Goal: Task Accomplishment & Management: Manage account settings

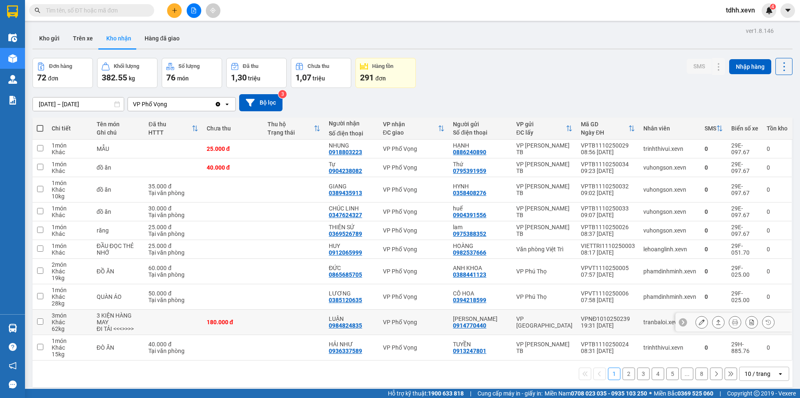
scroll to position [38, 0]
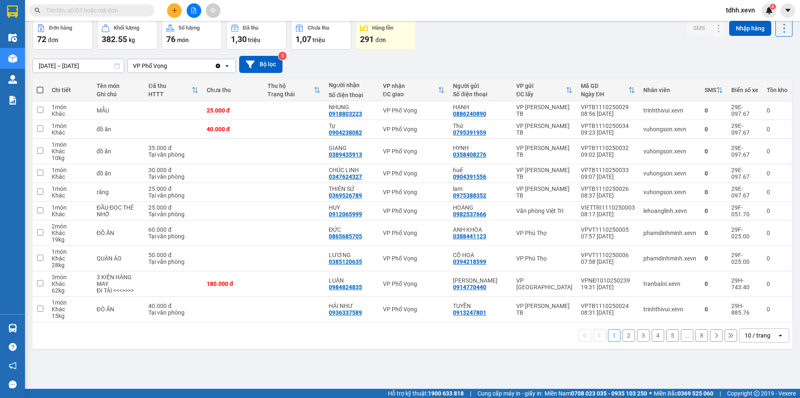
click at [38, 91] on span at bounding box center [40, 90] width 7 height 7
click at [40, 86] on input "checkbox" at bounding box center [40, 86] width 0 height 0
checkbox input "true"
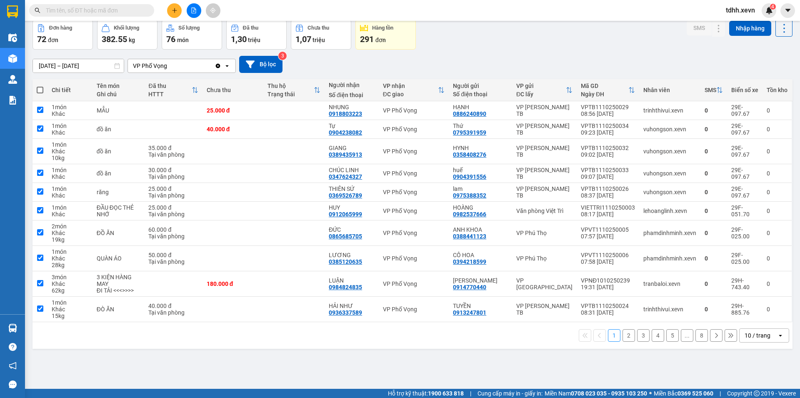
checkbox input "true"
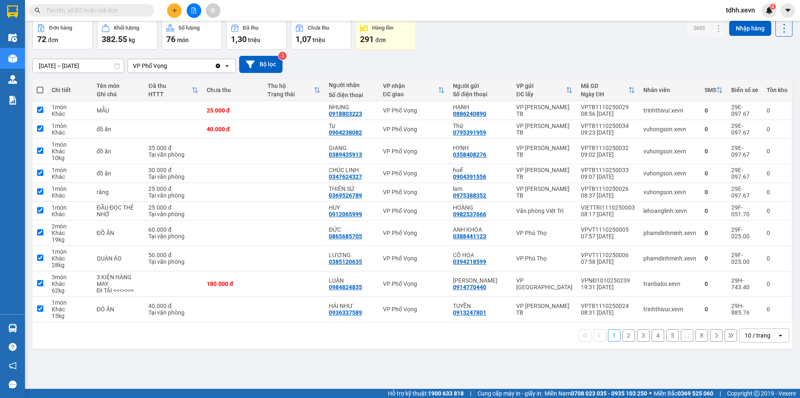
checkbox input "true"
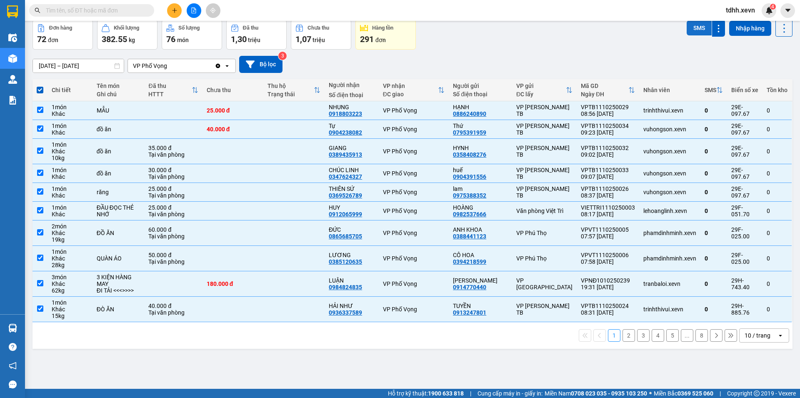
click at [692, 28] on button "SMS" at bounding box center [699, 27] width 25 height 15
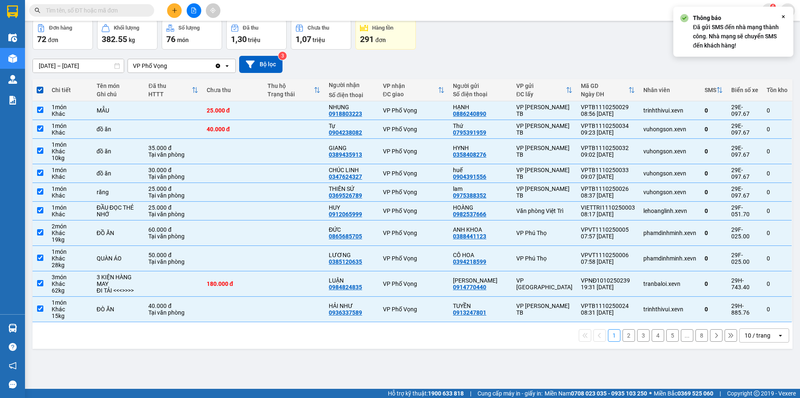
click at [625, 342] on button "2" at bounding box center [629, 335] width 13 height 13
checkbox input "false"
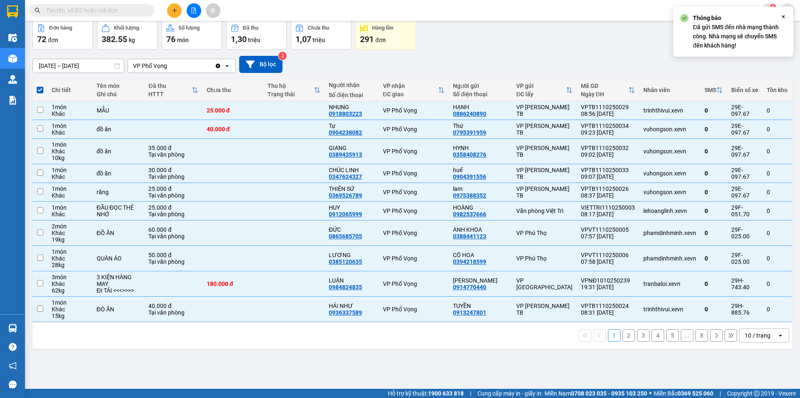
checkbox input "false"
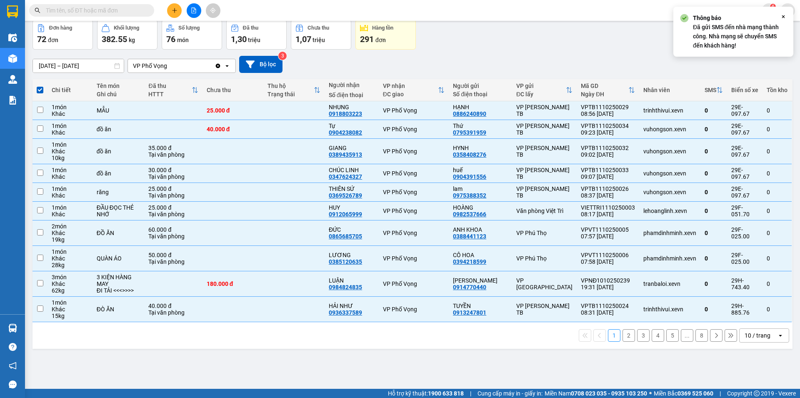
checkbox input "false"
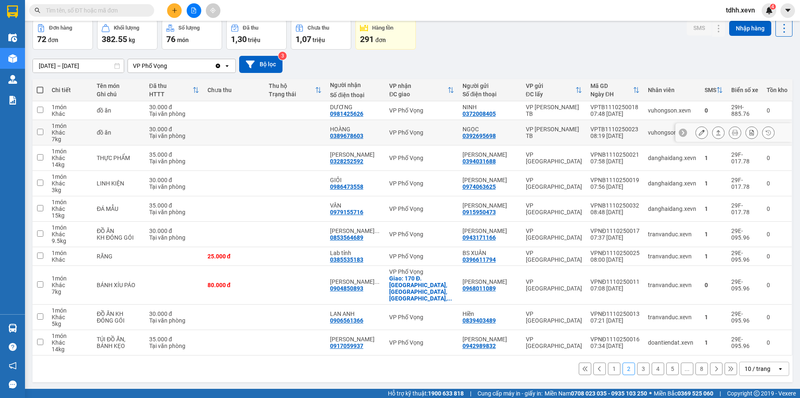
click at [612, 133] on div "08:19 11/10" at bounding box center [614, 136] width 49 height 7
checkbox input "true"
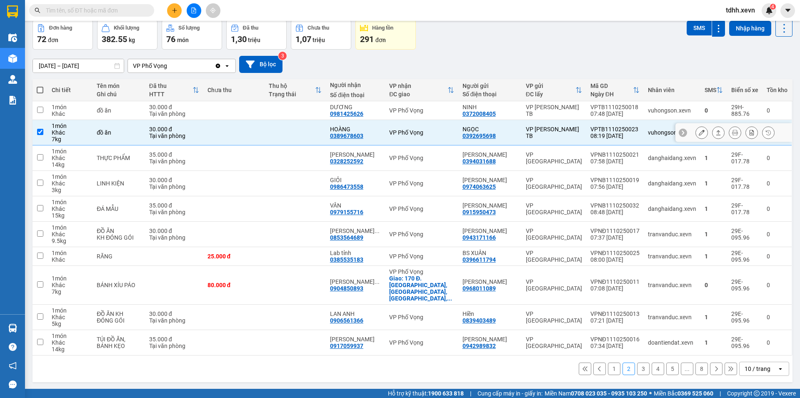
click at [608, 110] on div "07:48 11/10" at bounding box center [614, 113] width 49 height 7
checkbox input "true"
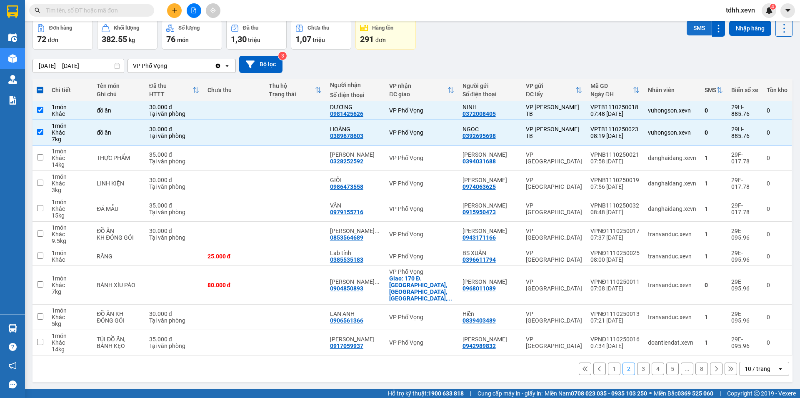
click at [691, 27] on button "SMS" at bounding box center [699, 27] width 25 height 15
click at [85, 7] on input "text" at bounding box center [95, 10] width 98 height 9
paste input "0987456369"
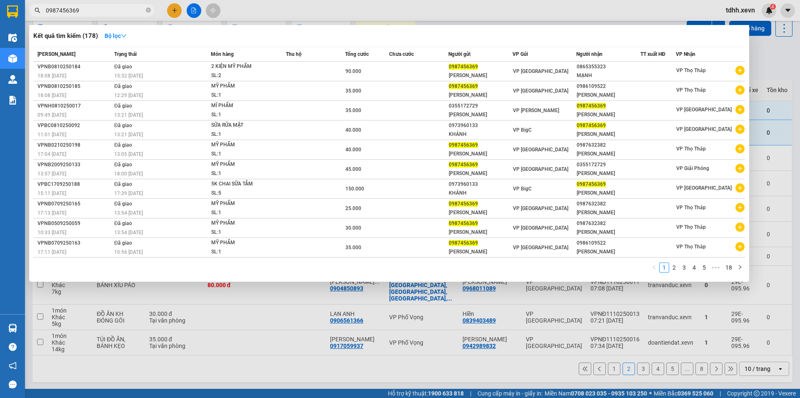
type input "0987456369"
click at [780, 70] on div at bounding box center [400, 199] width 800 height 398
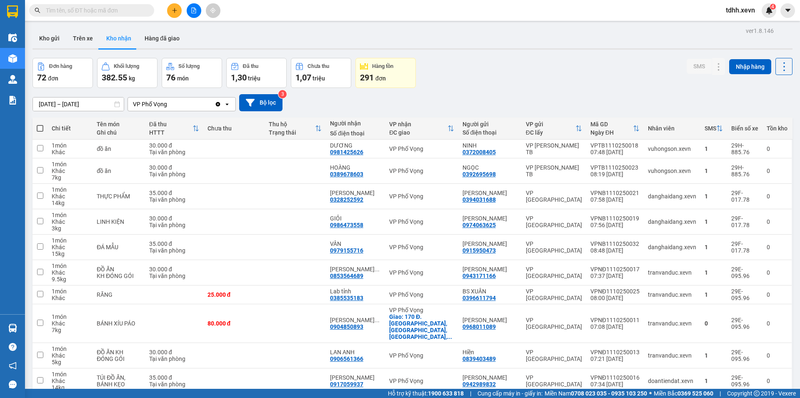
click at [219, 104] on icon "Clear value" at bounding box center [218, 104] width 5 height 5
click at [219, 104] on div "Chọn văn phòng nhận" at bounding box center [176, 104] width 96 height 13
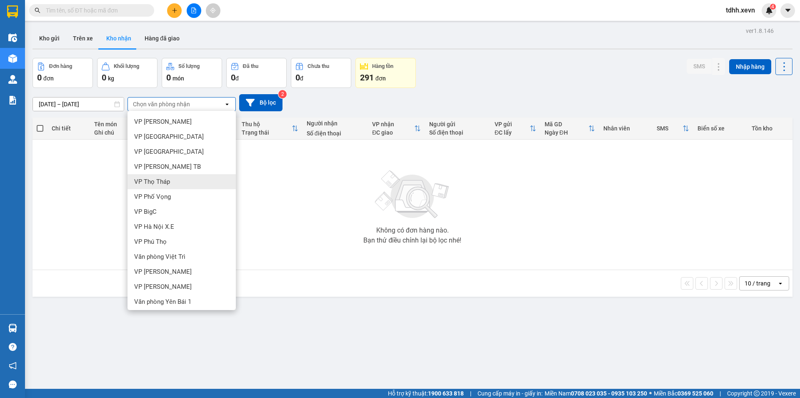
click at [165, 180] on span "VP Thọ Tháp" at bounding box center [152, 182] width 36 height 8
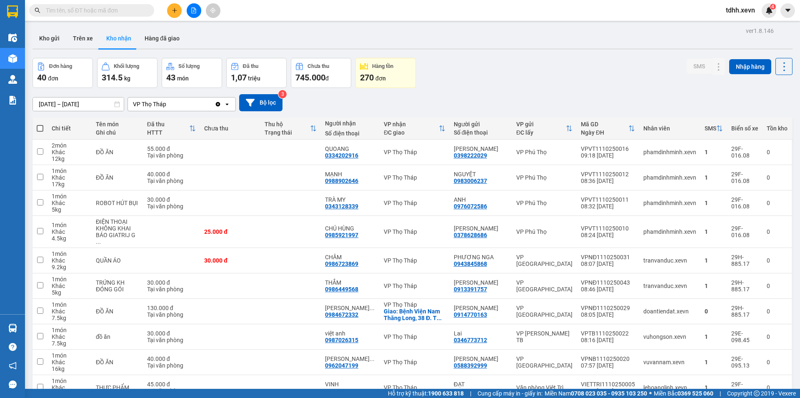
click at [218, 104] on icon "Clear value" at bounding box center [218, 104] width 5 height 5
click at [218, 104] on div "Chọn văn phòng nhận" at bounding box center [176, 104] width 96 height 13
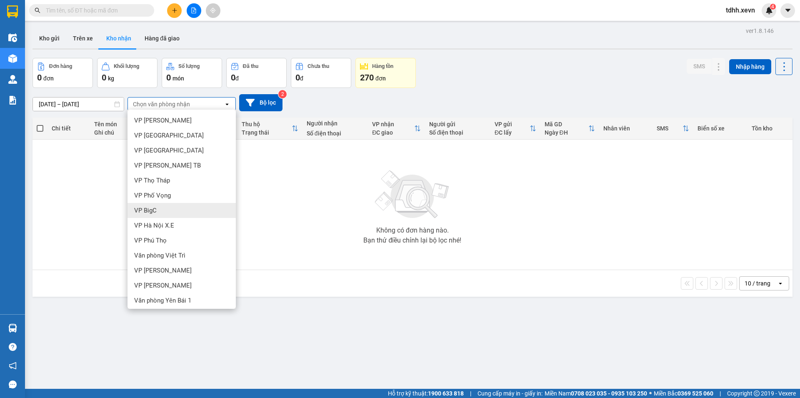
click at [183, 211] on div "VP BigC" at bounding box center [182, 210] width 108 height 15
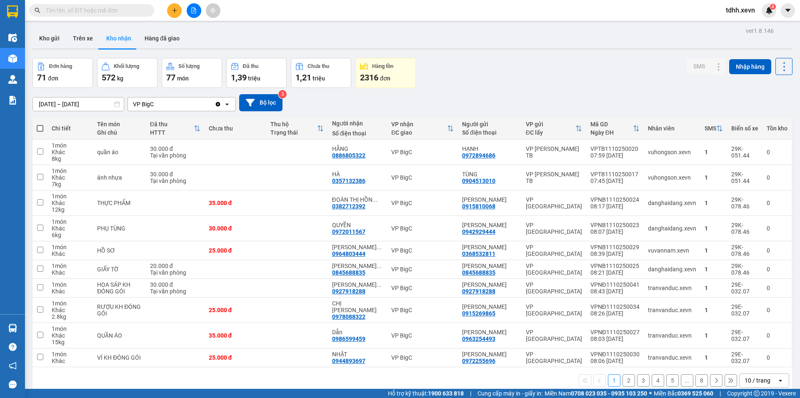
click at [89, 10] on input "text" at bounding box center [95, 10] width 98 height 9
paste input "0928881675"
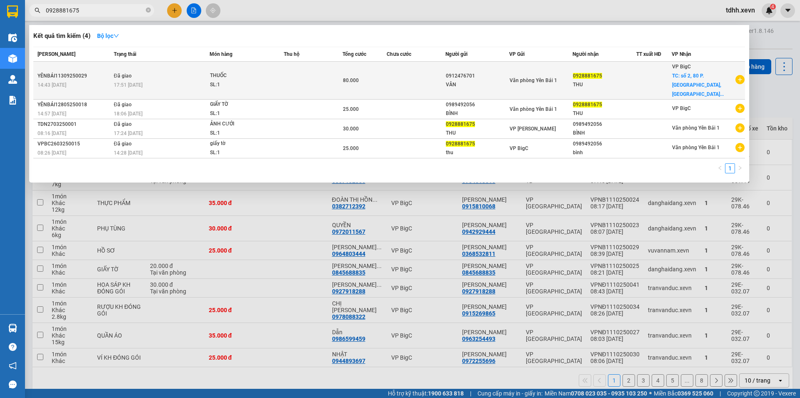
type input "0928881675"
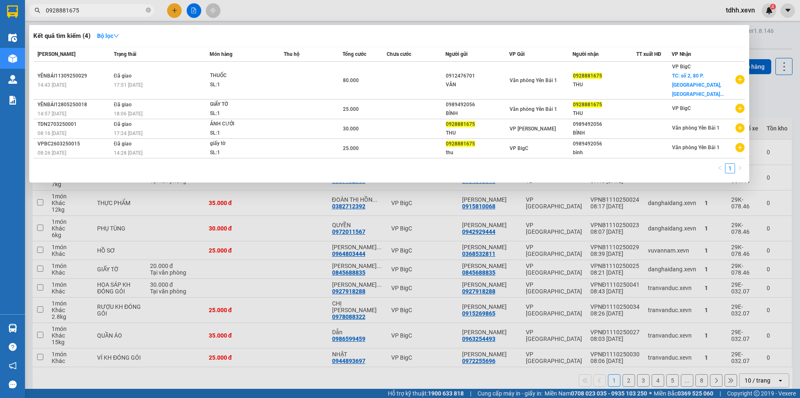
click at [774, 95] on div at bounding box center [400, 199] width 800 height 398
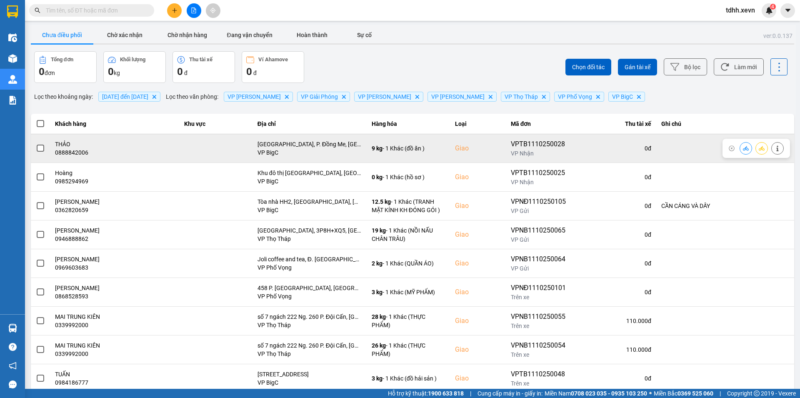
click at [743, 147] on icon at bounding box center [746, 148] width 6 height 6
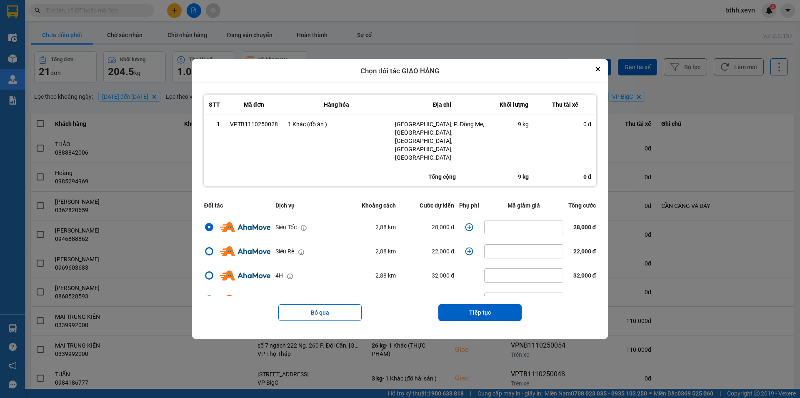
click at [467, 223] on icon "dialog" at bounding box center [469, 227] width 8 height 8
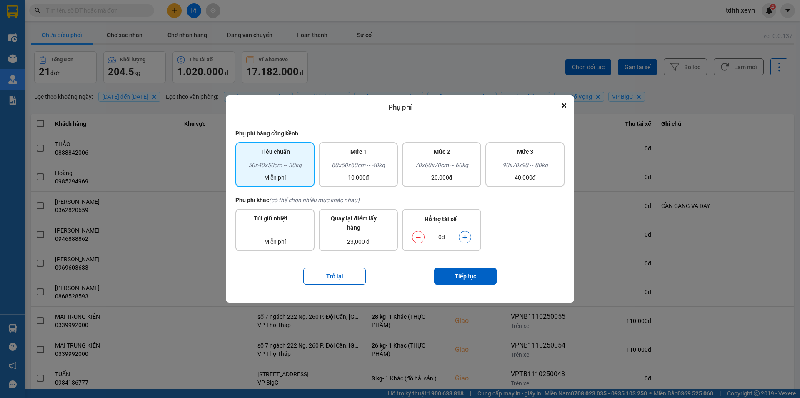
click at [467, 234] on button "dialog" at bounding box center [465, 237] width 12 height 15
click at [475, 273] on button "Tiếp tục" at bounding box center [465, 276] width 63 height 17
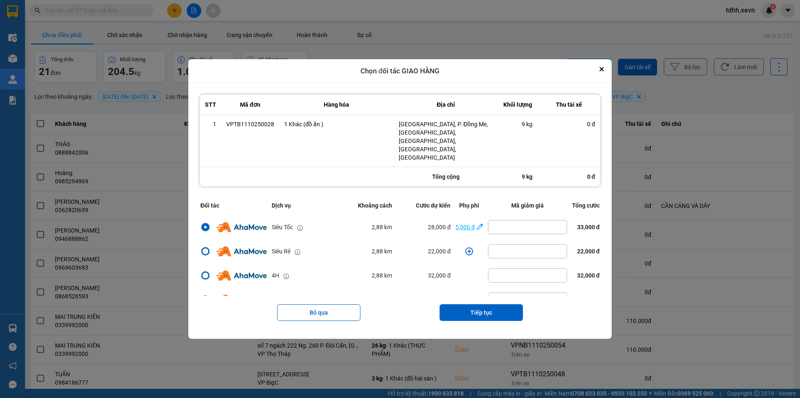
click at [462, 223] on div "5,000 đ" at bounding box center [464, 227] width 19 height 9
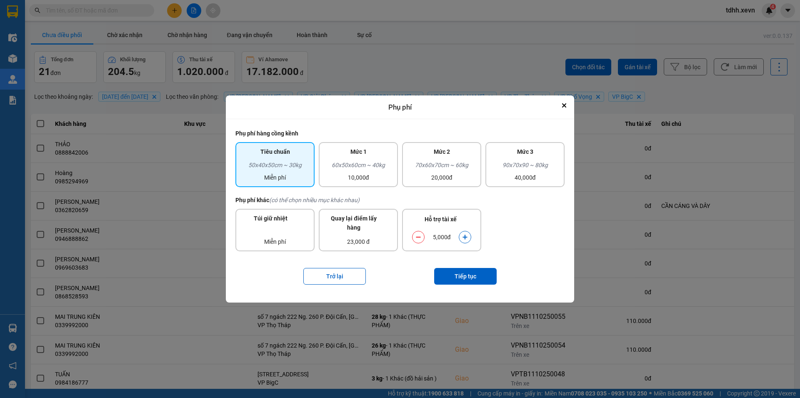
click at [465, 236] on icon "dialog" at bounding box center [465, 237] width 5 height 5
click at [471, 271] on button "Tiếp tục" at bounding box center [465, 276] width 63 height 17
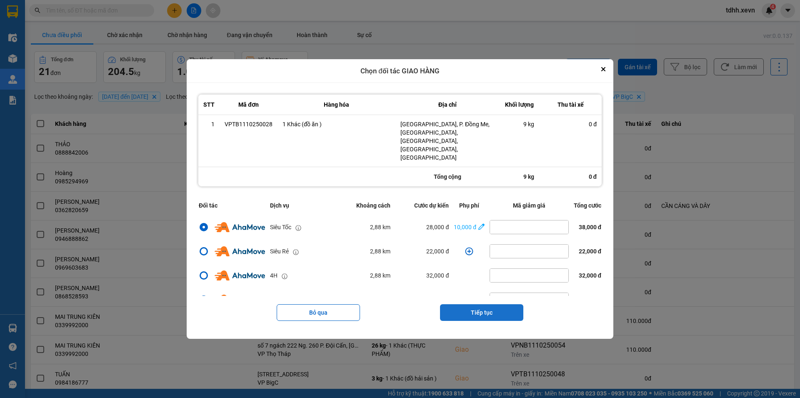
click at [483, 304] on button "Tiếp tục" at bounding box center [481, 312] width 83 height 17
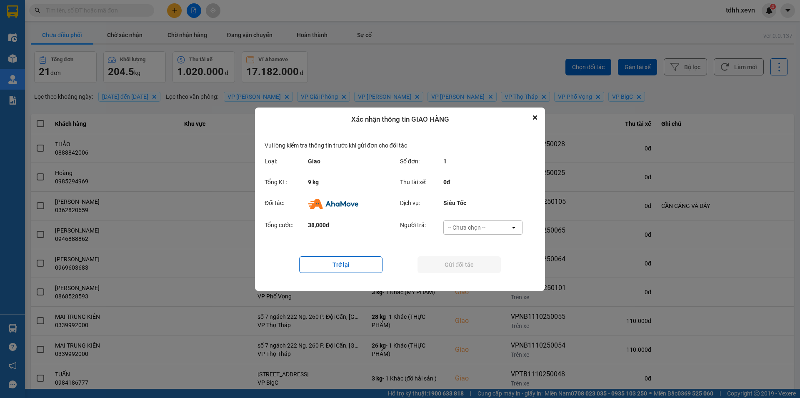
click at [490, 229] on div "-- Chưa chọn --" at bounding box center [477, 227] width 67 height 13
click at [485, 273] on div "Ví Ahamove" at bounding box center [482, 275] width 79 height 15
click at [481, 262] on button "Gửi đối tác" at bounding box center [459, 264] width 83 height 17
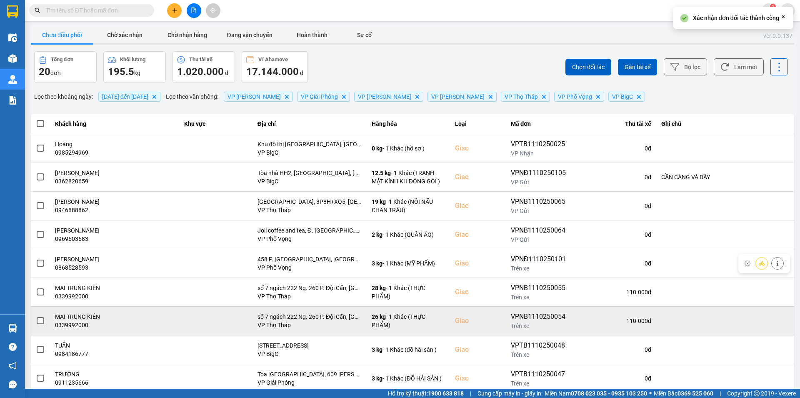
scroll to position [52, 0]
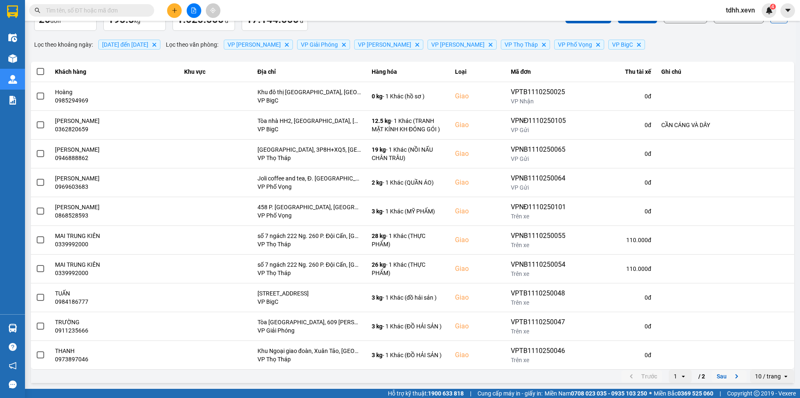
click at [712, 378] on button "Sau" at bounding box center [729, 376] width 35 height 13
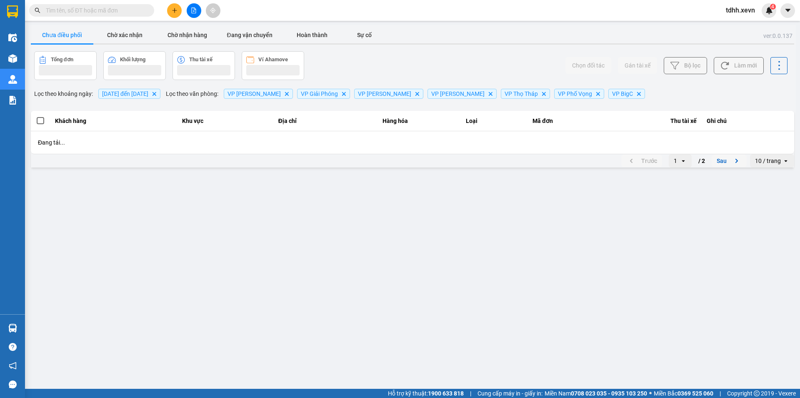
scroll to position [0, 0]
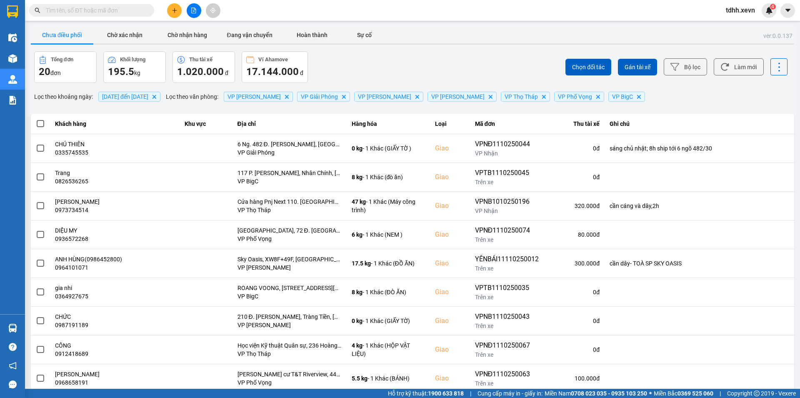
click at [75, 38] on button "Chưa điều phối" at bounding box center [62, 35] width 63 height 17
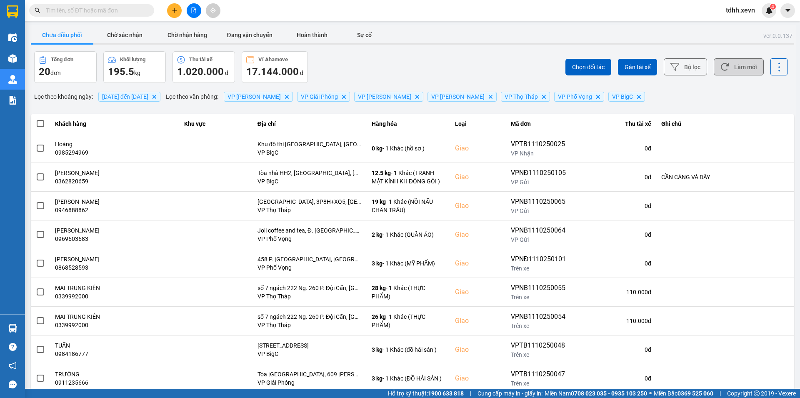
click at [720, 65] on icon at bounding box center [724, 67] width 9 height 9
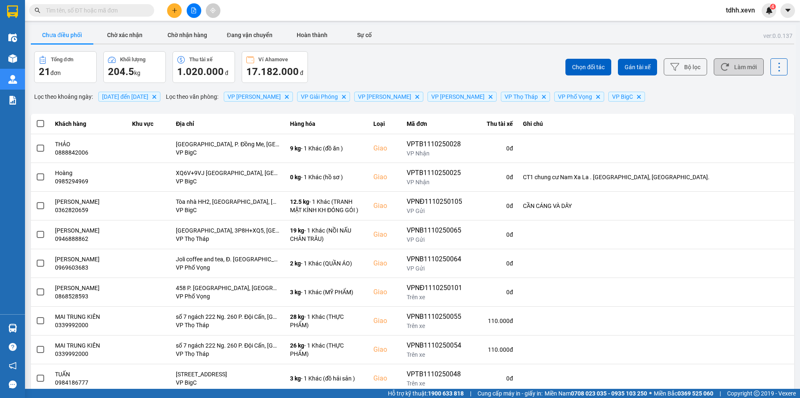
click at [732, 69] on button "Làm mới" at bounding box center [739, 66] width 50 height 17
click at [95, 9] on input "text" at bounding box center [95, 10] width 98 height 9
paste input "0985304290"
click at [95, 9] on input "0985304290" at bounding box center [95, 10] width 98 height 9
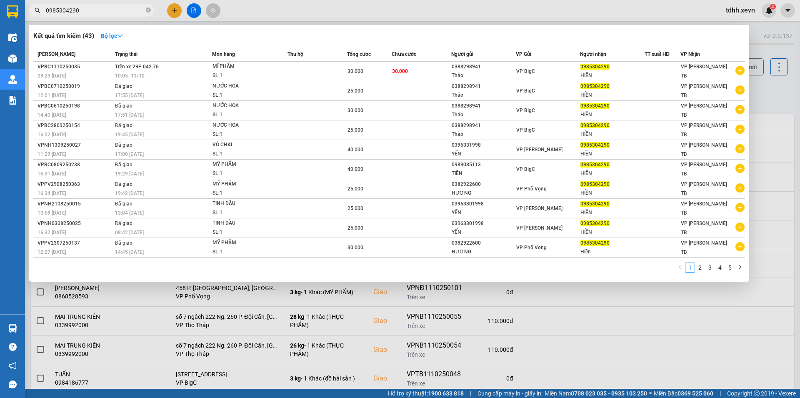
click at [755, 91] on div at bounding box center [400, 199] width 800 height 398
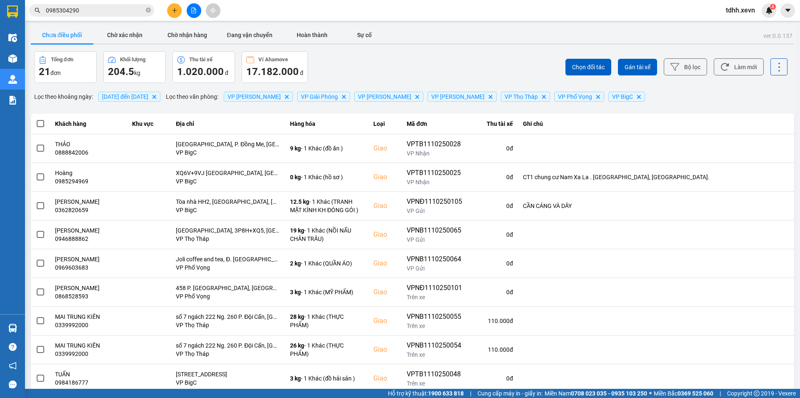
click at [759, 58] on div "Chọn đối tác Gán tài xế Bộ lọc Làm mới" at bounding box center [599, 67] width 377 height 32
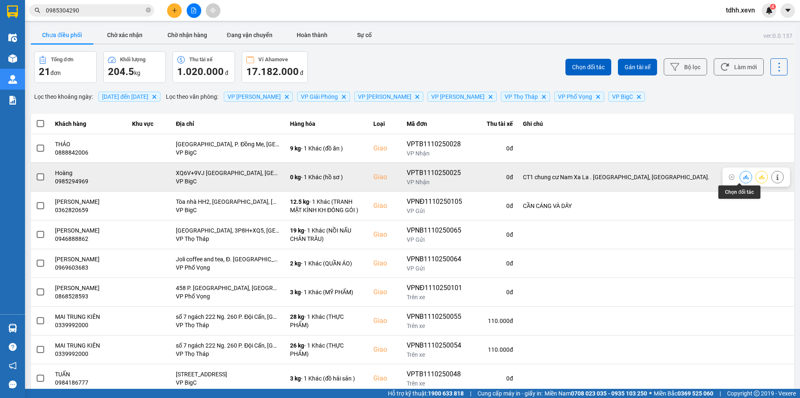
click at [743, 179] on icon at bounding box center [746, 177] width 6 height 5
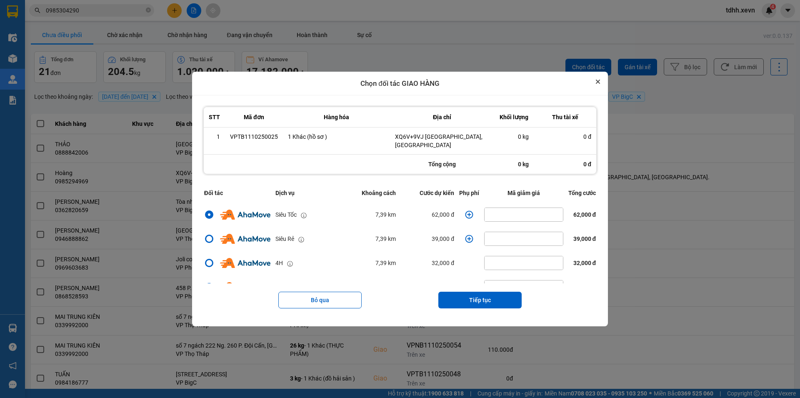
click at [603, 85] on button "Close" at bounding box center [598, 82] width 10 height 10
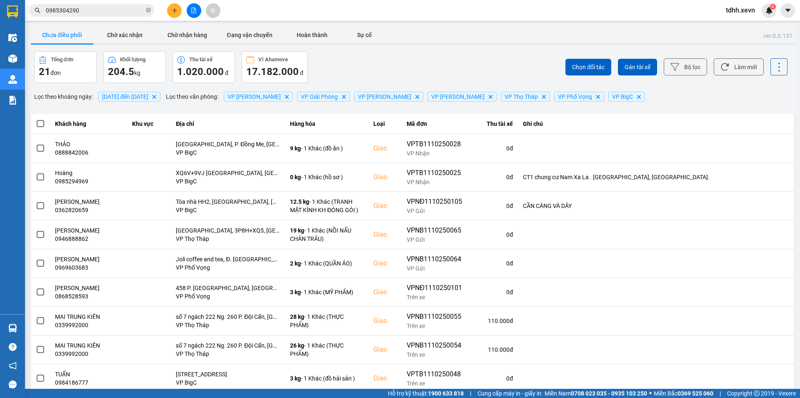
click at [86, 11] on input "0985304290" at bounding box center [95, 10] width 98 height 9
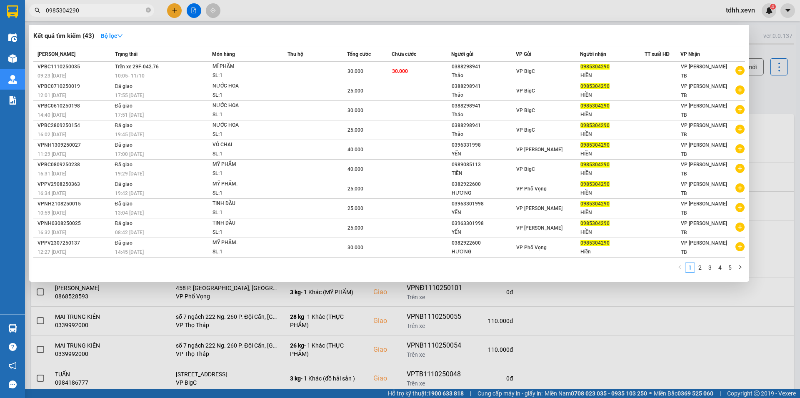
click at [86, 11] on input "0985304290" at bounding box center [95, 10] width 98 height 9
paste input "78332005"
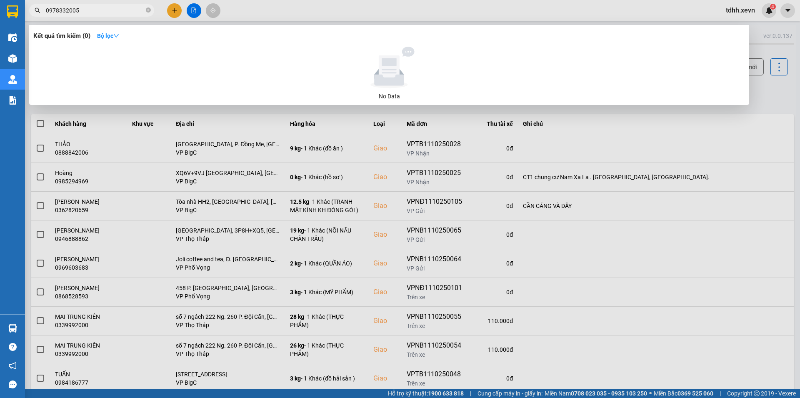
click at [759, 93] on div at bounding box center [400, 199] width 800 height 398
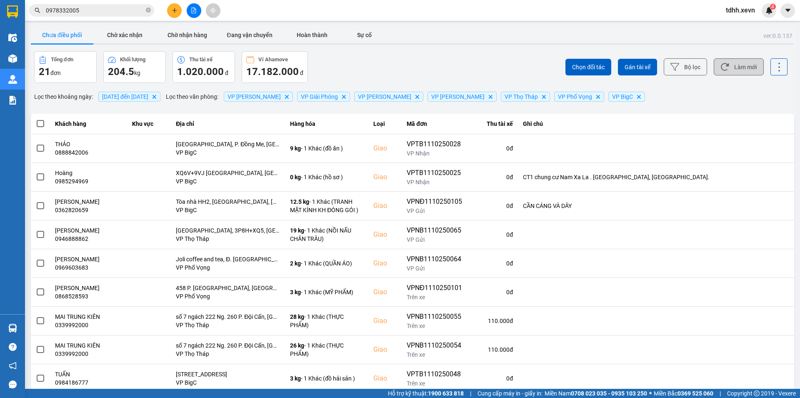
click at [740, 73] on button "Làm mới" at bounding box center [739, 66] width 50 height 17
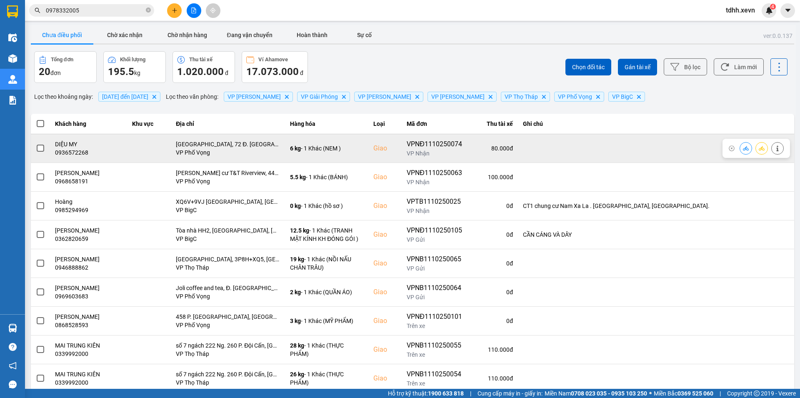
click at [72, 155] on div "0936572268" at bounding box center [88, 152] width 67 height 8
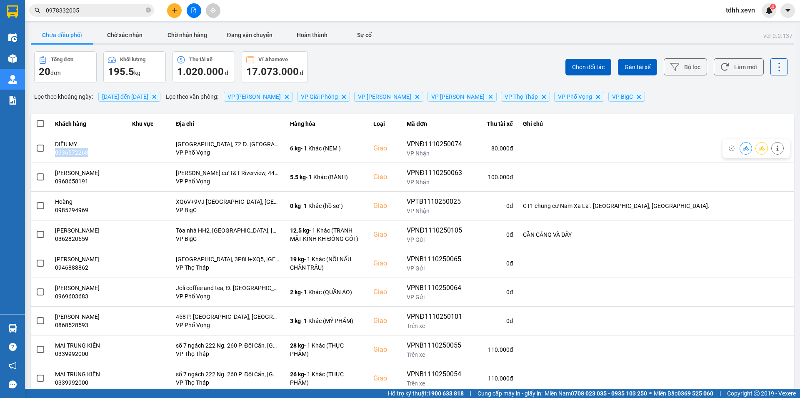
copy div "0936572268"
click at [88, 5] on span "0978332005" at bounding box center [91, 10] width 125 height 13
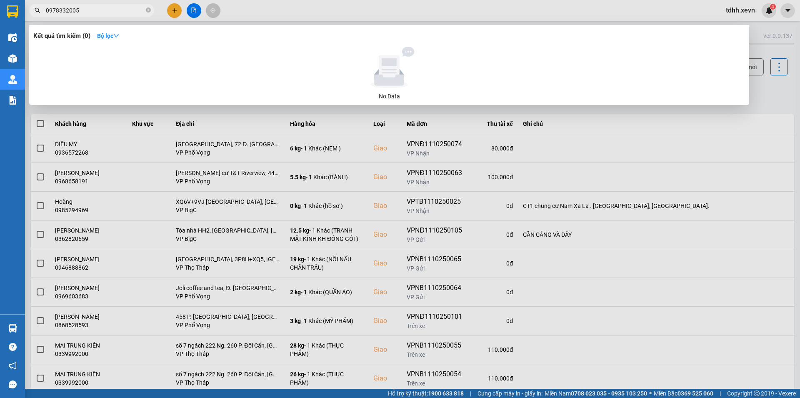
click at [82, 11] on input "0978332005" at bounding box center [95, 10] width 98 height 9
paste input "36572268"
click at [82, 11] on input "0978332005" at bounding box center [95, 10] width 98 height 9
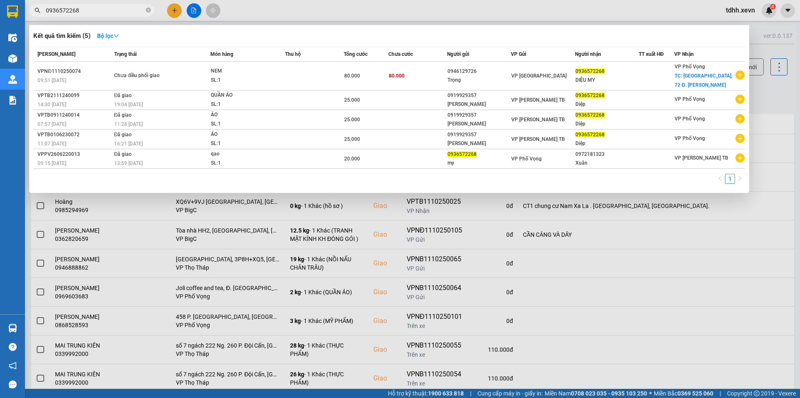
click at [764, 99] on div at bounding box center [400, 199] width 800 height 398
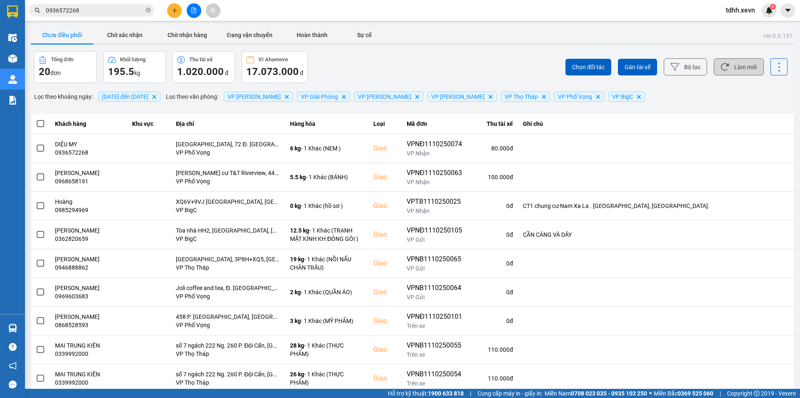
click at [728, 65] on button "Làm mới" at bounding box center [739, 66] width 50 height 17
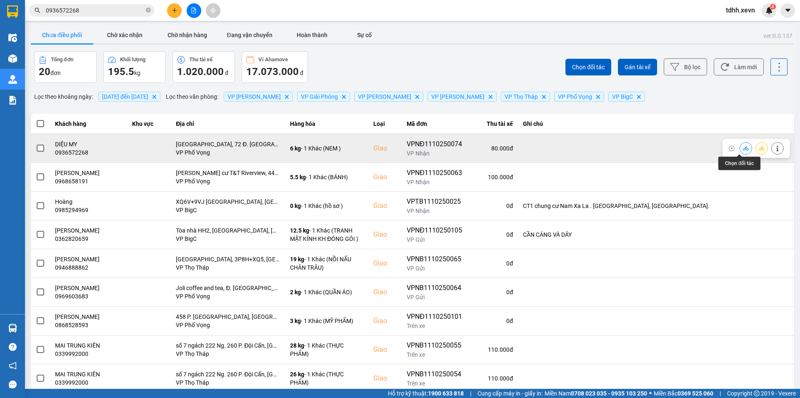
click at [740, 146] on button at bounding box center [746, 148] width 12 height 15
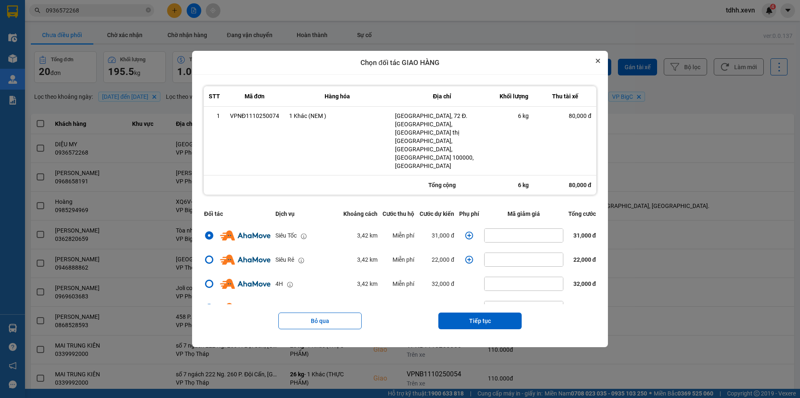
click at [600, 63] on icon "Close" at bounding box center [598, 61] width 4 height 4
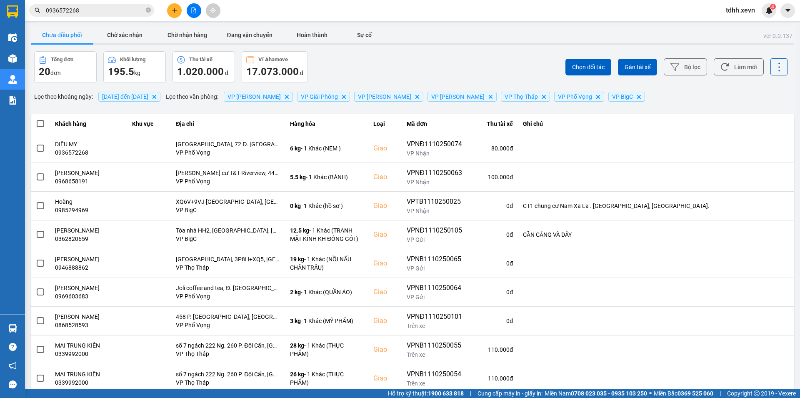
click at [84, 11] on input "0936572268" at bounding box center [95, 10] width 98 height 9
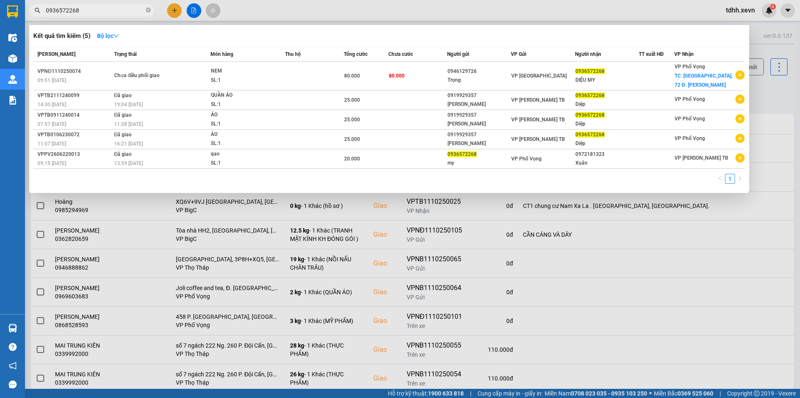
click at [84, 11] on input "0936572268" at bounding box center [95, 10] width 98 height 9
paste input "66677794"
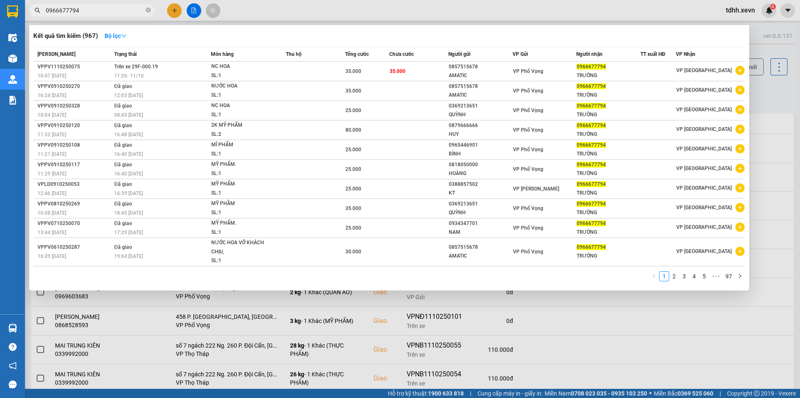
click at [759, 89] on div at bounding box center [400, 199] width 800 height 398
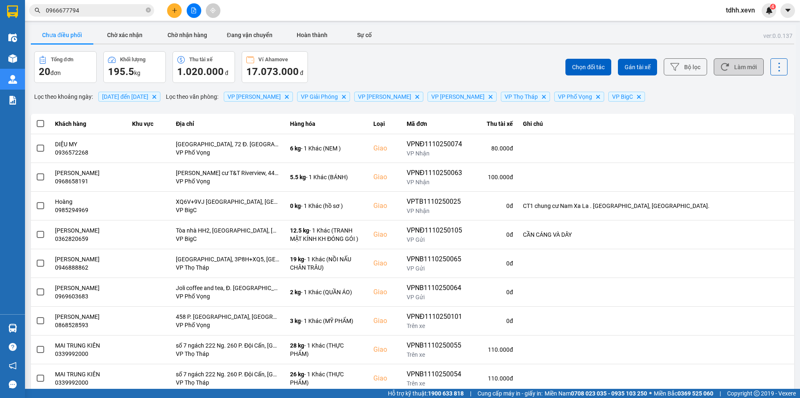
click at [742, 65] on button "Làm mới" at bounding box center [739, 66] width 50 height 17
click at [721, 63] on icon at bounding box center [724, 67] width 9 height 9
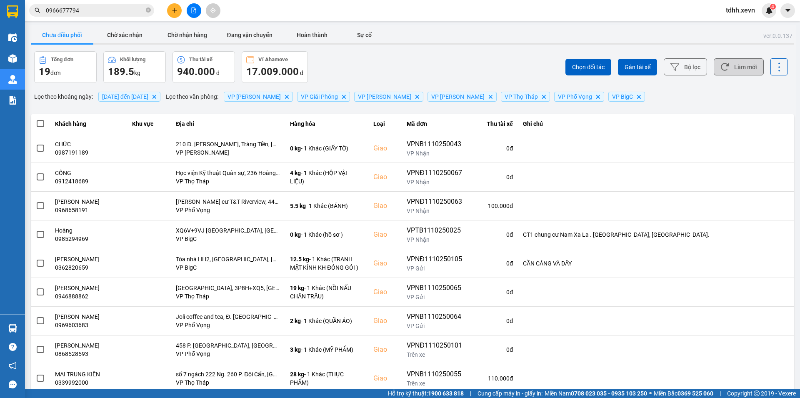
click at [748, 67] on button "Làm mới" at bounding box center [739, 66] width 50 height 17
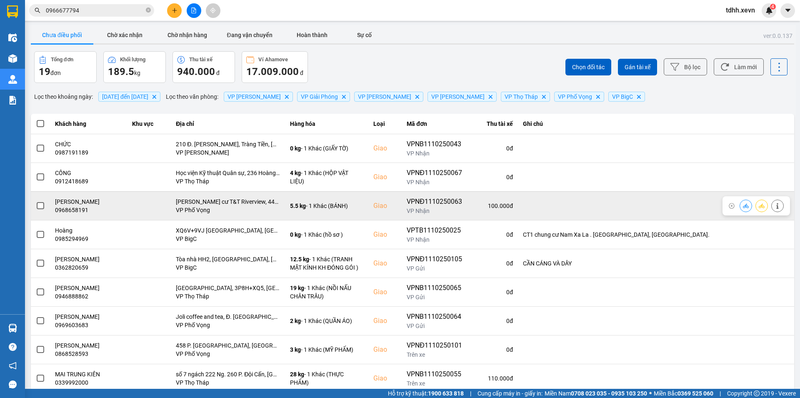
click at [740, 205] on button at bounding box center [746, 205] width 12 height 15
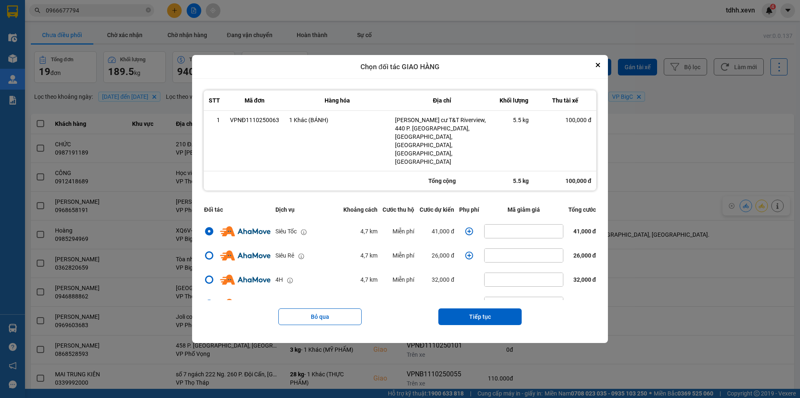
click at [469, 227] on icon "dialog" at bounding box center [469, 231] width 8 height 8
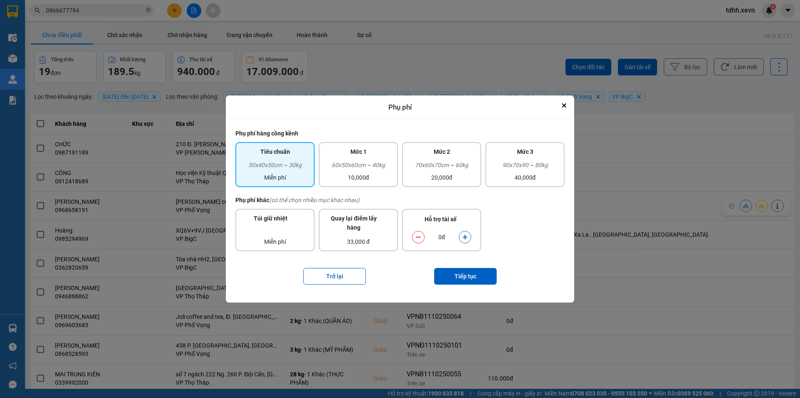
click at [462, 237] on button "dialog" at bounding box center [465, 237] width 12 height 15
click at [563, 106] on icon "Close" at bounding box center [564, 105] width 3 height 3
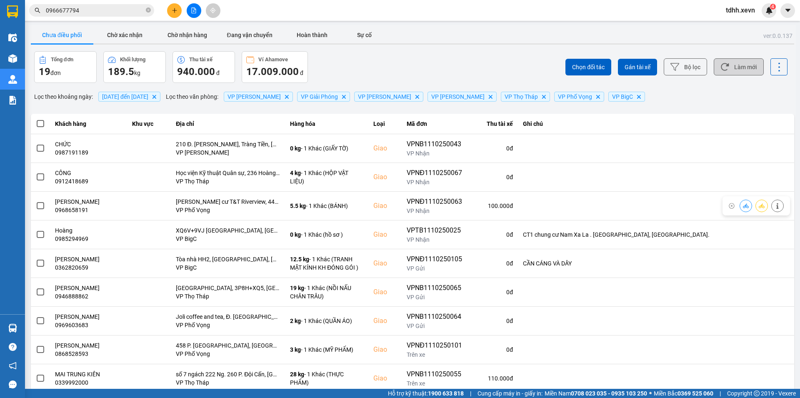
click at [743, 63] on button "Làm mới" at bounding box center [739, 66] width 50 height 17
click at [89, 9] on input "0966677794" at bounding box center [95, 10] width 98 height 9
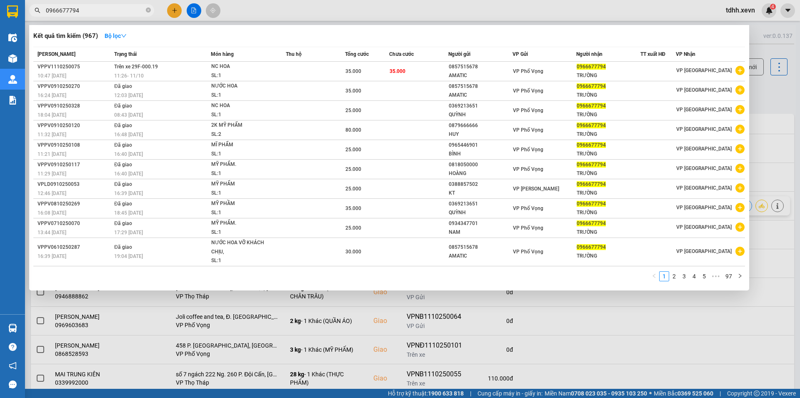
click at [89, 9] on input "0966677794" at bounding box center [95, 10] width 98 height 9
paste input "47019893"
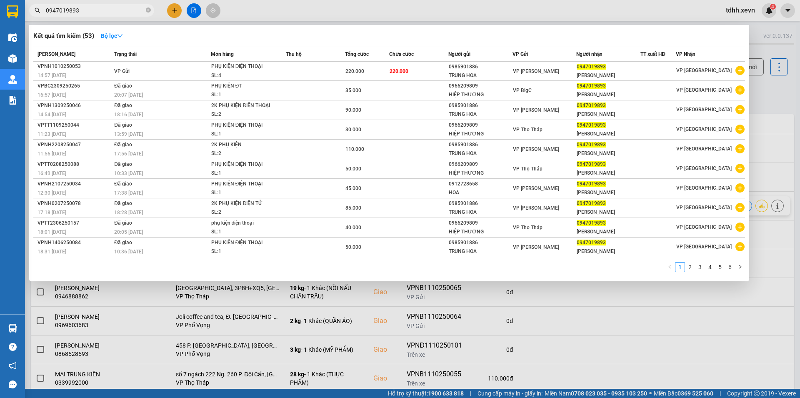
type input "0947019893"
click at [787, 99] on div at bounding box center [400, 199] width 800 height 398
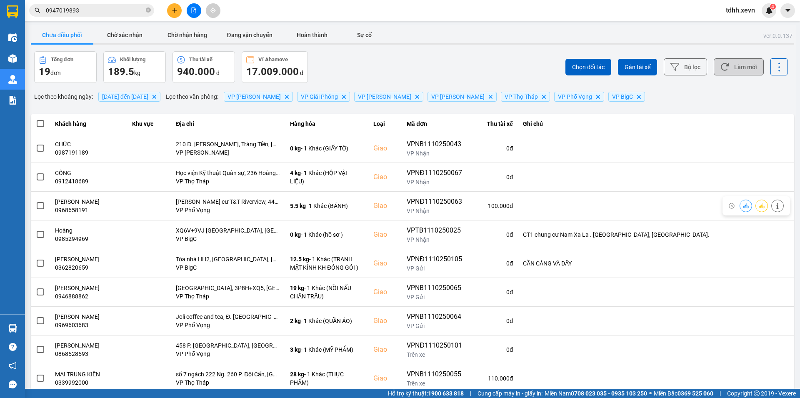
click at [748, 71] on button "Làm mới" at bounding box center [739, 66] width 50 height 17
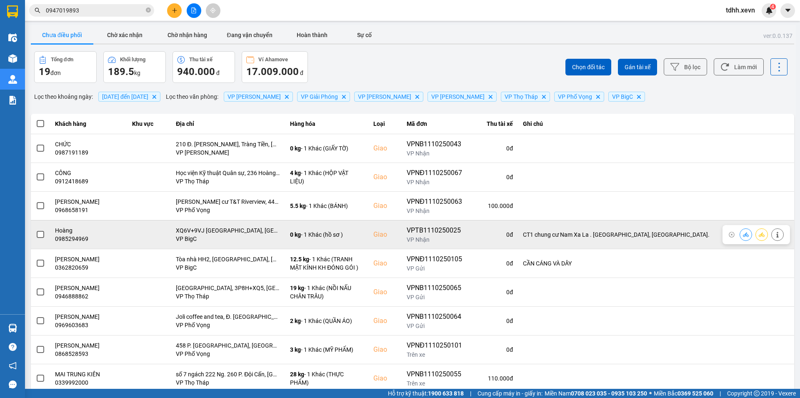
click at [69, 238] on div "0985294969" at bounding box center [88, 239] width 67 height 8
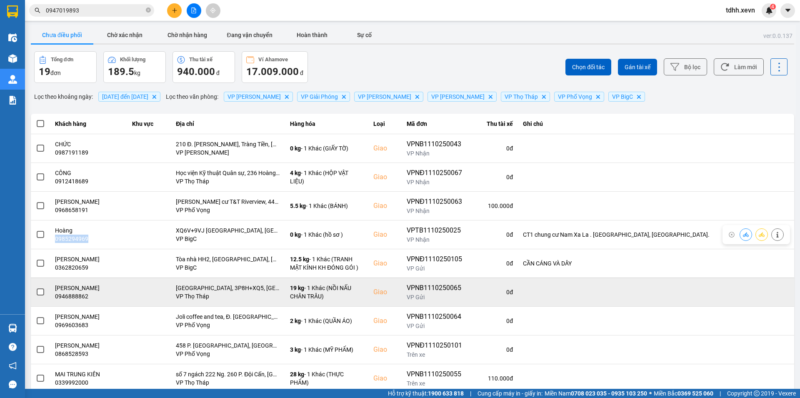
copy div "0985294969"
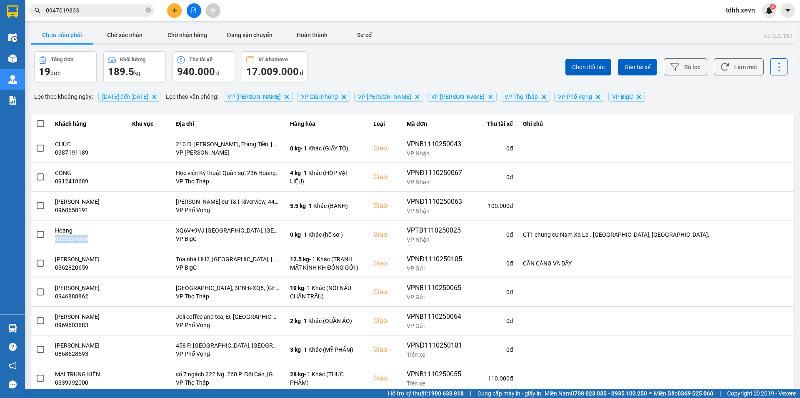
click at [720, 68] on icon at bounding box center [724, 67] width 9 height 9
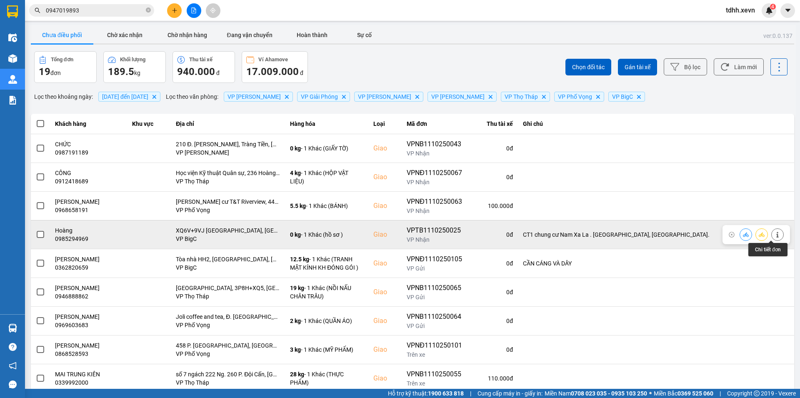
click at [774, 236] on button at bounding box center [778, 234] width 12 height 15
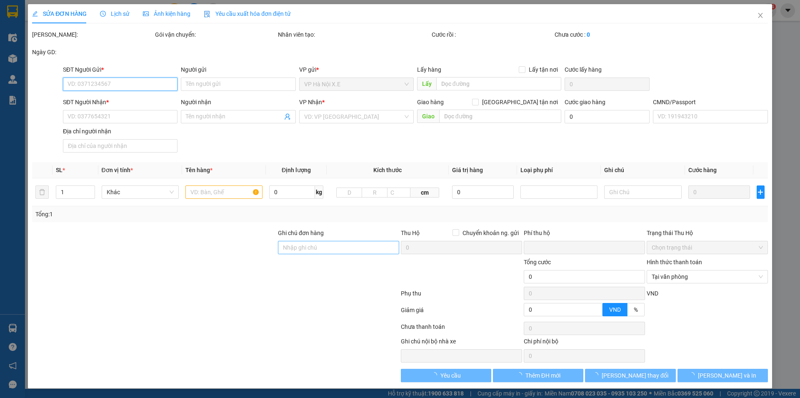
type input "0886890793"
type input "Hưng"
type input "0985294969"
type input "Hoàng"
checkbox input "true"
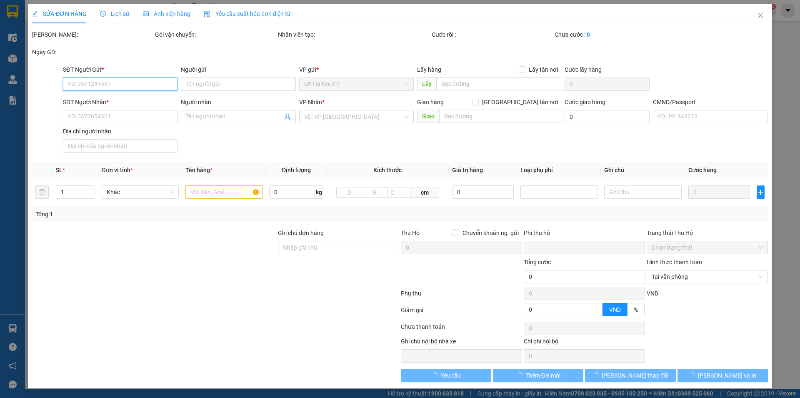
type input "XQ6V+9VJ Hà Đông, Hà Nội"
type input "1"
type input "CT1 chung cư Nam Xa La . Phúc La, Hà Đông."
type input "0"
type input "120.000"
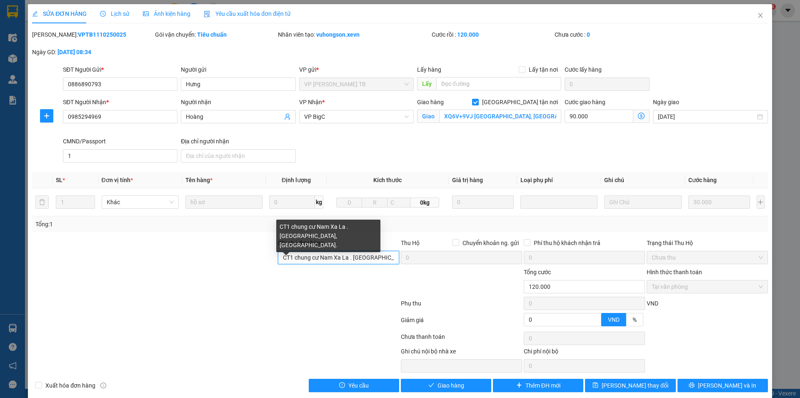
click at [361, 256] on input "CT1 chung cư Nam Xa La . Phúc La, Hà Đông." at bounding box center [338, 257] width 121 height 13
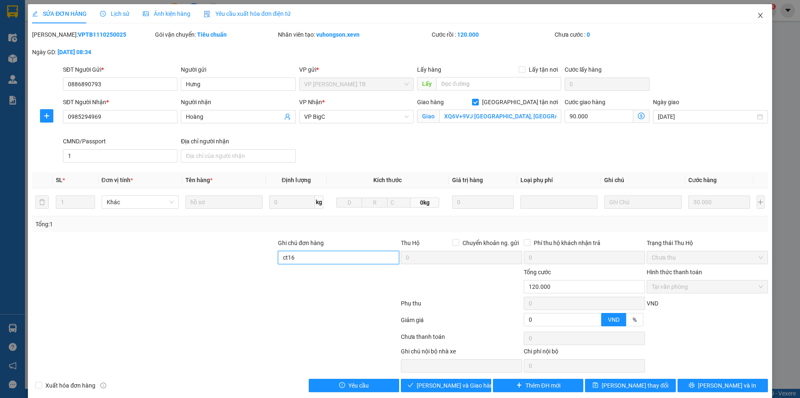
type input "ct16"
click at [758, 17] on icon "close" at bounding box center [760, 15] width 5 height 5
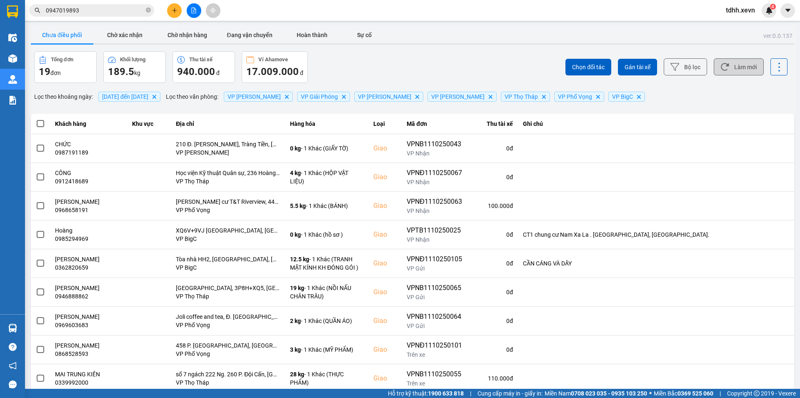
click at [720, 66] on icon at bounding box center [724, 67] width 9 height 9
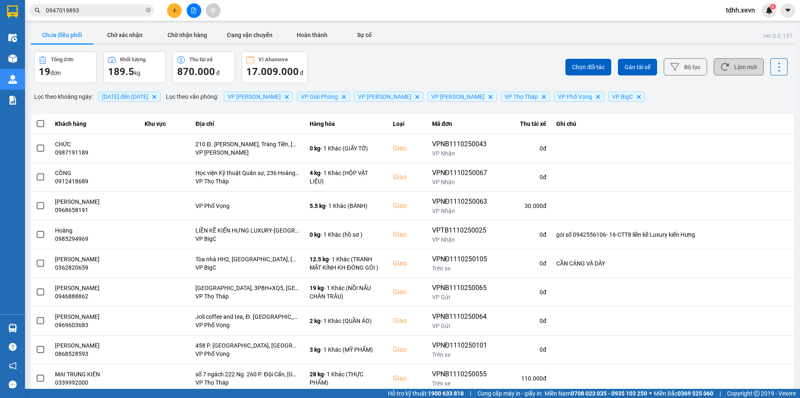
click at [740, 69] on button "Làm mới" at bounding box center [739, 66] width 50 height 17
click at [735, 70] on button "Làm mới" at bounding box center [739, 66] width 50 height 17
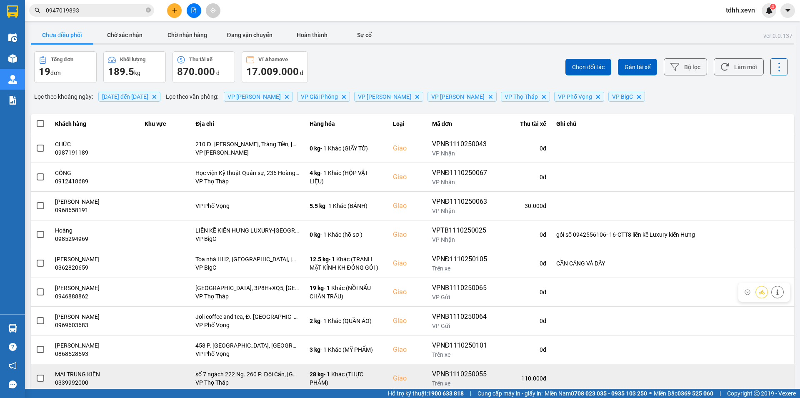
scroll to position [52, 0]
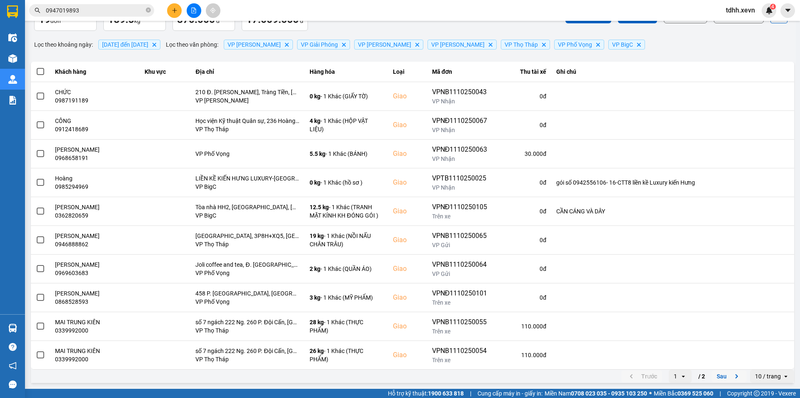
click at [723, 374] on button "Sau" at bounding box center [729, 376] width 35 height 13
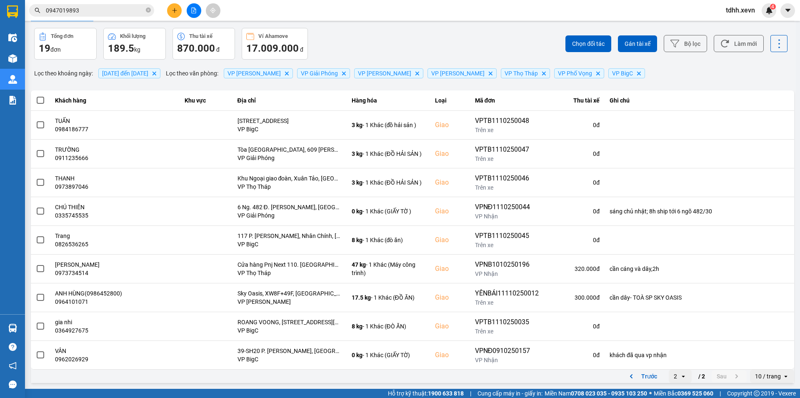
scroll to position [0, 0]
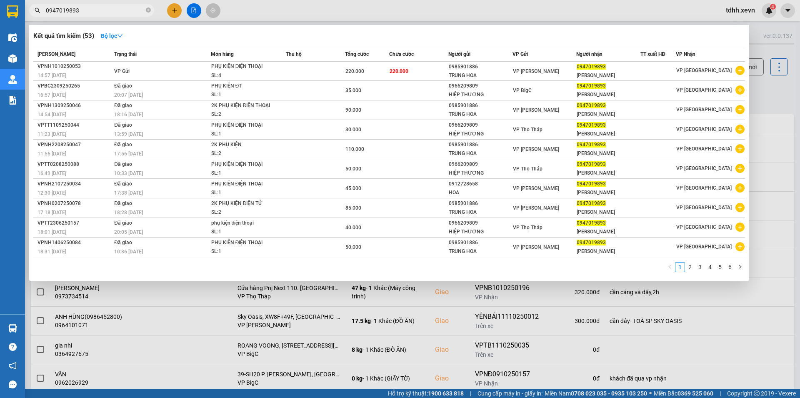
click at [82, 8] on input "0947019893" at bounding box center [95, 10] width 98 height 9
paste input "1686816"
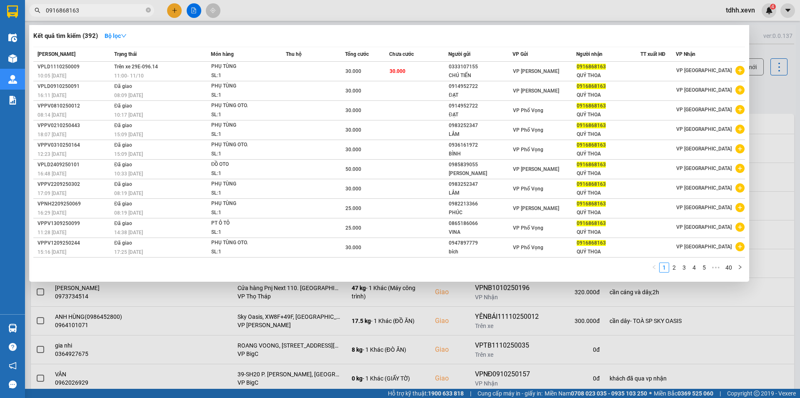
type input "0916868163"
click at [102, 8] on input "0916868163" at bounding box center [95, 10] width 98 height 9
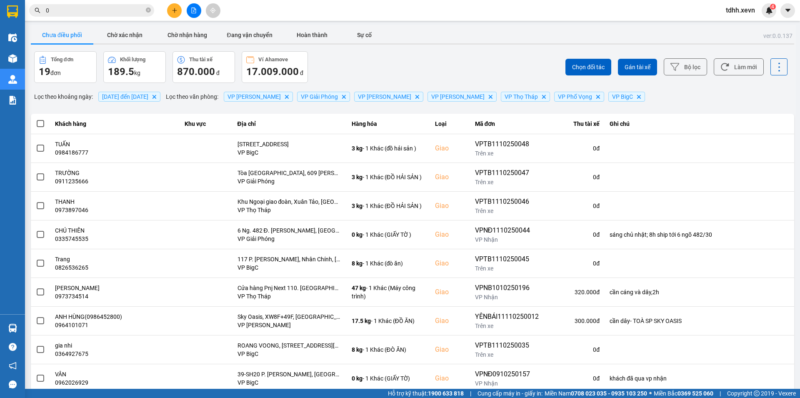
paste input "942556106"
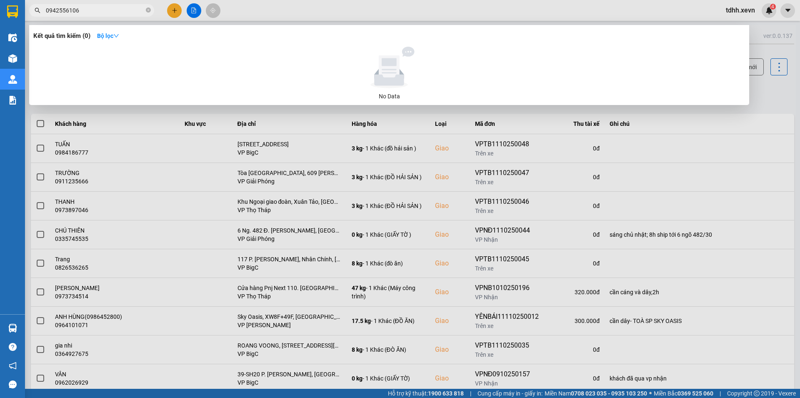
click at [770, 98] on div at bounding box center [400, 199] width 800 height 398
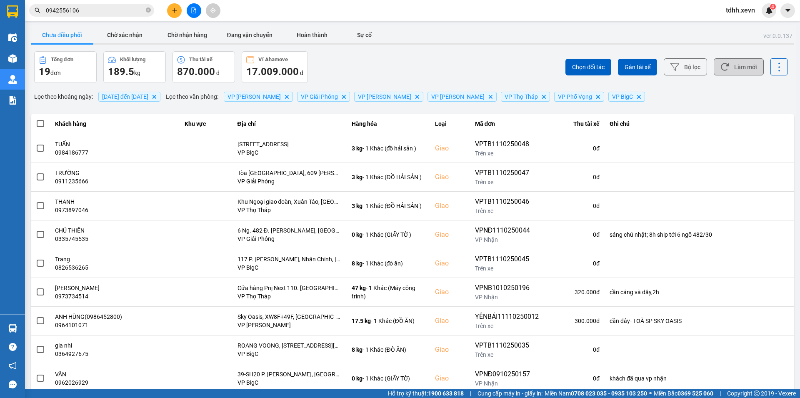
click at [733, 69] on button "Làm mới" at bounding box center [739, 66] width 50 height 17
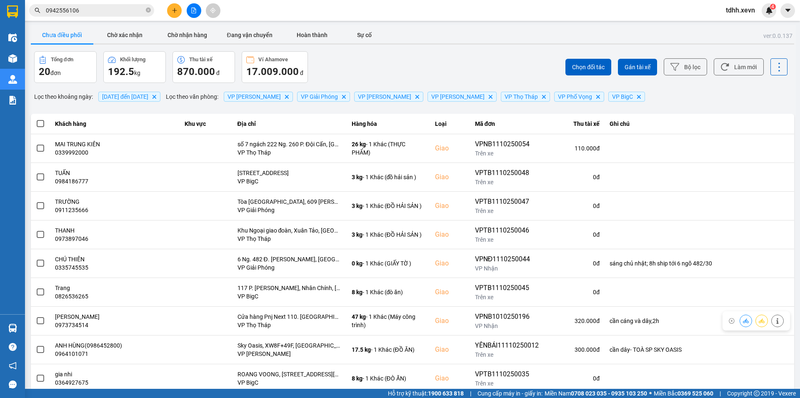
scroll to position [52, 0]
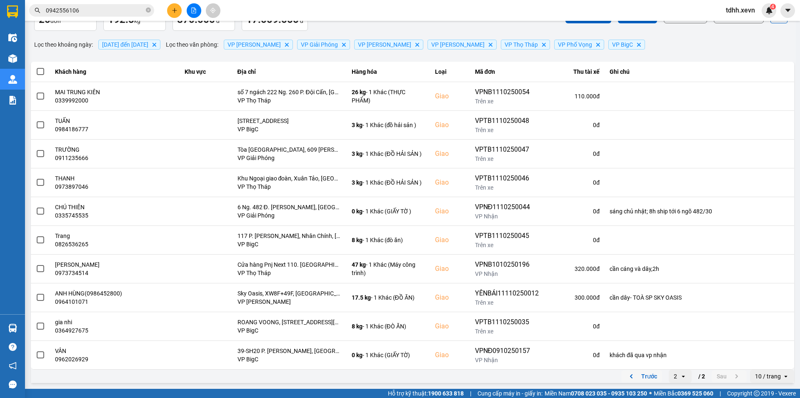
click at [643, 377] on button "Trước" at bounding box center [641, 376] width 41 height 13
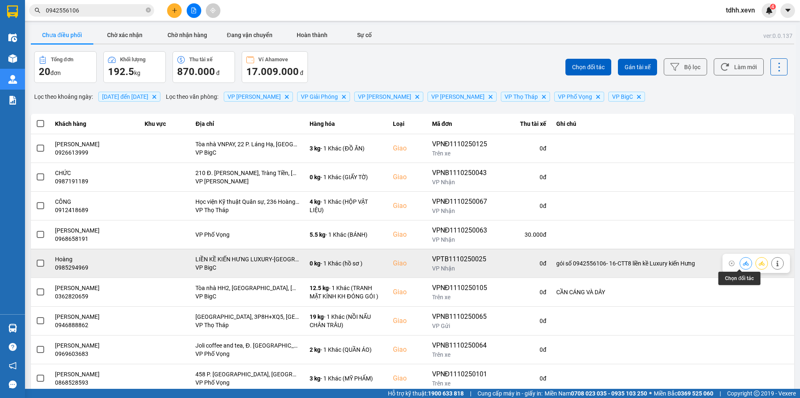
click at [743, 260] on icon at bounding box center [746, 263] width 6 height 6
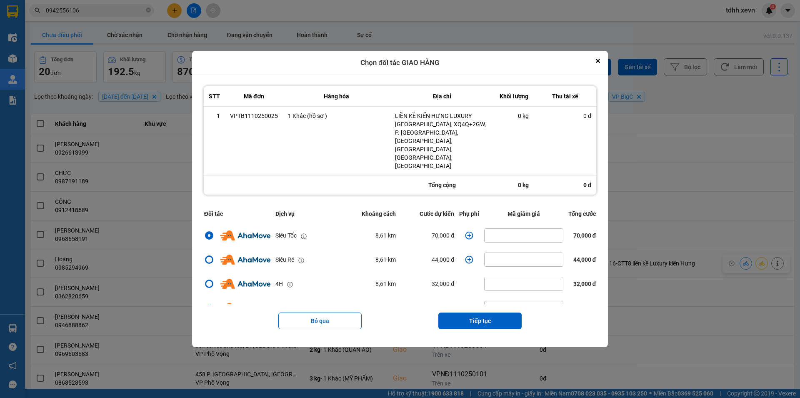
click at [465, 232] on icon "dialog" at bounding box center [469, 236] width 8 height 8
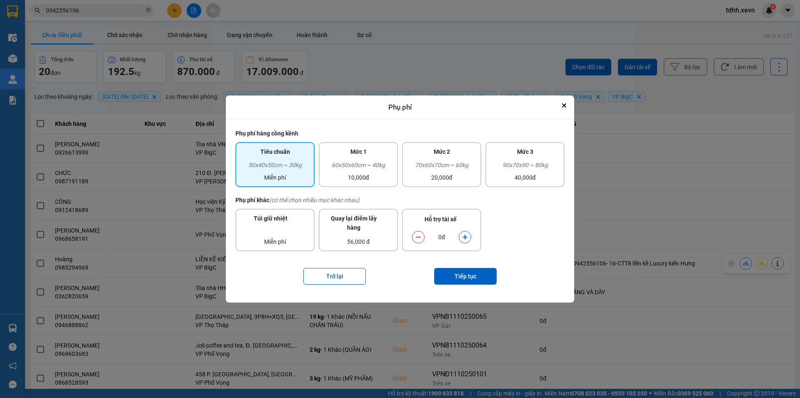
click at [463, 240] on button "dialog" at bounding box center [465, 237] width 12 height 15
drag, startPoint x: 463, startPoint y: 240, endPoint x: 469, endPoint y: 263, distance: 23.2
click at [463, 241] on button "dialog" at bounding box center [465, 237] width 12 height 15
click at [470, 274] on button "Tiếp tục" at bounding box center [465, 276] width 63 height 17
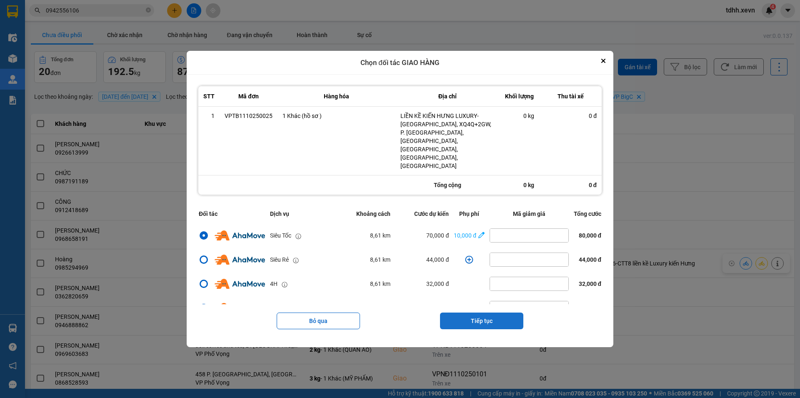
click at [505, 313] on button "Tiếp tục" at bounding box center [481, 321] width 83 height 17
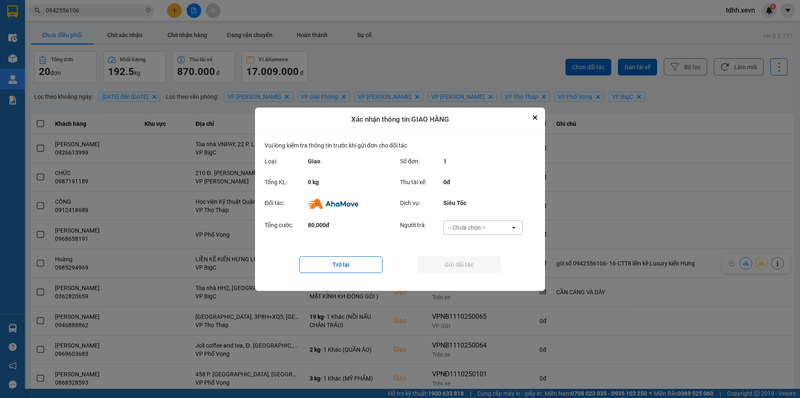
click at [495, 230] on div "-- Chưa chọn --" at bounding box center [477, 227] width 67 height 13
click at [485, 274] on div "Ví Ahamove" at bounding box center [482, 275] width 79 height 15
click at [484, 262] on button "Gửi đối tác" at bounding box center [459, 264] width 83 height 17
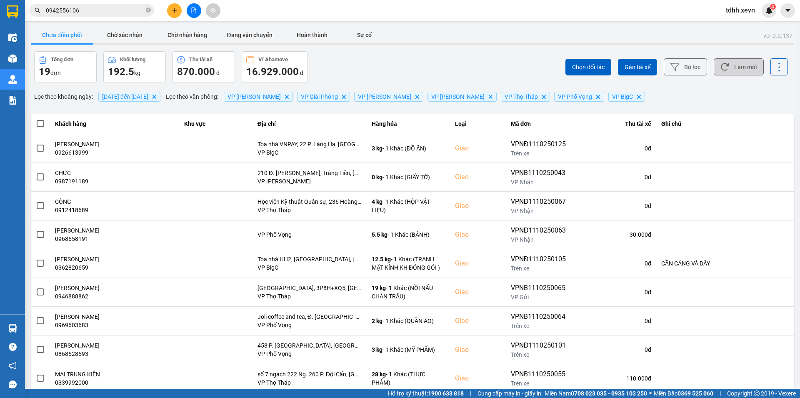
click at [738, 71] on button "Làm mới" at bounding box center [739, 66] width 50 height 17
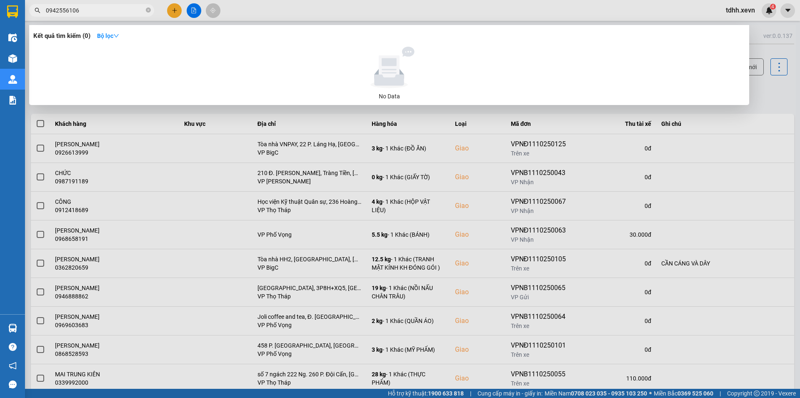
click at [85, 12] on input "0942556106" at bounding box center [95, 10] width 98 height 9
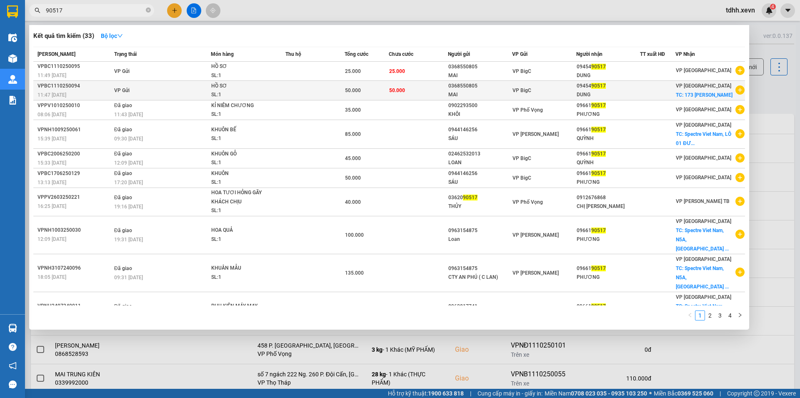
type input "90517"
click at [403, 90] on span "50.000" at bounding box center [397, 91] width 16 height 6
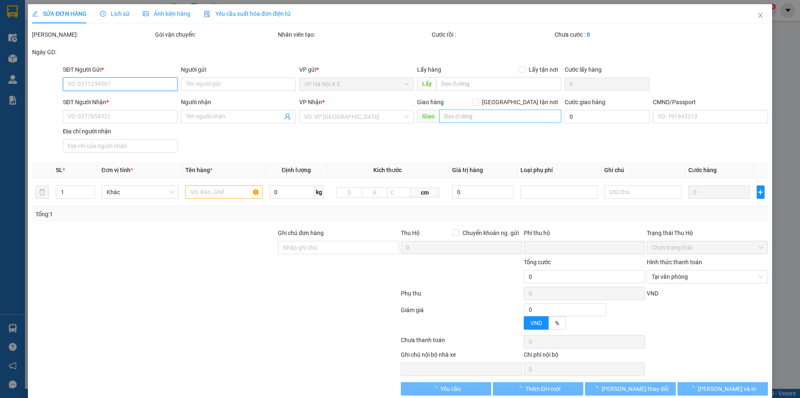
type input "0368550805"
type input "MAI"
type input "0945490517"
type input "DUNG"
checkbox input "true"
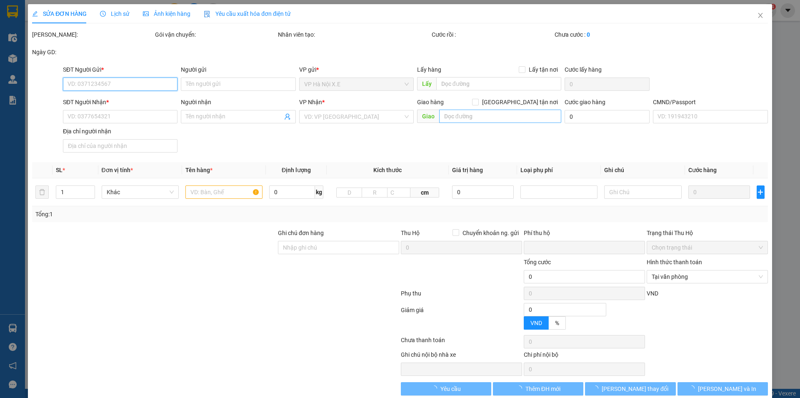
type input "173 LÊ ĐẠI HÀNH"
type input "0"
type input "50.000"
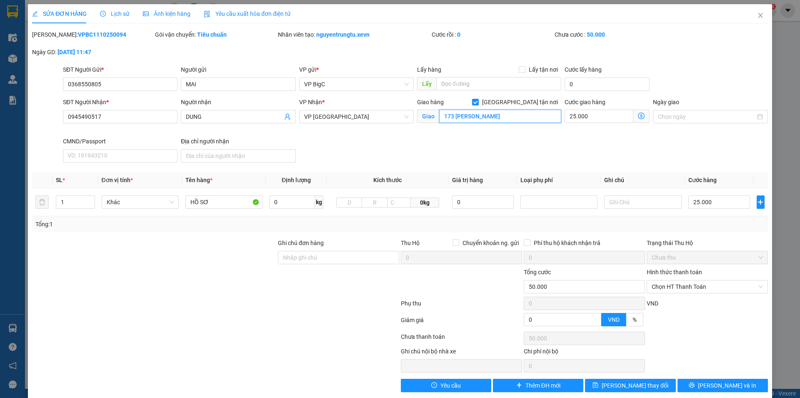
click at [523, 119] on input "173 LÊ ĐẠI HÀNH" at bounding box center [500, 116] width 122 height 13
click at [478, 104] on input "Giao tận nơi" at bounding box center [475, 102] width 6 height 6
checkbox input "false"
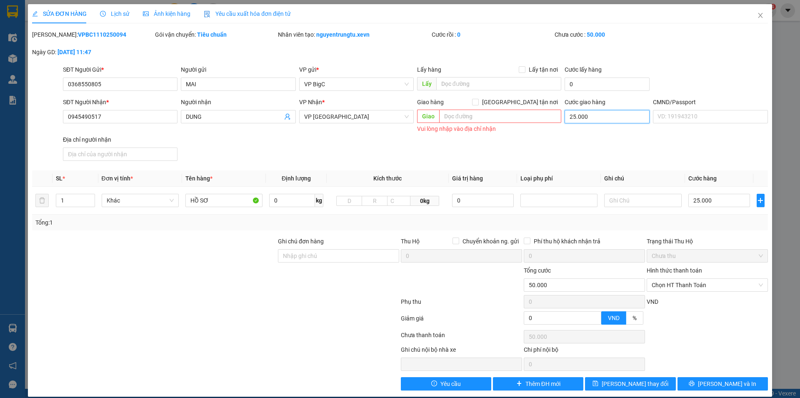
click at [576, 113] on input "25.000" at bounding box center [607, 116] width 85 height 13
type input "25.000"
type input "0"
click at [614, 391] on div "SỬA ĐƠN HÀNG Lịch sử Ảnh kiện hàng Yêu cầu xuất hóa đơn điện tử Total Paid Fee …" at bounding box center [400, 200] width 744 height 393
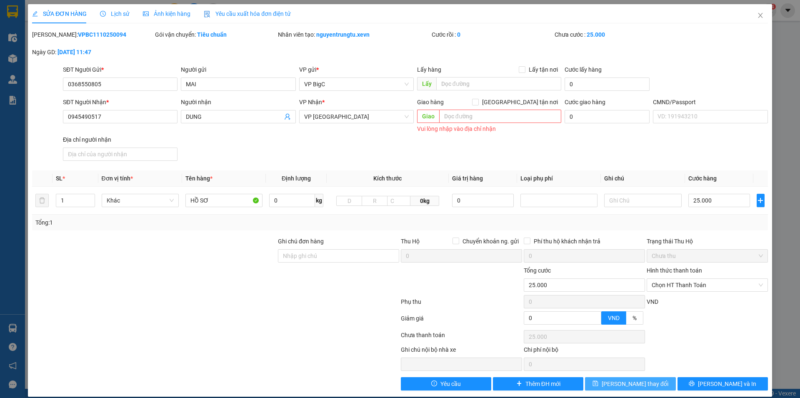
click at [598, 381] on icon "save" at bounding box center [595, 383] width 5 height 5
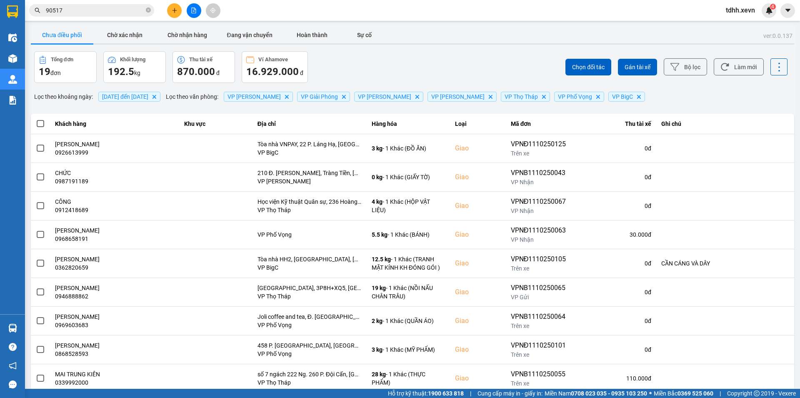
click at [68, 9] on input "90517" at bounding box center [95, 10] width 98 height 9
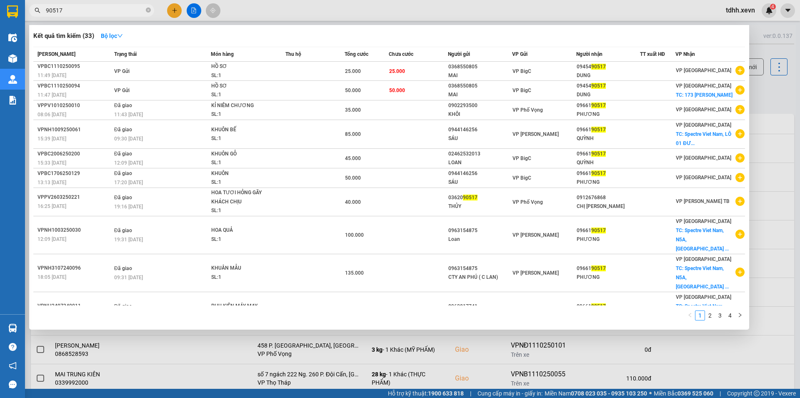
click at [68, 9] on input "90517" at bounding box center [95, 10] width 98 height 9
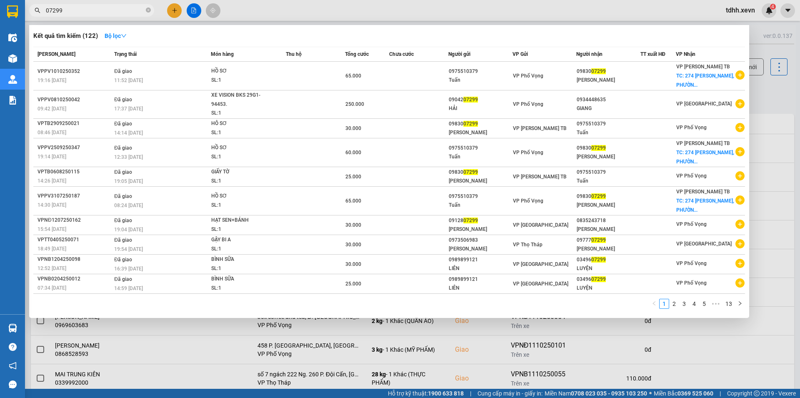
click at [74, 11] on input "07299" at bounding box center [95, 10] width 98 height 9
paste input "354235320"
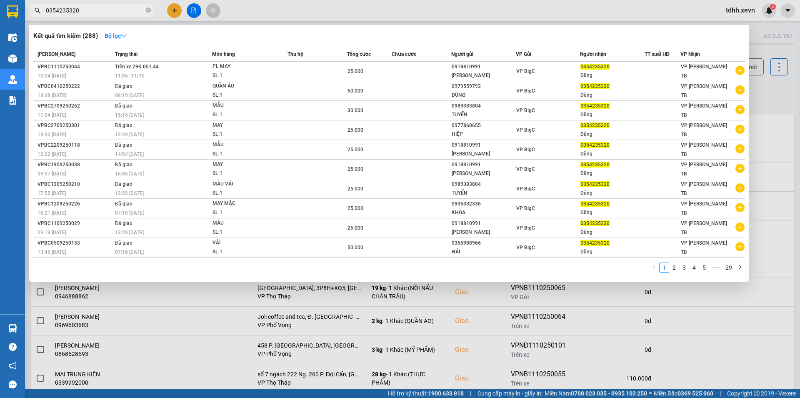
click at [89, 13] on input "0354235320" at bounding box center [95, 10] width 98 height 9
paste input "984817028"
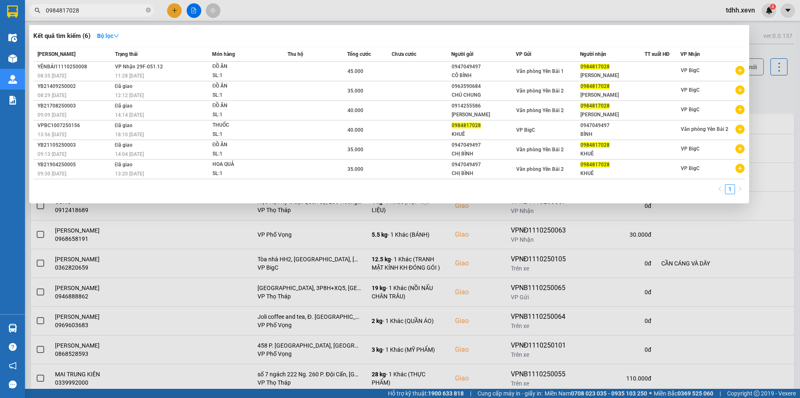
type input "0984817028"
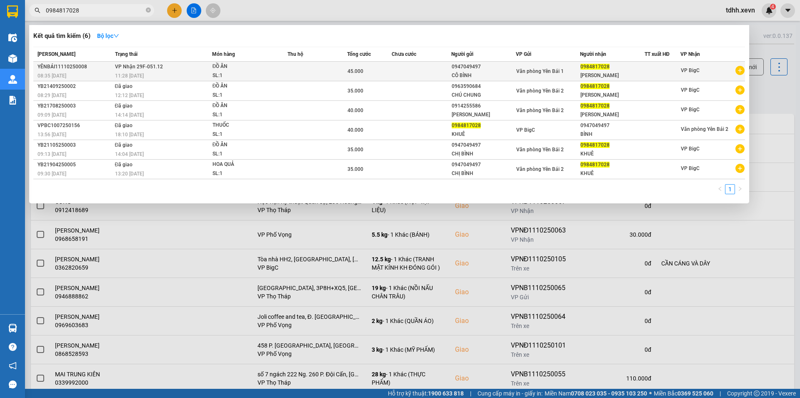
click at [561, 69] on span "Văn phòng Yên Bái 1" at bounding box center [540, 71] width 48 height 6
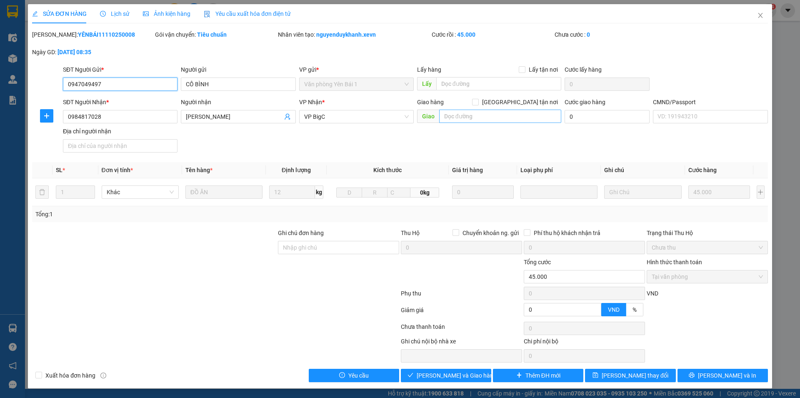
type input "0947049497"
type input "CÔ BÌNH"
type input "0984817028"
type input "NGỌC KHUÊ"
type input "0"
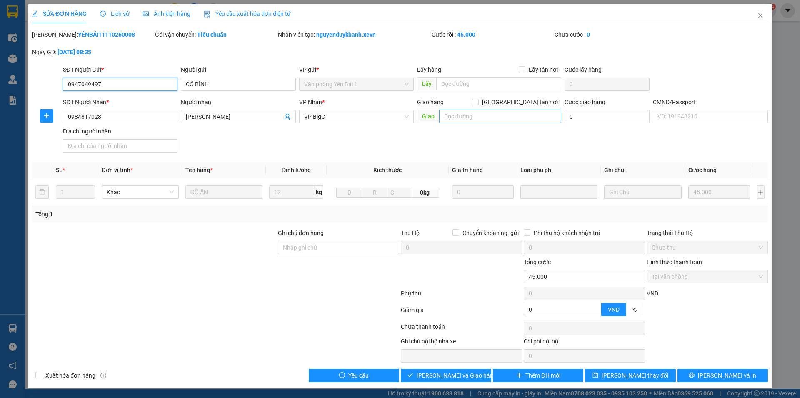
type input "45.000"
drag, startPoint x: 517, startPoint y: 102, endPoint x: 515, endPoint y: 112, distance: 10.5
click at [478, 102] on input "Giao tận nơi" at bounding box center [475, 102] width 6 height 6
checkbox input "true"
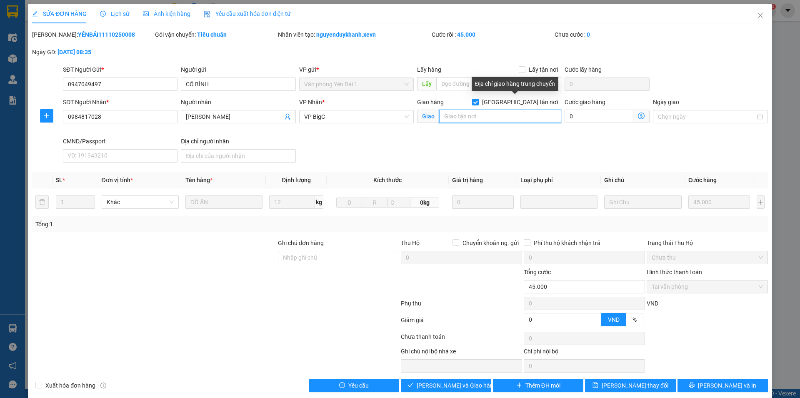
click at [514, 123] on input "text" at bounding box center [500, 116] width 122 height 13
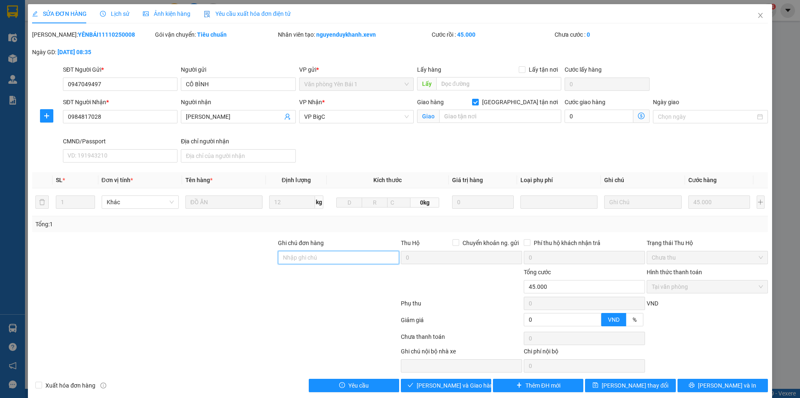
click at [318, 259] on input "Ghi chú đơn hàng" at bounding box center [338, 257] width 121 height 13
type input "cần dây"
click at [487, 116] on input "text" at bounding box center [500, 116] width 122 height 13
type input "chung cư mini N06 ngách 52/25/19 làng phú mỹ- mỹ đình 2"
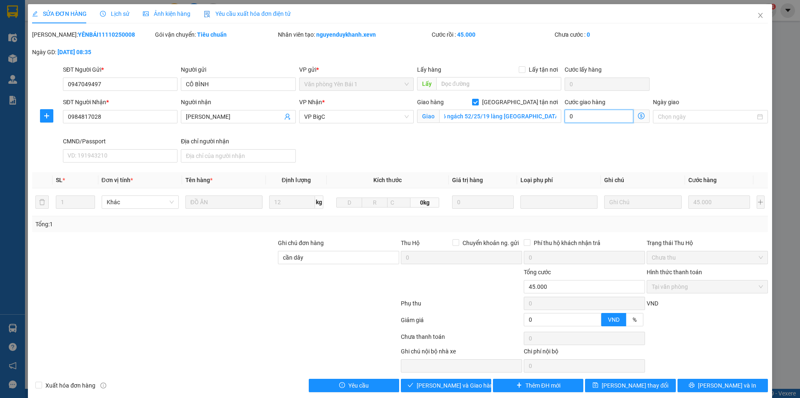
click at [598, 119] on input "0" at bounding box center [599, 116] width 69 height 13
type input "45.006"
type input "6"
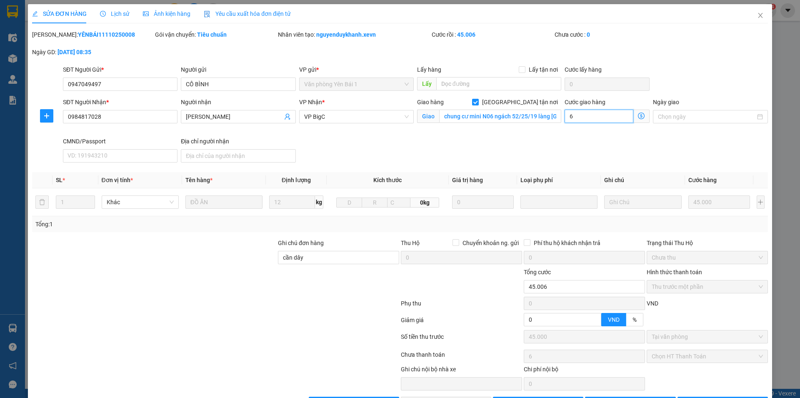
type input "45.060"
type input "60"
type input "105.000"
type input "60.000"
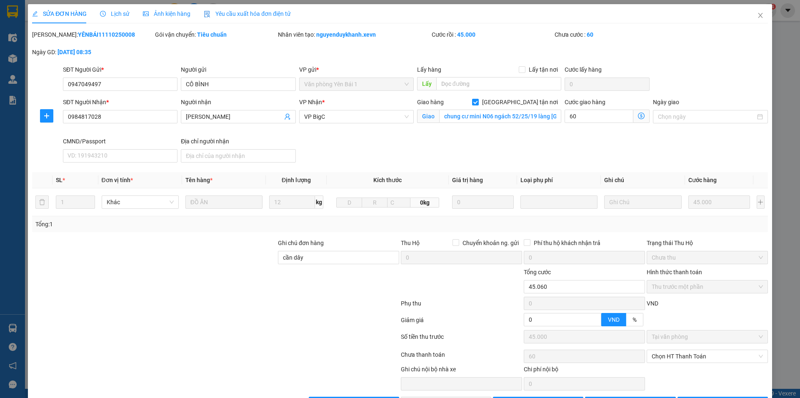
type input "60.000"
click at [533, 150] on div "SĐT Người Nhận * 0984817028 Người nhận NGỌC KHUÊ VP Nhận * VP BigC Giao hàng Gi…" at bounding box center [415, 132] width 708 height 68
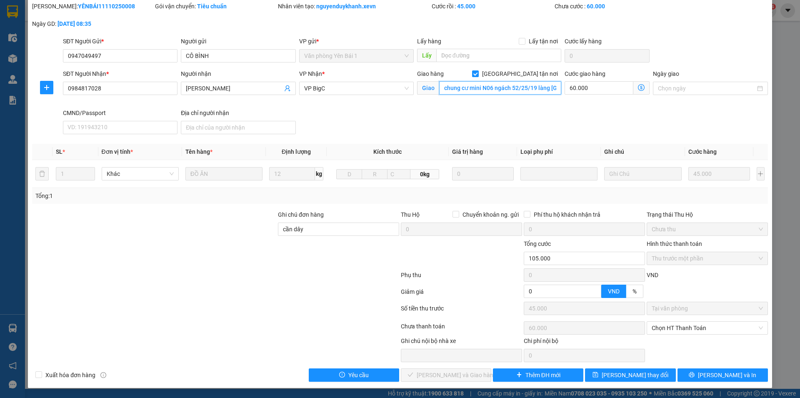
click at [520, 90] on input "chung cư mini N06 ngách 52/25/19 làng phú mỹ- mỹ đình 2" at bounding box center [500, 87] width 122 height 13
click at [518, 88] on input "chung cư mini N06 ngách 52/25/19 làng phú mỹ- mỹ đình 2" at bounding box center [500, 87] width 122 height 13
click at [321, 229] on input "cần dây" at bounding box center [338, 229] width 121 height 13
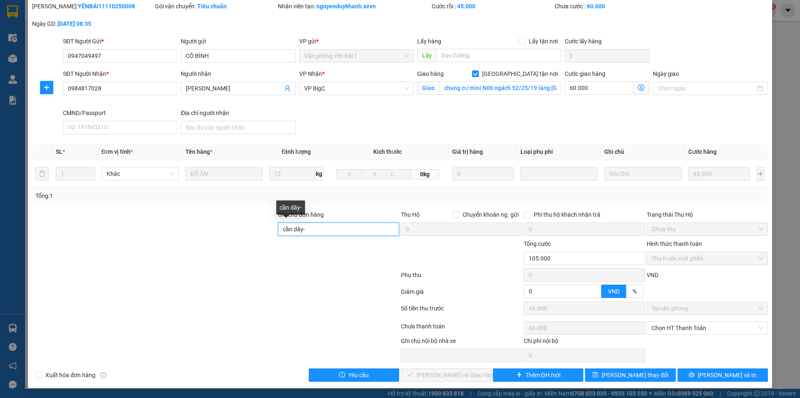
paste input "chung cư mini N06 ngách 52/25/19 làng phú mỹ- mỹ đình 2"
type input "cần dây-chung cư mini N06 ngách 52/25/19 làng phú mỹ- mỹ đình 2"
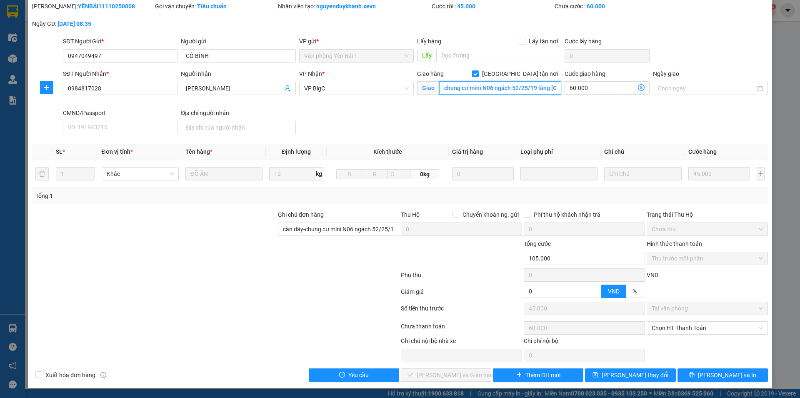
click at [500, 90] on input "chung cư mini N06 ngách 52/25/19 làng phú mỹ- mỹ đình 2" at bounding box center [500, 87] width 122 height 13
paste input "19 Ngh. 52/25, Mỹ Đình, Nam Từ Liêm, Hà Nội 10000, Việt Nam"
type input "19 Ngh. 52/25, Mỹ Đình, Nam Từ Liêm, Hà Nội 10000, Việt Nam"
click at [467, 110] on div "SĐT Người Nhận * 0984817028 Người nhận NGỌC KHUÊ VP Nhận * VP BigC Giao hàng Gi…" at bounding box center [415, 103] width 708 height 68
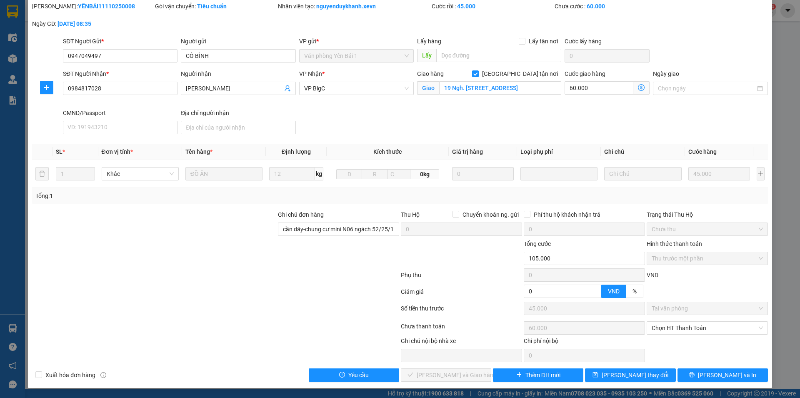
scroll to position [0, 0]
click at [591, 90] on input "60.000" at bounding box center [599, 87] width 69 height 13
type input "45.005"
type input "5"
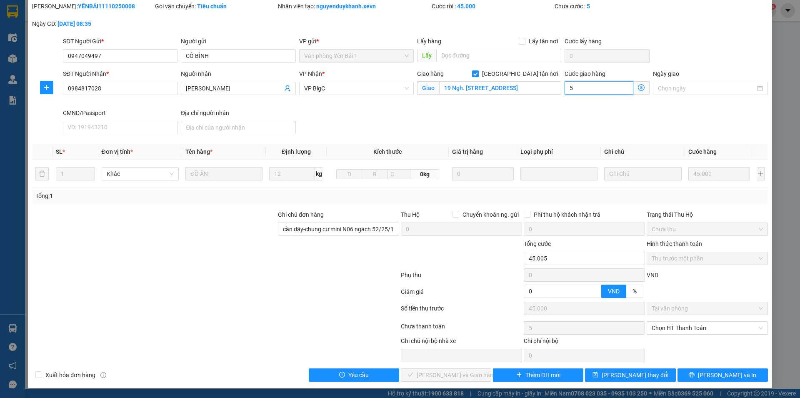
type input "45.050"
type input "50"
type input "95.000"
type input "50.000"
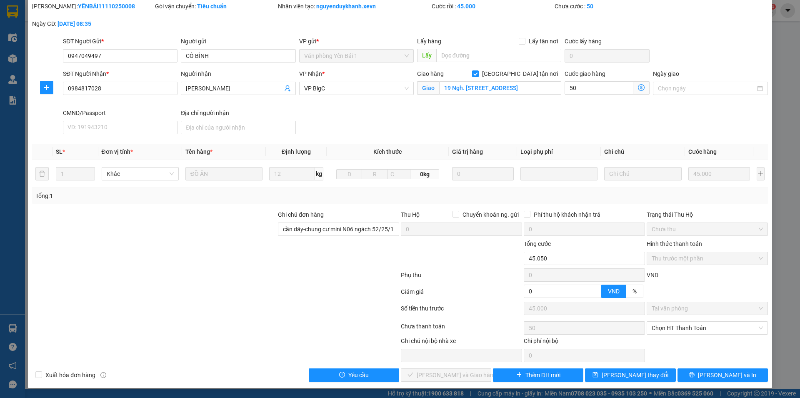
type input "50.000"
drag, startPoint x: 535, startPoint y: 118, endPoint x: 550, endPoint y: 230, distance: 112.2
click at [535, 120] on div "SĐT Người Nhận * 0984817028 Người nhận NGỌC KHUÊ VP Nhận * VP BigC Giao hàng Gi…" at bounding box center [415, 103] width 708 height 68
drag, startPoint x: 613, startPoint y: 373, endPoint x: 603, endPoint y: 369, distance: 10.8
click at [613, 373] on button "Lưu thay đổi" at bounding box center [630, 374] width 90 height 13
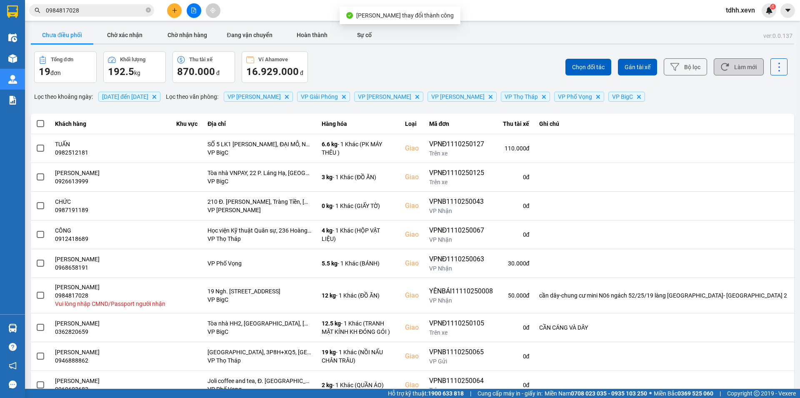
click at [734, 66] on button "Làm mới" at bounding box center [739, 66] width 50 height 17
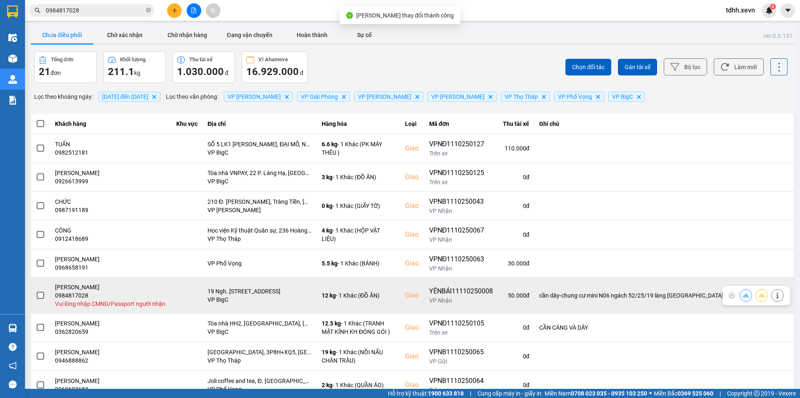
click at [743, 296] on icon at bounding box center [746, 295] width 6 height 5
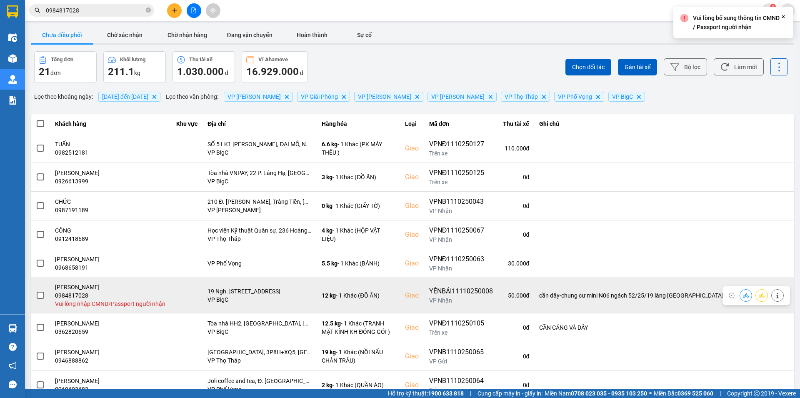
click at [775, 295] on icon at bounding box center [778, 296] width 6 height 6
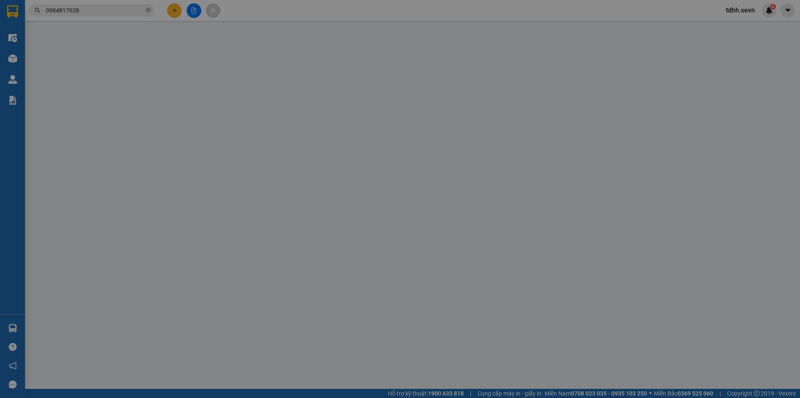
type input "0947049497"
type input "CÔ BÌNH"
type input "0984817028"
type input "NGỌC KHUÊ"
checkbox input "true"
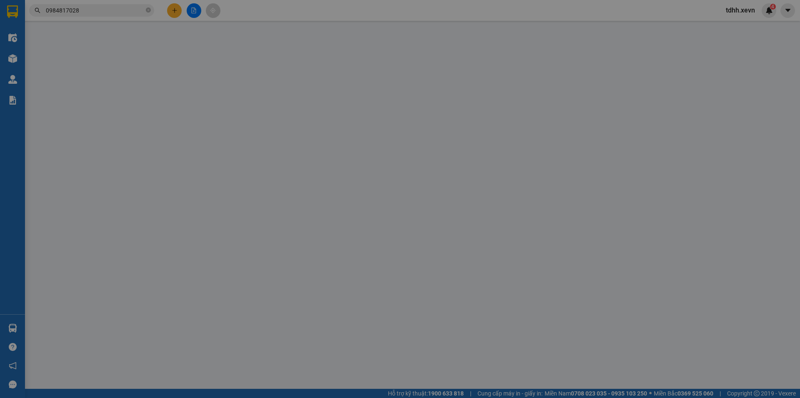
type input "19 Ngh. 52/25, Mỹ Đình, Nam Từ Liêm, Hà Nội 10000, Việt Nam"
type input "cần dây-chung cư mini N06 ngách 52/25/19 làng phú mỹ- mỹ đình 2"
type input "0"
type input "95.000"
type input "45.000"
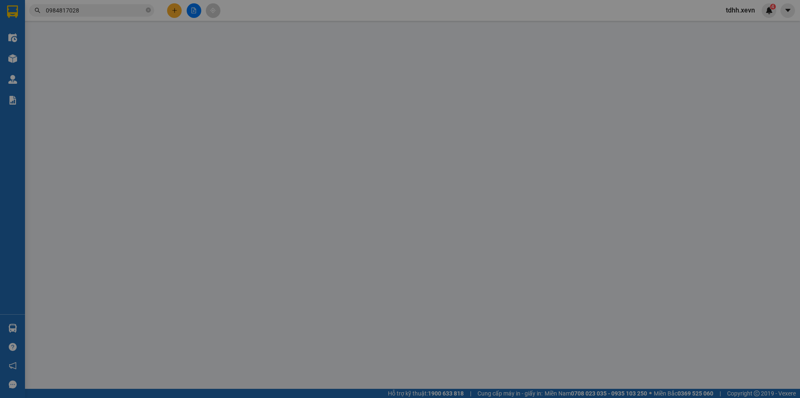
type input "50.000"
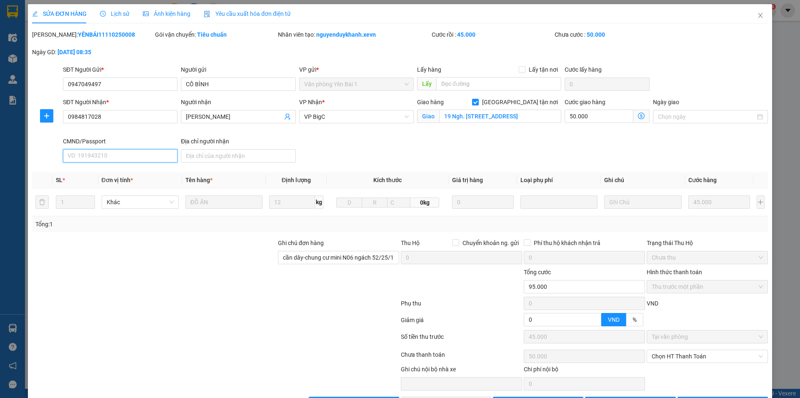
click at [112, 156] on input "CMND/Passport" at bounding box center [120, 155] width 115 height 13
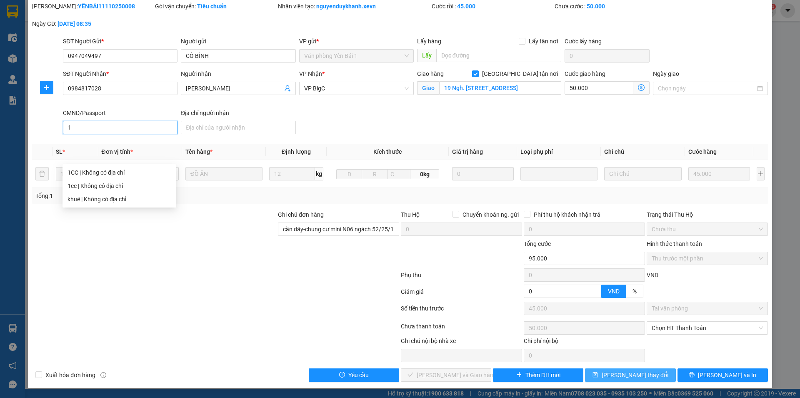
type input "1"
click at [633, 378] on span "Lưu thay đổi" at bounding box center [635, 374] width 67 height 9
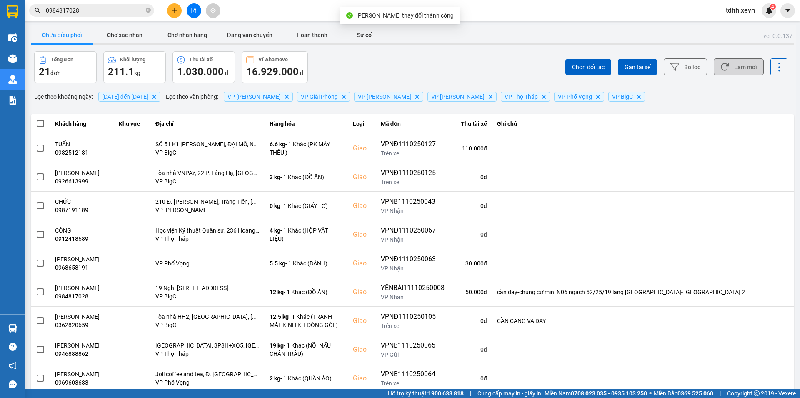
click at [738, 68] on button "Làm mới" at bounding box center [739, 66] width 50 height 17
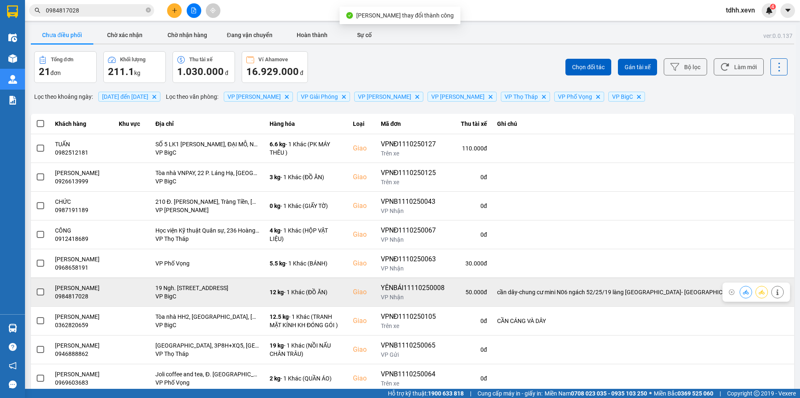
click at [743, 292] on icon at bounding box center [746, 292] width 6 height 6
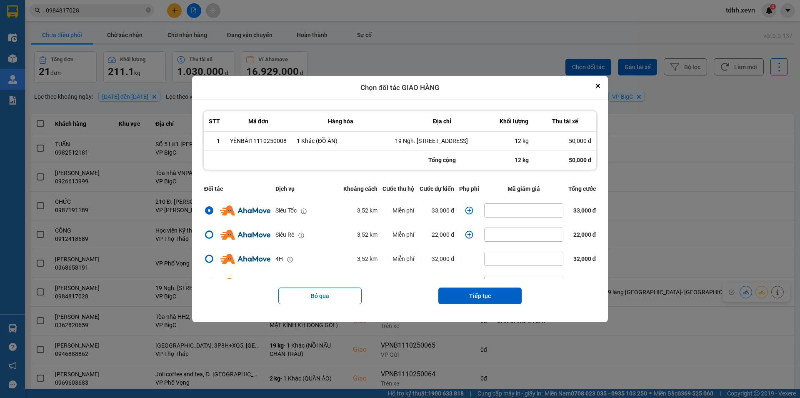
click at [466, 213] on icon "dialog" at bounding box center [469, 210] width 8 height 8
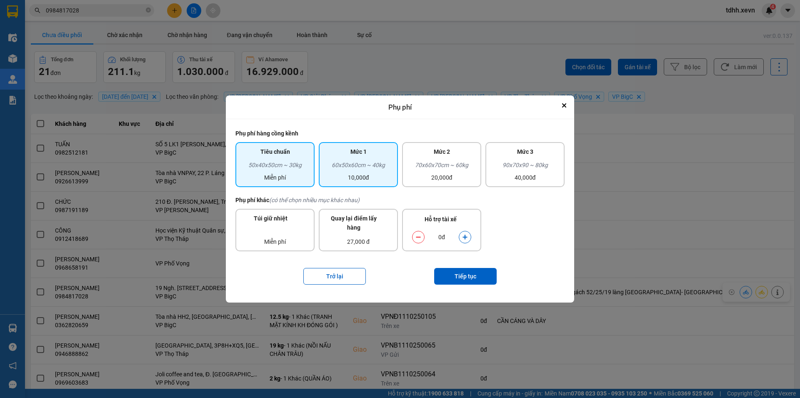
drag, startPoint x: 341, startPoint y: 173, endPoint x: 350, endPoint y: 173, distance: 8.8
click at [341, 173] on div "60x50x60cm ~ 40kg 10,000đ" at bounding box center [358, 171] width 69 height 22
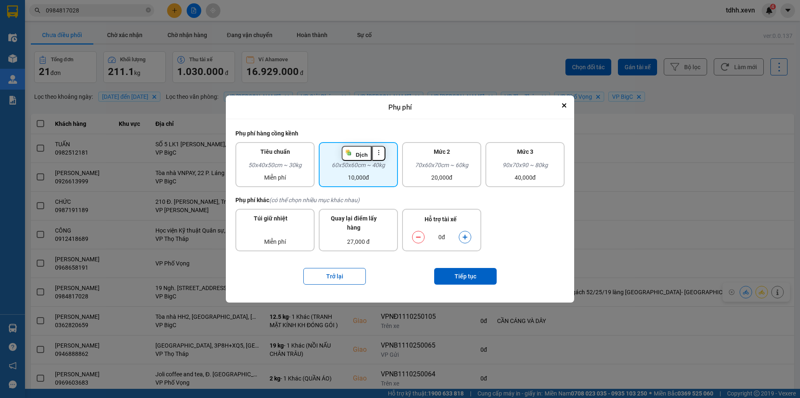
click at [465, 236] on icon "dialog" at bounding box center [465, 237] width 5 height 5
click at [459, 278] on button "Tiếp tục" at bounding box center [465, 276] width 63 height 17
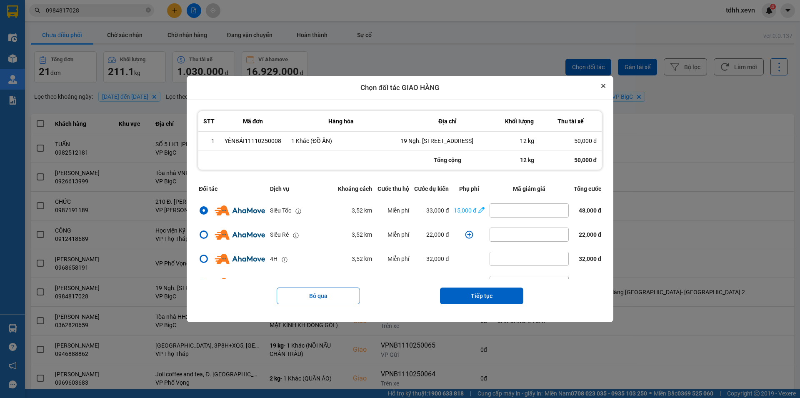
click at [605, 84] on icon "Close" at bounding box center [603, 86] width 4 height 4
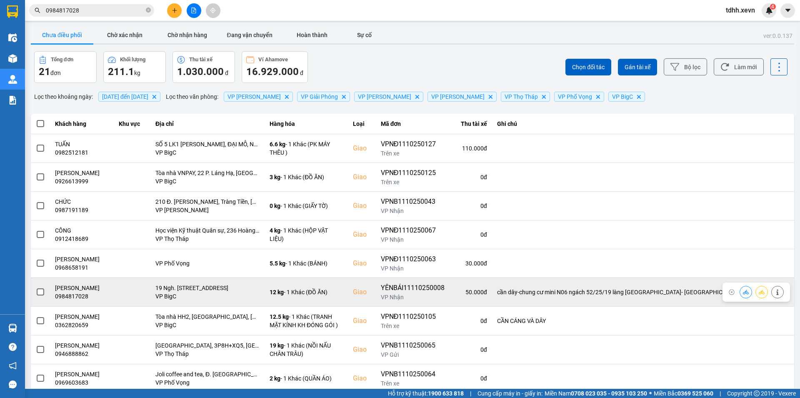
click at [775, 291] on icon at bounding box center [778, 292] width 6 height 6
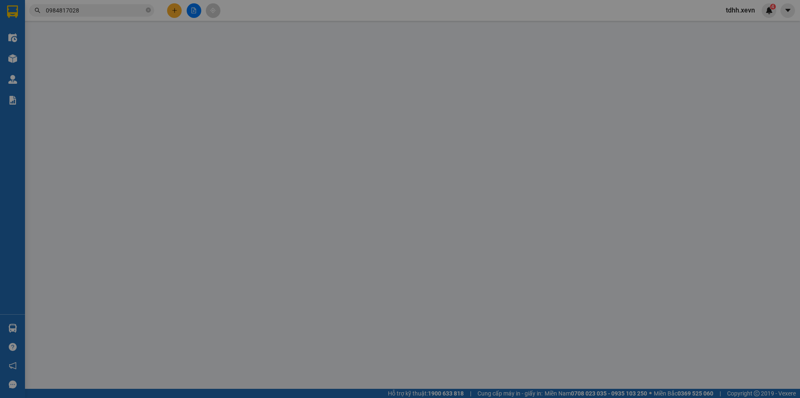
type input "0947049497"
type input "CÔ BÌNH"
type input "0984817028"
type input "NGỌC KHUÊ"
checkbox input "true"
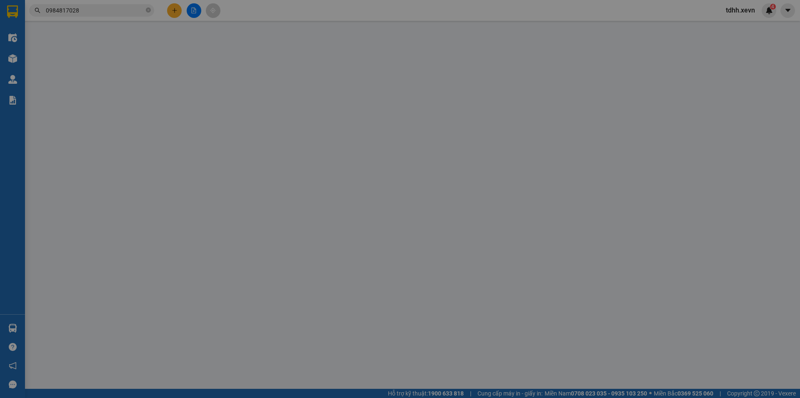
type input "19 Ngh. 52/25, Mỹ Đình, Nam Từ Liêm, Hà Nội 10000, Việt Nam"
type input "1"
type input "cần dây-chung cư mini N06 ngách 52/25/19 làng phú mỹ- mỹ đình 2"
type input "0"
type input "95.000"
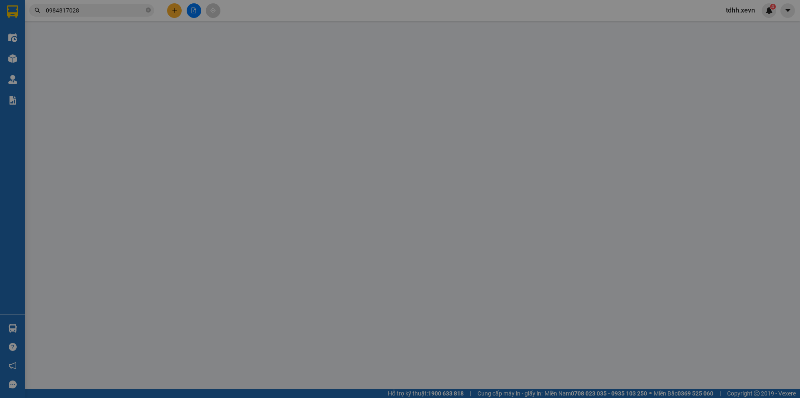
type input "45.000"
type input "50.000"
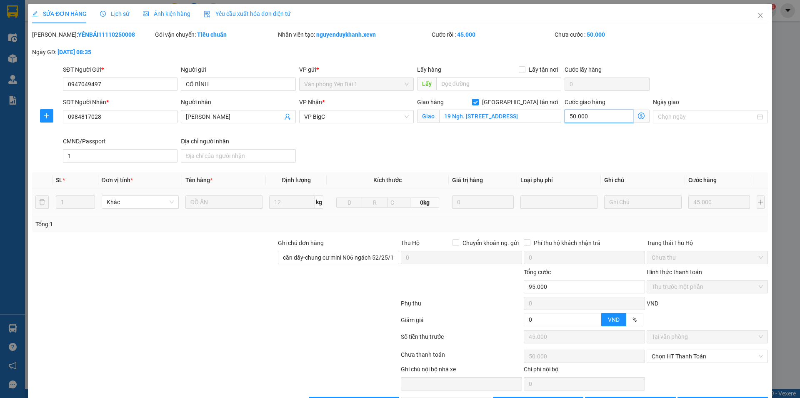
click at [608, 118] on input "50.000" at bounding box center [599, 116] width 69 height 13
type input "6"
type input "45.006"
type input "6"
type input "45.060"
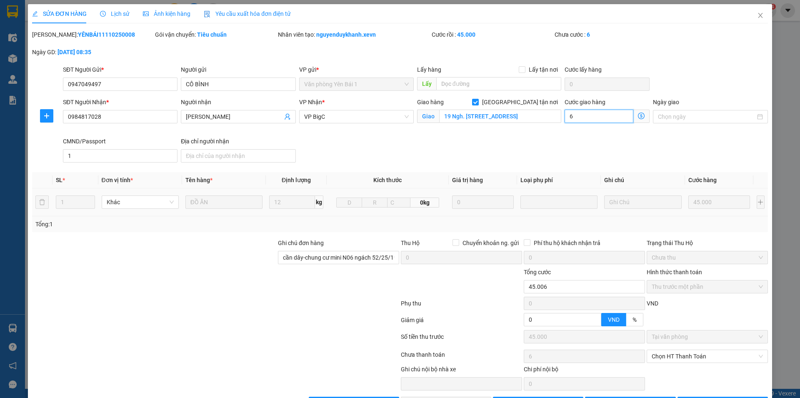
type input "60"
type input "105.000"
type input "60.000"
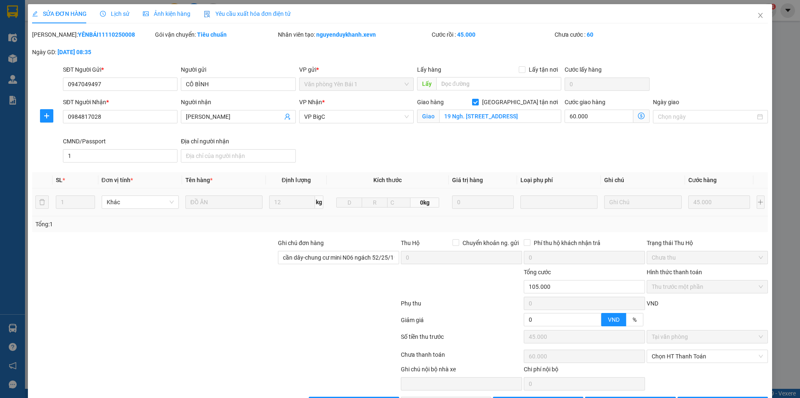
click at [552, 143] on div "SĐT Người Nhận * 0984817028 Người nhận NGỌC KHUÊ VP Nhận * VP BigC Giao hàng Gi…" at bounding box center [415, 132] width 708 height 68
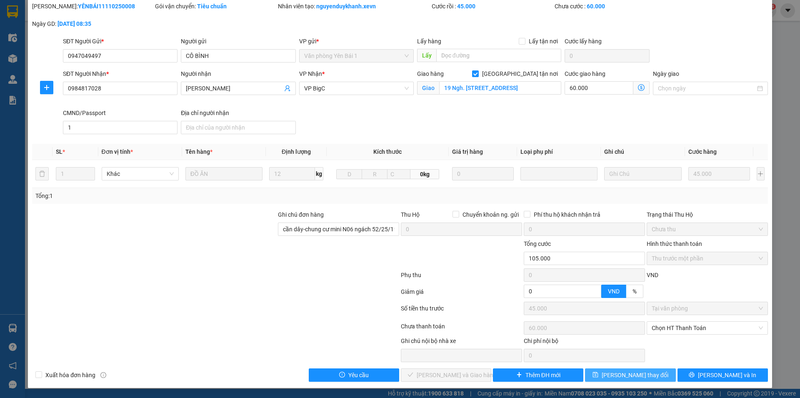
click at [648, 375] on button "Lưu thay đổi" at bounding box center [630, 374] width 90 height 13
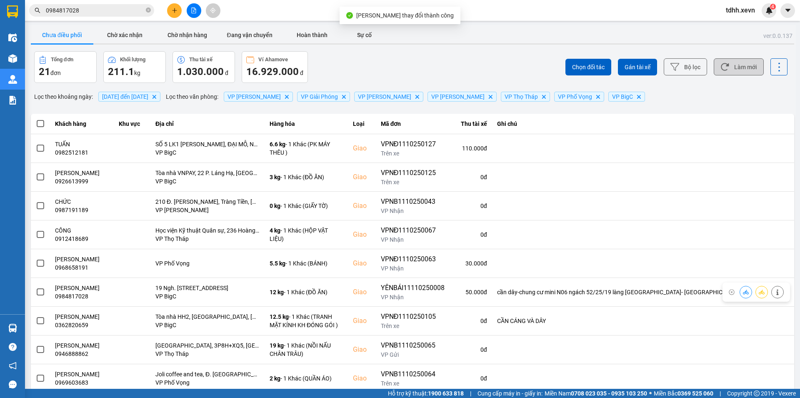
click at [735, 67] on button "Làm mới" at bounding box center [739, 66] width 50 height 17
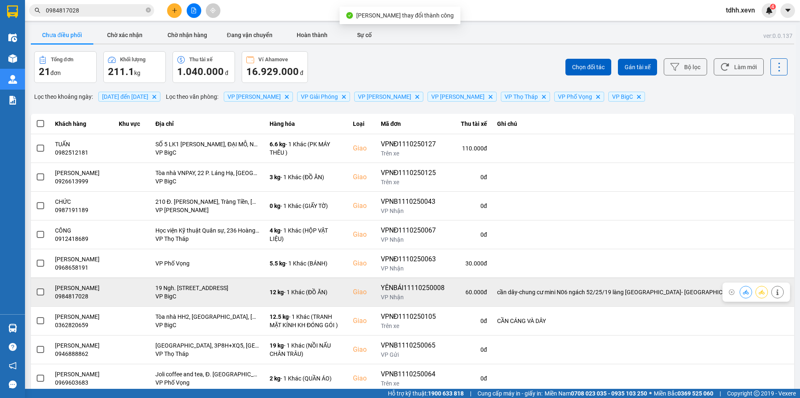
click at [743, 292] on icon at bounding box center [746, 292] width 6 height 6
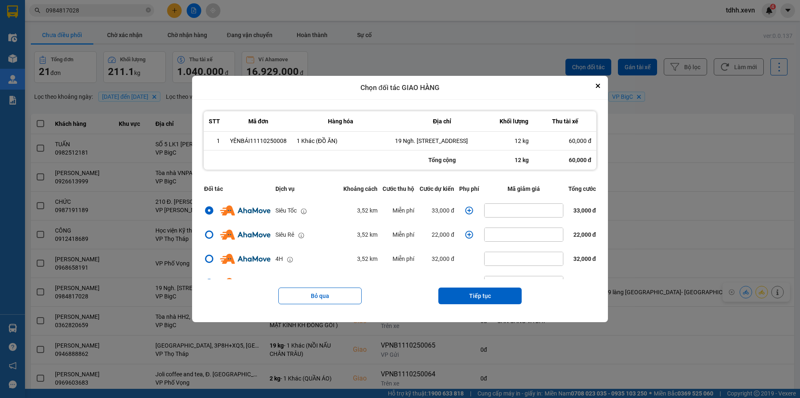
click at [466, 215] on icon "dialog" at bounding box center [469, 211] width 8 height 8
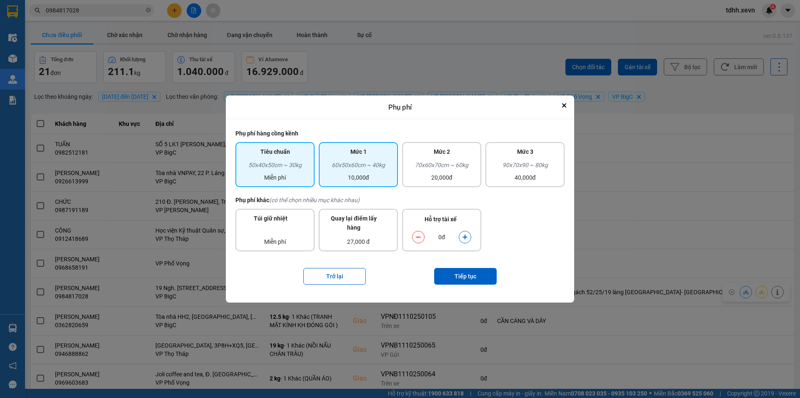
click at [360, 167] on div "60x50x60cm ~ 40kg" at bounding box center [358, 166] width 69 height 13
click at [463, 238] on icon "dialog" at bounding box center [465, 237] width 6 height 6
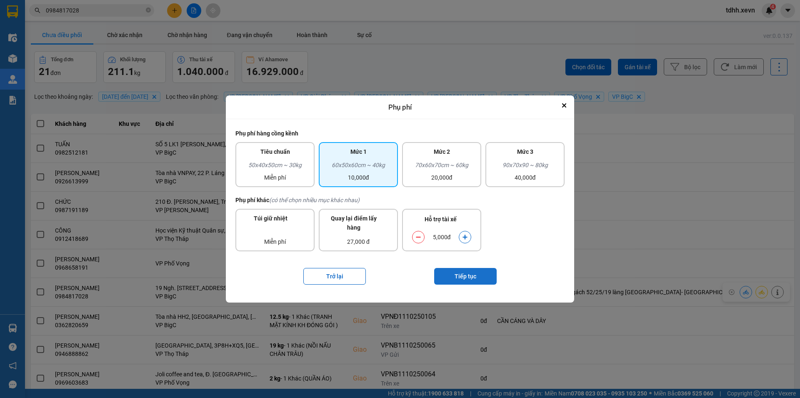
click at [463, 270] on button "Tiếp tục" at bounding box center [465, 276] width 63 height 17
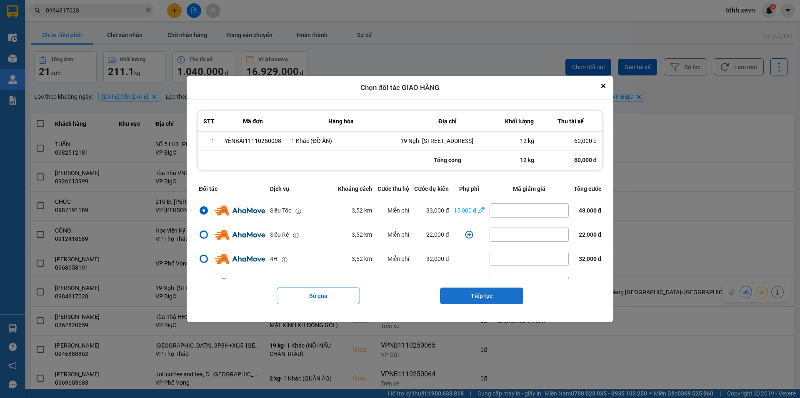
click at [503, 300] on button "Tiếp tục" at bounding box center [481, 296] width 83 height 17
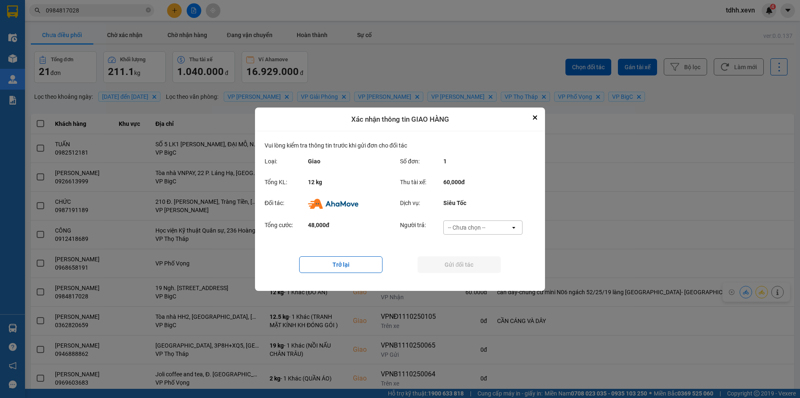
click at [487, 230] on div "-- Chưa chọn --" at bounding box center [477, 227] width 67 height 13
click at [483, 278] on span "Ví Ahamove" at bounding box center [467, 275] width 34 height 8
click at [480, 265] on button "Gửi đối tác" at bounding box center [459, 264] width 83 height 17
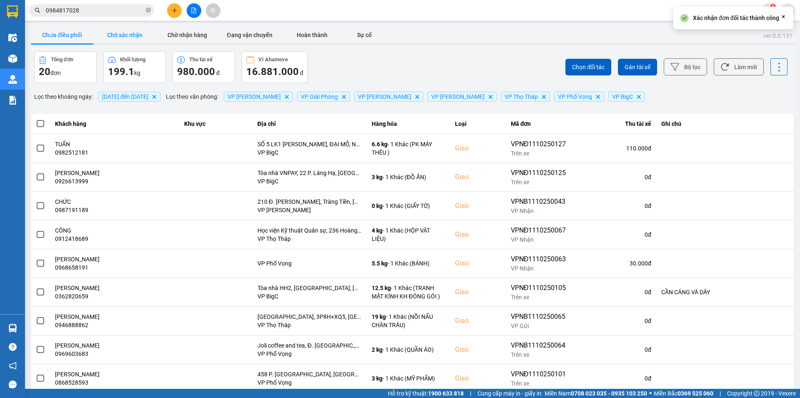
click at [138, 34] on button "Chờ xác nhận" at bounding box center [124, 35] width 63 height 17
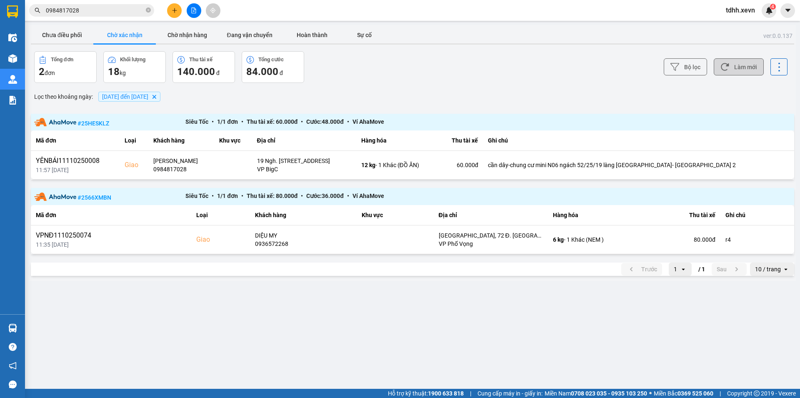
click at [759, 66] on button "Làm mới" at bounding box center [739, 66] width 50 height 17
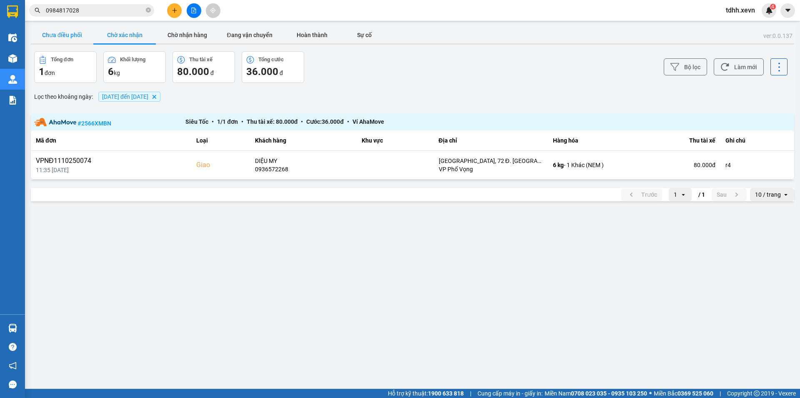
click at [57, 33] on button "Chưa điều phối" at bounding box center [62, 35] width 63 height 17
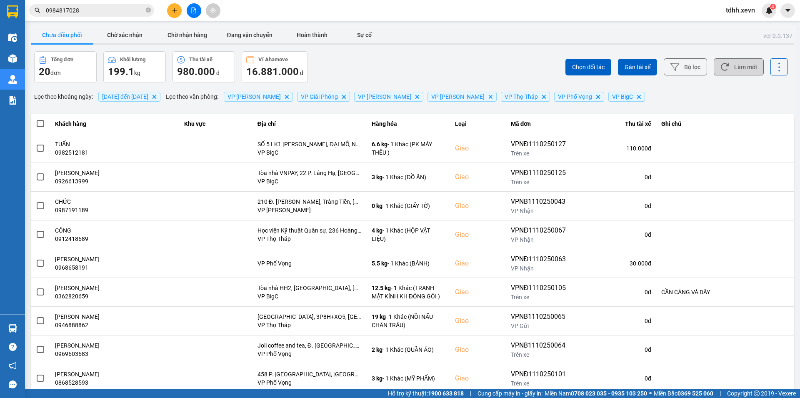
click at [731, 68] on button "Làm mới" at bounding box center [739, 66] width 50 height 17
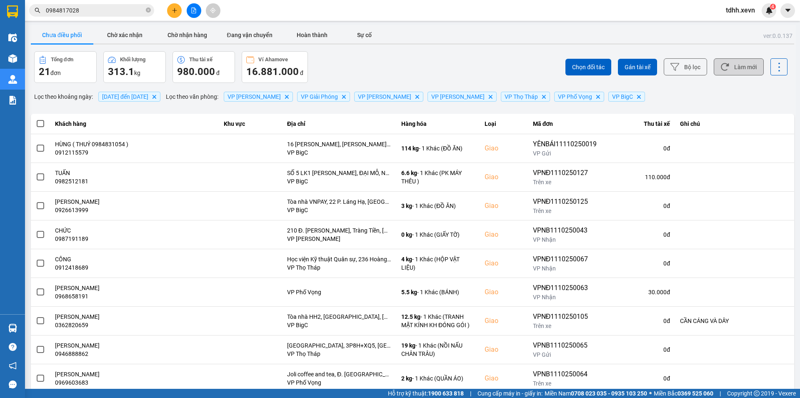
click at [734, 75] on button "Làm mới" at bounding box center [739, 66] width 50 height 17
click at [113, 13] on input "0984817028" at bounding box center [95, 10] width 98 height 9
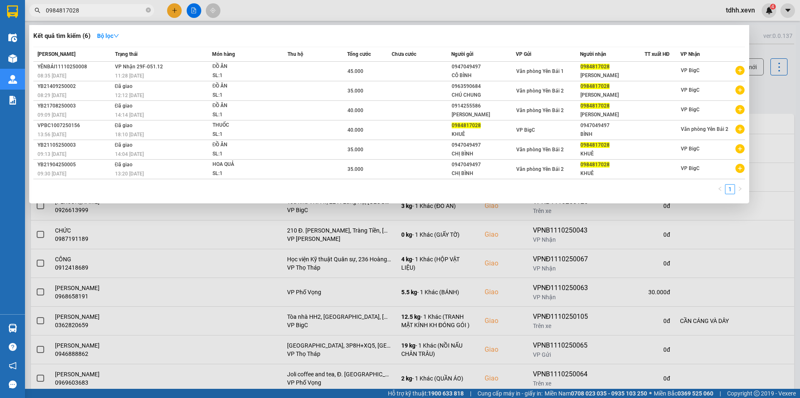
click at [113, 13] on input "0984817028" at bounding box center [95, 10] width 98 height 9
paste input "842635635"
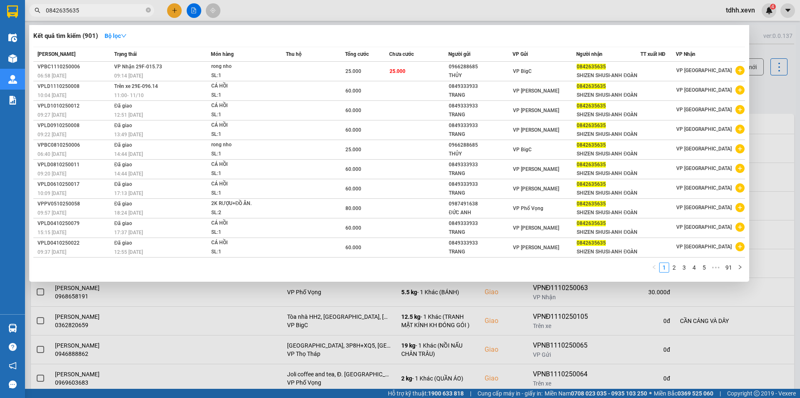
click at [773, 84] on div at bounding box center [400, 199] width 800 height 398
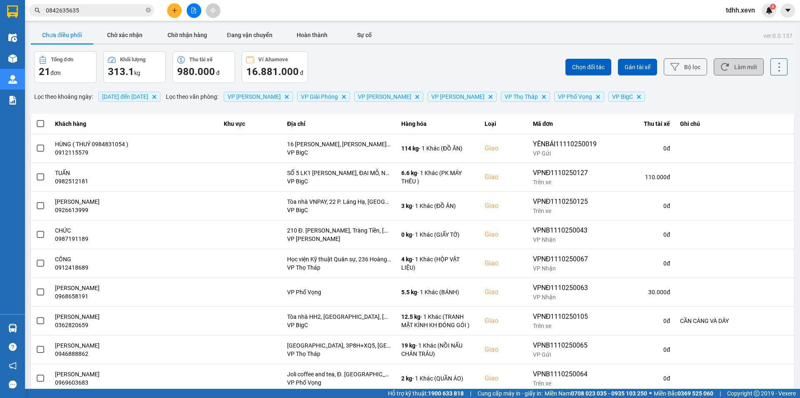
click at [739, 70] on button "Làm mới" at bounding box center [739, 66] width 50 height 17
click at [728, 69] on button "Làm mới" at bounding box center [739, 66] width 50 height 17
click at [83, 4] on div "Kết quả tìm kiếm ( 901 ) Bộ lọc Mã ĐH Trạng thái Món hàng Thu hộ Tổng cước Chưa…" at bounding box center [81, 10] width 163 height 15
click at [79, 11] on input "0842635635" at bounding box center [95, 10] width 98 height 9
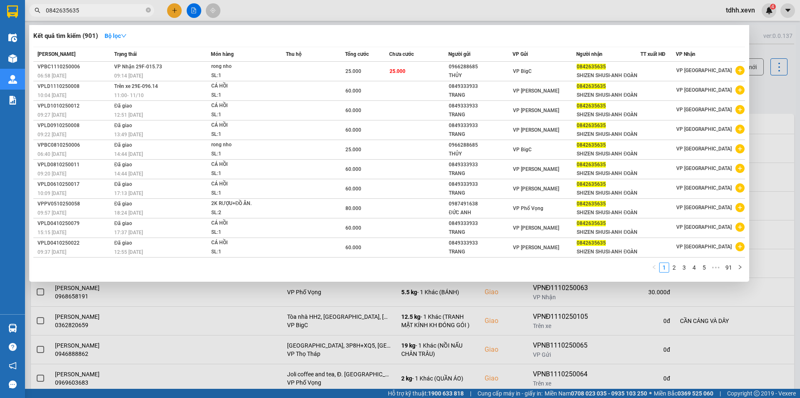
click at [79, 11] on input "0842635635" at bounding box center [95, 10] width 98 height 9
paste input "978035666"
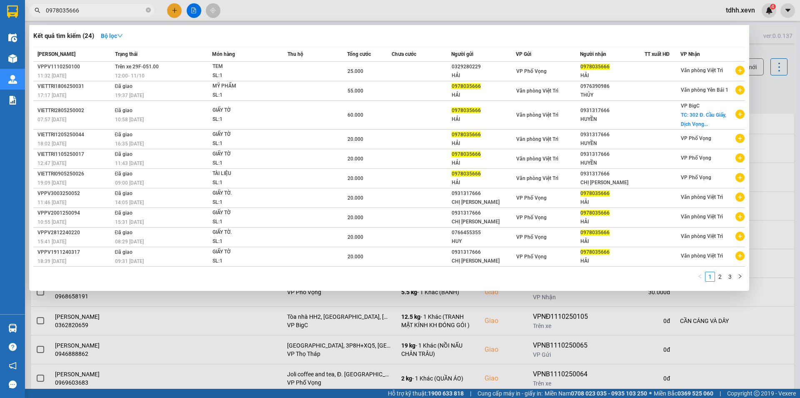
click at [768, 78] on div at bounding box center [400, 199] width 800 height 398
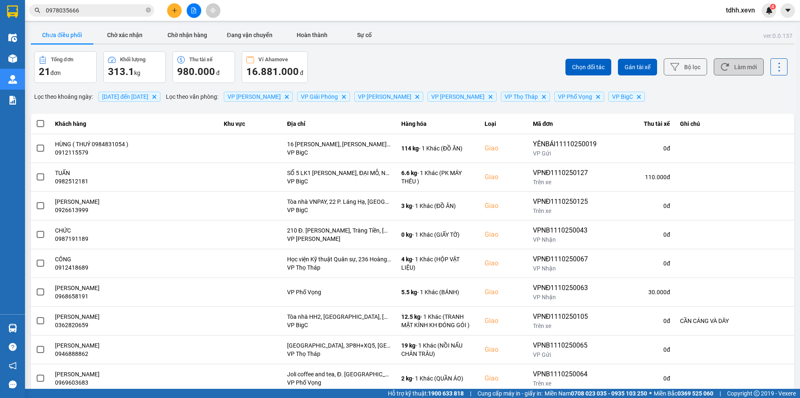
click at [740, 61] on button "Làm mới" at bounding box center [739, 66] width 50 height 17
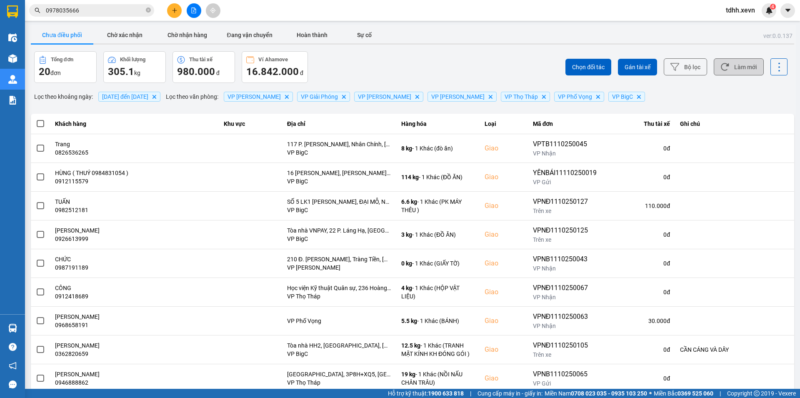
click at [739, 64] on button "Làm mới" at bounding box center [739, 66] width 50 height 17
click at [88, 11] on input "0978035666" at bounding box center [95, 10] width 98 height 9
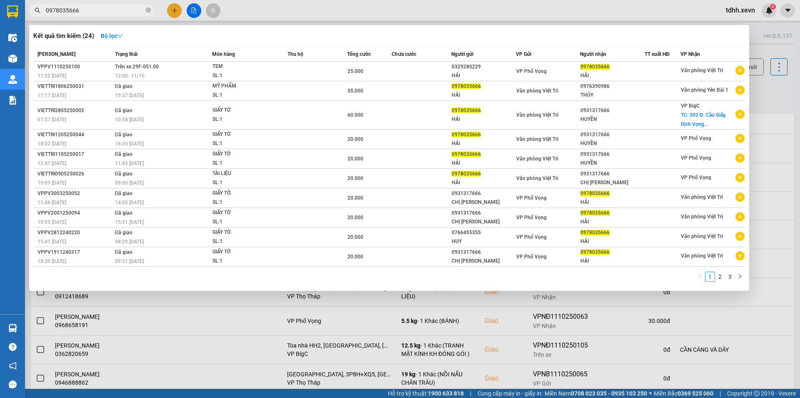
click at [87, 11] on input "0978035666" at bounding box center [95, 10] width 98 height 9
paste input "702071701"
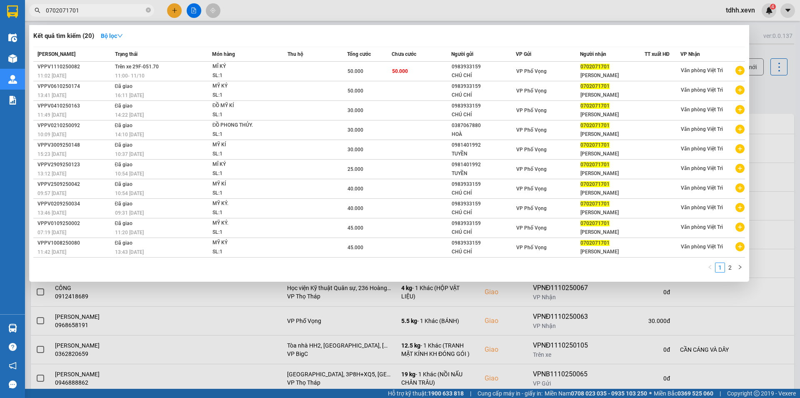
type input "0702071701"
click at [766, 85] on div at bounding box center [400, 199] width 800 height 398
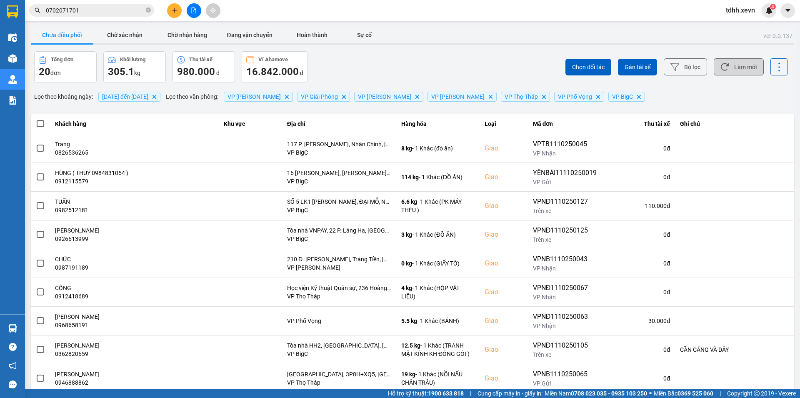
click at [736, 65] on button "Làm mới" at bounding box center [739, 66] width 50 height 17
click at [736, 66] on button "Làm mới" at bounding box center [739, 66] width 50 height 17
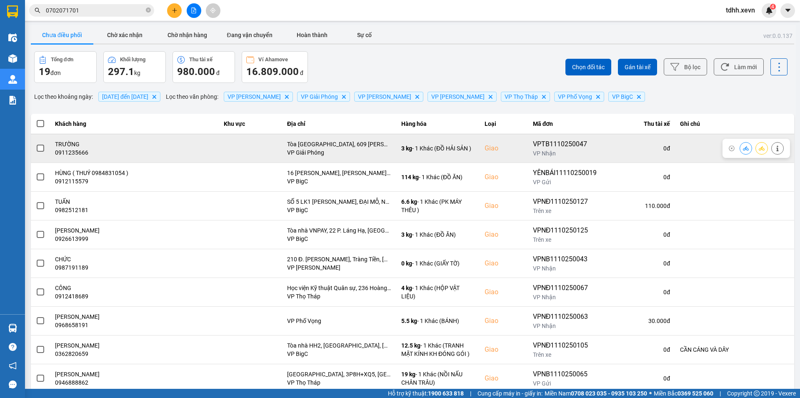
click at [743, 146] on icon at bounding box center [746, 148] width 6 height 6
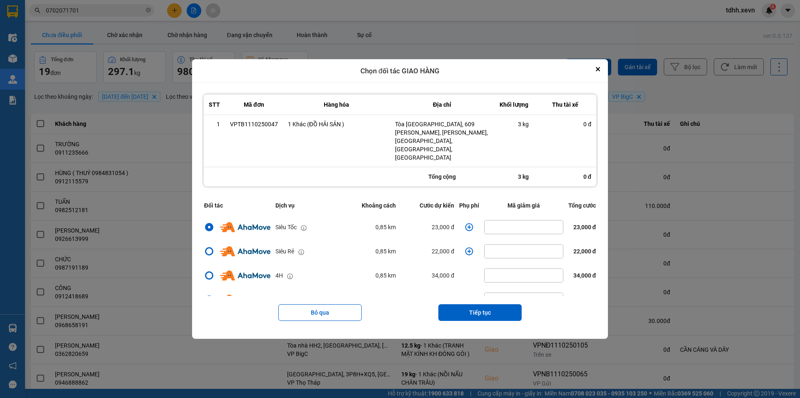
click at [466, 223] on icon "dialog" at bounding box center [469, 227] width 8 height 8
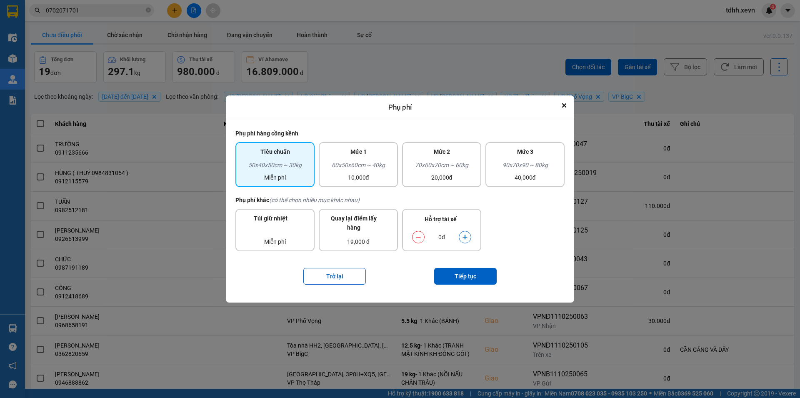
click at [467, 240] on icon "dialog" at bounding box center [465, 237] width 6 height 6
click at [465, 278] on button "Tiếp tục" at bounding box center [465, 276] width 63 height 17
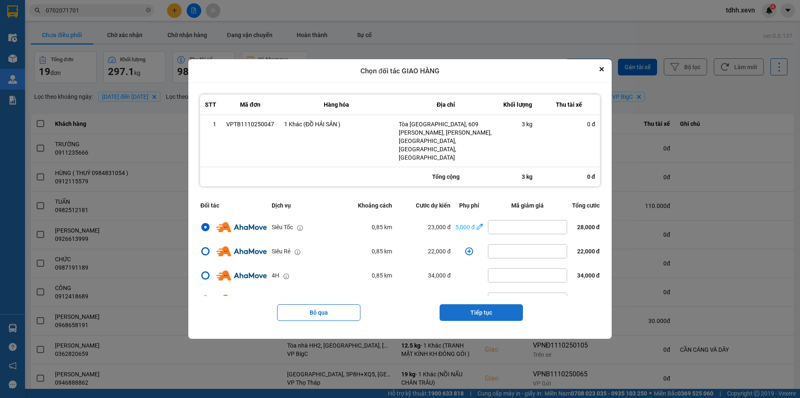
click at [519, 306] on button "Tiếp tục" at bounding box center [481, 312] width 83 height 17
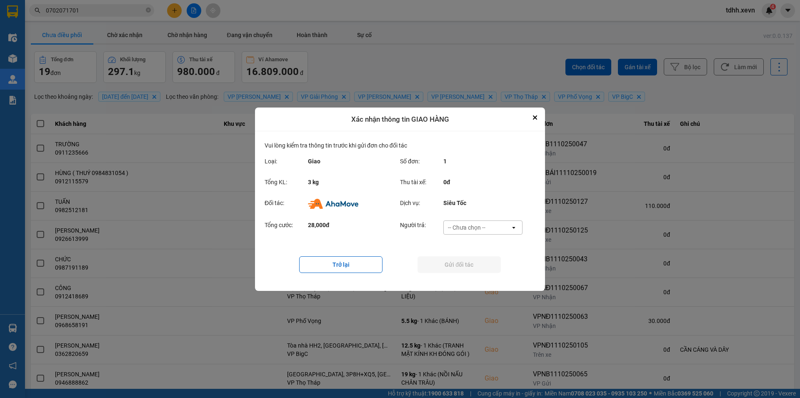
click at [498, 223] on div "-- Chưa chọn --" at bounding box center [477, 227] width 67 height 13
click at [487, 280] on div "Ví Ahamove" at bounding box center [482, 275] width 79 height 15
click at [484, 264] on button "Gửi đối tác" at bounding box center [459, 264] width 83 height 17
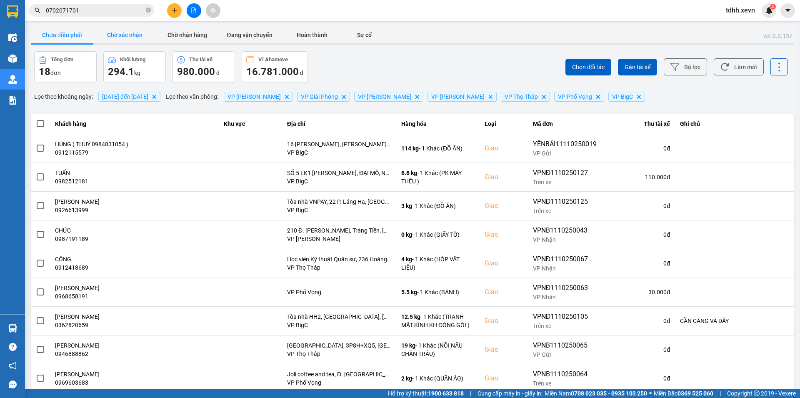
click at [138, 35] on button "Chờ xác nhận" at bounding box center [124, 35] width 63 height 17
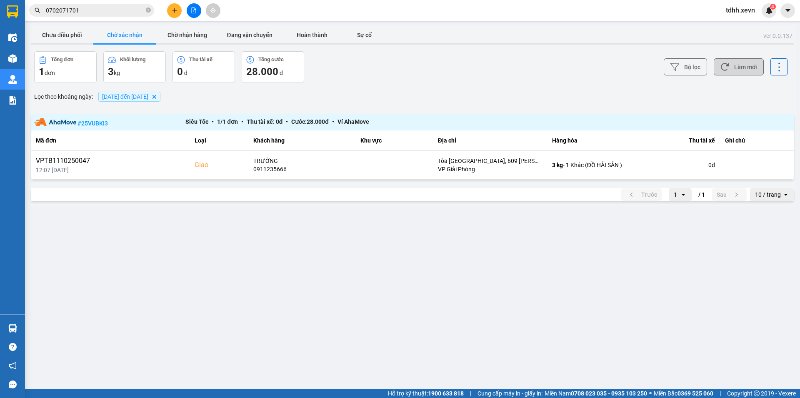
click at [748, 64] on button "Làm mới" at bounding box center [739, 66] width 50 height 17
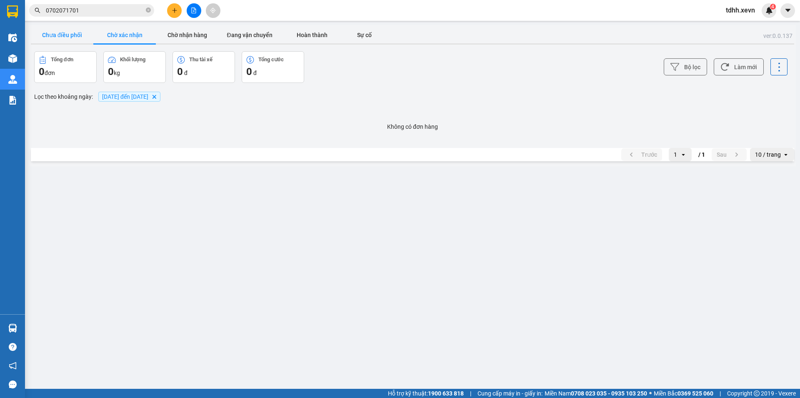
drag, startPoint x: 50, startPoint y: 34, endPoint x: 57, endPoint y: 33, distance: 7.7
click at [50, 35] on button "Chưa điều phối" at bounding box center [62, 35] width 63 height 17
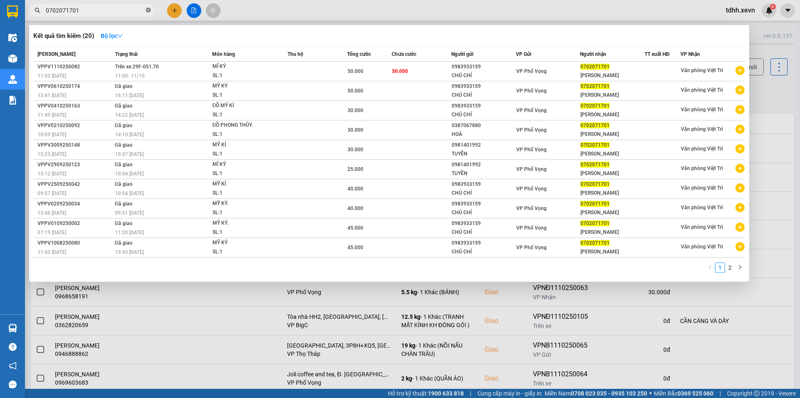
click at [146, 9] on icon "close-circle" at bounding box center [148, 10] width 5 height 5
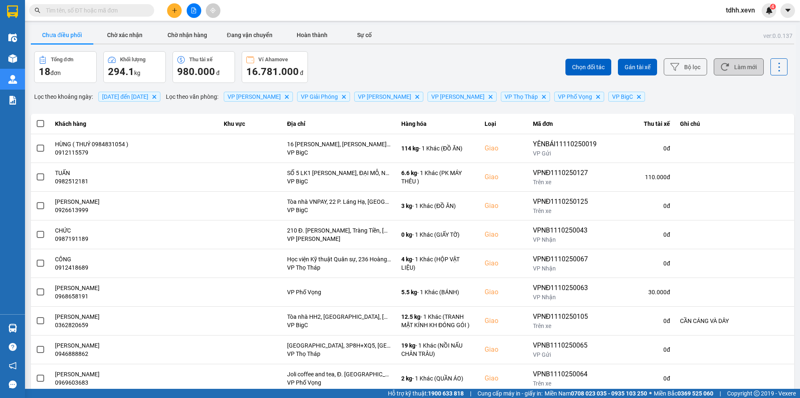
click at [739, 65] on button "Làm mới" at bounding box center [739, 66] width 50 height 17
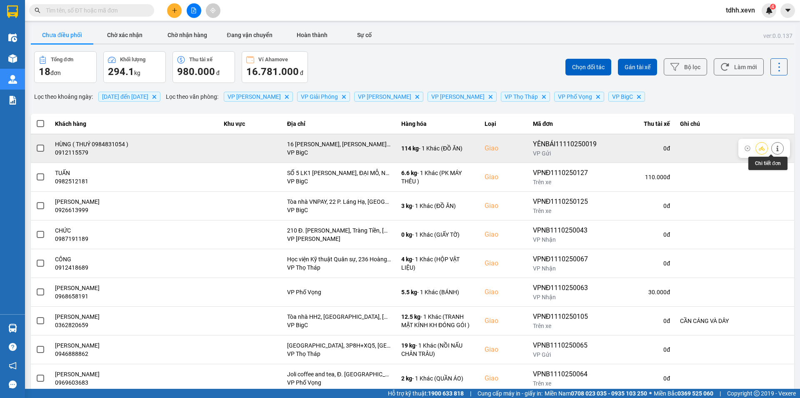
click at [775, 150] on icon at bounding box center [778, 148] width 6 height 6
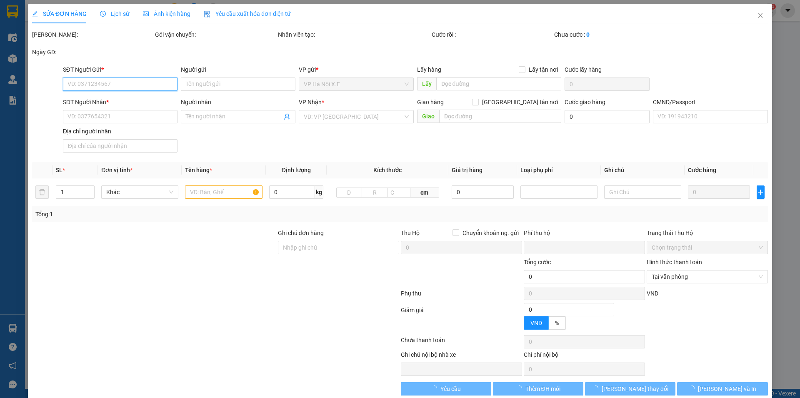
type input "0948069998"
type input "A ĐÔNG"
type input "0912115579"
type input "HÙNG ( THUÝ 0984831054 )"
checkbox input "true"
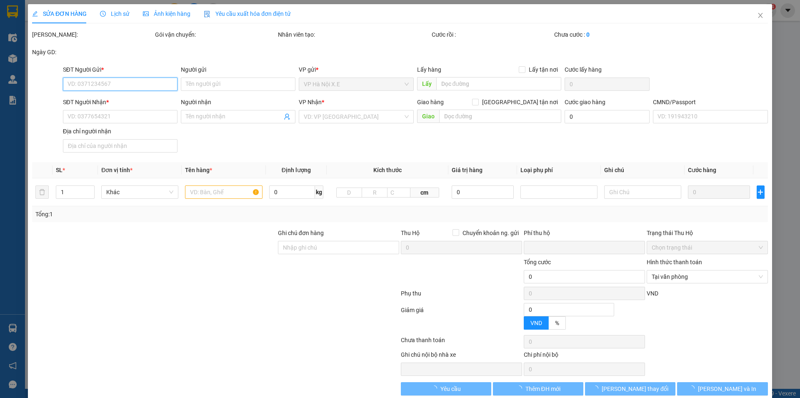
type input "16 [PERSON_NAME], [PERSON_NAME], [PERSON_NAME][GEOGRAPHIC_DATA], [GEOGRAPHIC_DA…"
type input "1"
type input "0"
type input "165.000"
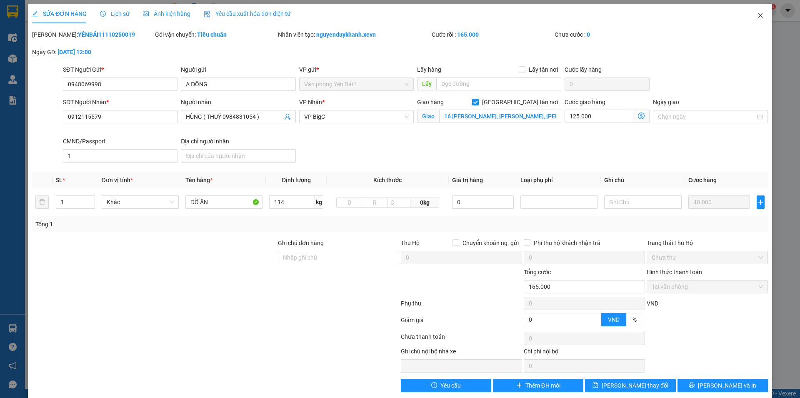
click at [758, 15] on icon "close" at bounding box center [760, 15] width 5 height 5
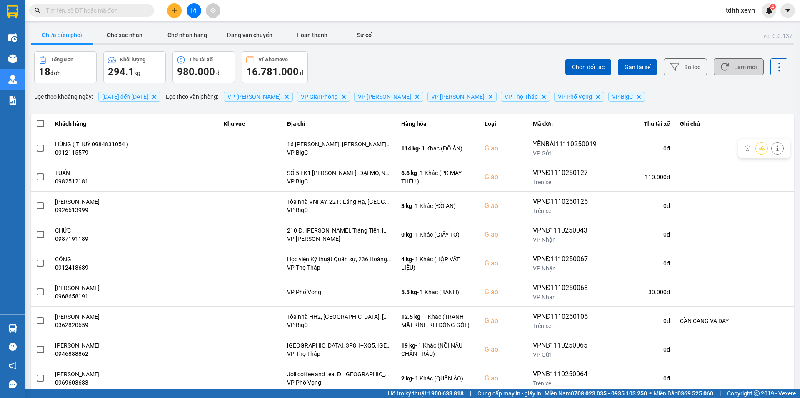
click at [733, 64] on button "Làm mới" at bounding box center [739, 66] width 50 height 17
click at [743, 73] on button "Làm mới" at bounding box center [739, 66] width 50 height 17
click at [740, 69] on button "Làm mới" at bounding box center [739, 66] width 50 height 17
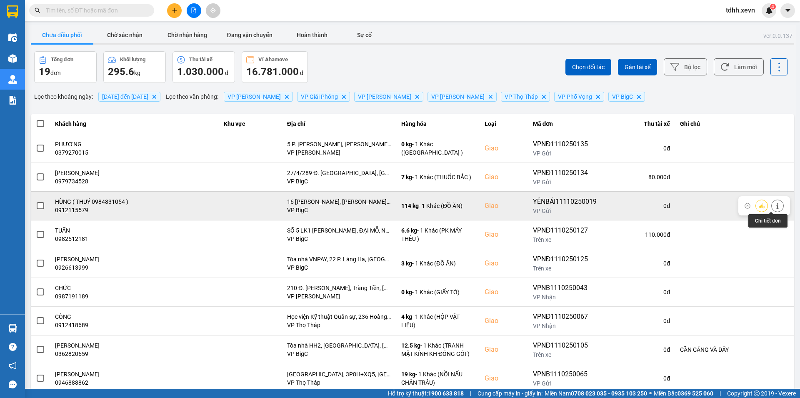
click at [775, 208] on button at bounding box center [778, 205] width 12 height 15
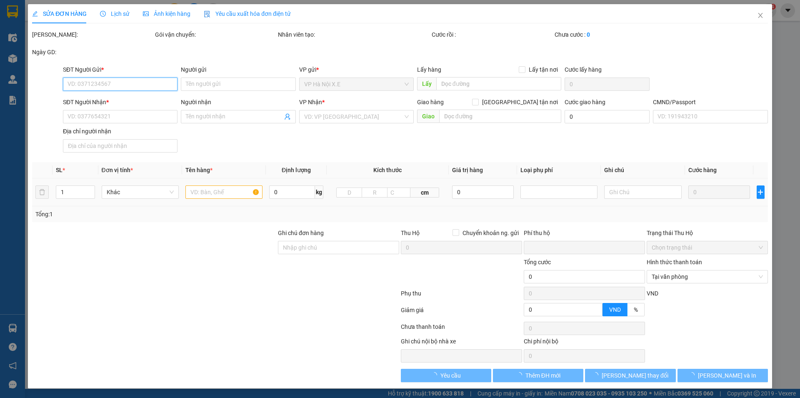
type input "0948069998"
type input "A ĐÔNG"
type input "0912115579"
type input "HÙNG ( THUÝ 0984831054 )"
checkbox input "true"
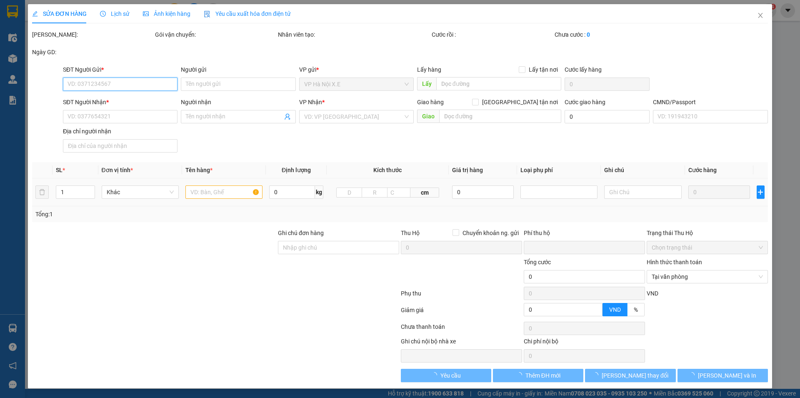
type input "16 [PERSON_NAME], [PERSON_NAME], [PERSON_NAME][GEOGRAPHIC_DATA], [GEOGRAPHIC_DA…"
type input "1"
type input "0"
type input "165.000"
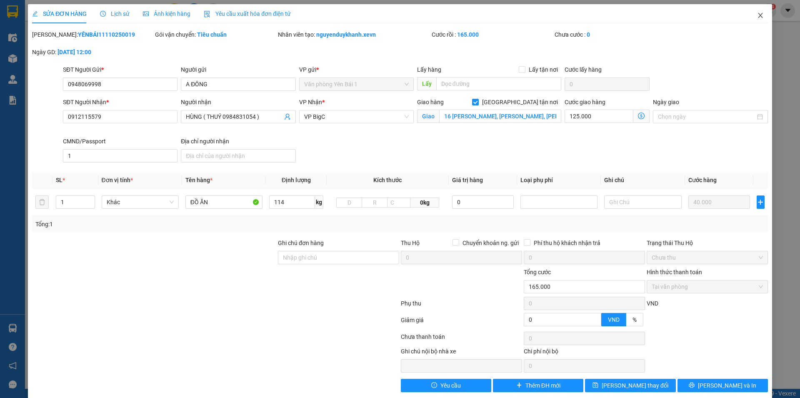
click at [751, 12] on span "Close" at bounding box center [760, 15] width 23 height 23
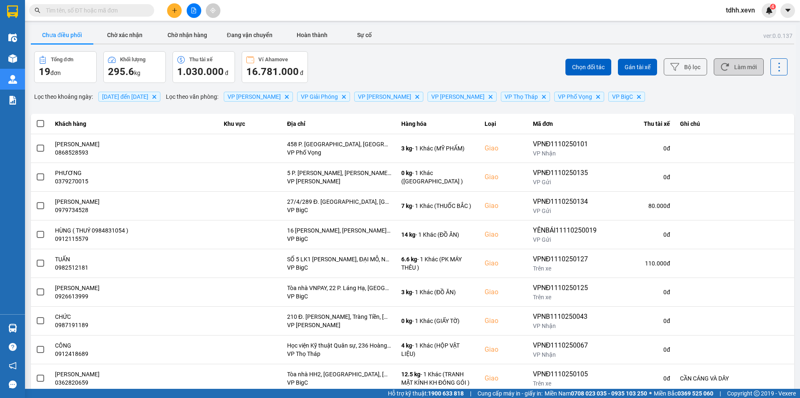
drag, startPoint x: 738, startPoint y: 65, endPoint x: 220, endPoint y: 83, distance: 518.3
click at [732, 65] on button "Làm mới" at bounding box center [739, 66] width 50 height 17
click at [740, 67] on button "Làm mới" at bounding box center [739, 66] width 50 height 17
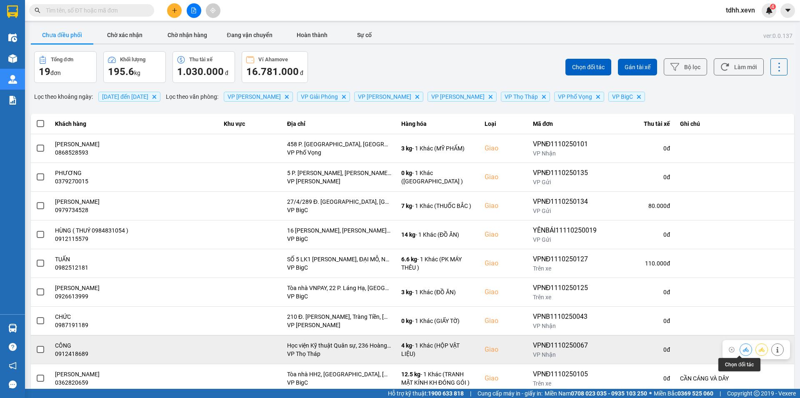
drag, startPoint x: 738, startPoint y: 348, endPoint x: 747, endPoint y: 346, distance: 9.8
click at [743, 348] on icon at bounding box center [746, 350] width 6 height 6
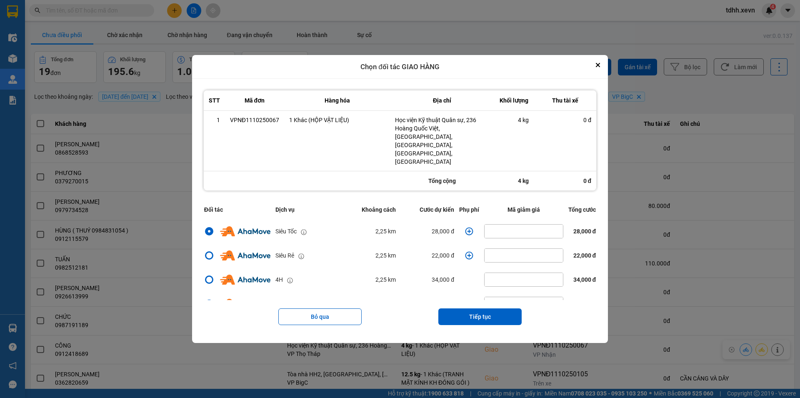
click at [467, 227] on icon "dialog" at bounding box center [469, 231] width 8 height 8
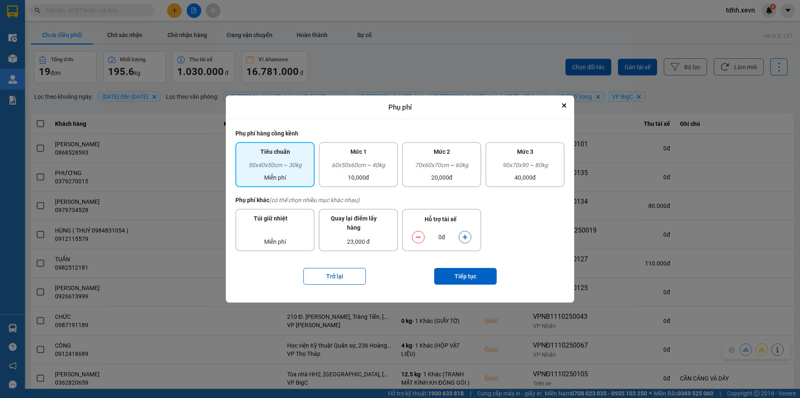
click at [466, 240] on icon "dialog" at bounding box center [465, 237] width 6 height 6
click at [480, 277] on button "Tiếp tục" at bounding box center [465, 276] width 63 height 17
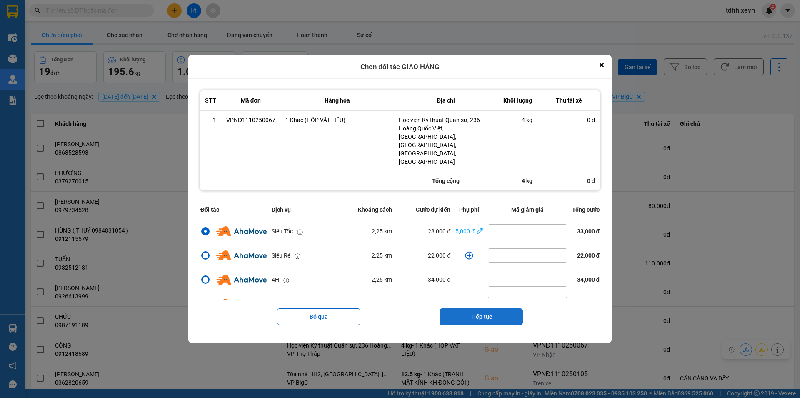
click at [486, 308] on button "Tiếp tục" at bounding box center [481, 316] width 83 height 17
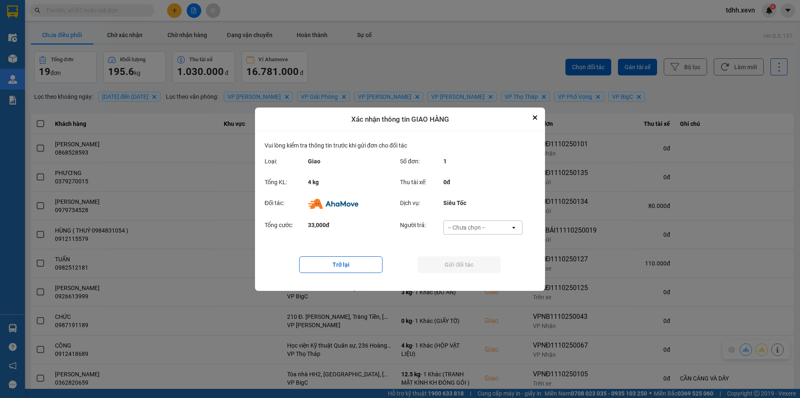
click at [493, 226] on div "-- Chưa chọn --" at bounding box center [477, 227] width 67 height 13
click at [480, 272] on span "Ví Ahamove" at bounding box center [467, 275] width 34 height 8
click at [480, 265] on button "Gửi đối tác" at bounding box center [459, 264] width 83 height 17
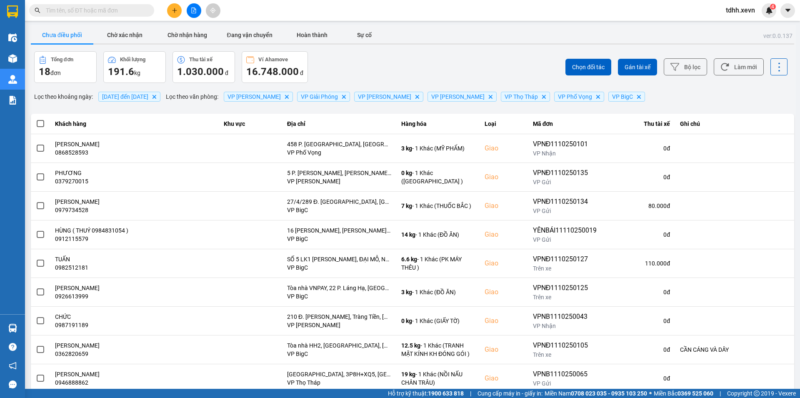
click at [98, 13] on input "text" at bounding box center [95, 10] width 98 height 9
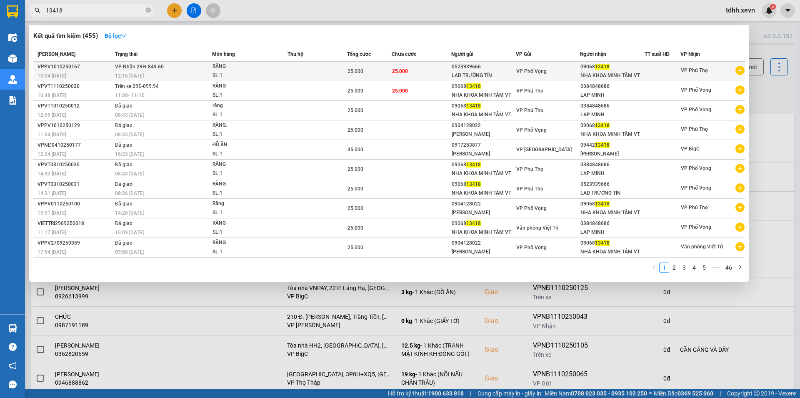
type input "13418"
click at [278, 67] on span "RĂNG SL: 1" at bounding box center [250, 71] width 75 height 18
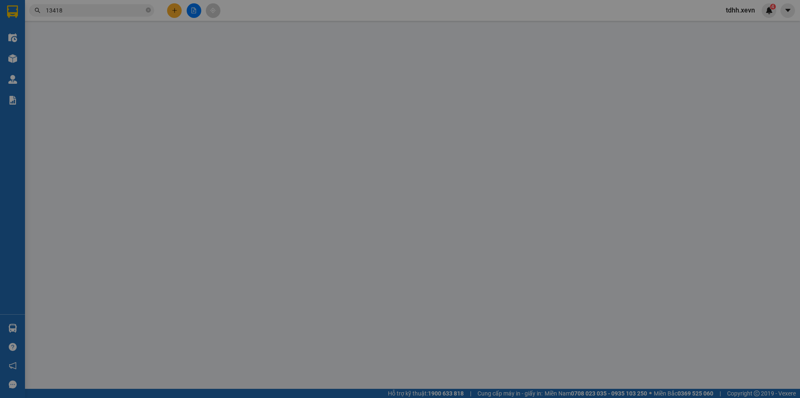
type input "0523939666"
type input "LAD TRƯỜNG TÍN"
type input "0906813418"
type input "NHA KHOA MINH TÂM VT"
type input "NGUYỄN THỊ THU HƯỜNG"
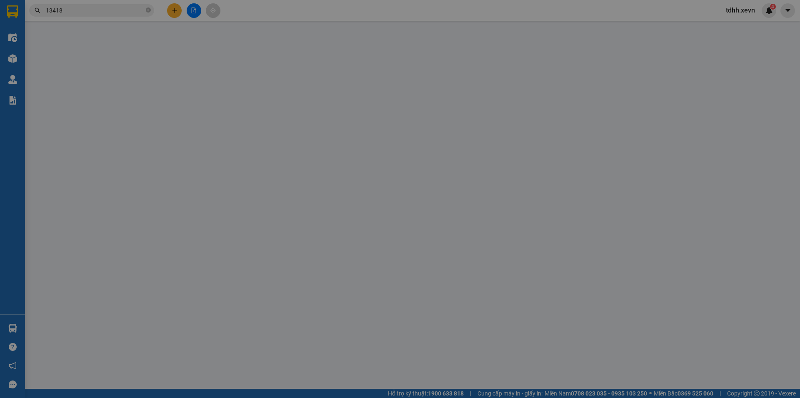
type input "0"
type input "25.000"
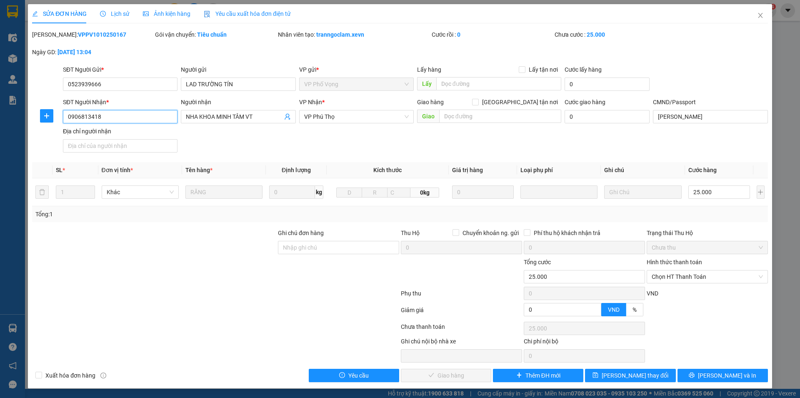
click at [120, 117] on input "0906813418" at bounding box center [120, 116] width 115 height 13
click at [757, 14] on icon "close" at bounding box center [760, 15] width 7 height 7
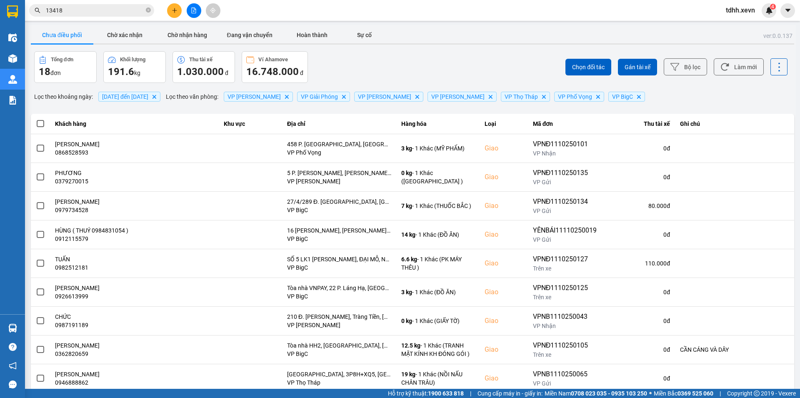
click at [68, 11] on input "13418" at bounding box center [95, 10] width 98 height 9
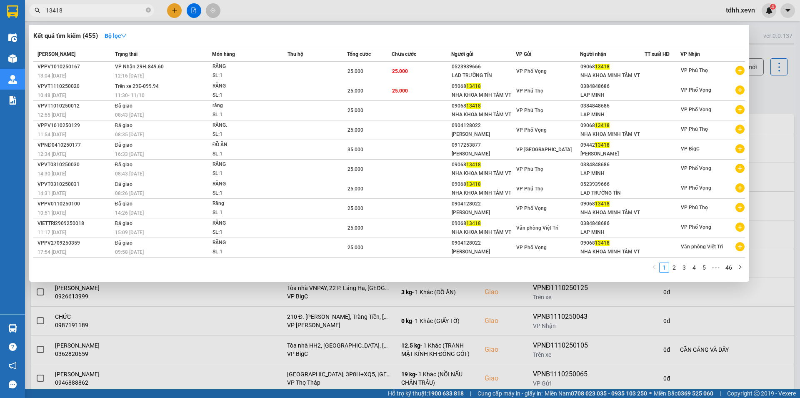
click at [766, 89] on div at bounding box center [400, 199] width 800 height 398
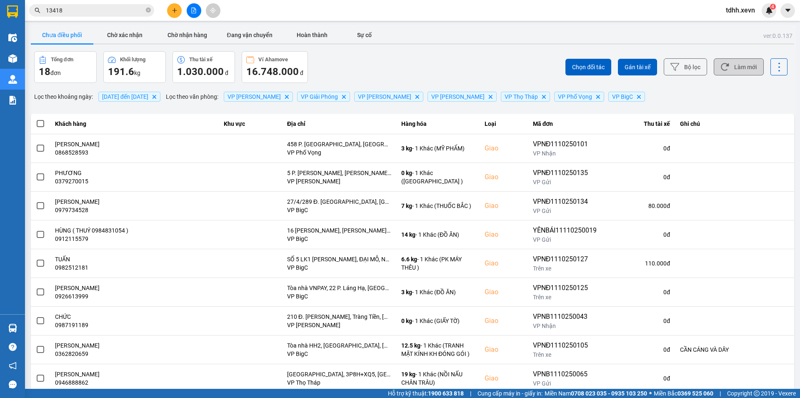
click at [746, 66] on button "Làm mới" at bounding box center [739, 66] width 50 height 17
click at [726, 69] on button "Làm mới" at bounding box center [739, 66] width 50 height 17
click at [446, 61] on div "Chọn đối tác Gán tài xế Bộ lọc Làm mới" at bounding box center [599, 67] width 377 height 32
click at [730, 65] on button "Làm mới" at bounding box center [739, 66] width 50 height 17
click at [736, 68] on button "Làm mới" at bounding box center [739, 66] width 50 height 17
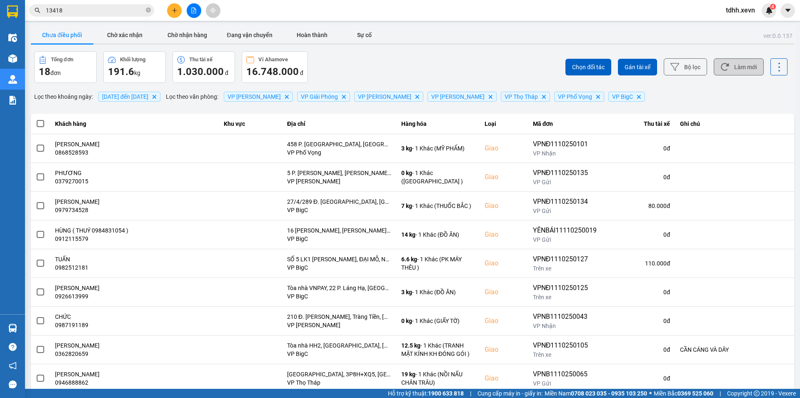
click at [736, 68] on button "Làm mới" at bounding box center [739, 66] width 50 height 17
click at [732, 68] on button "Làm mới" at bounding box center [739, 66] width 50 height 17
click at [728, 67] on button "Làm mới" at bounding box center [739, 66] width 50 height 17
click at [728, 62] on button "Làm mới" at bounding box center [739, 66] width 50 height 17
click at [720, 71] on icon at bounding box center [724, 67] width 9 height 9
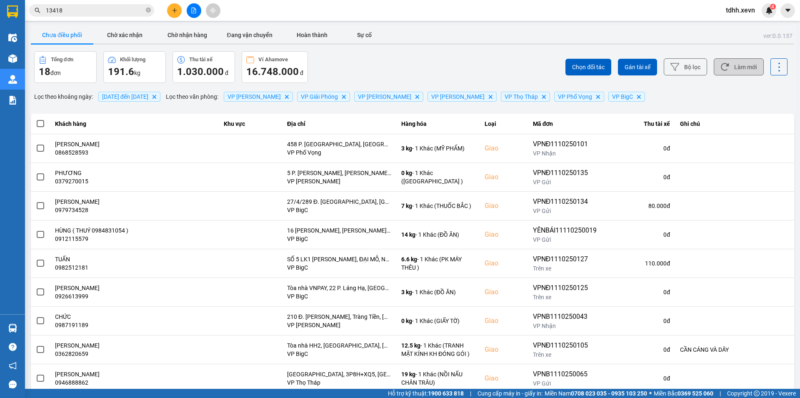
click at [753, 64] on button "Làm mới" at bounding box center [739, 66] width 50 height 17
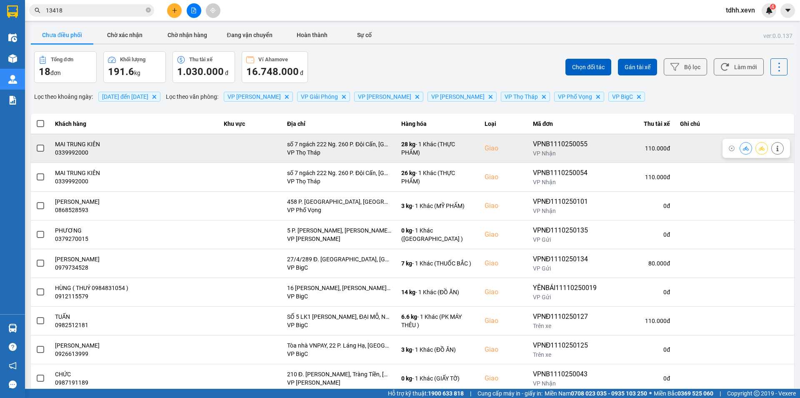
click at [772, 153] on button at bounding box center [778, 148] width 12 height 15
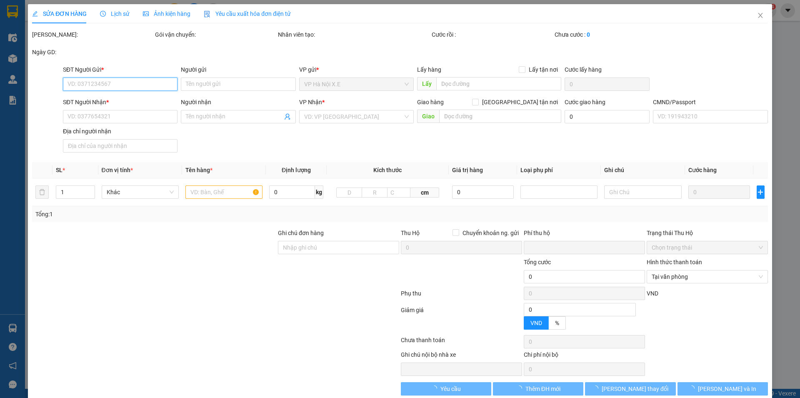
type input "0774289333"
type input "PHẠM THỊ THUÝ"
type input "0339992000"
type input "MAI TRUNG KIÊN"
checkbox input "true"
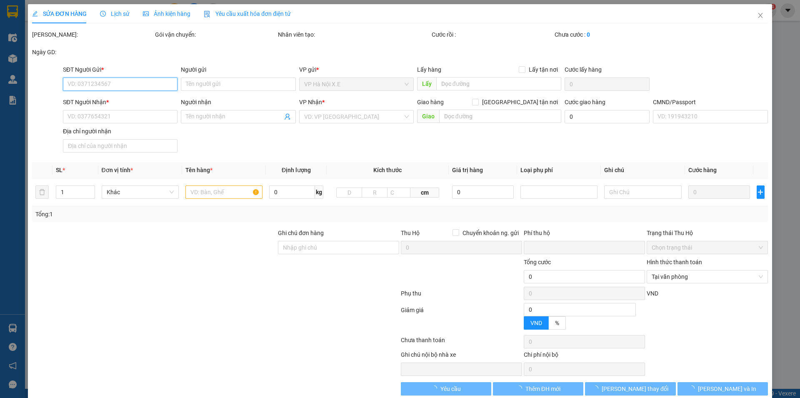
type input "số 7 ngách 222 Ng. 260 P. Đội Cấn, Liễu Giai, Ba Đình, Hà Nội, Việt Nam"
type input "1"
type input "0"
type input "110.000"
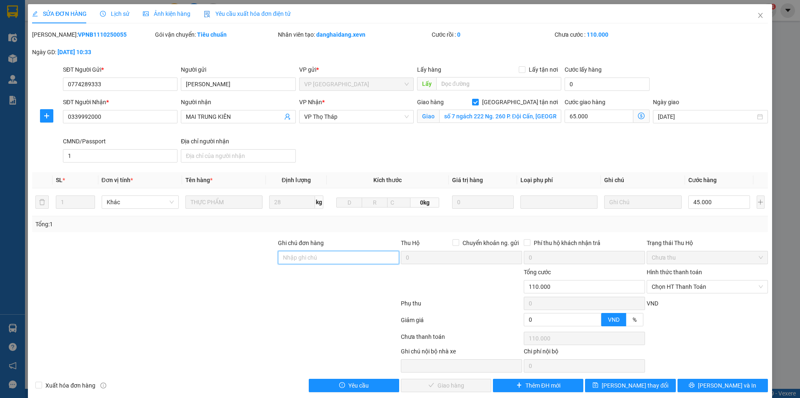
click at [300, 261] on input "Ghi chú đơn hàng" at bounding box center [338, 257] width 121 height 13
type input "cần dây"
click at [438, 146] on div "SĐT Người Nhận * 0339992000 Người nhận MAI TRUNG KIÊN VP Nhận * VP Thọ Tháp Gia…" at bounding box center [415, 132] width 708 height 68
click at [625, 388] on span "Lưu thay đổi" at bounding box center [635, 385] width 67 height 9
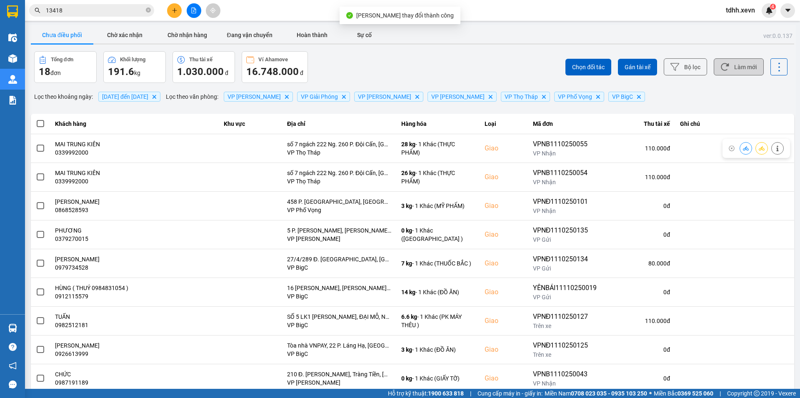
click at [741, 68] on button "Làm mới" at bounding box center [739, 66] width 50 height 17
click at [725, 66] on button "Làm mới" at bounding box center [739, 66] width 50 height 17
click at [740, 63] on button "Làm mới" at bounding box center [739, 66] width 50 height 17
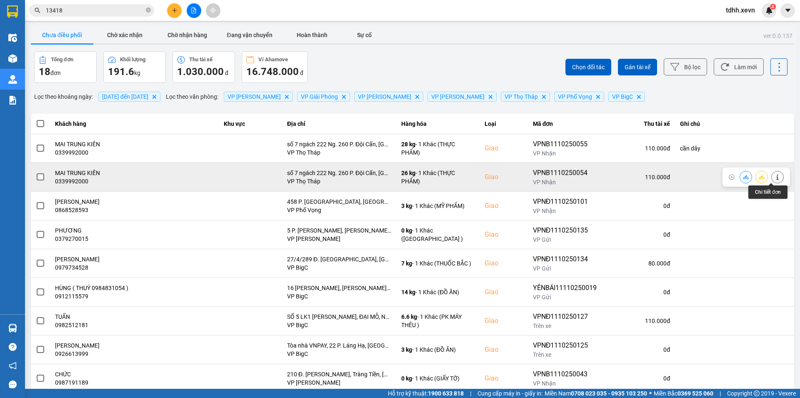
click at [775, 177] on icon at bounding box center [778, 177] width 6 height 6
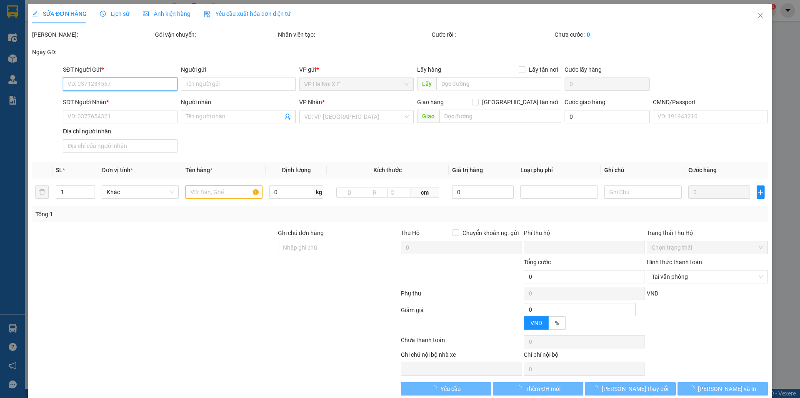
type input "0774289333"
type input "PHẠM THỊ THUÝ"
type input "0339992000"
type input "MAI TRUNG KIÊN"
checkbox input "true"
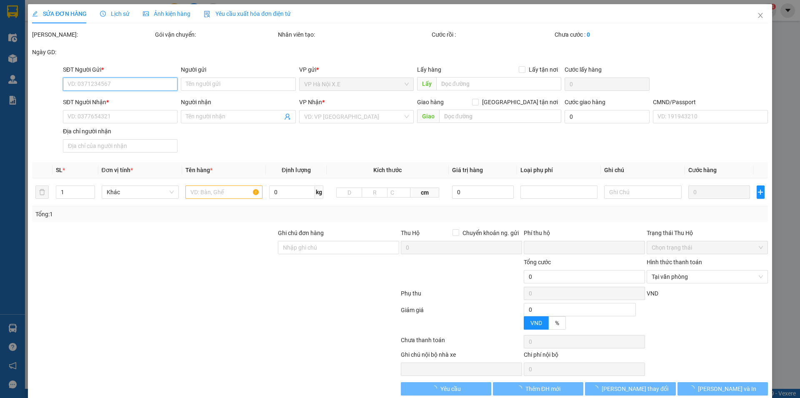
type input "số 7 ngách 222 Ng. 260 P. Đội Cấn, Liễu Giai, Ba Đình, Hà Nội, Việt Nam"
type input "1"
type input "0"
type input "110.000"
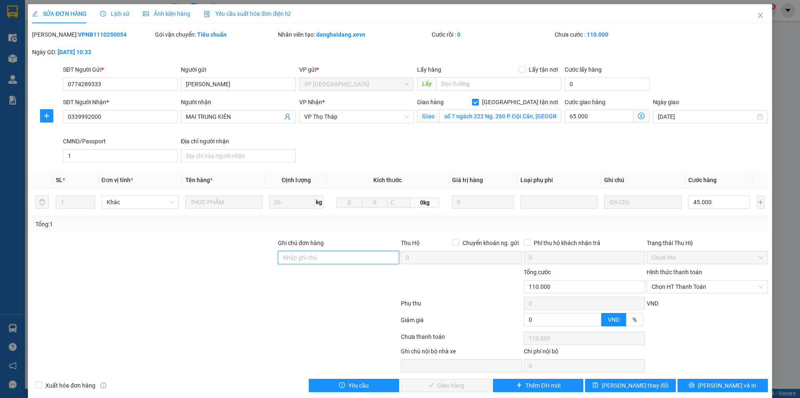
click at [328, 263] on input "Ghi chú đơn hàng" at bounding box center [338, 257] width 121 height 13
drag, startPoint x: 310, startPoint y: 258, endPoint x: 290, endPoint y: 258, distance: 20.4
click at [290, 258] on input "cần dây" at bounding box center [338, 257] width 121 height 13
type input "cần cáng và dây"
click at [114, 119] on input "0339992000" at bounding box center [120, 116] width 115 height 13
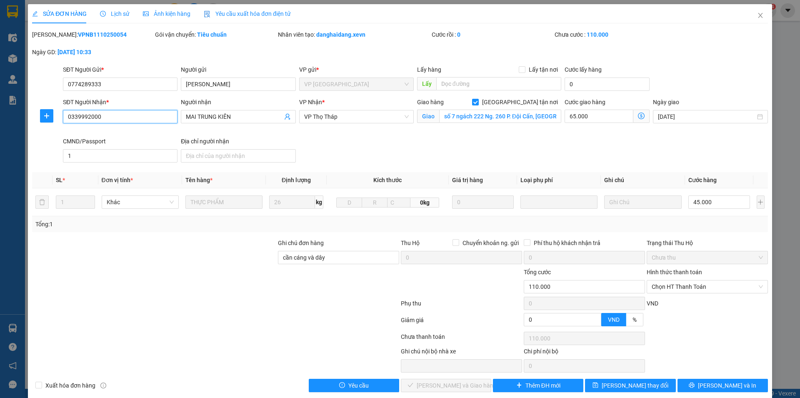
click at [114, 119] on input "0339992000" at bounding box center [120, 116] width 115 height 13
click at [613, 384] on button "Lưu thay đổi" at bounding box center [630, 385] width 90 height 13
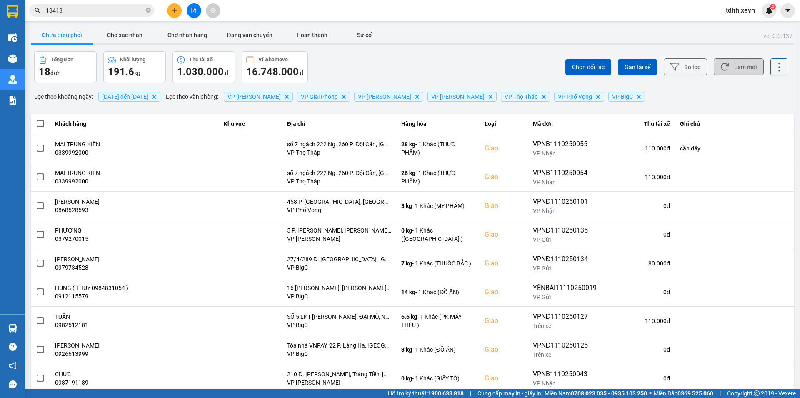
click at [730, 69] on button "Làm mới" at bounding box center [739, 66] width 50 height 17
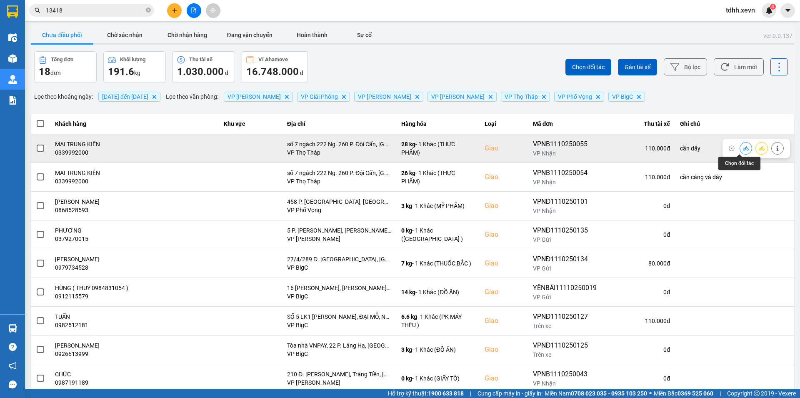
click at [743, 146] on icon at bounding box center [746, 148] width 6 height 6
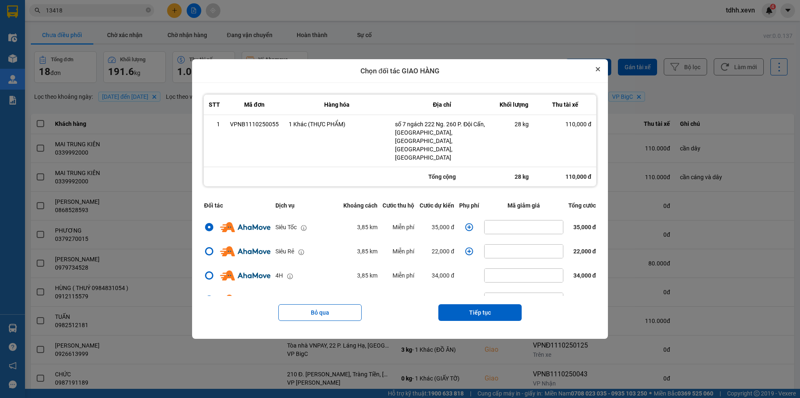
click at [600, 71] on icon "Close" at bounding box center [598, 69] width 4 height 4
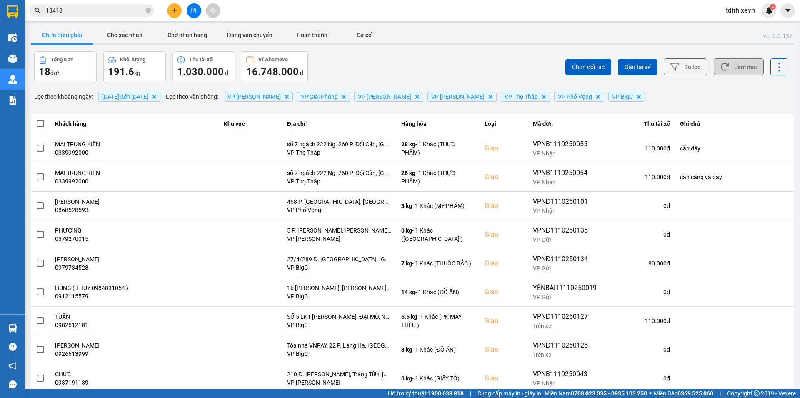
click at [735, 64] on button "Làm mới" at bounding box center [739, 66] width 50 height 17
click at [78, 13] on input "13418" at bounding box center [95, 10] width 98 height 9
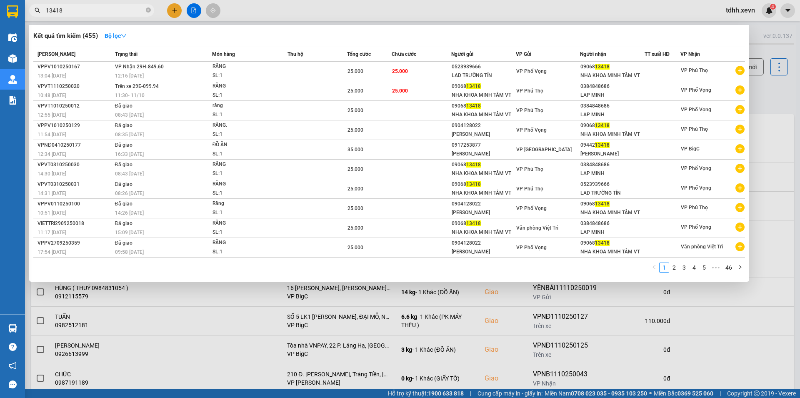
click at [78, 13] on input "13418" at bounding box center [95, 10] width 98 height 9
paste input "0814733486"
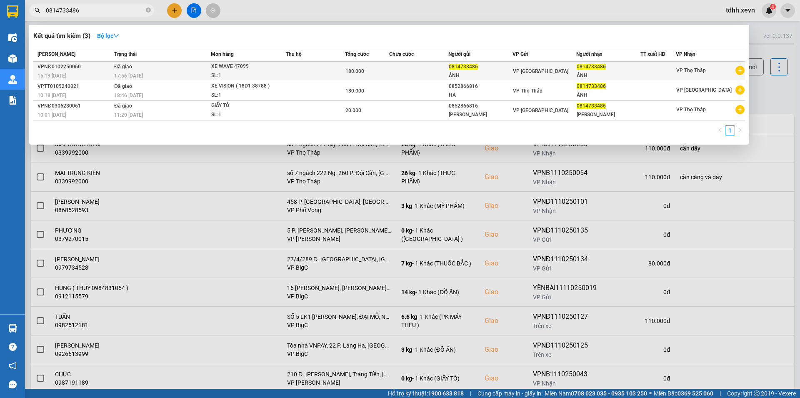
type input "0814733486"
click at [759, 99] on div at bounding box center [400, 199] width 800 height 398
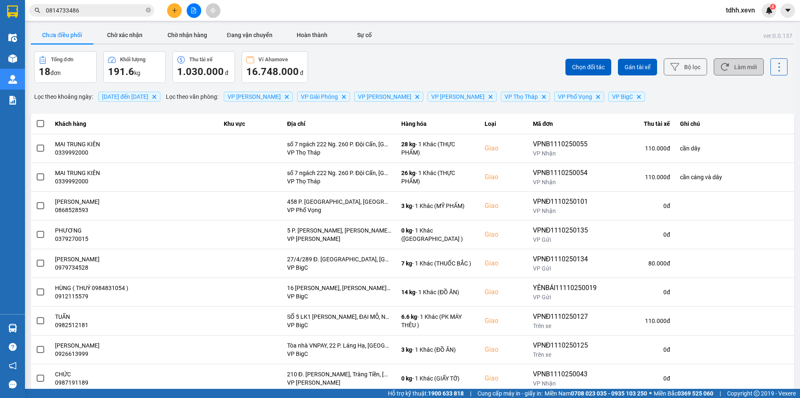
click at [736, 65] on button "Làm mới" at bounding box center [739, 66] width 50 height 17
click at [742, 68] on button "Làm mới" at bounding box center [739, 66] width 50 height 17
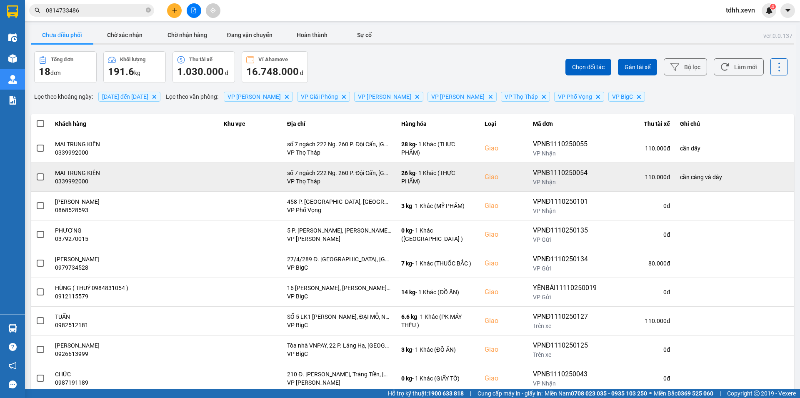
click at [80, 183] on div "0339992000" at bounding box center [134, 181] width 159 height 8
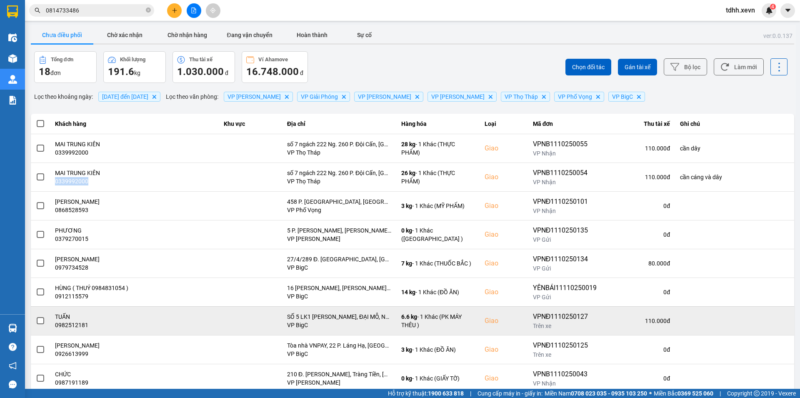
copy div "0339992000"
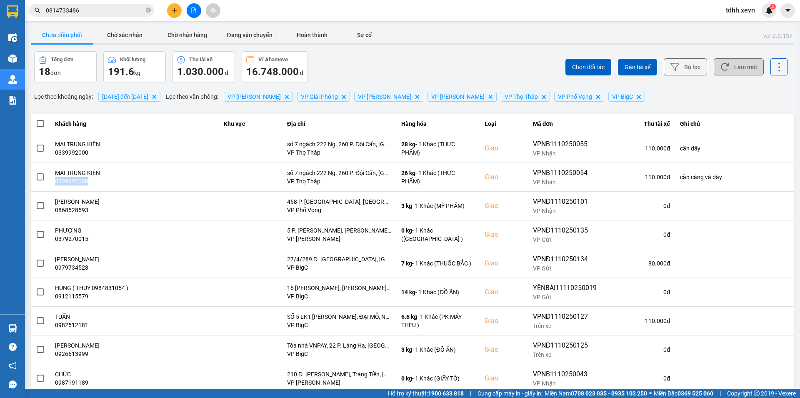
click at [746, 69] on button "Làm mới" at bounding box center [739, 66] width 50 height 17
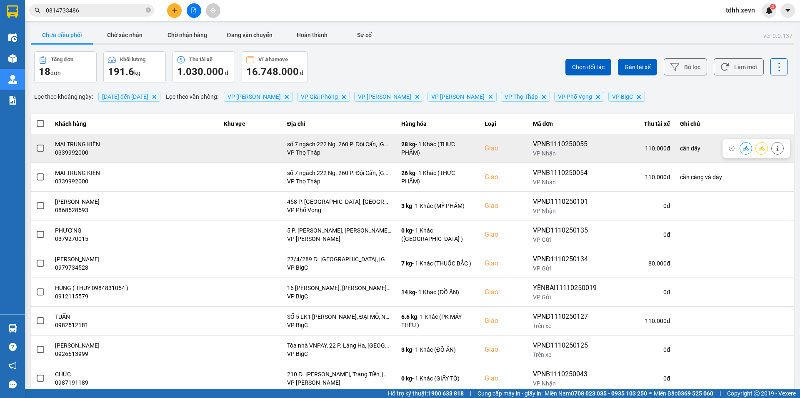
click at [43, 147] on span at bounding box center [41, 149] width 8 height 8
click at [36, 144] on input "checkbox" at bounding box center [36, 144] width 0 height 0
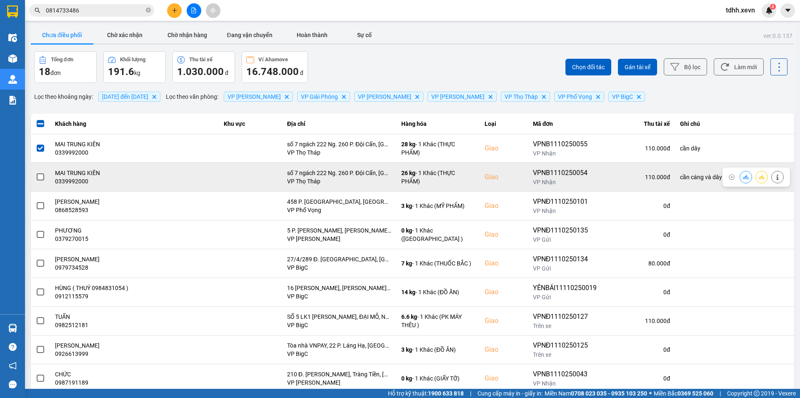
click at [43, 177] on span at bounding box center [41, 177] width 8 height 8
click at [36, 173] on input "checkbox" at bounding box center [36, 173] width 0 height 0
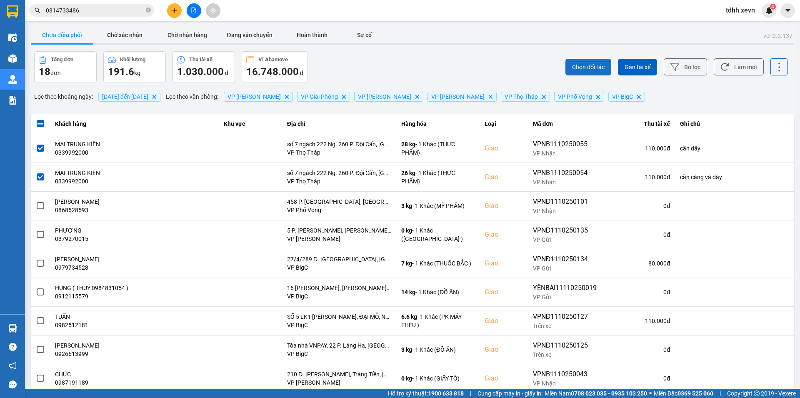
click at [587, 66] on span "Chọn đối tác" at bounding box center [588, 67] width 33 height 8
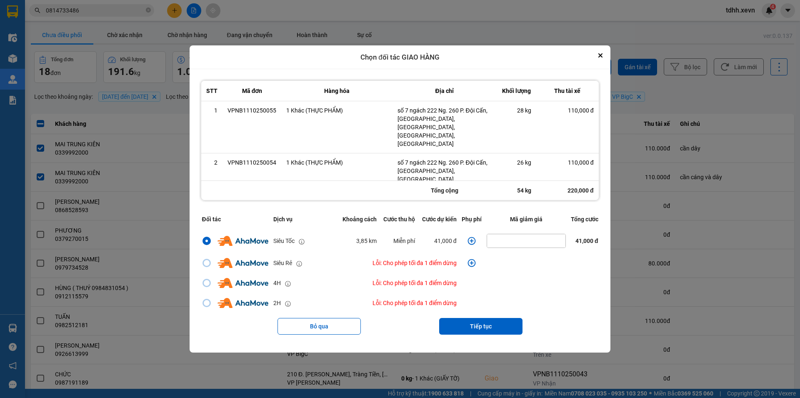
click at [470, 237] on icon "dialog" at bounding box center [472, 241] width 8 height 8
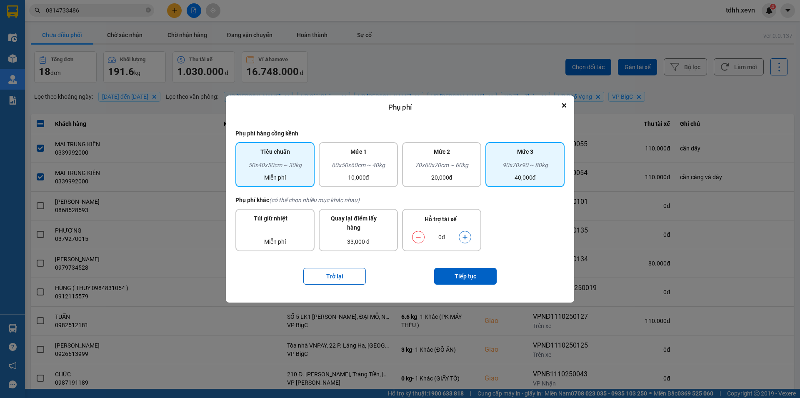
drag, startPoint x: 528, startPoint y: 176, endPoint x: 524, endPoint y: 177, distance: 4.2
click at [528, 175] on div "40,000đ" at bounding box center [524, 177] width 69 height 9
click at [463, 238] on icon "dialog" at bounding box center [465, 237] width 6 height 6
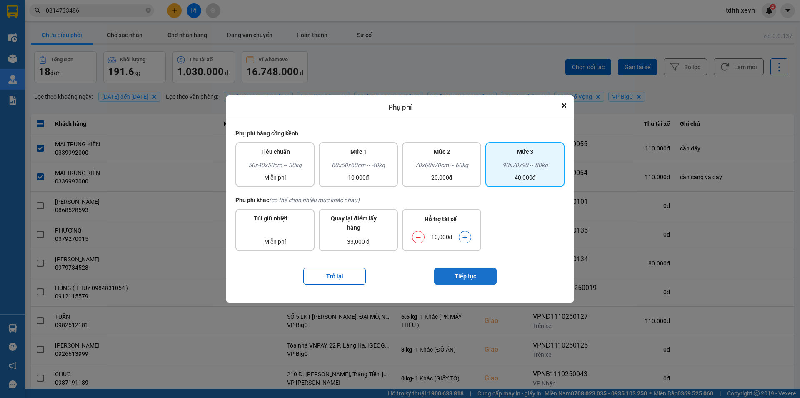
click at [468, 276] on button "Tiếp tục" at bounding box center [465, 276] width 63 height 17
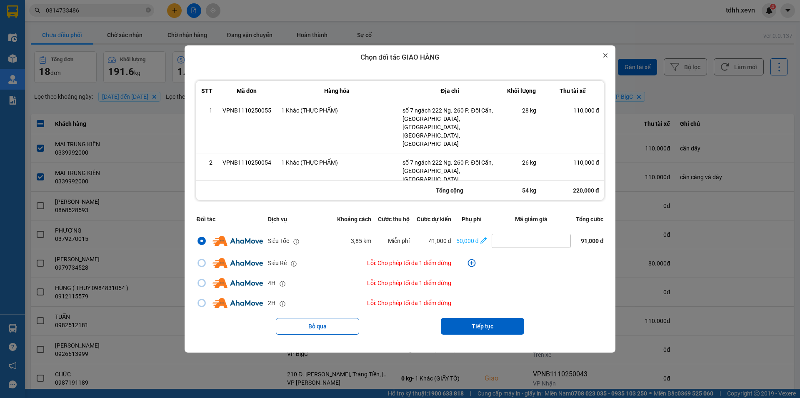
click at [608, 58] on icon "Close" at bounding box center [605, 55] width 4 height 4
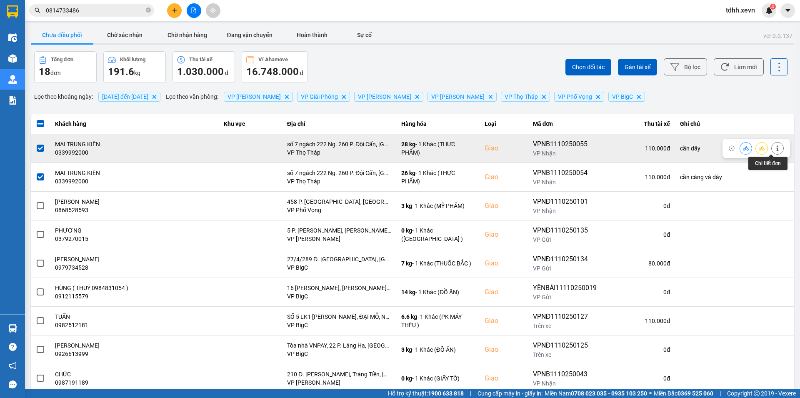
click at [775, 146] on icon at bounding box center [778, 148] width 6 height 6
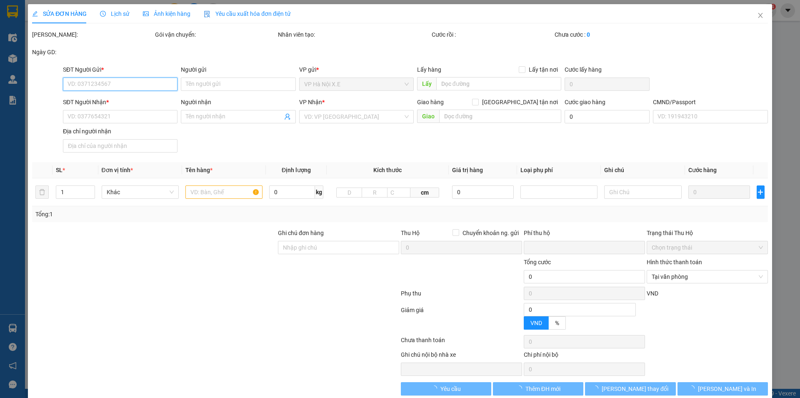
type input "0774289333"
type input "PHẠM THỊ THUÝ"
type input "0339992000"
type input "MAI TRUNG KIÊN"
checkbox input "true"
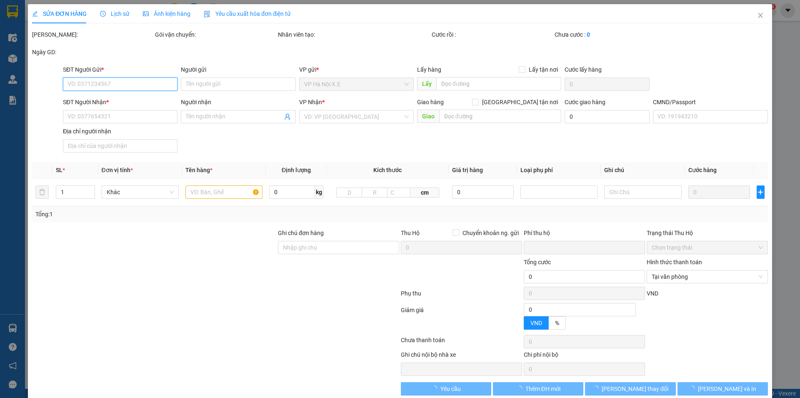
type input "số 7 ngách 222 Ng. 260 P. Đội Cấn, Liễu Giai, Ba Đình, Hà Nội, Việt Nam"
type input "1"
type input "cần dây"
type input "0"
type input "110.000"
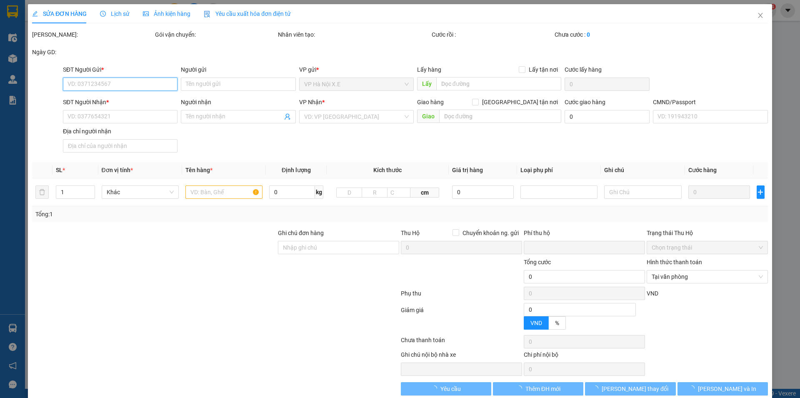
type input "110.000"
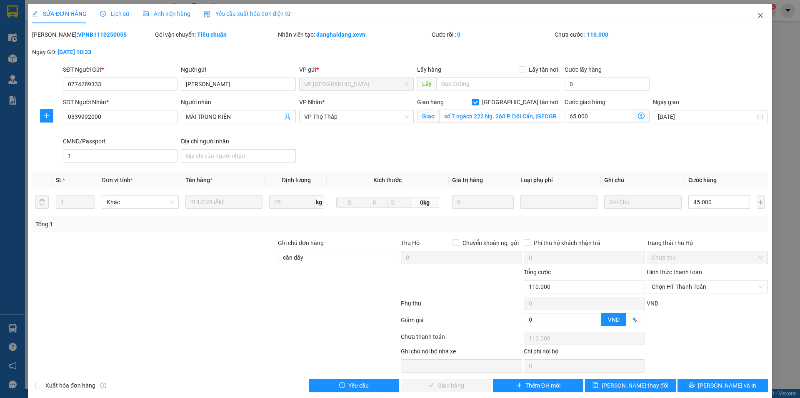
click at [757, 13] on icon "close" at bounding box center [760, 15] width 7 height 7
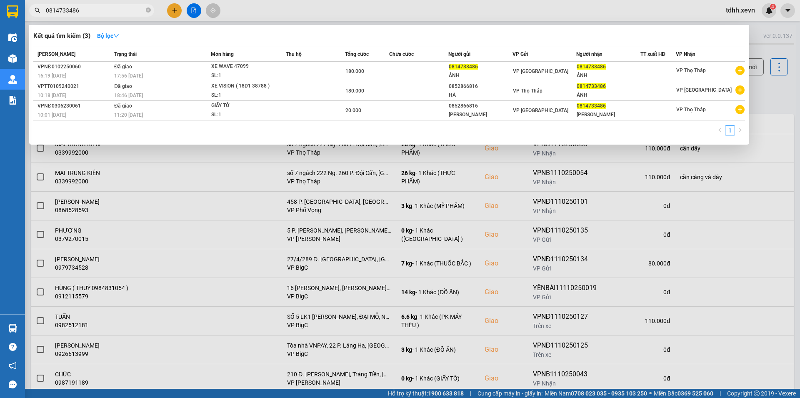
click at [90, 13] on input "0814733486" at bounding box center [95, 10] width 98 height 9
paste input "962567135"
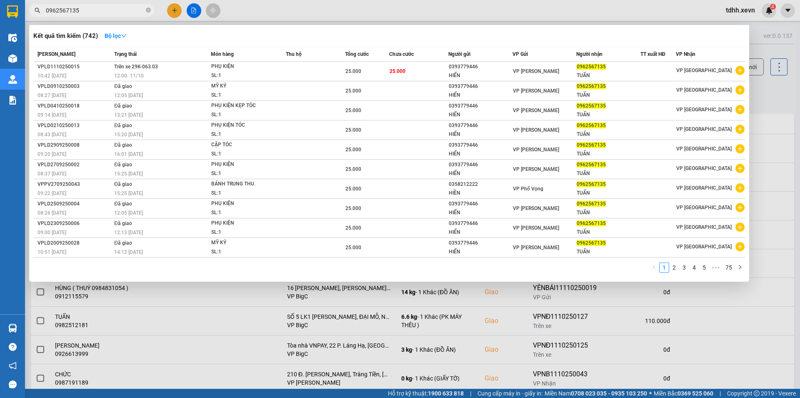
type input "0962567135"
click at [768, 88] on div at bounding box center [400, 199] width 800 height 398
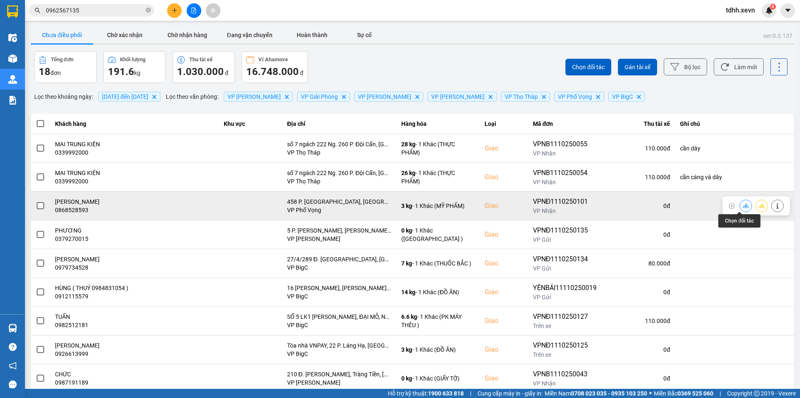
click at [743, 206] on icon at bounding box center [746, 206] width 6 height 6
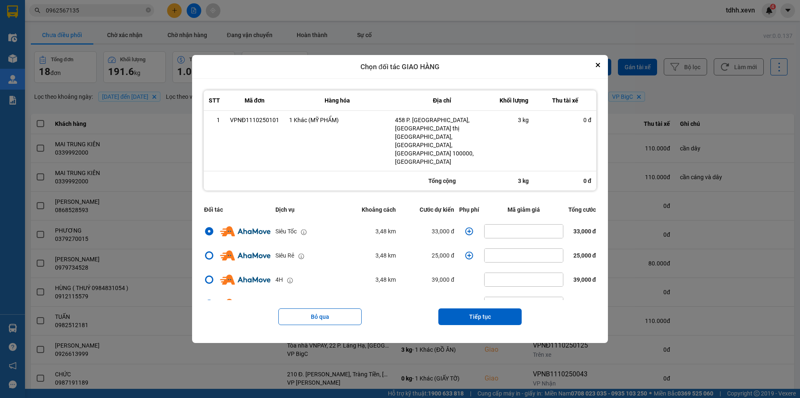
click at [467, 227] on icon "dialog" at bounding box center [469, 231] width 8 height 8
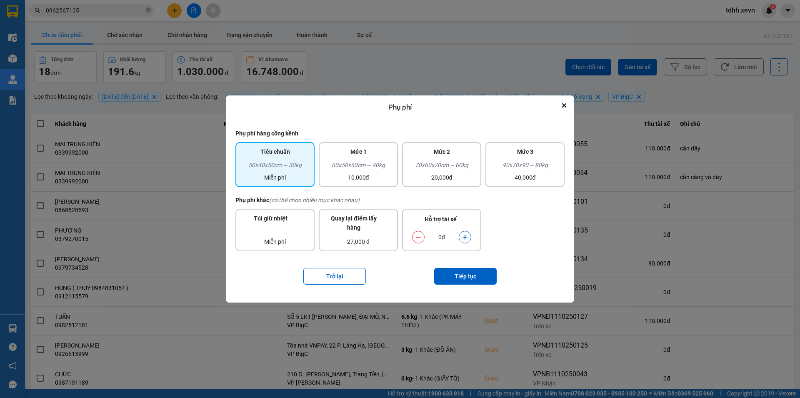
click at [465, 237] on icon "dialog" at bounding box center [465, 237] width 5 height 5
click at [467, 274] on button "Tiếp tục" at bounding box center [465, 276] width 63 height 17
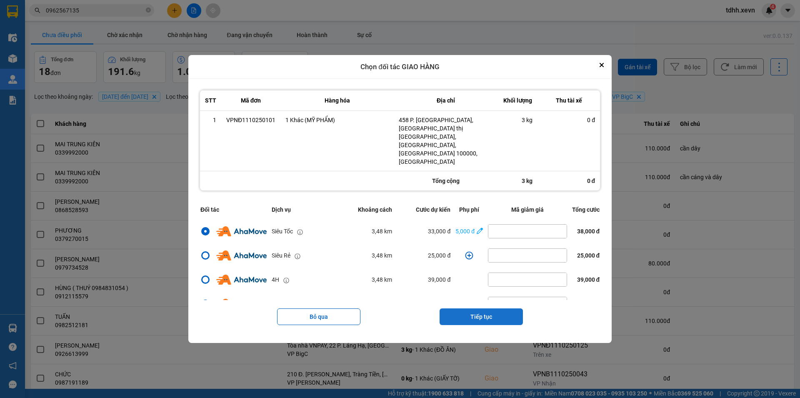
drag, startPoint x: 503, startPoint y: 305, endPoint x: 499, endPoint y: 288, distance: 17.5
click at [503, 308] on button "Tiếp tục" at bounding box center [481, 316] width 83 height 17
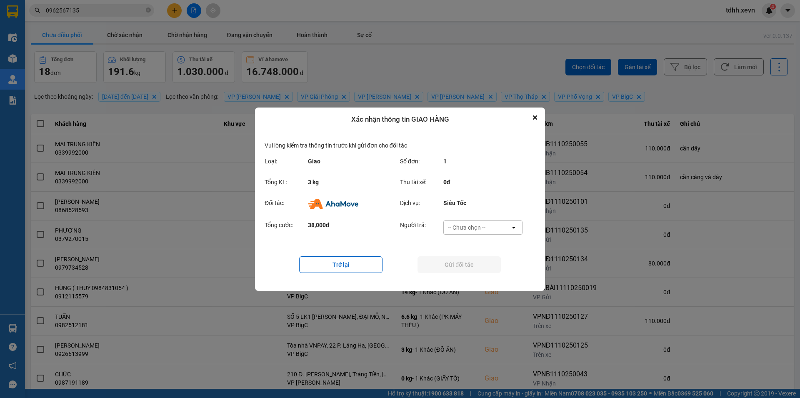
click at [491, 223] on div "-- Chưa chọn --" at bounding box center [477, 227] width 67 height 13
click at [482, 273] on span "Ví Ahamove" at bounding box center [467, 275] width 34 height 8
click at [480, 269] on button "Gửi đối tác" at bounding box center [459, 264] width 83 height 17
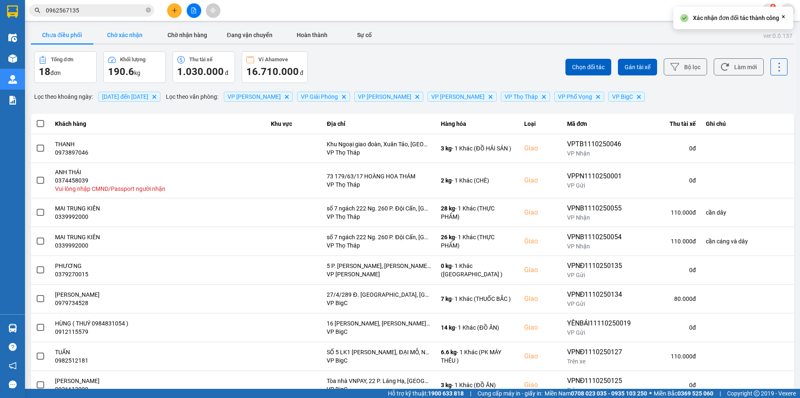
click at [111, 34] on button "Chờ xác nhận" at bounding box center [124, 35] width 63 height 17
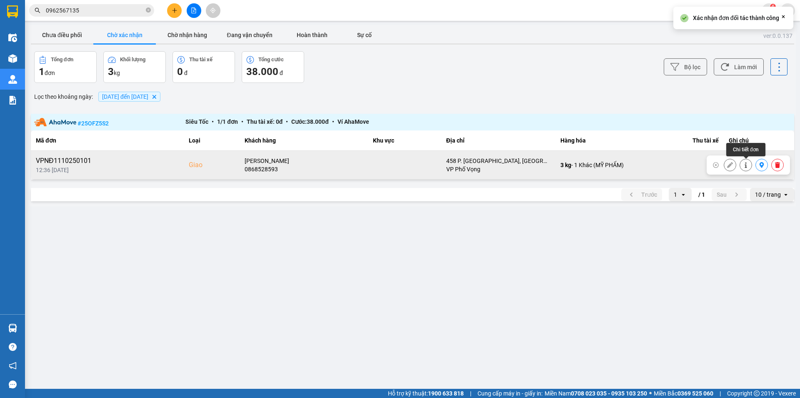
click at [745, 165] on icon at bounding box center [746, 165] width 6 height 6
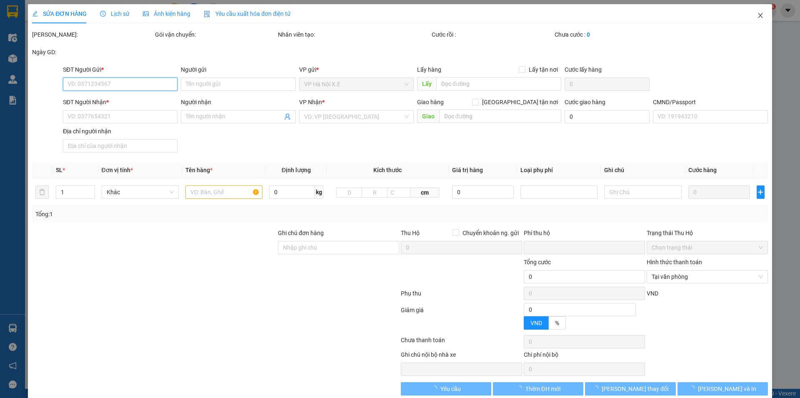
type input "0911027532"
type input "TRẦN TUẤN KHÔI"
type input "0868528593"
type input "MINH NGUYỆT"
checkbox input "true"
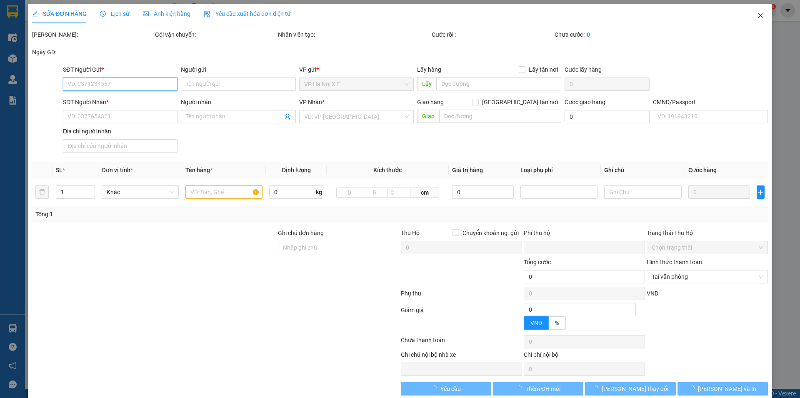
type input "458 P. Minh Khai, Khu đô thị Times City, Hai Bà Trưng, Hà Nội 100000, Việt Nam"
type input "001203033369 HÙNG"
type input "0"
type input "80.000"
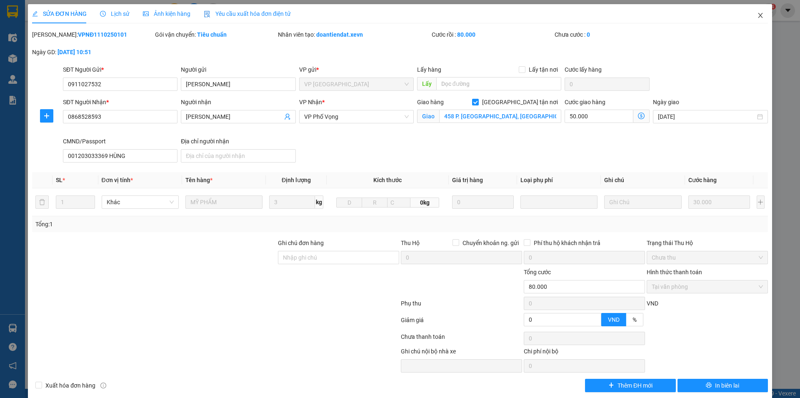
click at [757, 13] on icon "close" at bounding box center [760, 15] width 7 height 7
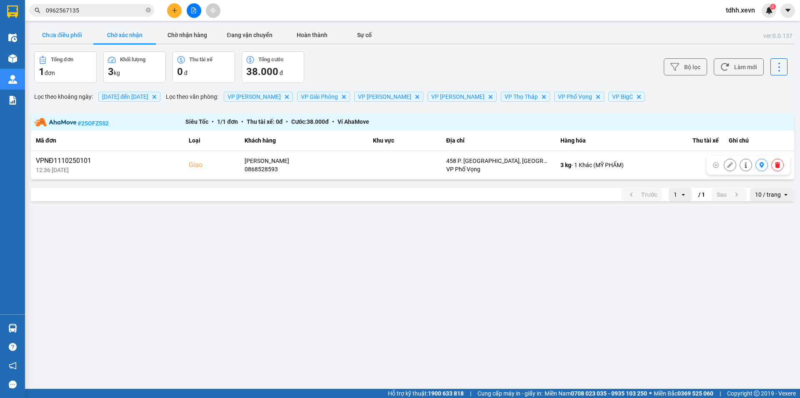
click at [79, 34] on button "Chưa điều phối" at bounding box center [62, 35] width 63 height 17
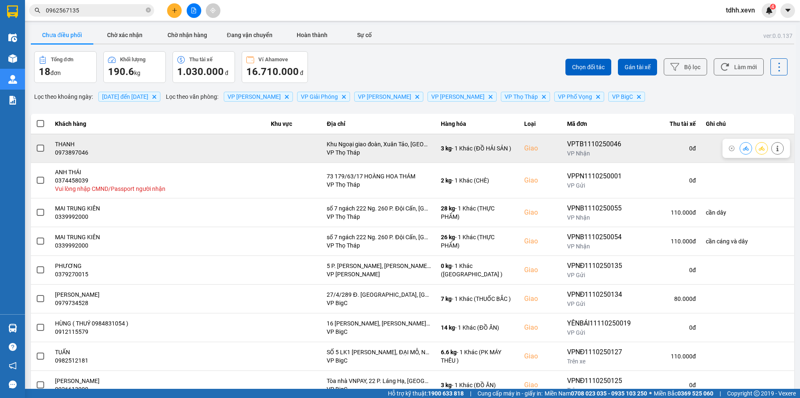
click at [75, 154] on div "0973897046" at bounding box center [158, 152] width 206 height 8
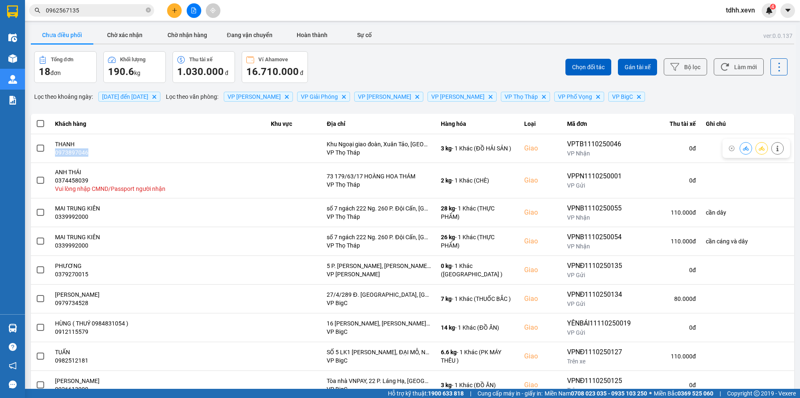
copy div "0973897046"
click at [93, 11] on input "0962567135" at bounding box center [95, 10] width 98 height 9
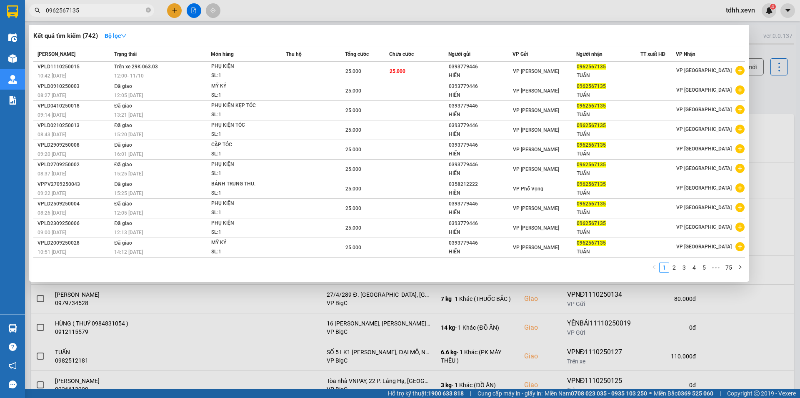
click at [93, 11] on input "0962567135" at bounding box center [95, 10] width 98 height 9
paste input "73897046"
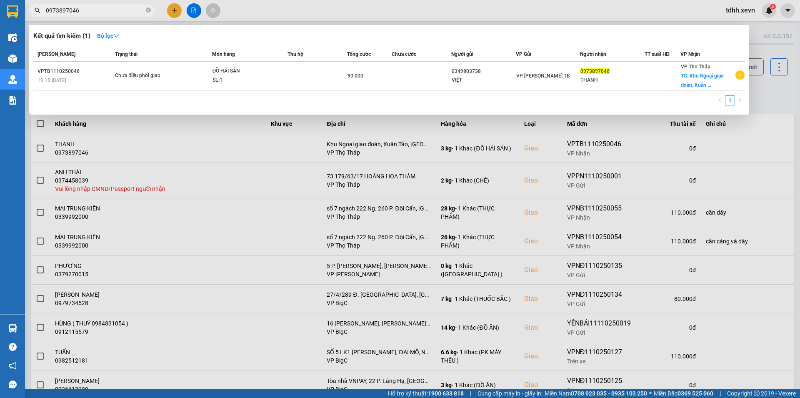
click at [756, 93] on div at bounding box center [400, 199] width 800 height 398
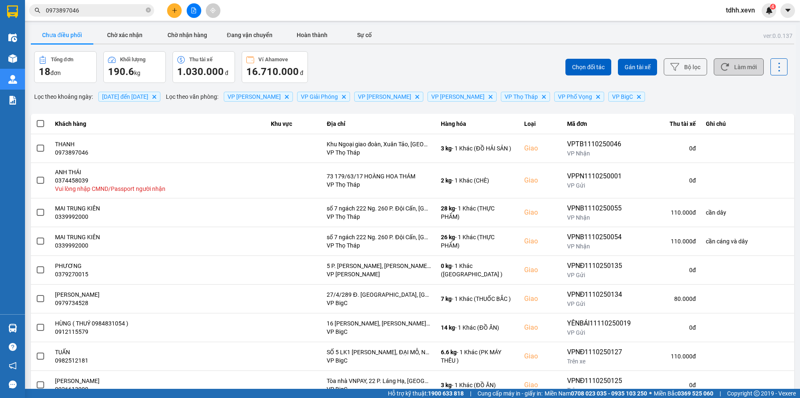
click at [722, 69] on icon at bounding box center [724, 67] width 9 height 9
click at [729, 64] on button "Làm mới" at bounding box center [739, 66] width 50 height 17
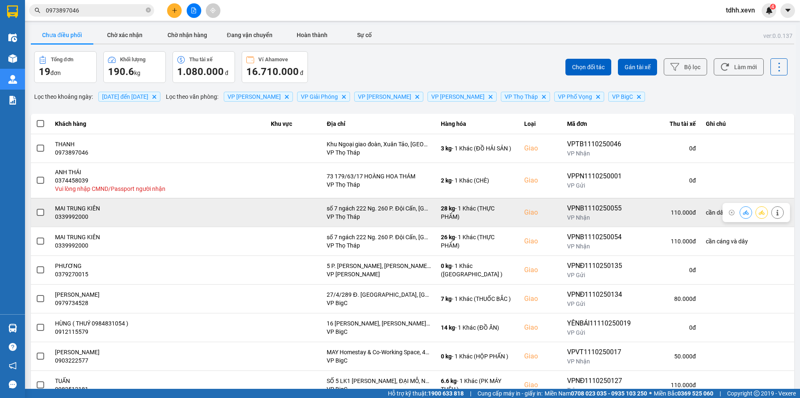
click at [58, 213] on div "0339992000" at bounding box center [158, 217] width 206 height 8
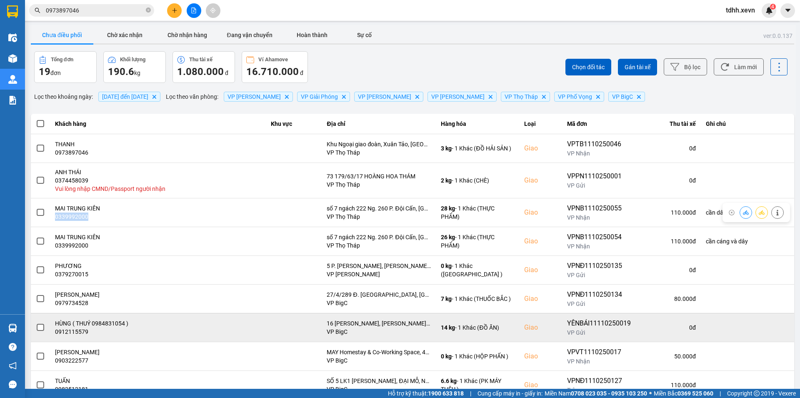
copy div "0339992000"
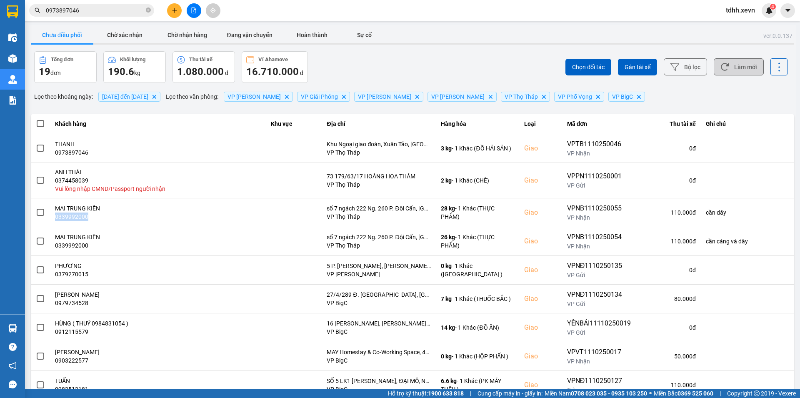
click at [743, 67] on button "Làm mới" at bounding box center [739, 66] width 50 height 17
click at [730, 70] on button "Làm mới" at bounding box center [739, 66] width 50 height 17
click at [74, 11] on input "0973897046" at bounding box center [95, 10] width 98 height 9
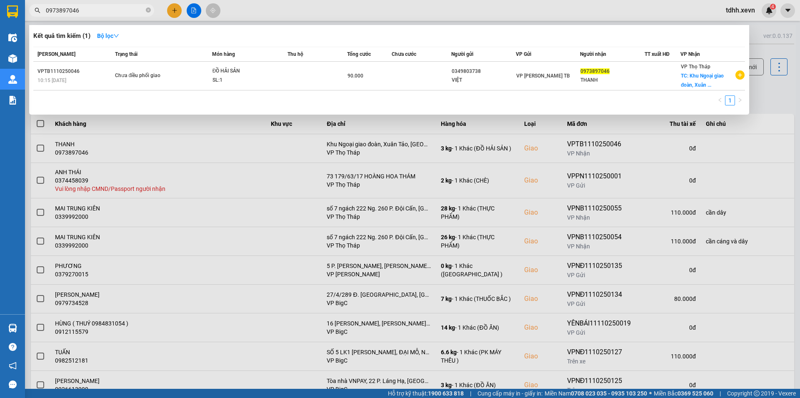
click at [74, 11] on input "0973897046" at bounding box center [95, 10] width 98 height 9
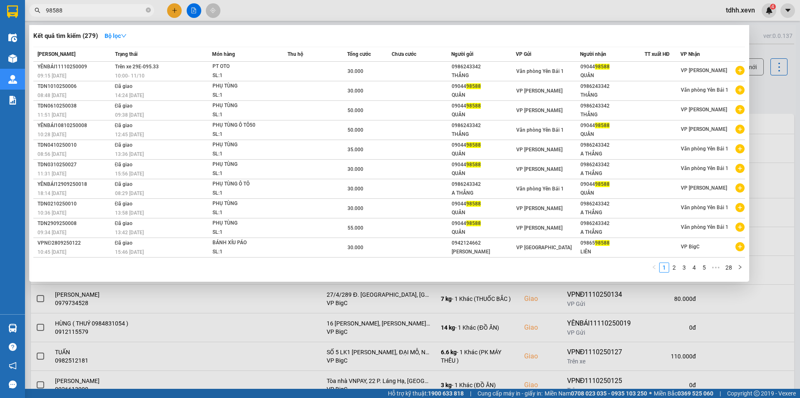
click at [774, 88] on div at bounding box center [400, 199] width 800 height 398
click at [98, 11] on input "98588" at bounding box center [95, 10] width 98 height 9
paste input "0975961213"
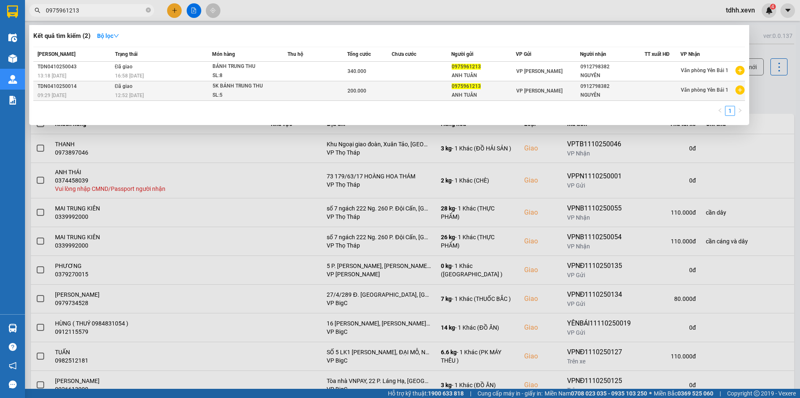
type input "0975961213"
click at [267, 97] on div "SL: 5" at bounding box center [244, 95] width 63 height 9
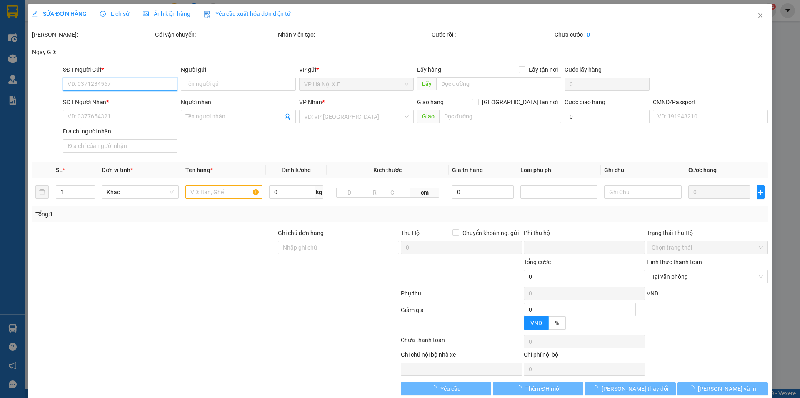
type input "0975961213"
type input "ANH TUÂN"
type input "0912798382"
type input "NGUYÊN"
type input "0912798382 NGUYÊN"
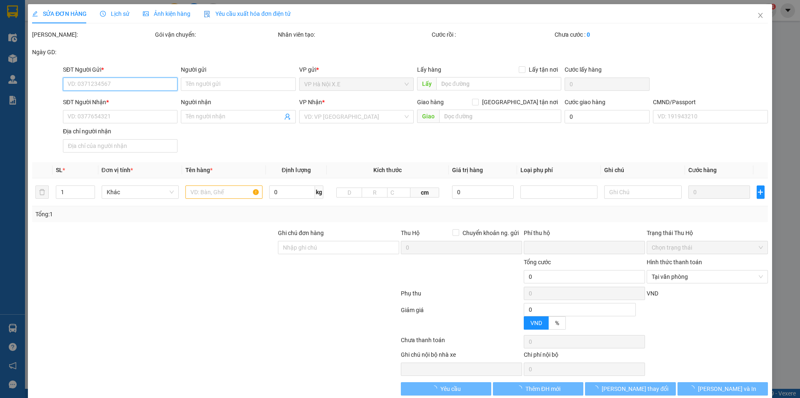
type input "0"
type input "200.000"
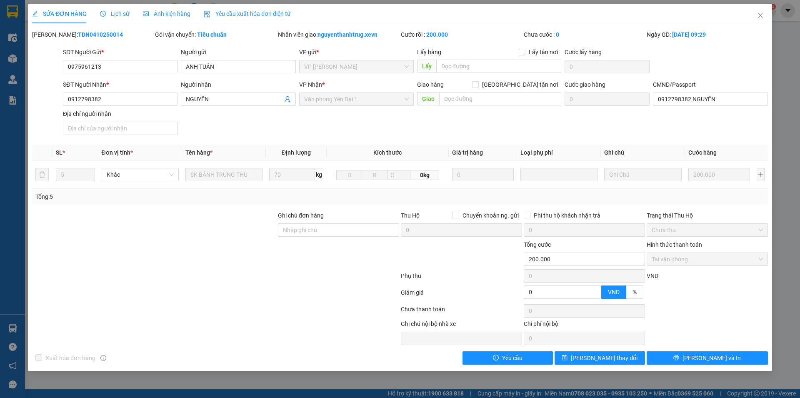
click at [118, 12] on span "Lịch sử" at bounding box center [115, 13] width 30 height 7
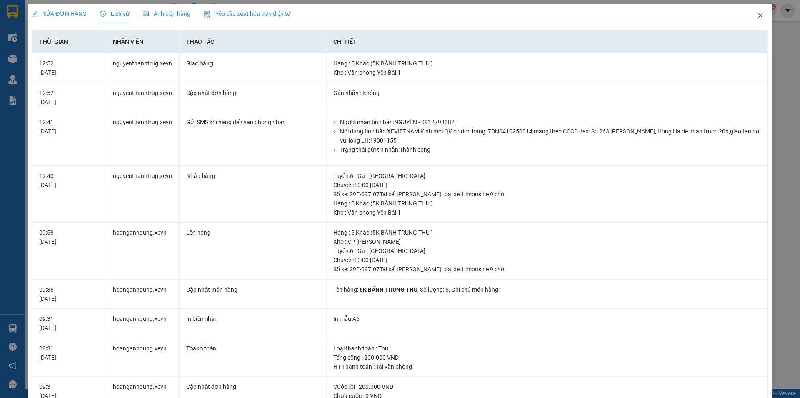
click at [757, 18] on icon "close" at bounding box center [760, 15] width 7 height 7
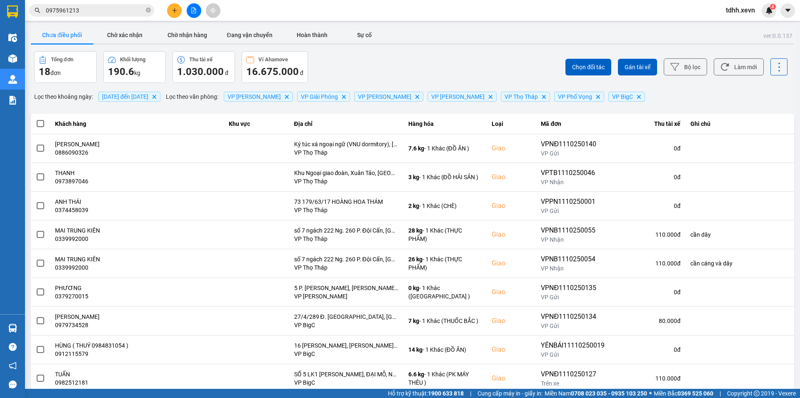
click at [95, 13] on input "0975961213" at bounding box center [95, 10] width 98 height 9
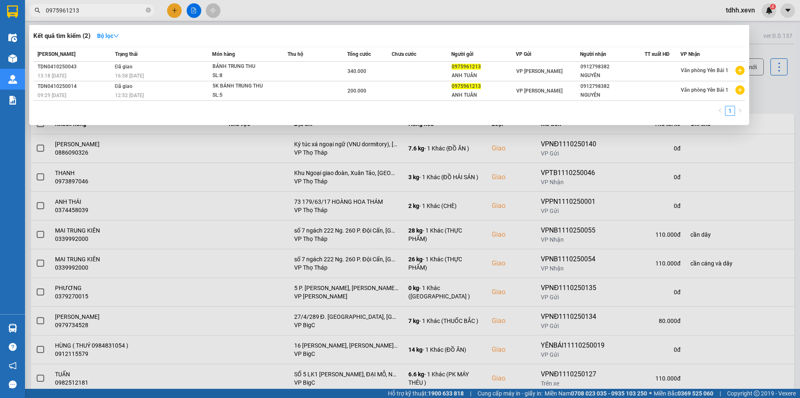
click at [773, 93] on div at bounding box center [400, 199] width 800 height 398
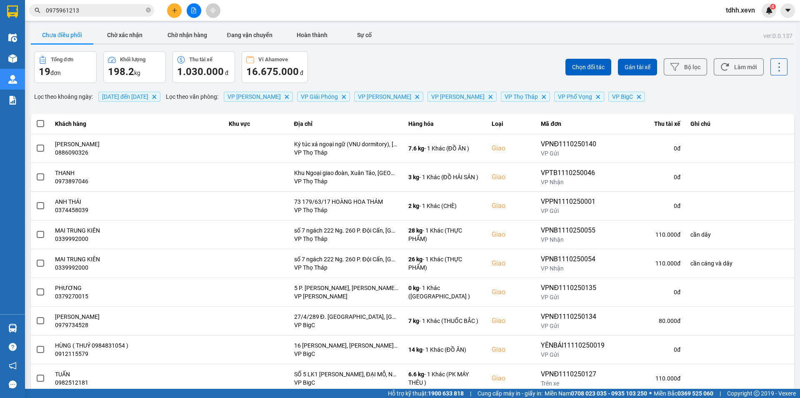
click at [83, 12] on input "0975961213" at bounding box center [95, 10] width 98 height 9
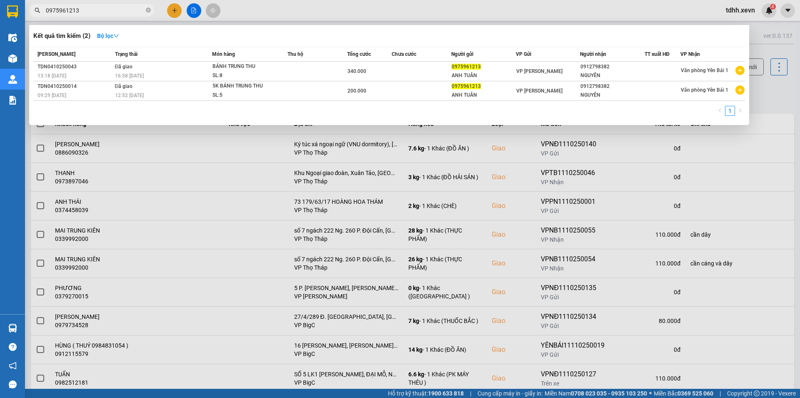
click at [763, 89] on div at bounding box center [400, 199] width 800 height 398
click at [123, 10] on input "0975961213" at bounding box center [95, 10] width 98 height 9
click at [758, 86] on div at bounding box center [400, 199] width 800 height 398
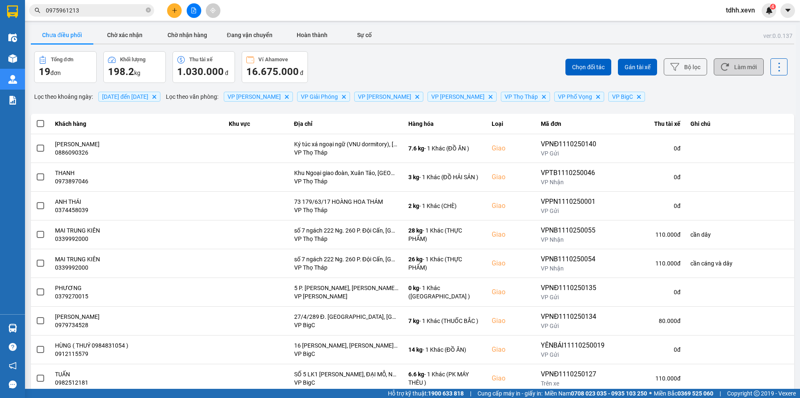
drag, startPoint x: 740, startPoint y: 62, endPoint x: 638, endPoint y: 69, distance: 101.9
click at [739, 62] on button "Làm mới" at bounding box center [739, 66] width 50 height 17
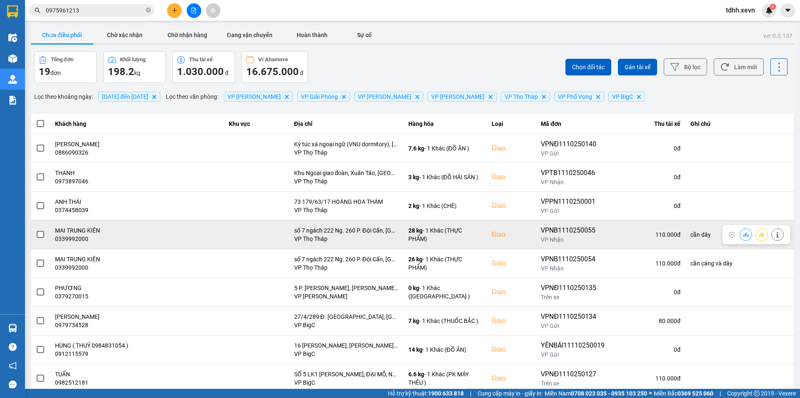
click at [775, 235] on icon at bounding box center [778, 235] width 6 height 6
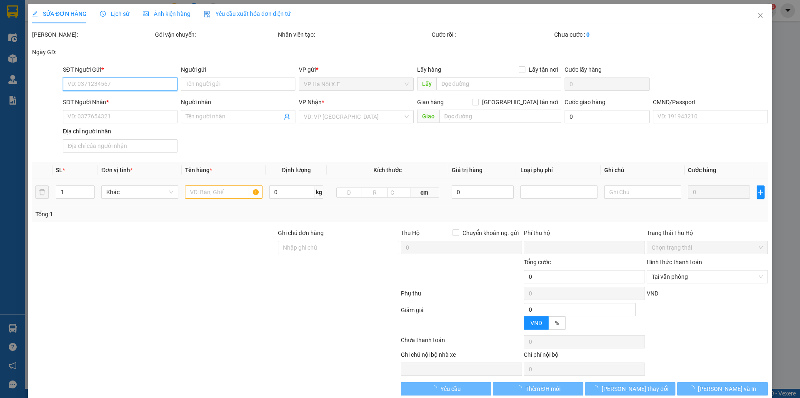
type input "0774289333"
type input "PHẠM THỊ THUÝ"
type input "0339992000"
type input "MAI TRUNG KIÊN"
checkbox input "true"
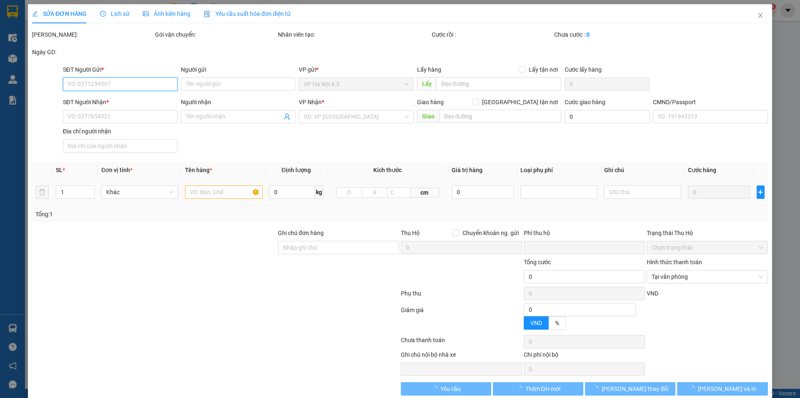
type input "số 7 ngách 222 Ng. 260 P. Đội Cấn, Liễu Giai, Ba Đình, Hà Nội, Việt Nam"
type input "1"
type input "cần dây"
type input "0"
type input "110.000"
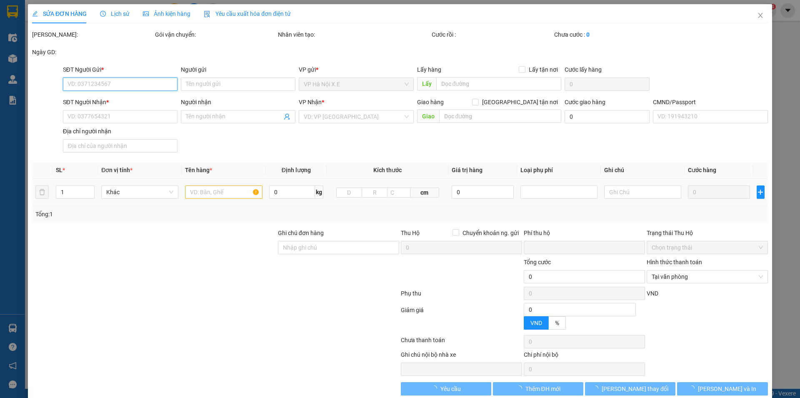
type input "110.000"
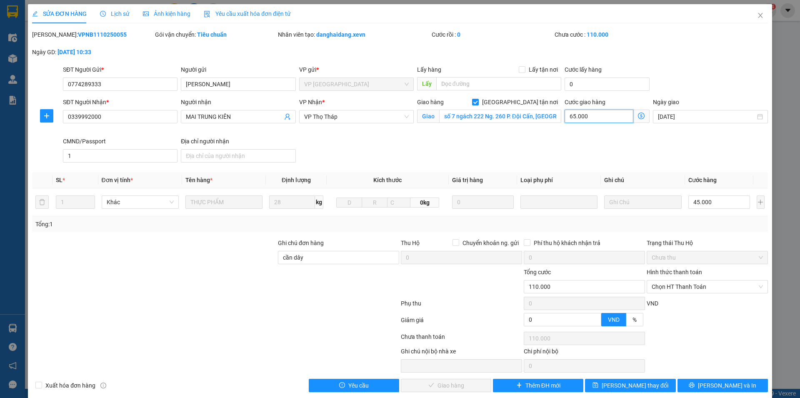
click at [600, 117] on input "65.000" at bounding box center [599, 116] width 69 height 13
type input "45.005"
type input "5"
type input "45.000"
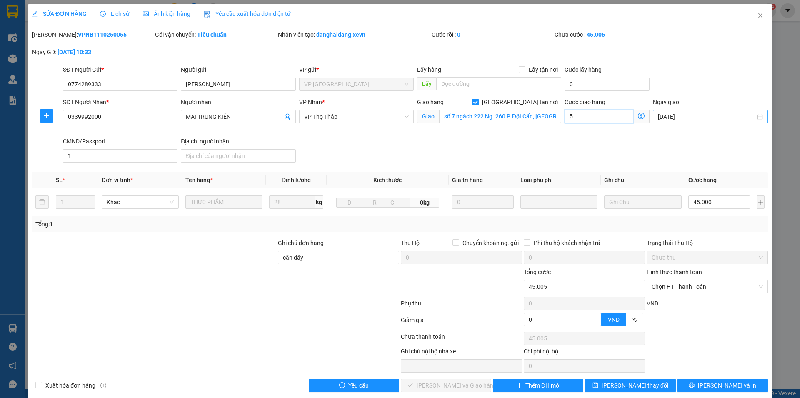
type input "45.000"
type input "0"
click at [757, 19] on icon "close" at bounding box center [760, 15] width 7 height 7
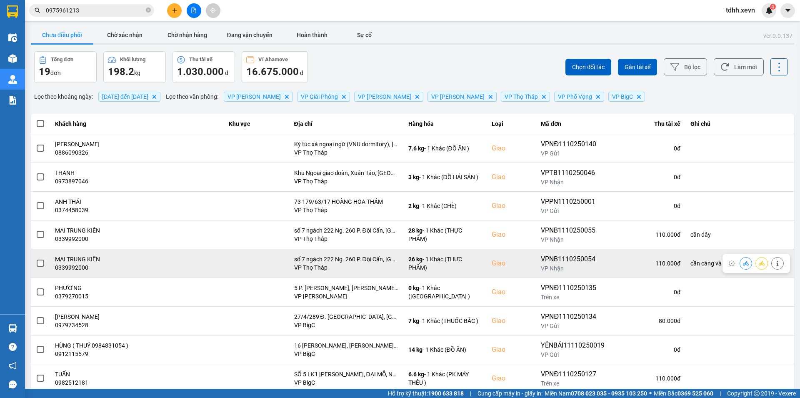
click at [775, 262] on icon at bounding box center [778, 263] width 6 height 6
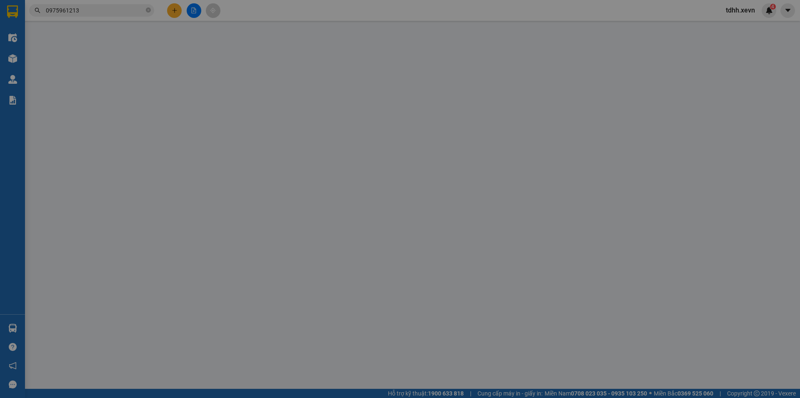
type input "0774289333"
type input "PHẠM THỊ THUÝ"
type input "0339992000"
type input "MAI TRUNG KIÊN"
checkbox input "true"
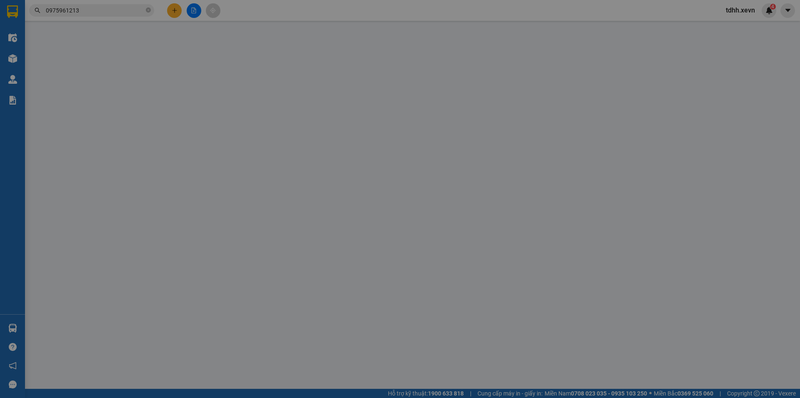
type input "số 7 ngách 222 Ng. 260 P. Đội Cấn, Liễu Giai, Ba Đình, Hà Nội, Việt Nam"
type input "1"
type input "cần cáng và dây"
type input "0"
type input "110.000"
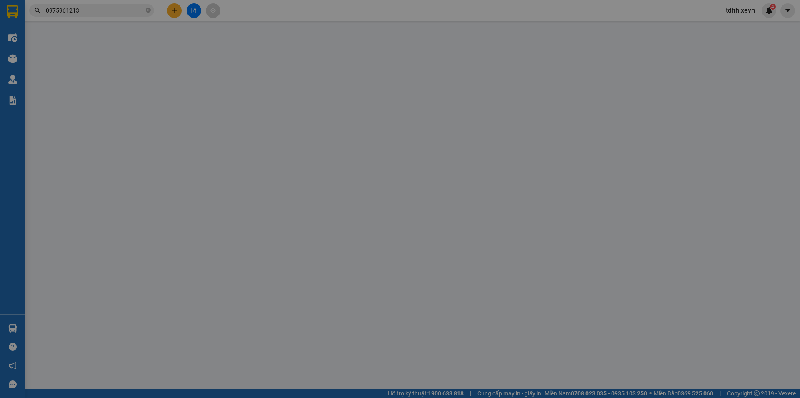
type input "110.000"
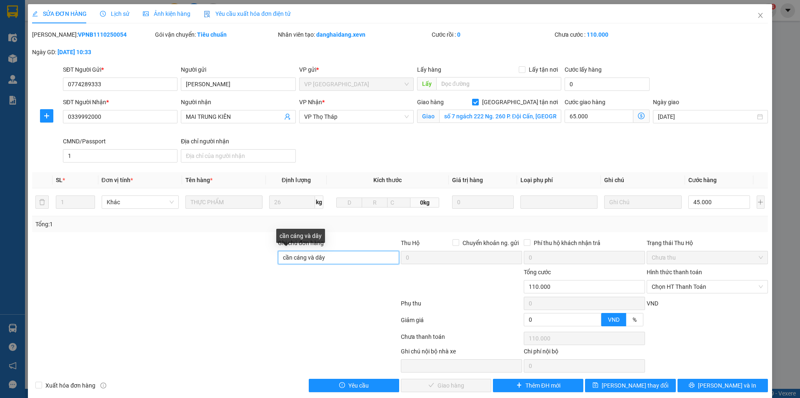
click at [304, 260] on input "cần cáng và dây" at bounding box center [338, 257] width 121 height 13
click at [580, 116] on input "65.000" at bounding box center [599, 116] width 69 height 13
click at [547, 141] on div "SĐT Người Nhận * 0339992000 Người nhận MAI TRUNG KIÊN VP Nhận * VP Thọ Tháp Gia…" at bounding box center [415, 132] width 708 height 68
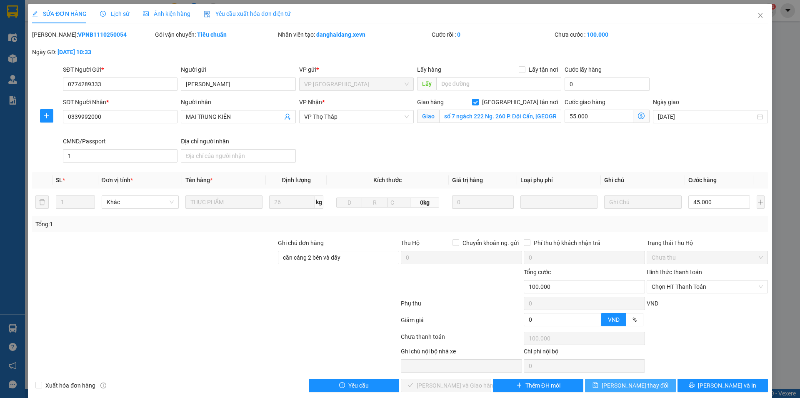
click at [647, 389] on button "Lưu thay đổi" at bounding box center [630, 385] width 90 height 13
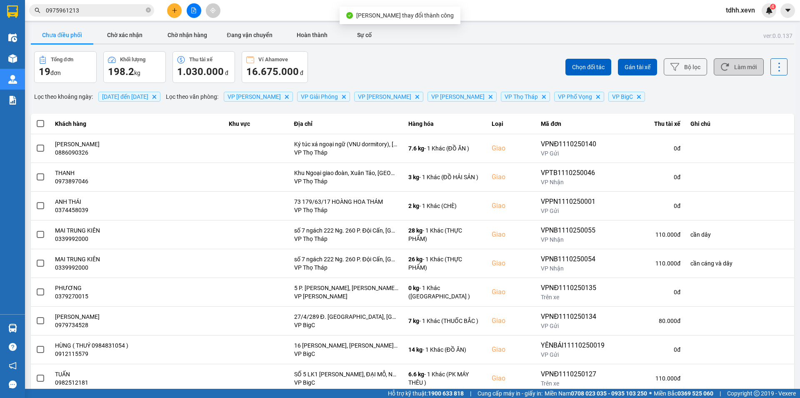
click at [735, 64] on button "Làm mới" at bounding box center [739, 66] width 50 height 17
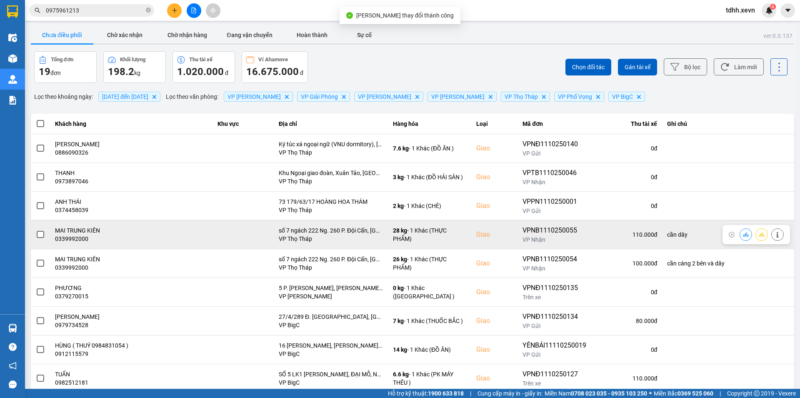
click at [40, 234] on span at bounding box center [41, 235] width 8 height 8
click at [36, 230] on input "checkbox" at bounding box center [36, 230] width 0 height 0
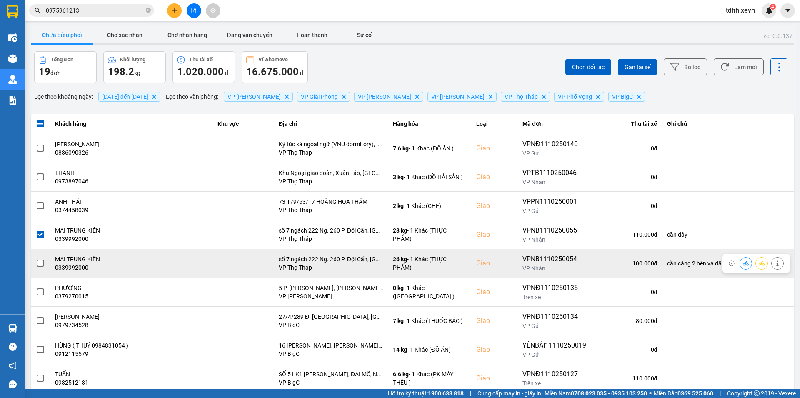
click at [38, 262] on span at bounding box center [41, 264] width 8 height 8
click at [36, 259] on input "checkbox" at bounding box center [36, 259] width 0 height 0
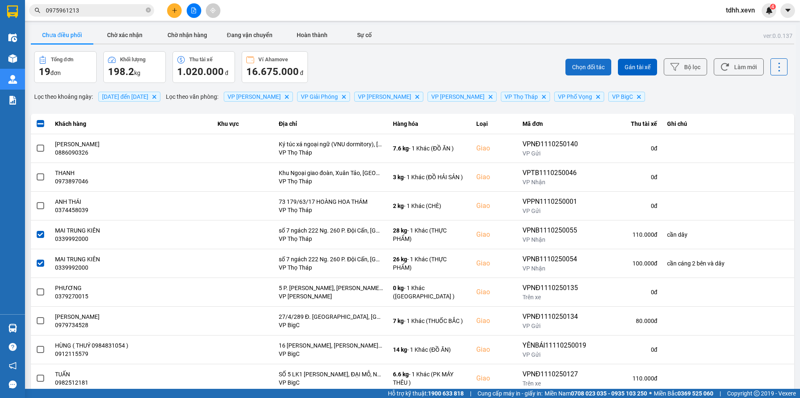
click at [590, 65] on span "Chọn đối tác" at bounding box center [588, 67] width 33 height 8
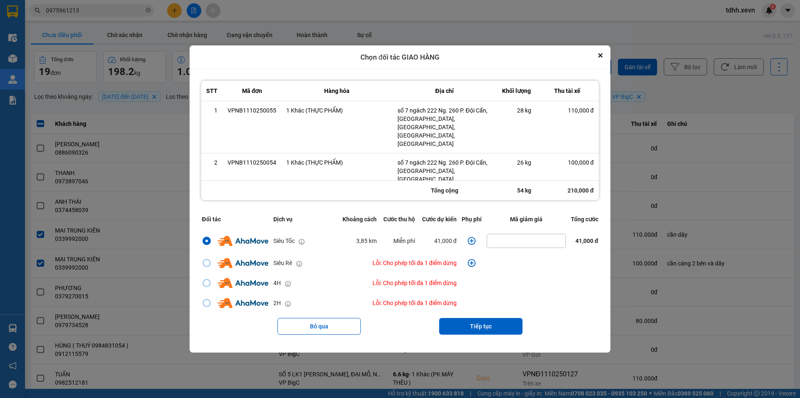
click at [469, 237] on icon "dialog" at bounding box center [472, 241] width 8 height 8
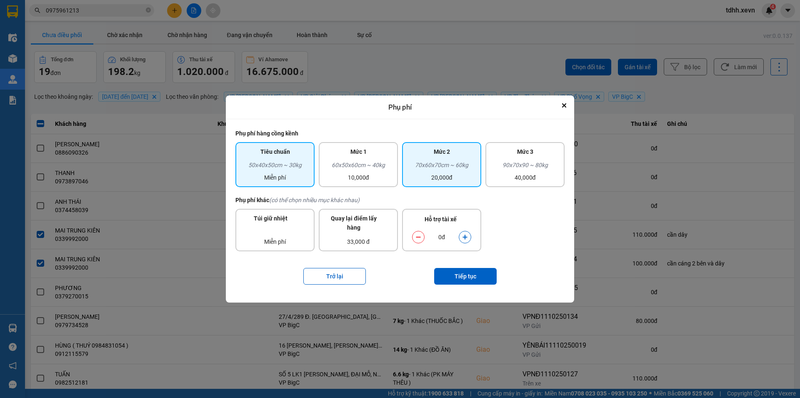
click at [470, 164] on div "70x60x70cm ~ 60kg" at bounding box center [441, 166] width 69 height 13
click at [466, 238] on icon "dialog" at bounding box center [465, 237] width 5 height 5
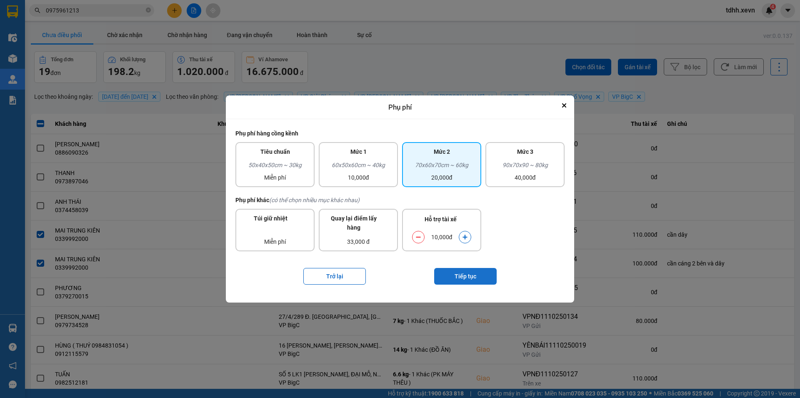
click at [464, 276] on button "Tiếp tục" at bounding box center [465, 276] width 63 height 17
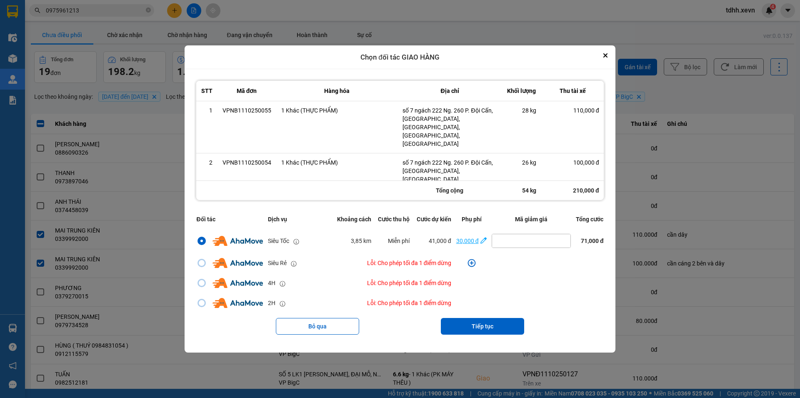
click at [463, 236] on div "30,000 đ" at bounding box center [467, 240] width 23 height 9
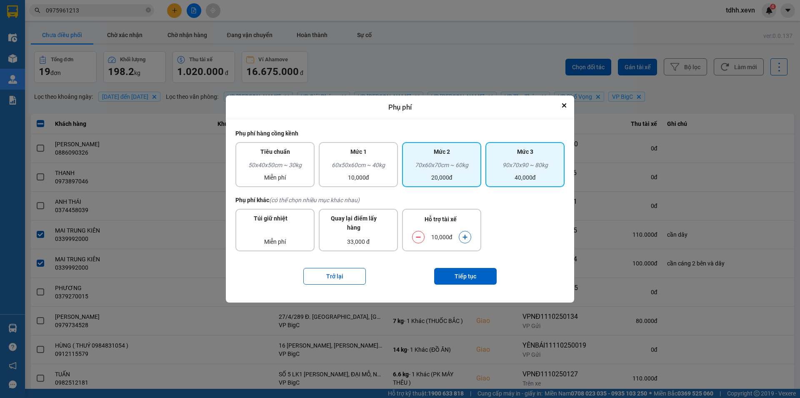
click at [516, 166] on div "90x70x90 ~ 80kg" at bounding box center [524, 166] width 69 height 13
click at [418, 238] on icon "dialog" at bounding box center [418, 237] width 5 height 1
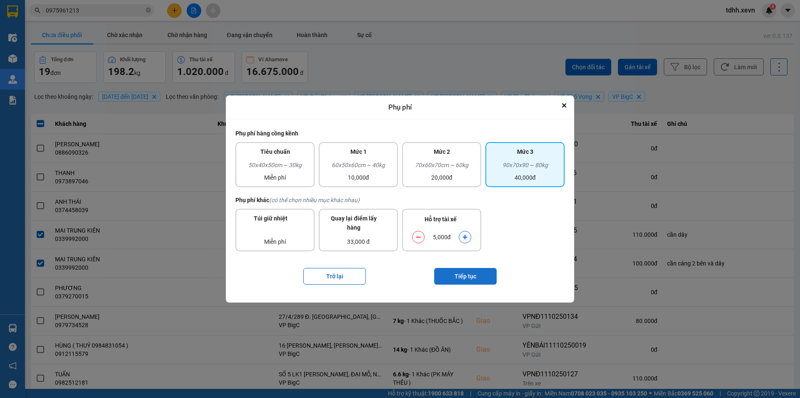
click at [451, 279] on button "Tiếp tục" at bounding box center [465, 276] width 63 height 17
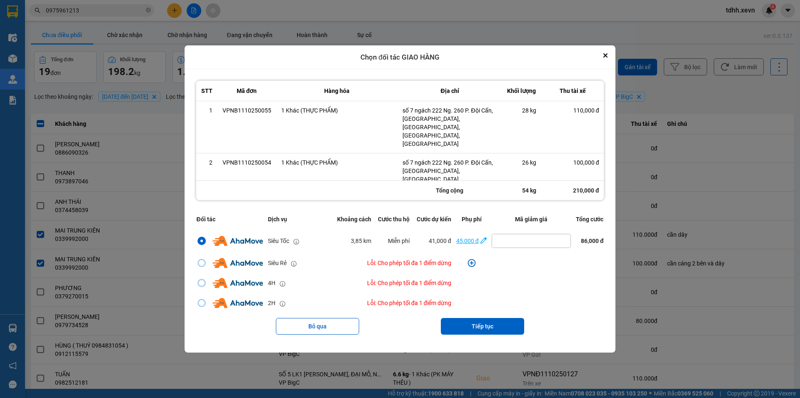
click at [473, 236] on div "45,000 đ" at bounding box center [467, 240] width 23 height 9
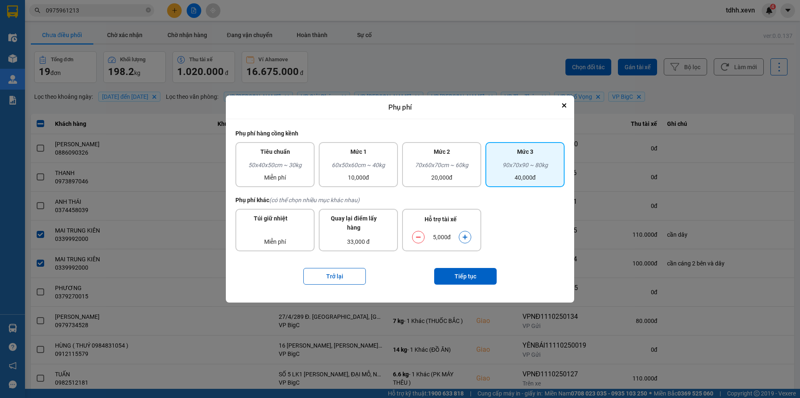
click at [466, 241] on button "dialog" at bounding box center [465, 237] width 12 height 15
click at [468, 274] on button "Tiếp tục" at bounding box center [465, 276] width 63 height 17
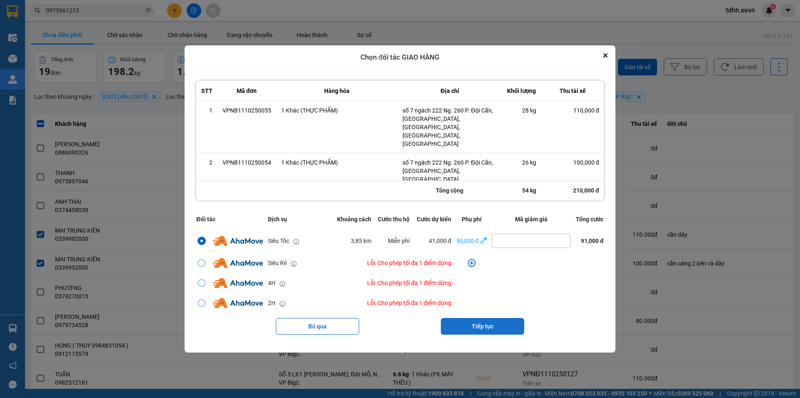
click at [483, 318] on button "Tiếp tục" at bounding box center [482, 326] width 83 height 17
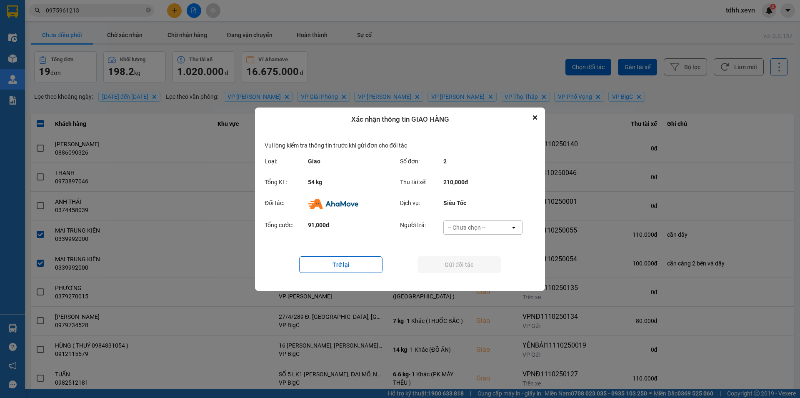
click at [485, 227] on div "-- Chưa chọn --" at bounding box center [467, 227] width 38 height 8
click at [479, 263] on span "Ví Ahamove" at bounding box center [467, 260] width 34 height 8
click at [479, 263] on button "Gửi đối tác" at bounding box center [459, 264] width 83 height 17
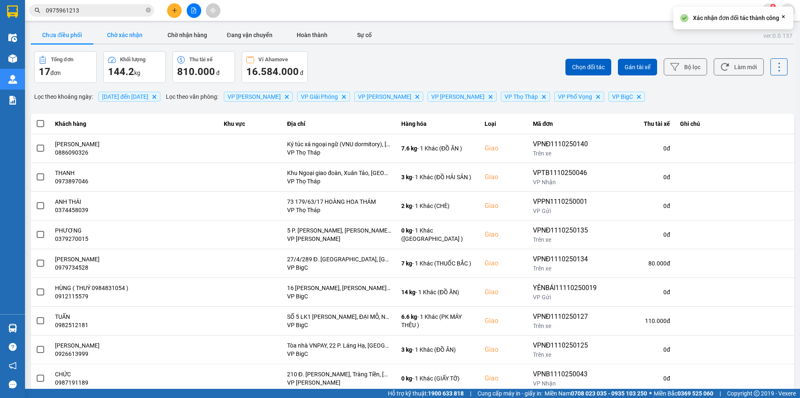
click at [133, 37] on button "Chờ xác nhận" at bounding box center [124, 35] width 63 height 17
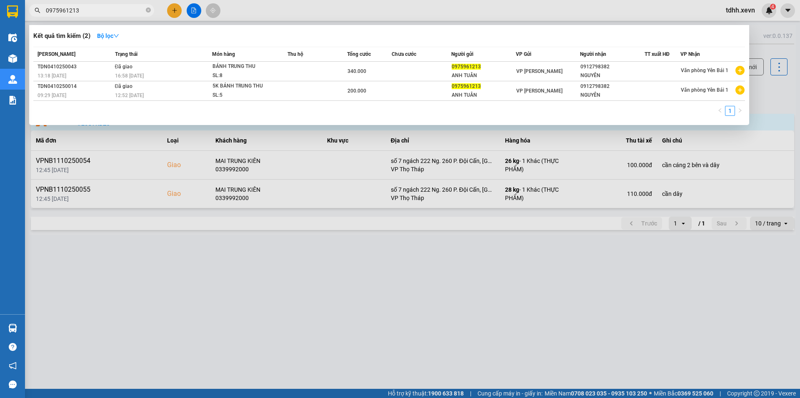
click at [81, 9] on input "0975961213" at bounding box center [95, 10] width 98 height 9
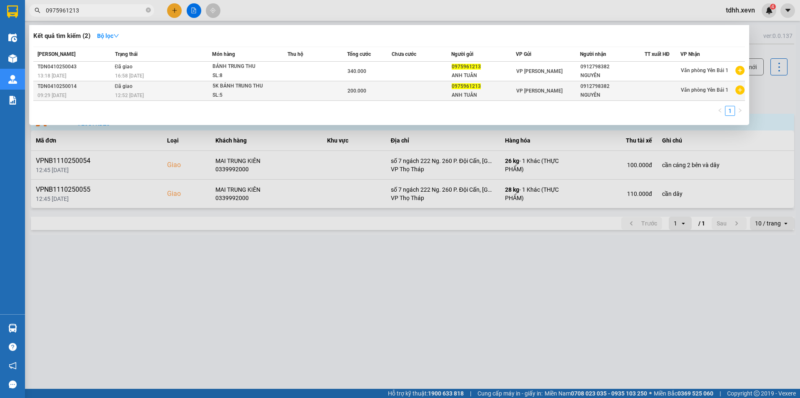
click at [166, 91] on div "12:52 - 04/10" at bounding box center [163, 95] width 97 height 9
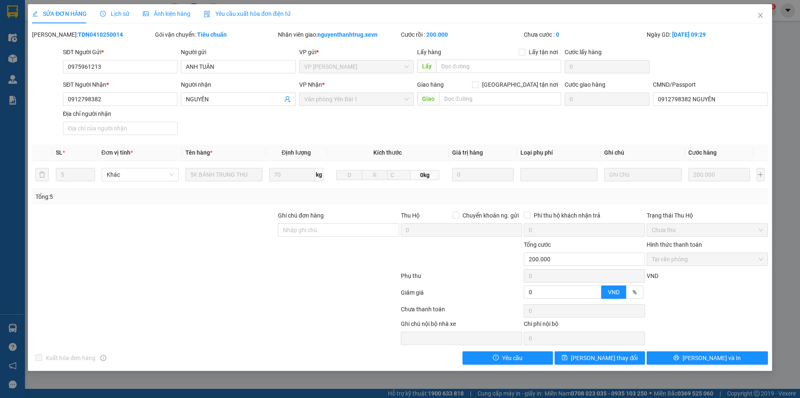
click at [118, 11] on span "Lịch sử" at bounding box center [115, 13] width 30 height 7
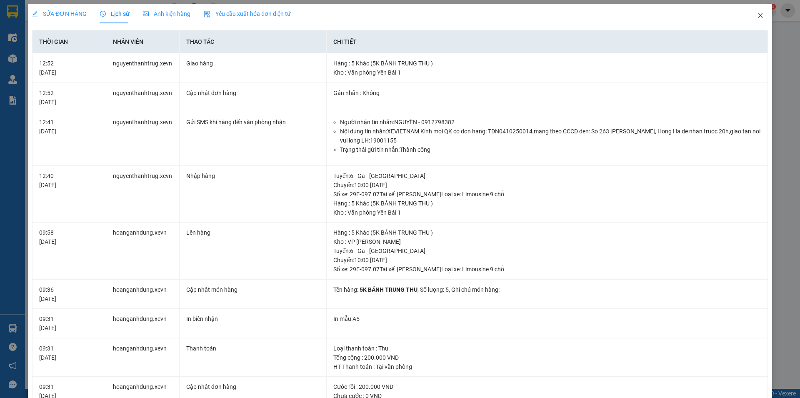
click at [757, 13] on icon "close" at bounding box center [760, 15] width 7 height 7
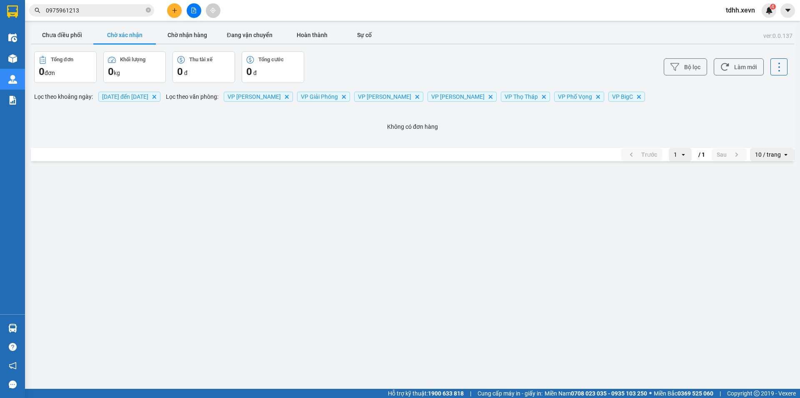
click at [94, 10] on input "0975961213" at bounding box center [95, 10] width 98 height 9
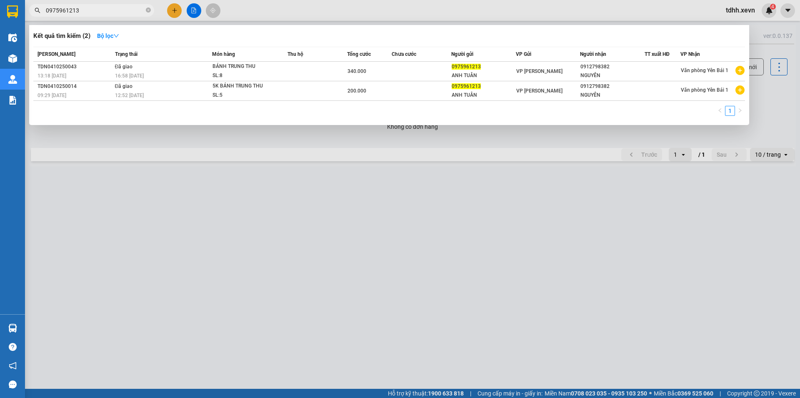
click at [266, 242] on div at bounding box center [400, 199] width 800 height 398
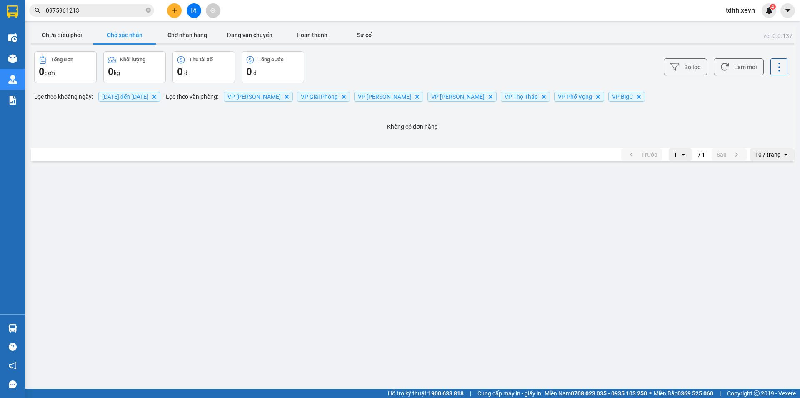
click at [99, 8] on input "0975961213" at bounding box center [95, 10] width 98 height 9
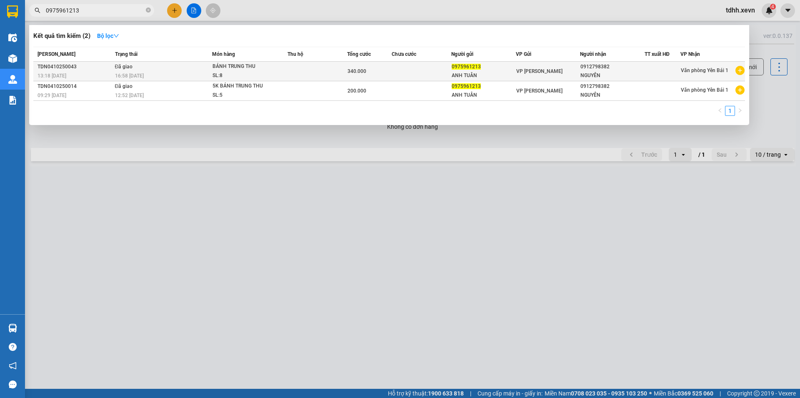
click at [323, 69] on td at bounding box center [318, 72] width 60 height 20
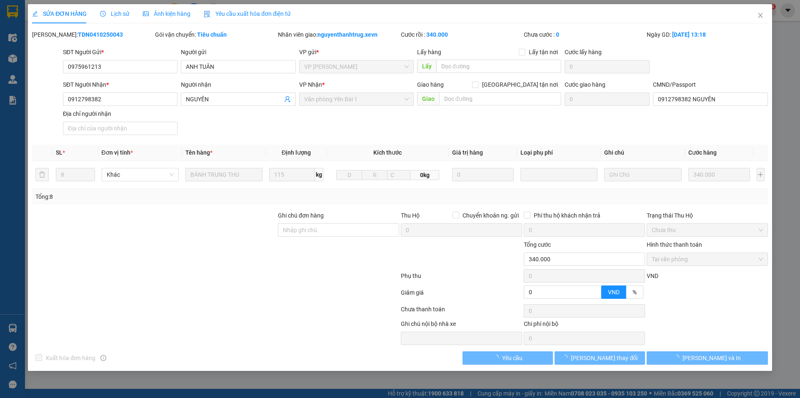
click at [119, 10] on span "Lịch sử" at bounding box center [115, 13] width 30 height 7
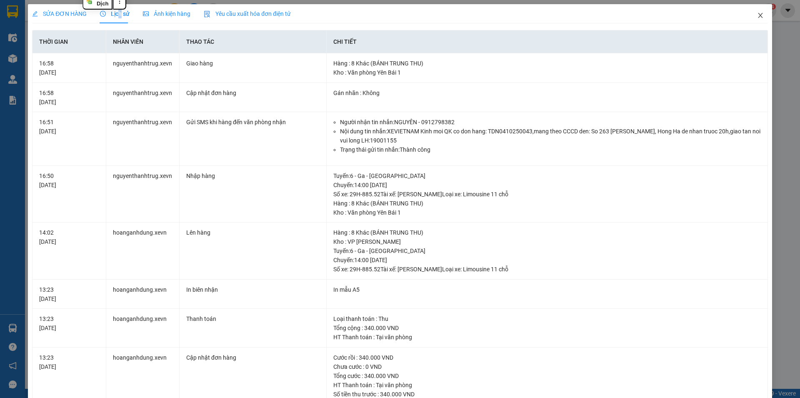
click at [750, 17] on span "Close" at bounding box center [760, 15] width 23 height 23
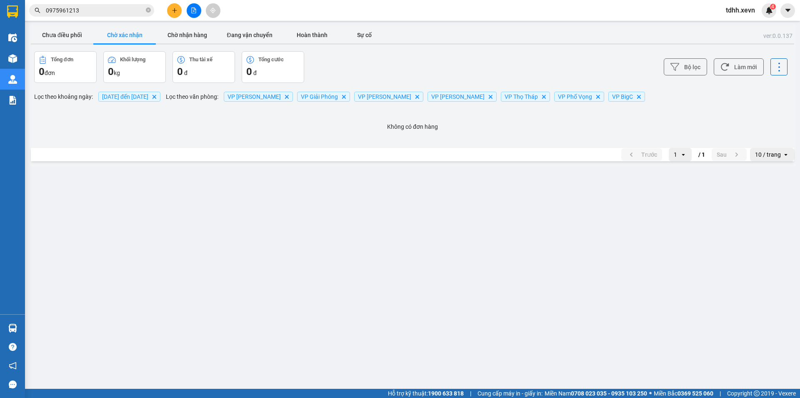
click at [85, 8] on input "0975961213" at bounding box center [95, 10] width 98 height 9
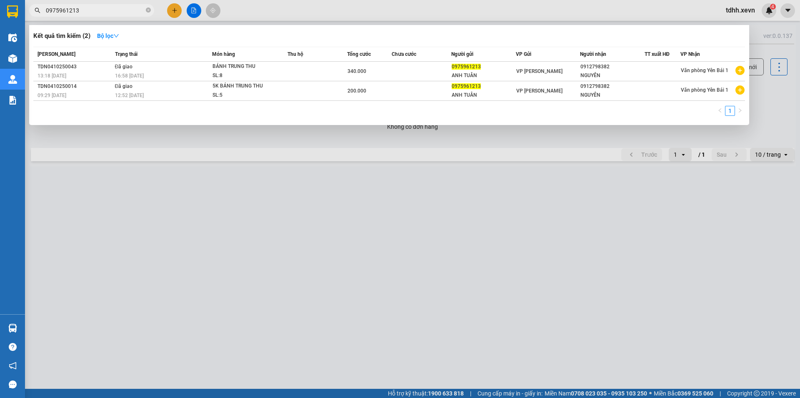
click at [85, 8] on input "0975961213" at bounding box center [95, 10] width 98 height 9
paste input "8759096"
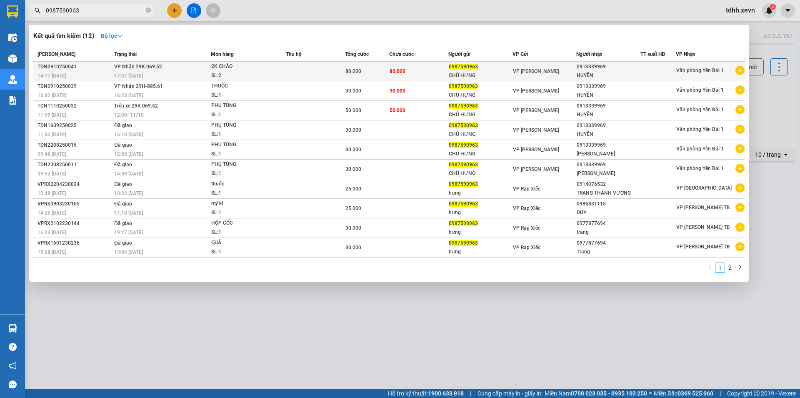
click at [442, 68] on td "80.000" at bounding box center [418, 72] width 59 height 20
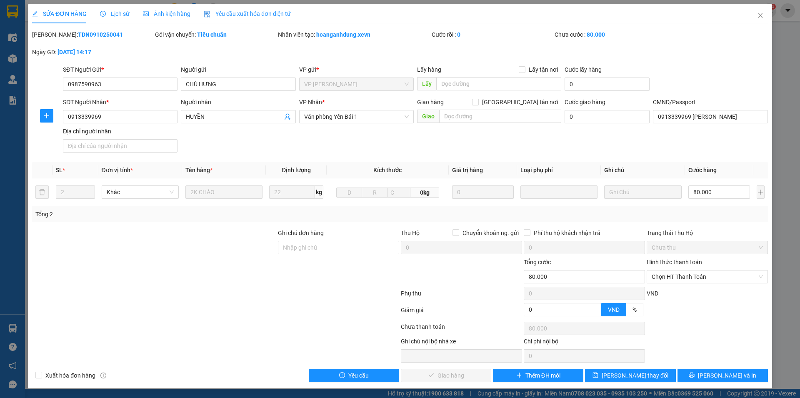
click at [115, 15] on span "Lịch sử" at bounding box center [115, 13] width 30 height 7
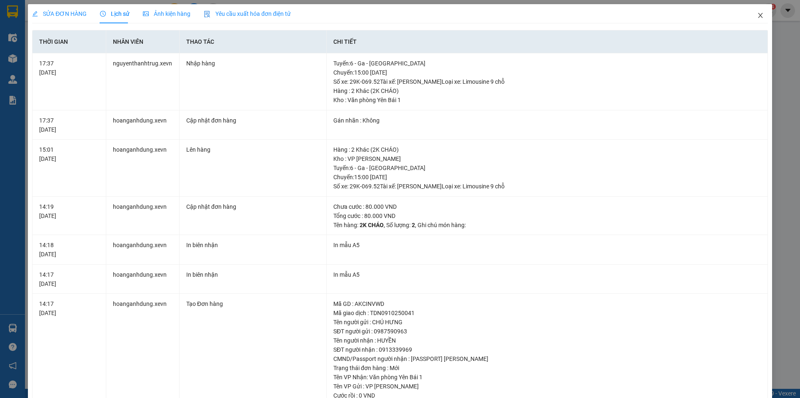
click at [757, 16] on icon "close" at bounding box center [760, 15] width 7 height 7
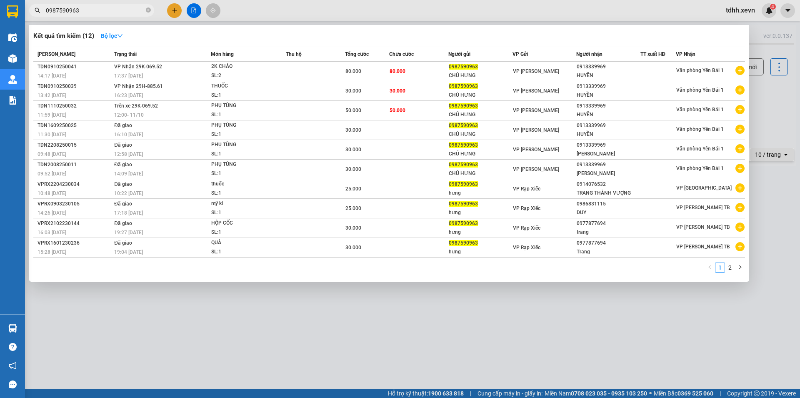
click at [120, 13] on input "0987590963" at bounding box center [95, 10] width 98 height 9
click at [771, 88] on div at bounding box center [400, 199] width 800 height 398
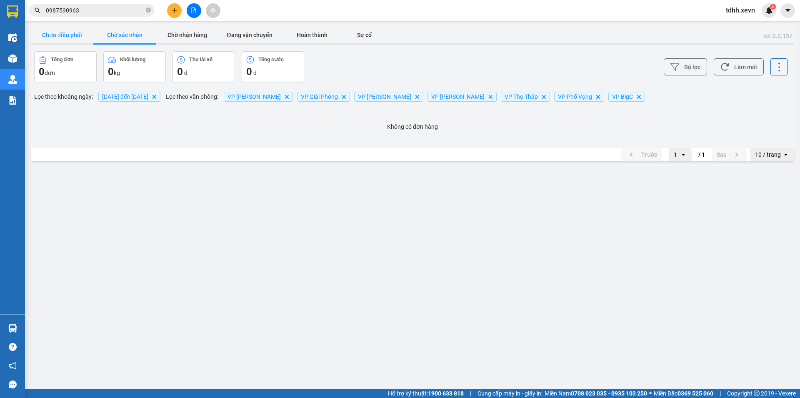
drag, startPoint x: 73, startPoint y: 32, endPoint x: 79, endPoint y: 29, distance: 6.9
click at [73, 32] on button "Chưa điều phối" at bounding box center [62, 35] width 63 height 17
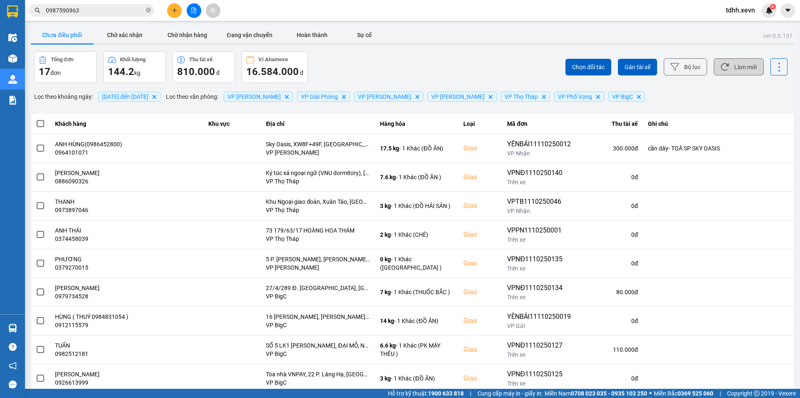
click at [739, 63] on button "Làm mới" at bounding box center [739, 66] width 50 height 17
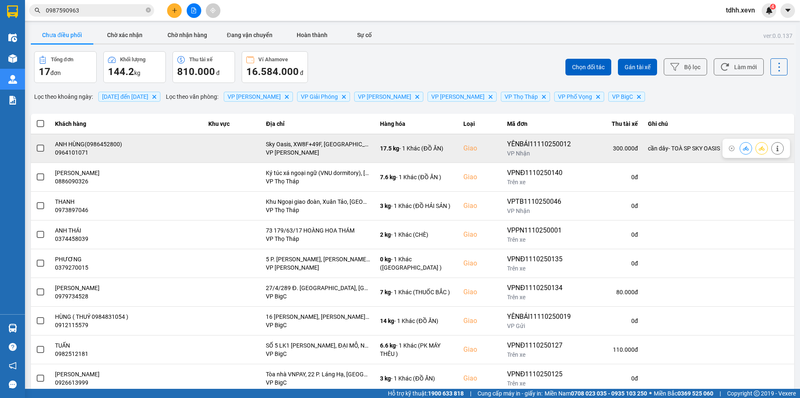
click at [73, 154] on div "0964101071" at bounding box center [127, 152] width 144 height 8
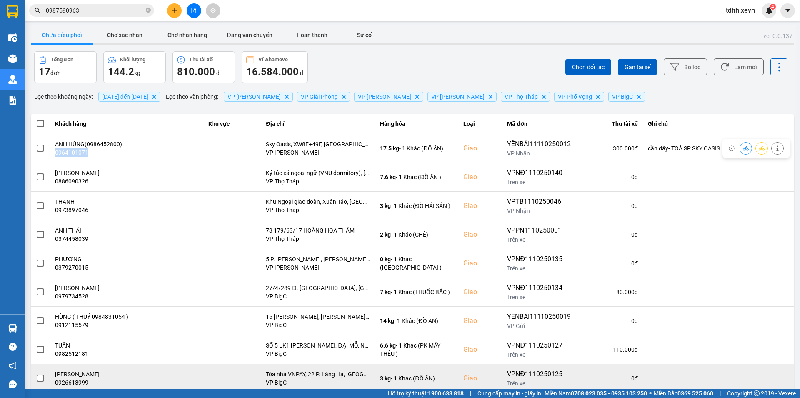
copy div "0964101071"
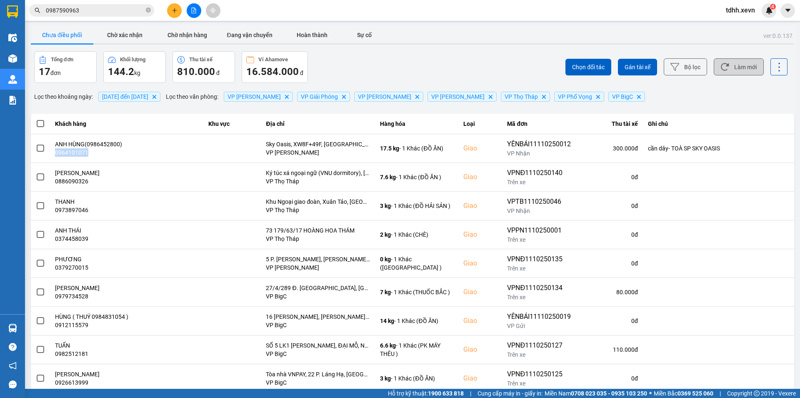
click at [743, 68] on button "Làm mới" at bounding box center [739, 66] width 50 height 17
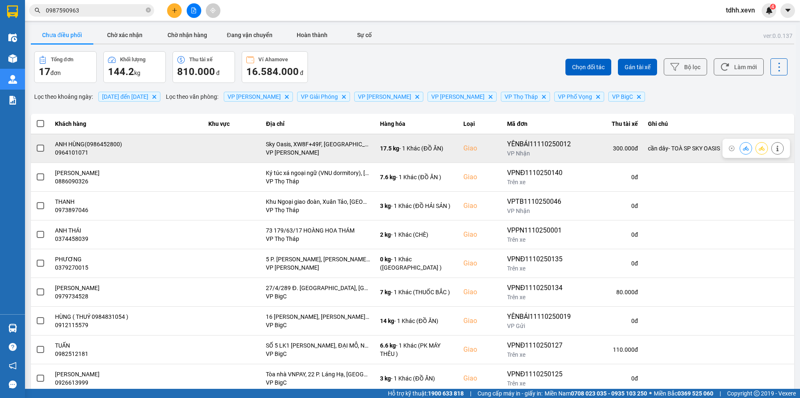
click at [740, 151] on button at bounding box center [746, 148] width 12 height 15
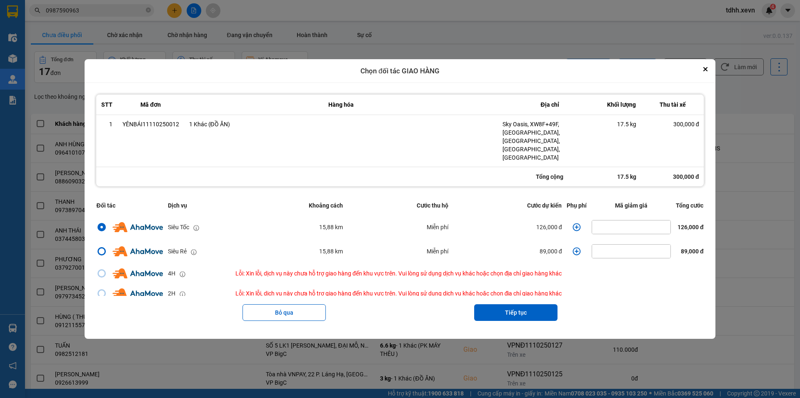
click at [574, 223] on icon "dialog" at bounding box center [577, 227] width 8 height 8
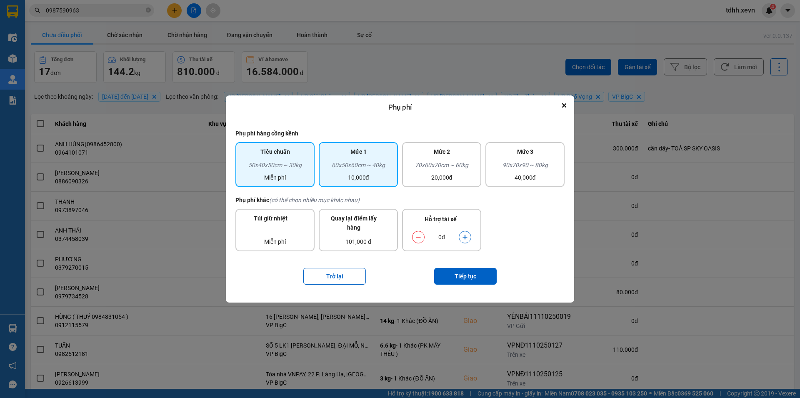
click at [349, 163] on div "60x50x60cm ~ 40kg" at bounding box center [358, 166] width 69 height 13
click at [468, 237] on button "dialog" at bounding box center [465, 237] width 12 height 15
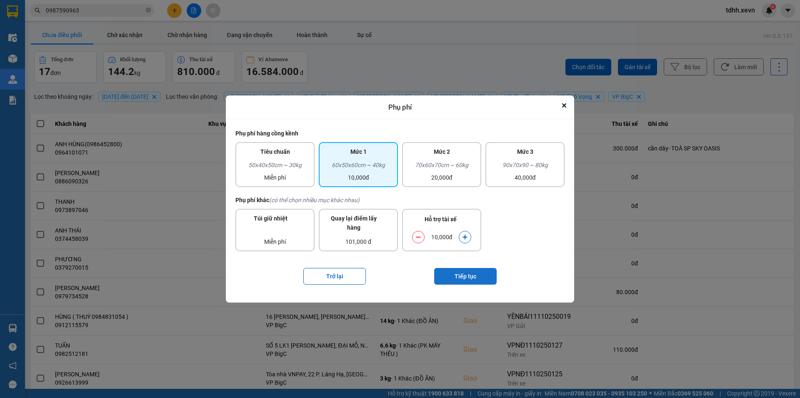
click at [475, 272] on button "Tiếp tục" at bounding box center [465, 276] width 63 height 17
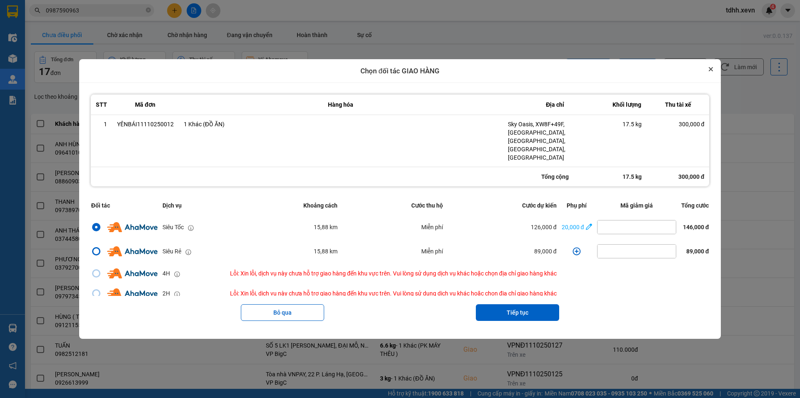
click at [713, 71] on icon "Close" at bounding box center [711, 69] width 4 height 4
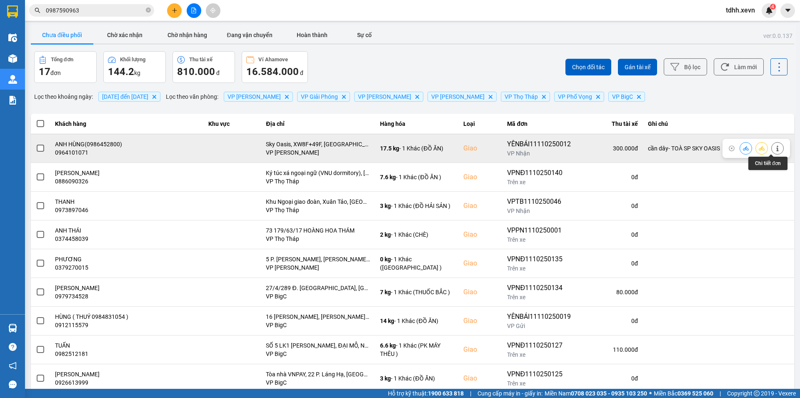
click at [774, 148] on button at bounding box center [778, 148] width 12 height 15
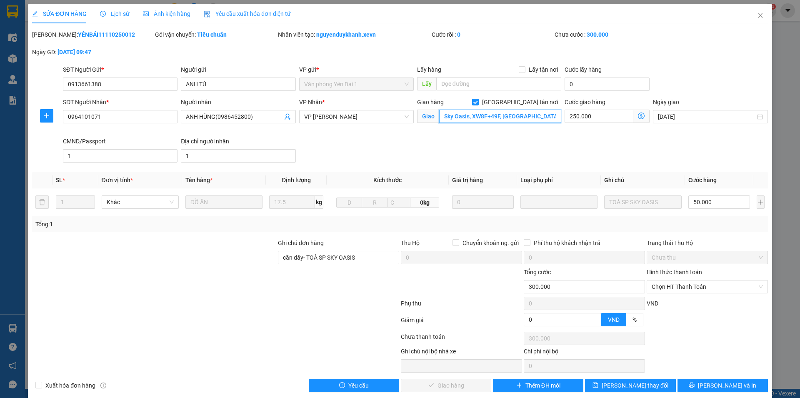
click at [505, 115] on input "Sky Oasis, XW8F+49F, Khu đô thị Ecopark, Văn Giang, Hưng Yên, Vietnam" at bounding box center [500, 116] width 122 height 13
click at [478, 103] on input "Giao tận nơi" at bounding box center [475, 102] width 6 height 6
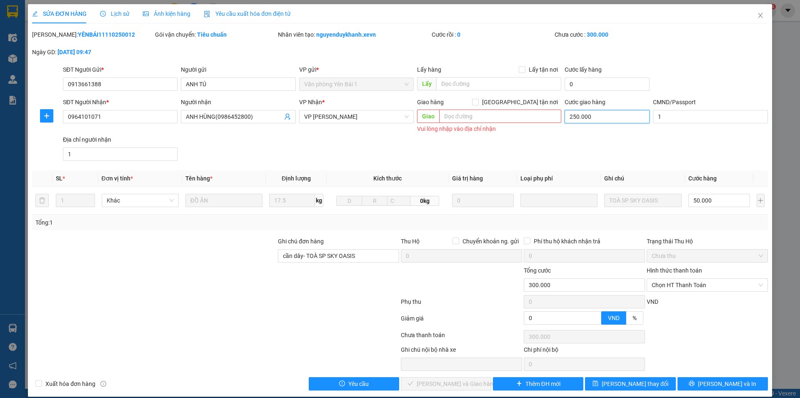
click at [582, 113] on input "250.000" at bounding box center [607, 116] width 85 height 13
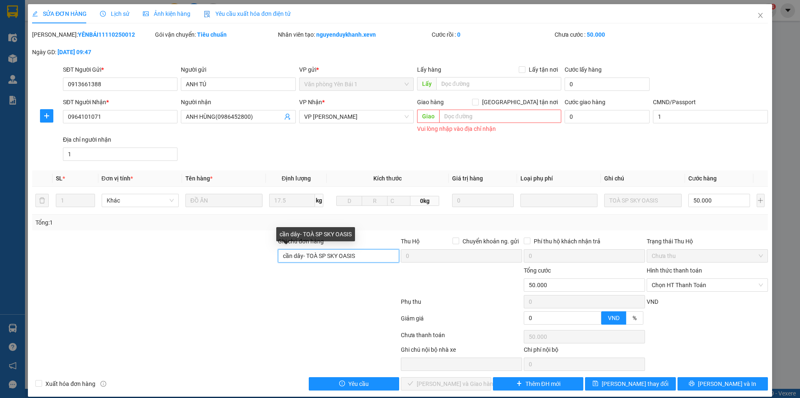
click at [349, 258] on input "cần dây- TOÀ SP SKY OASIS" at bounding box center [338, 255] width 121 height 13
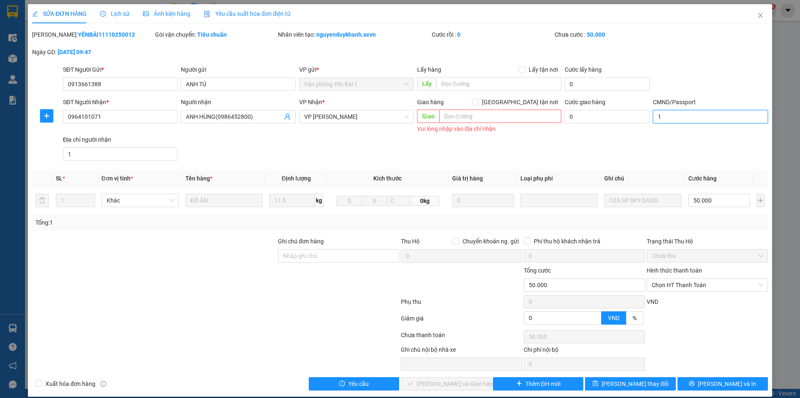
click at [668, 120] on input "1" at bounding box center [710, 116] width 115 height 13
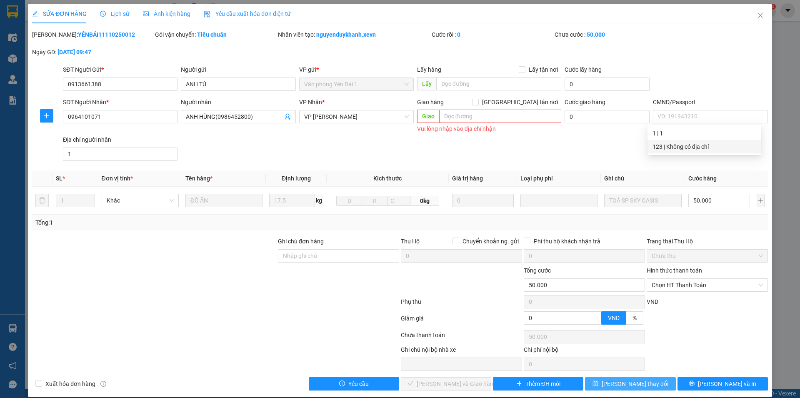
click at [640, 385] on span "Lưu thay đổi" at bounding box center [635, 383] width 67 height 9
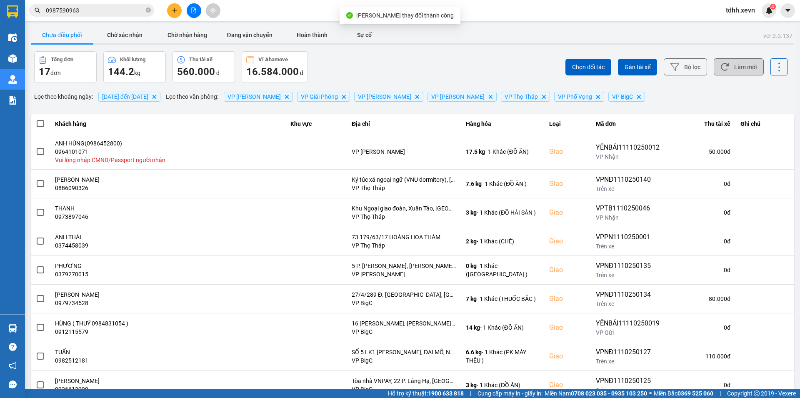
click at [731, 64] on button "Làm mới" at bounding box center [739, 66] width 50 height 17
click at [732, 67] on button "Làm mới" at bounding box center [739, 66] width 50 height 17
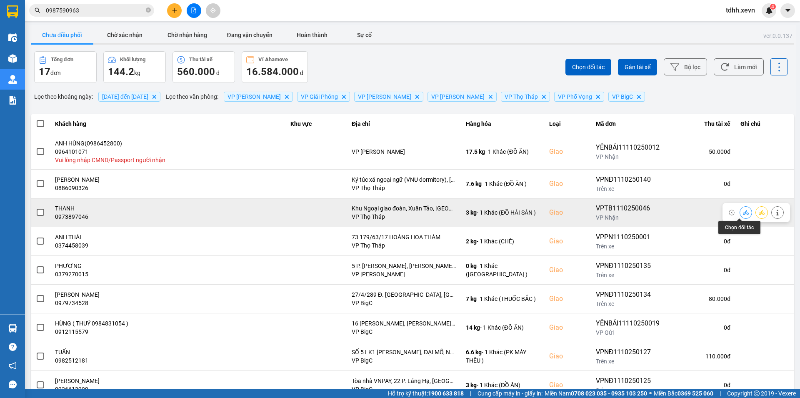
click at [743, 212] on icon at bounding box center [746, 213] width 6 height 6
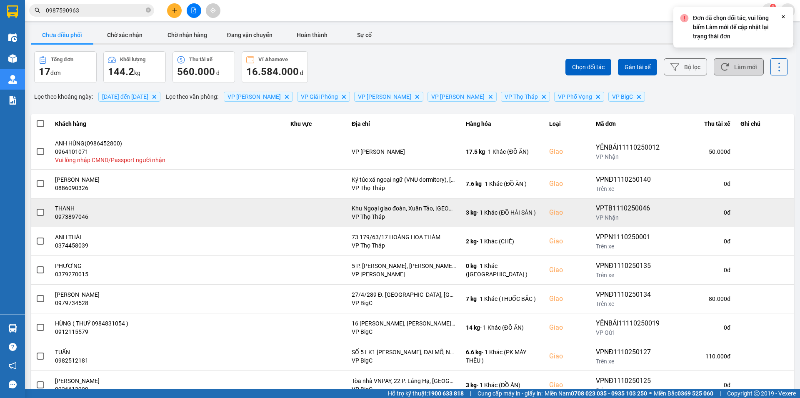
click at [737, 68] on button "Làm mới" at bounding box center [739, 66] width 50 height 17
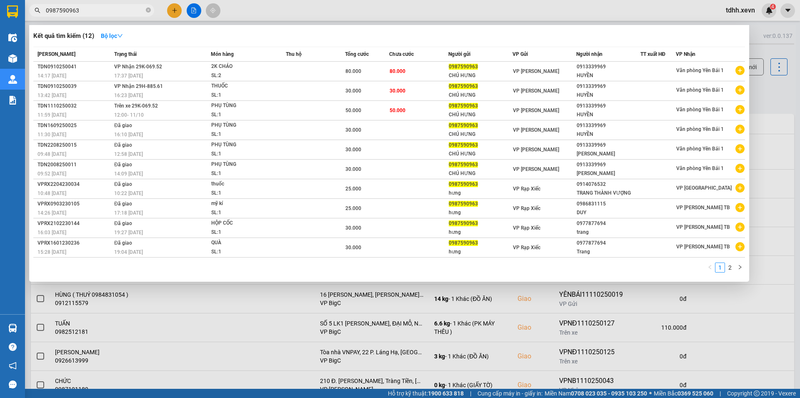
click at [88, 12] on input "0987590963" at bounding box center [95, 10] width 98 height 9
paste input "835330242"
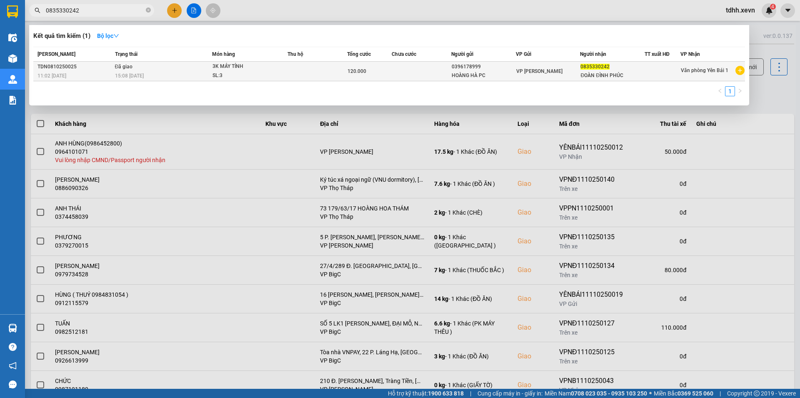
click at [326, 74] on td at bounding box center [318, 72] width 60 height 20
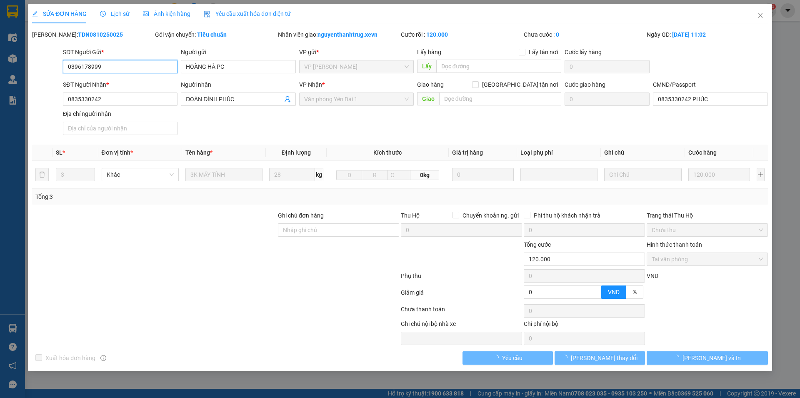
click at [119, 12] on span "Lịch sử" at bounding box center [115, 13] width 30 height 7
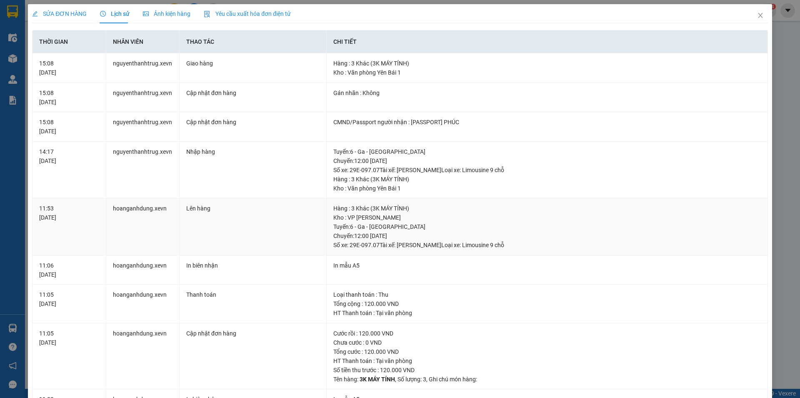
scroll to position [213, 0]
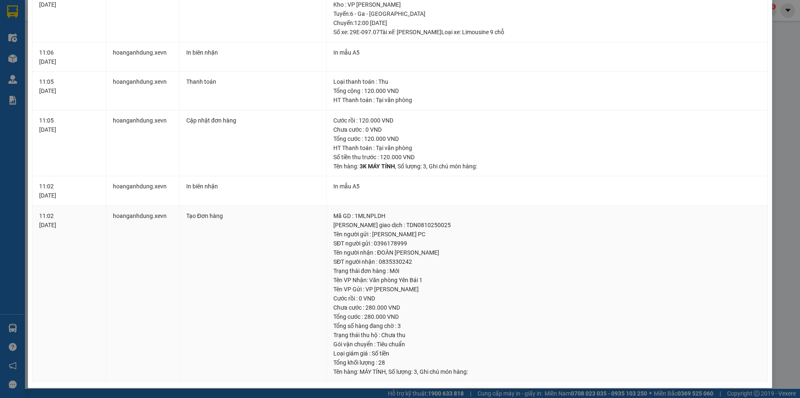
click at [391, 245] on div "SĐT người gửi : 0396178999" at bounding box center [547, 243] width 428 height 9
copy div "0396178999"
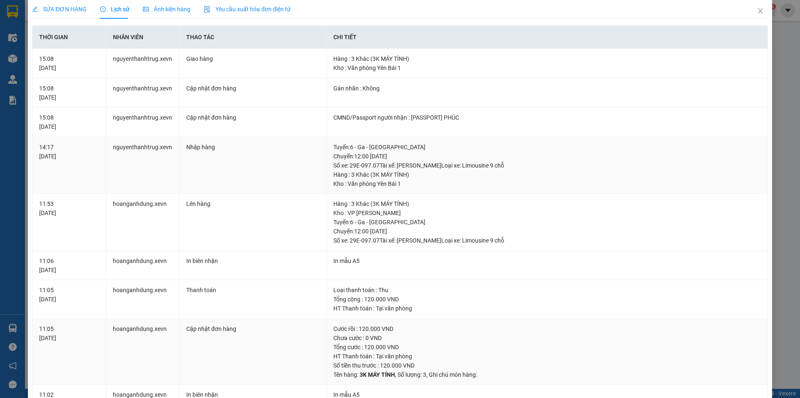
scroll to position [0, 0]
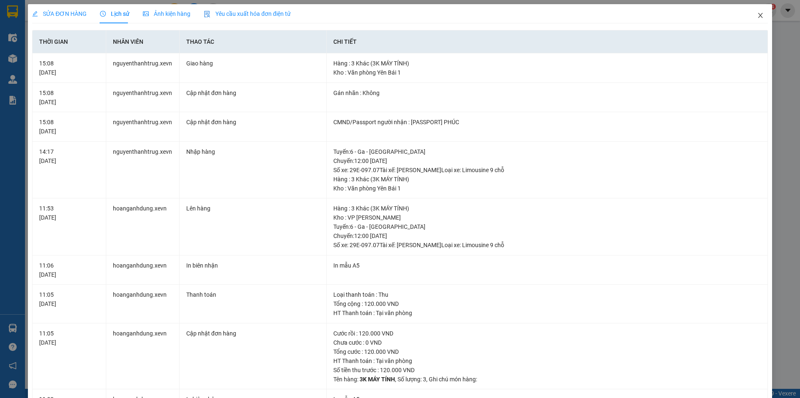
click at [757, 15] on icon "close" at bounding box center [760, 15] width 7 height 7
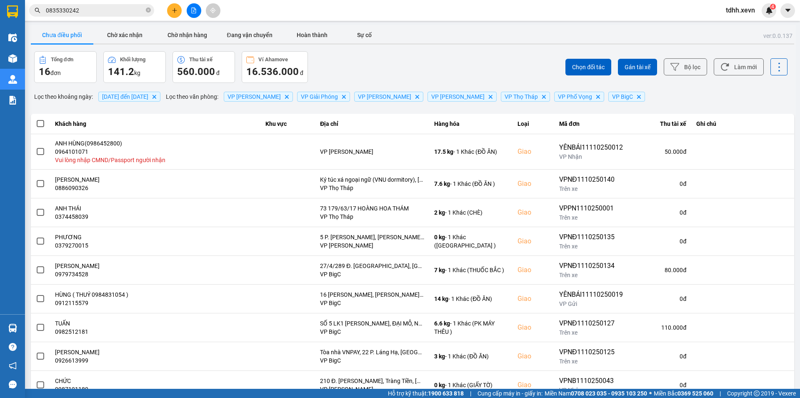
click at [95, 11] on input "0835330242" at bounding box center [95, 10] width 98 height 9
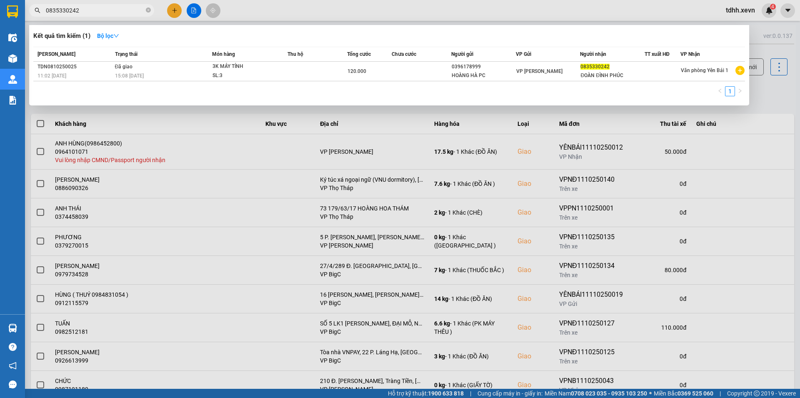
click at [95, 11] on input "0835330242" at bounding box center [95, 10] width 98 height 9
paste input "396178999"
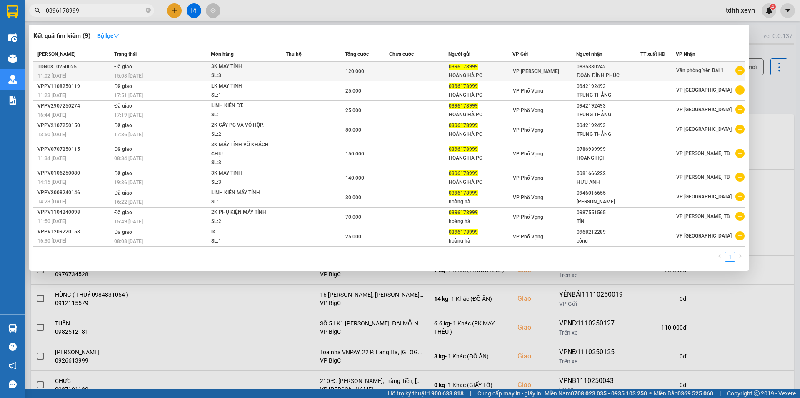
click at [396, 70] on td at bounding box center [418, 72] width 59 height 20
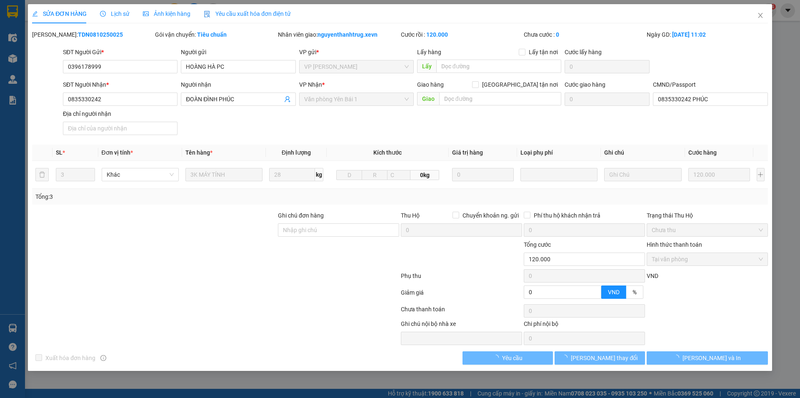
click at [124, 15] on span "Lịch sử" at bounding box center [115, 13] width 30 height 7
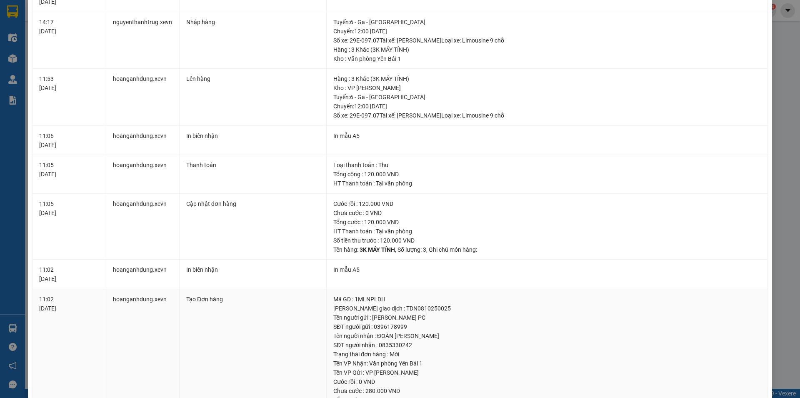
scroll to position [5, 0]
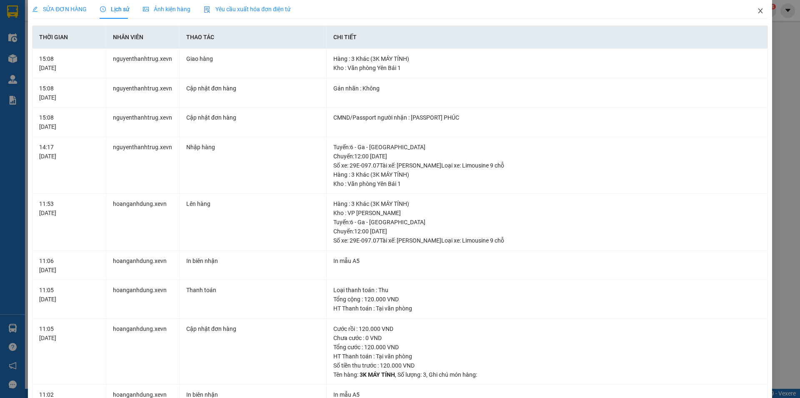
click at [750, 13] on span "Close" at bounding box center [760, 11] width 23 height 23
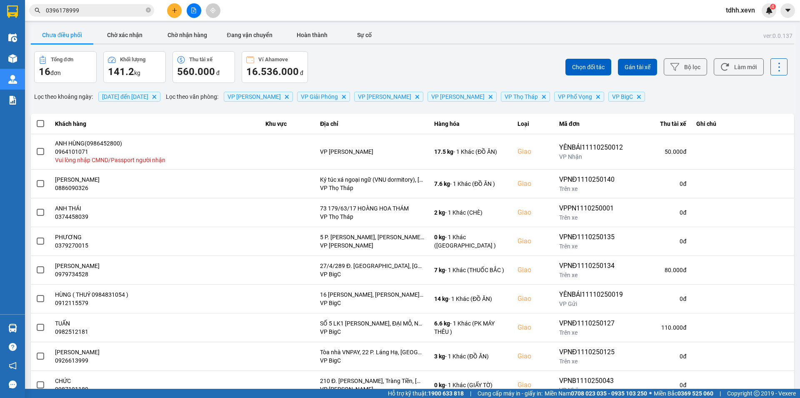
click at [122, 10] on input "0396178999" at bounding box center [95, 10] width 98 height 9
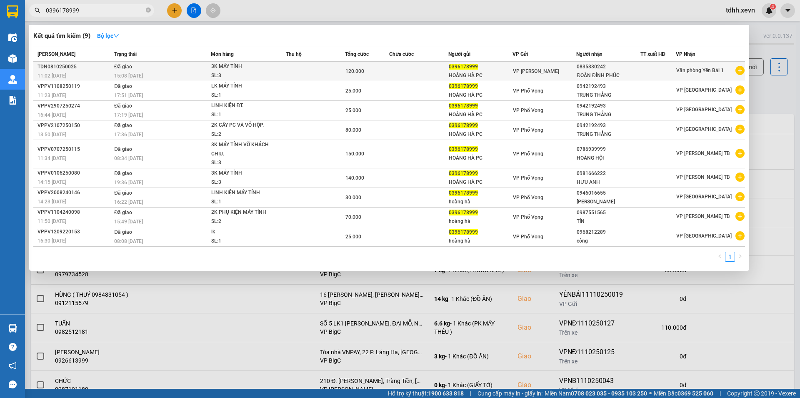
click at [406, 71] on td at bounding box center [418, 72] width 59 height 20
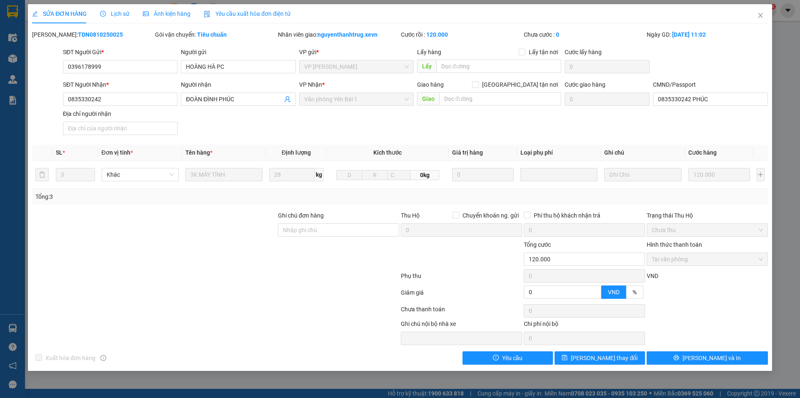
click at [121, 17] on span "Lịch sử" at bounding box center [115, 13] width 30 height 7
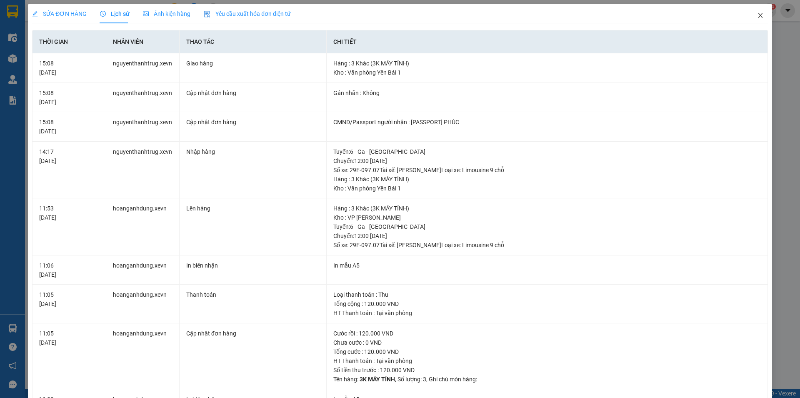
click at [757, 15] on icon "close" at bounding box center [760, 15] width 7 height 7
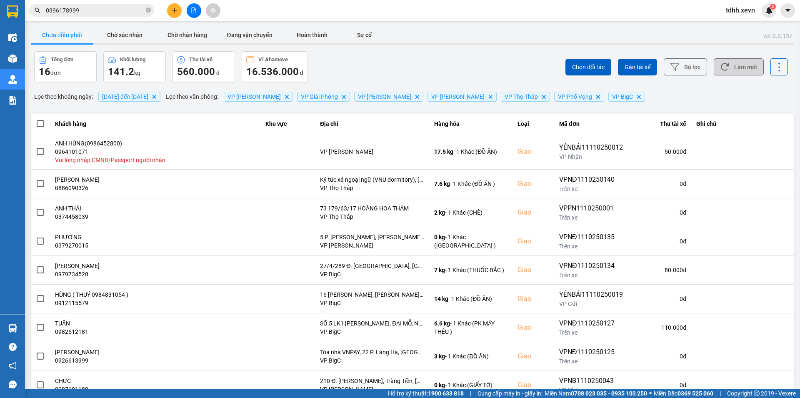
click at [743, 68] on button "Làm mới" at bounding box center [739, 66] width 50 height 17
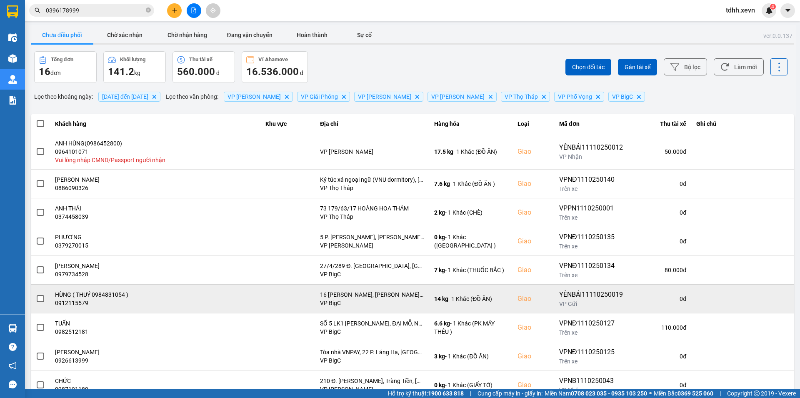
scroll to position [59, 0]
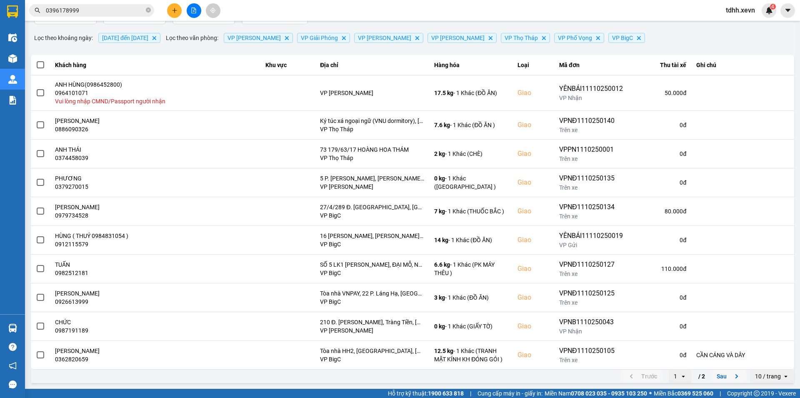
click at [713, 379] on button "Sau" at bounding box center [729, 376] width 35 height 13
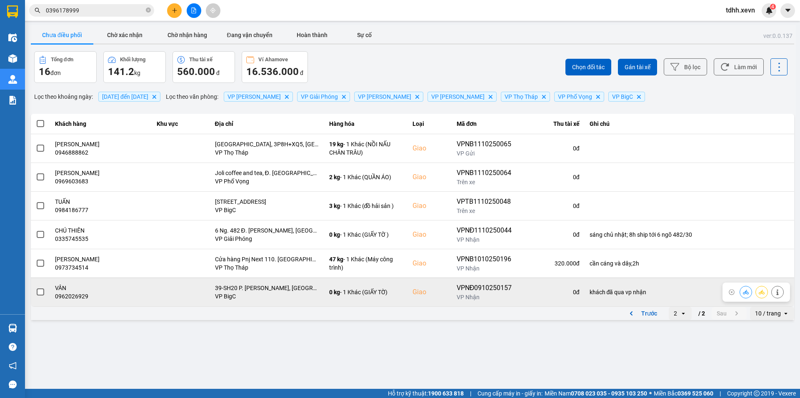
click at [648, 306] on td "khách đã qua vp nhận" at bounding box center [690, 292] width 210 height 29
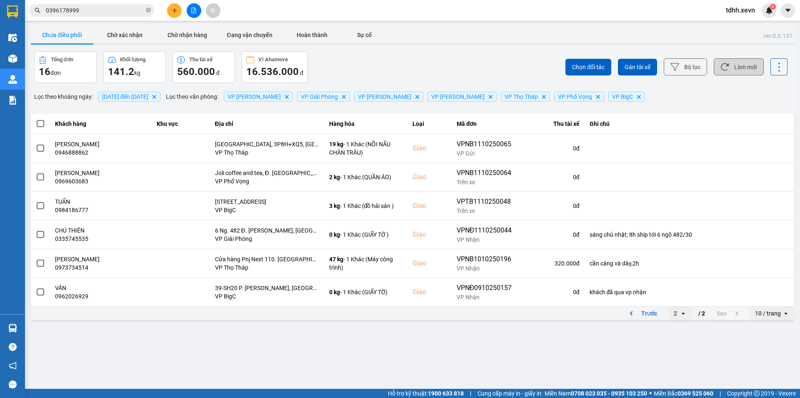
click at [741, 59] on button "Làm mới" at bounding box center [739, 66] width 50 height 17
click at [422, 72] on div "Chọn đối tác Gán tài xế Bộ lọc Làm mới" at bounding box center [599, 67] width 377 height 32
click at [736, 66] on button "Làm mới" at bounding box center [739, 66] width 50 height 17
click at [714, 83] on div "ver: 0.0.137 Chưa điều phối Chờ xác nhận Chờ nhận hàng Đang vận chuyển Hoàn thà…" at bounding box center [412, 173] width 767 height 297
click at [66, 34] on button "Chưa điều phối" at bounding box center [62, 35] width 63 height 17
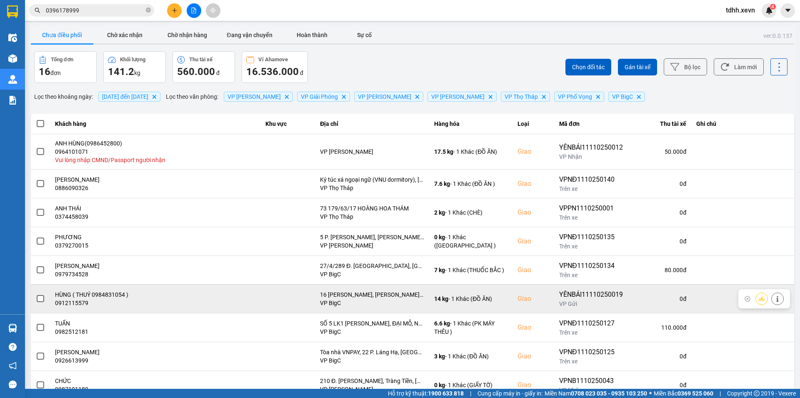
scroll to position [59, 0]
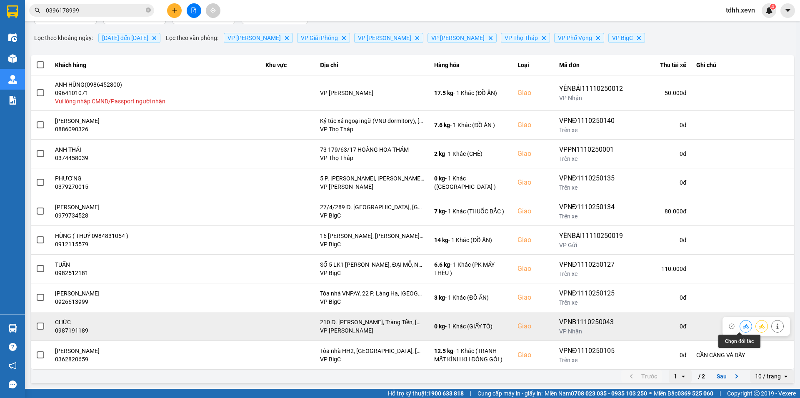
click at [743, 325] on icon at bounding box center [746, 326] width 6 height 6
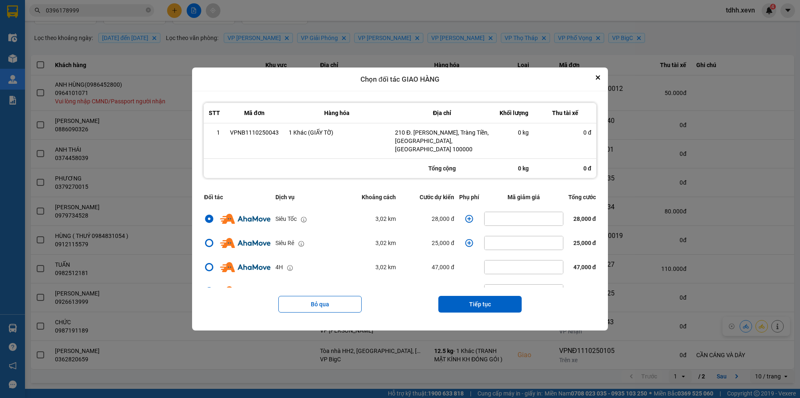
click at [467, 215] on icon "dialog" at bounding box center [469, 219] width 8 height 8
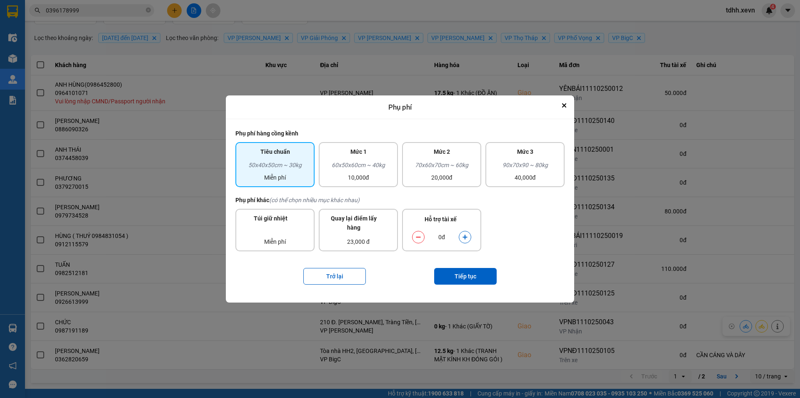
click at [465, 235] on icon "dialog" at bounding box center [465, 237] width 5 height 5
click at [458, 280] on button "Tiếp tục" at bounding box center [465, 276] width 63 height 17
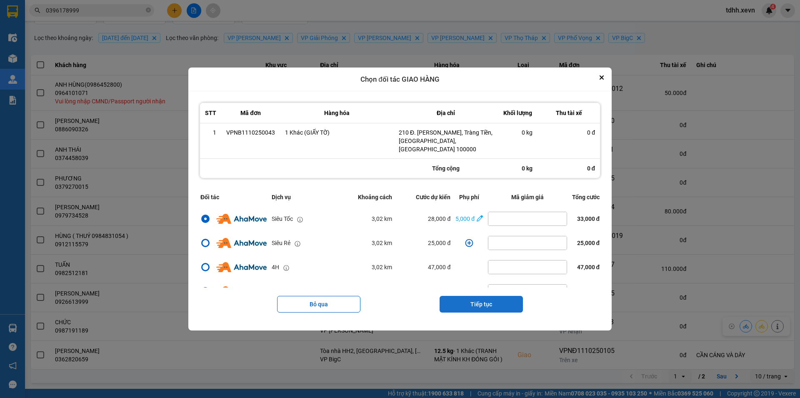
click at [497, 299] on button "Tiếp tục" at bounding box center [481, 304] width 83 height 17
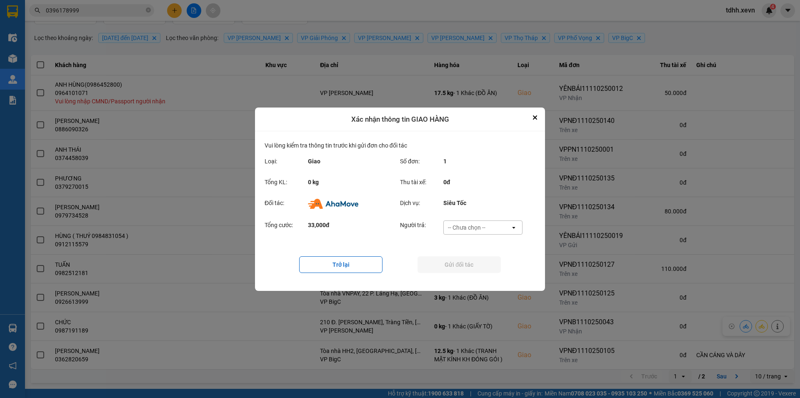
click at [482, 225] on div "-- Chưa chọn --" at bounding box center [467, 227] width 38 height 8
click at [479, 276] on span "Ví Ahamove" at bounding box center [467, 275] width 34 height 8
click at [477, 265] on button "Gửi đối tác" at bounding box center [459, 264] width 83 height 17
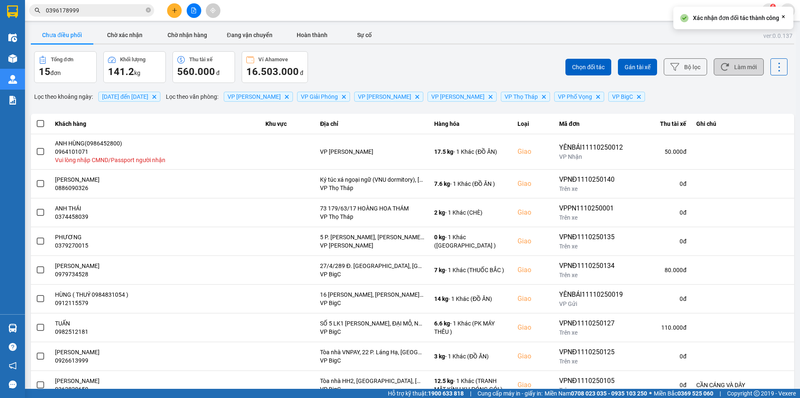
click at [745, 63] on button "Làm mới" at bounding box center [739, 66] width 50 height 17
click at [723, 59] on button "Làm mới" at bounding box center [739, 66] width 50 height 17
click at [725, 65] on button "Làm mới" at bounding box center [739, 66] width 50 height 17
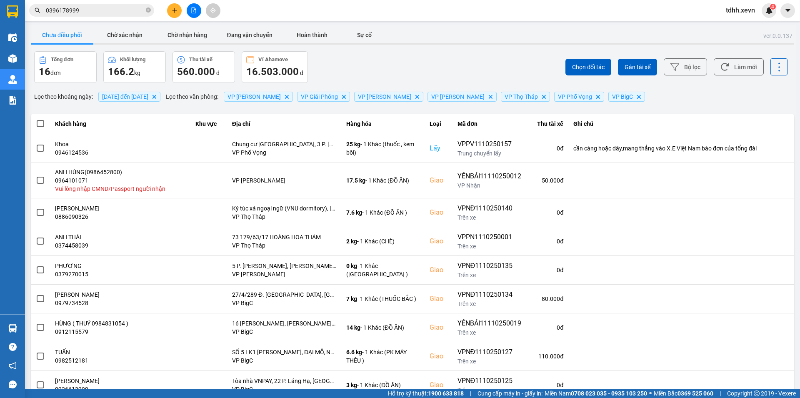
click at [83, 8] on input "0396178999" at bounding box center [95, 10] width 98 height 9
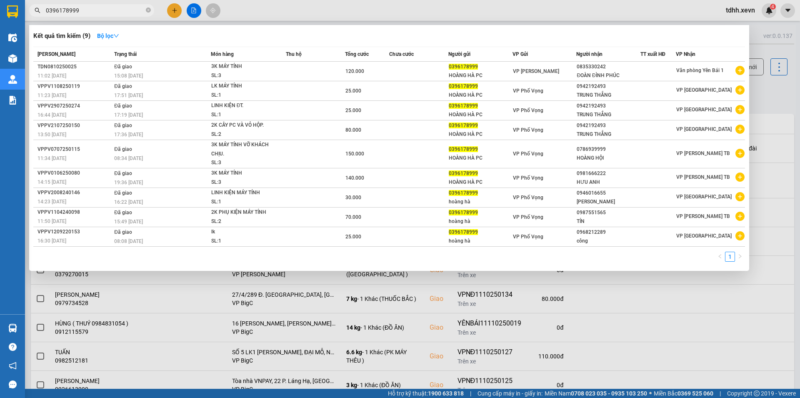
paste input "0986596892"
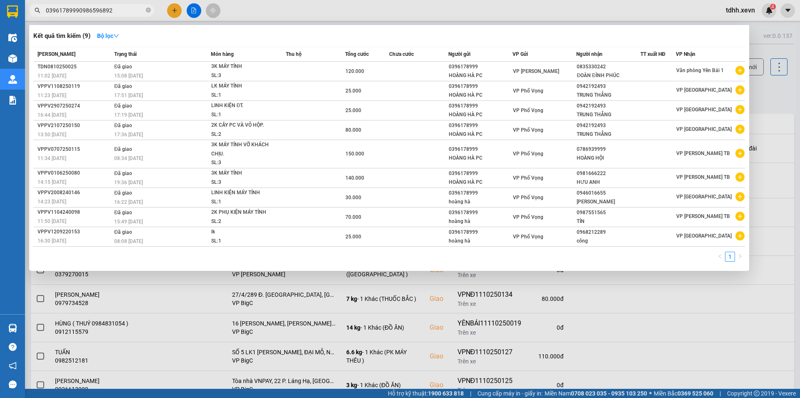
click at [83, 8] on input "03961789990986596892" at bounding box center [95, 10] width 98 height 9
paste input "text"
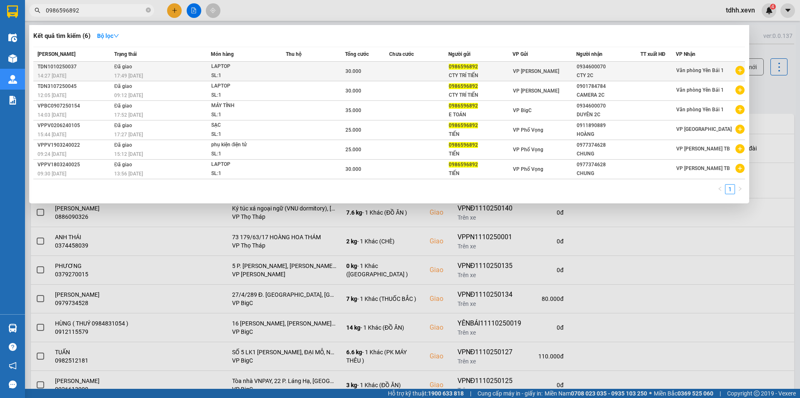
click at [276, 71] on span "LAPTOP SL: 1" at bounding box center [248, 71] width 74 height 18
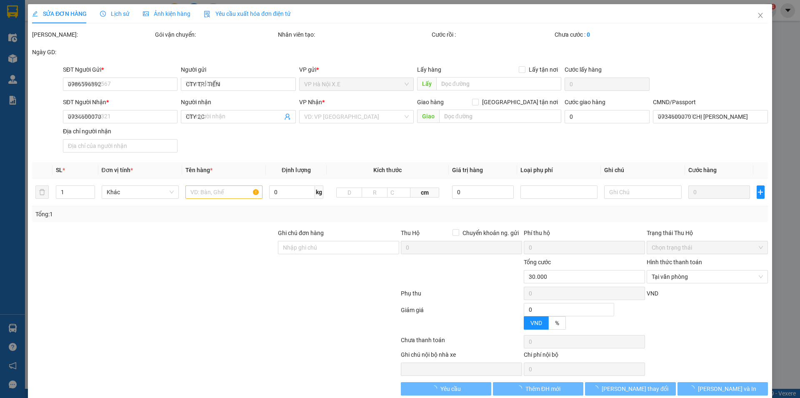
click at [121, 15] on span "Lịch sử" at bounding box center [115, 13] width 30 height 7
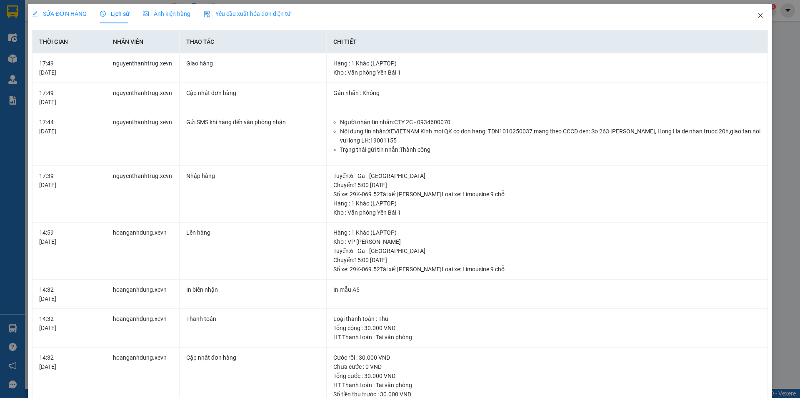
click at [757, 15] on icon "close" at bounding box center [760, 15] width 7 height 7
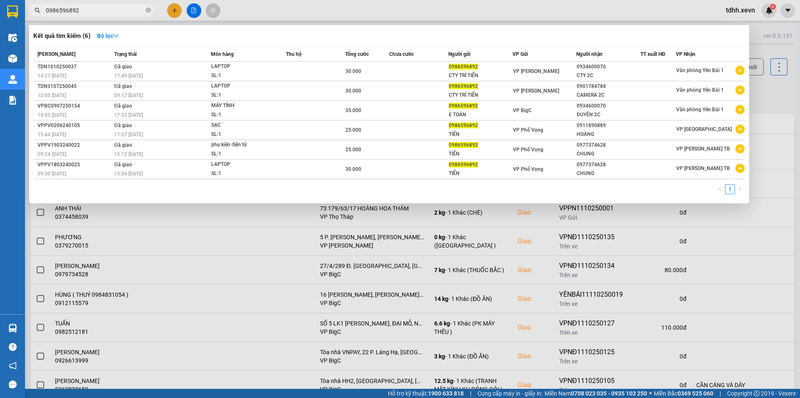
click at [95, 10] on input "0986596892" at bounding box center [95, 10] width 98 height 9
paste input "3635886"
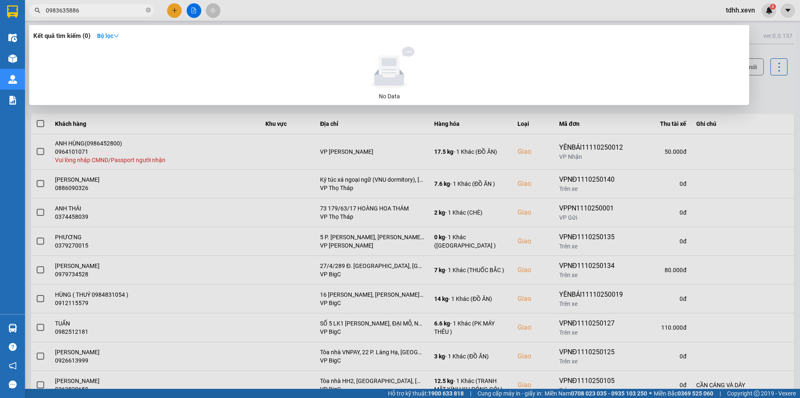
click at [95, 10] on input "0983635886" at bounding box center [95, 10] width 98 height 9
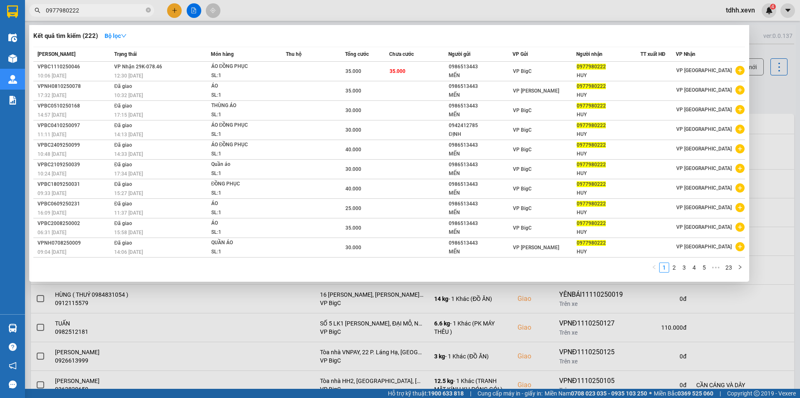
drag, startPoint x: 772, startPoint y: 103, endPoint x: 768, endPoint y: 96, distance: 7.8
click at [772, 101] on div at bounding box center [400, 199] width 800 height 398
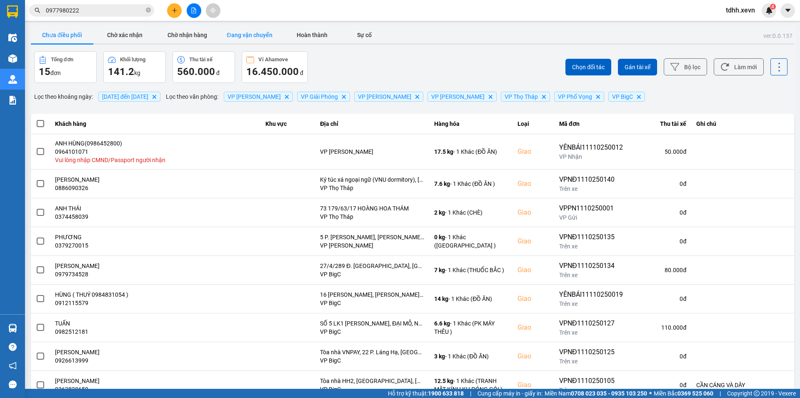
click at [239, 40] on button "Đang vận chuyển" at bounding box center [249, 35] width 63 height 17
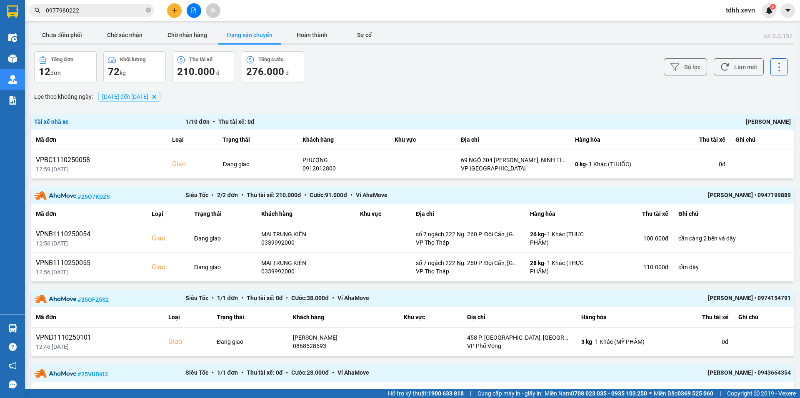
click at [728, 59] on button "Làm mới" at bounding box center [739, 66] width 50 height 17
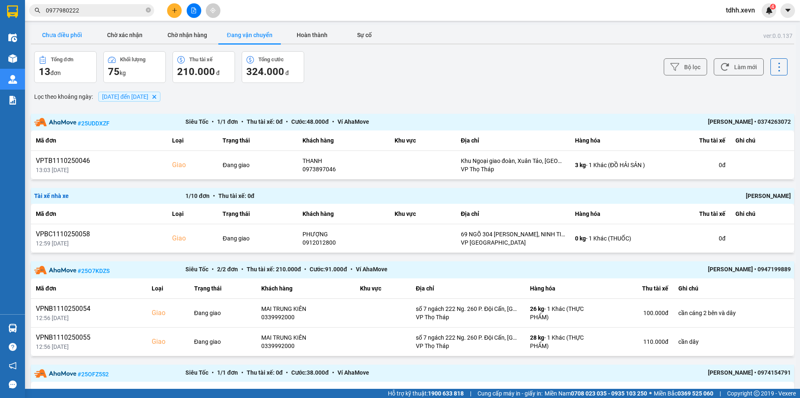
click at [74, 31] on button "Chưa điều phối" at bounding box center [62, 35] width 63 height 17
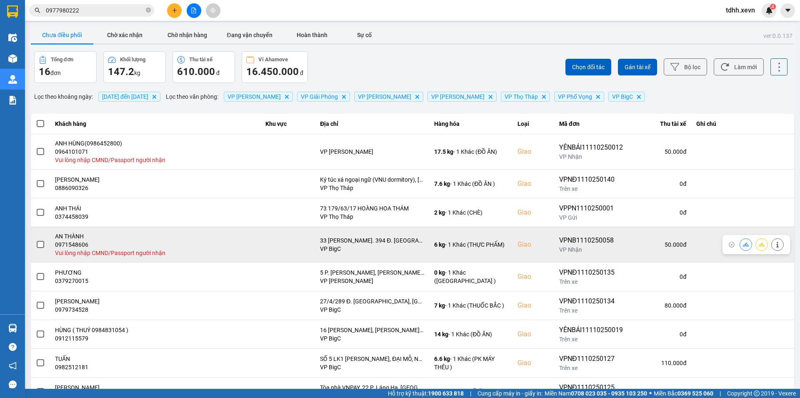
click at [772, 244] on button at bounding box center [778, 244] width 12 height 15
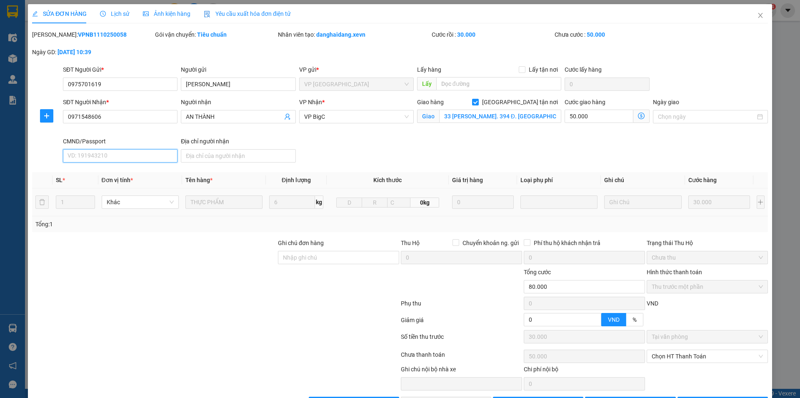
click at [101, 155] on input "CMND/Passport" at bounding box center [120, 155] width 115 height 13
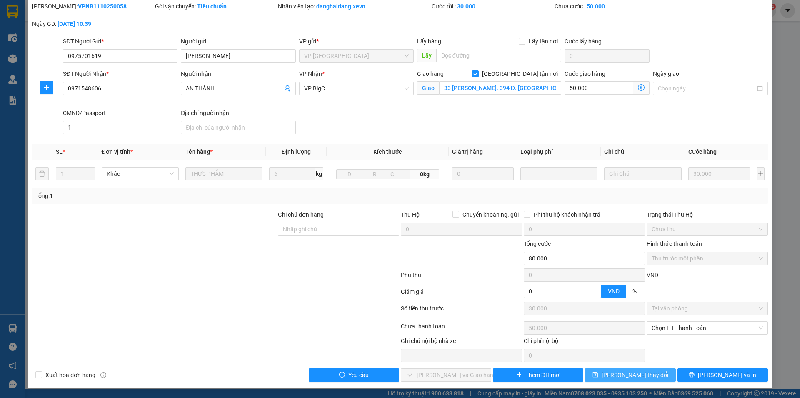
click at [650, 376] on button "Lưu thay đổi" at bounding box center [630, 374] width 90 height 13
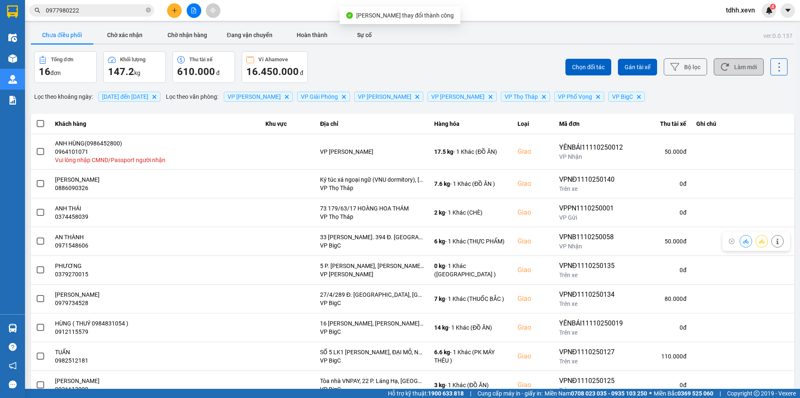
click at [723, 63] on button "Làm mới" at bounding box center [739, 66] width 50 height 17
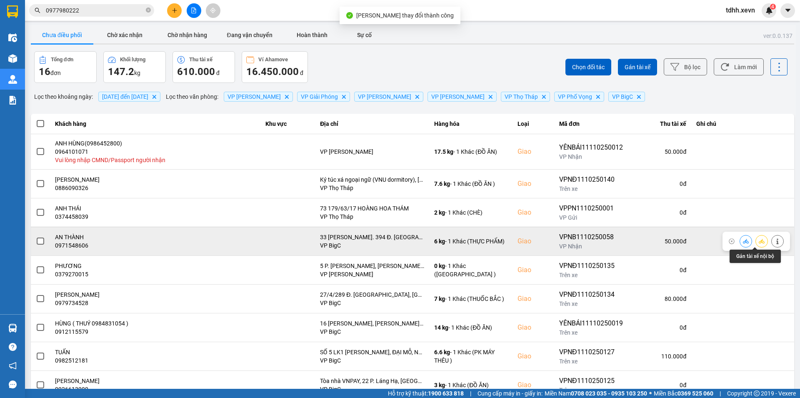
click at [740, 242] on button at bounding box center [746, 241] width 12 height 15
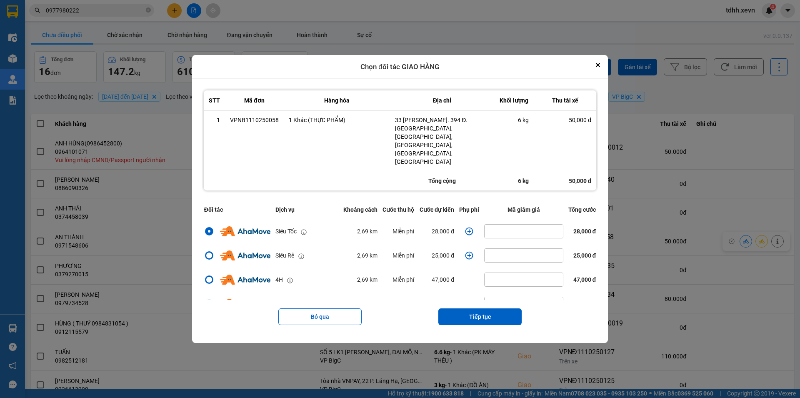
click at [467, 228] on icon "dialog" at bounding box center [469, 232] width 8 height 8
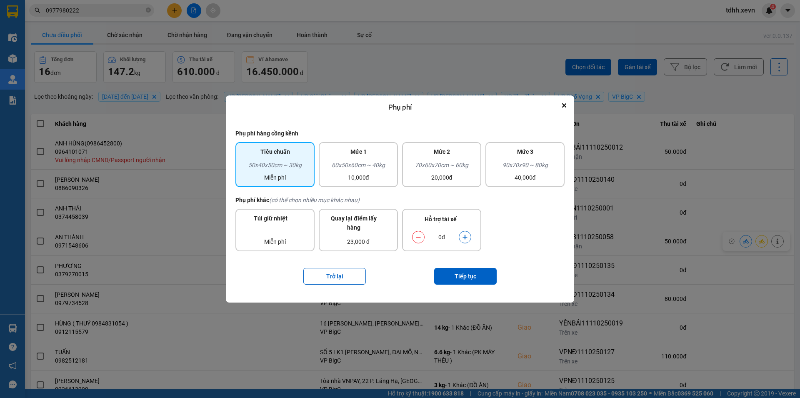
click at [463, 239] on icon "dialog" at bounding box center [465, 237] width 6 height 6
click at [471, 278] on button "Tiếp tục" at bounding box center [465, 276] width 63 height 17
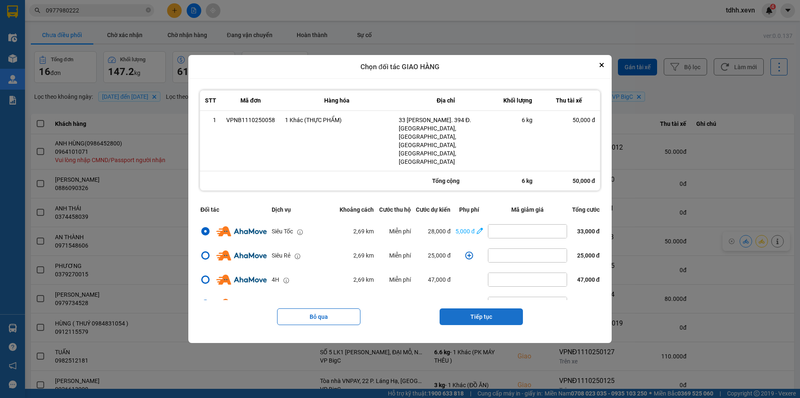
click at [492, 308] on button "Tiếp tục" at bounding box center [481, 316] width 83 height 17
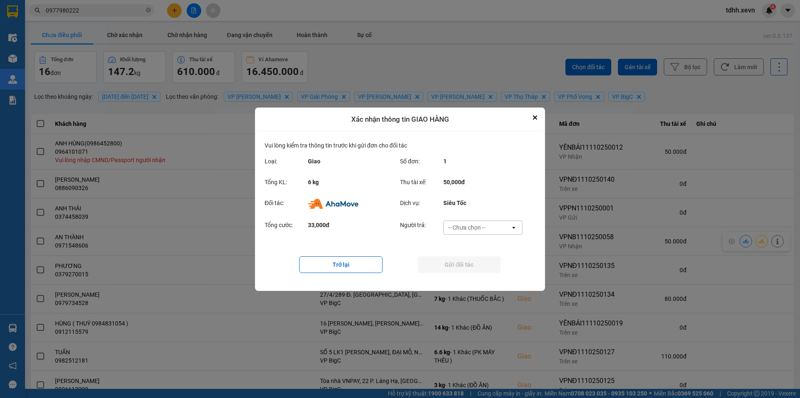
click at [479, 226] on div "-- Chưa chọn --" at bounding box center [467, 227] width 38 height 8
click at [478, 272] on span "Ví Ahamove" at bounding box center [467, 275] width 34 height 8
click at [478, 266] on button "Gửi đối tác" at bounding box center [459, 264] width 83 height 17
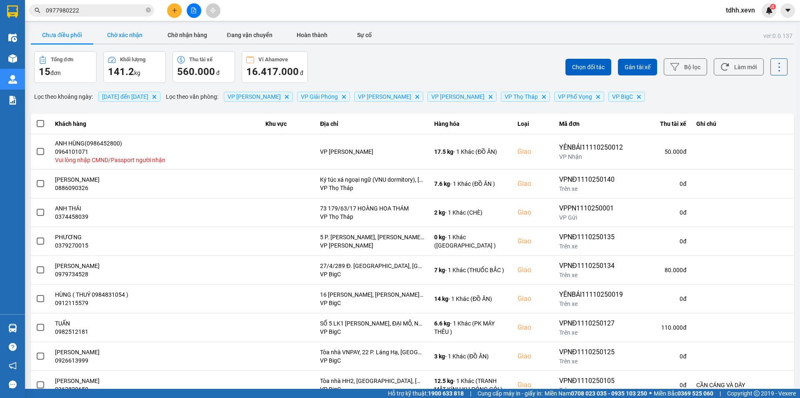
click at [137, 43] on button "Chờ xác nhận" at bounding box center [124, 35] width 63 height 17
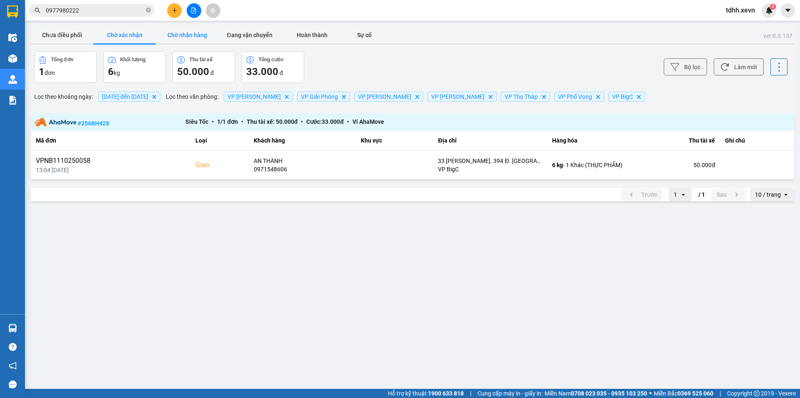
click at [185, 33] on button "Chờ nhận hàng" at bounding box center [187, 35] width 63 height 17
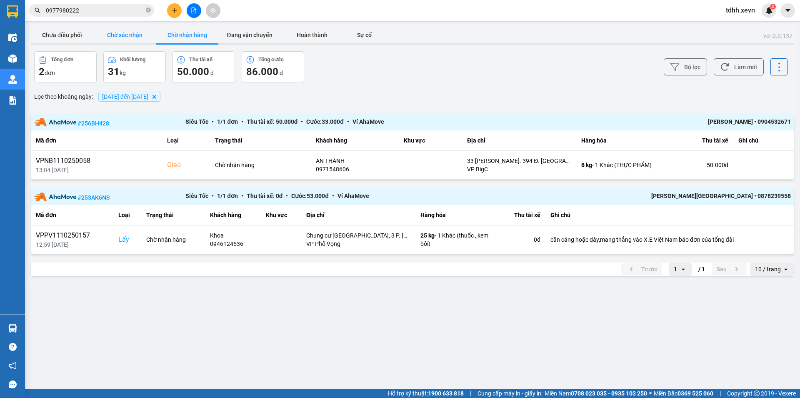
click at [120, 28] on button "Chờ xác nhận" at bounding box center [124, 35] width 63 height 17
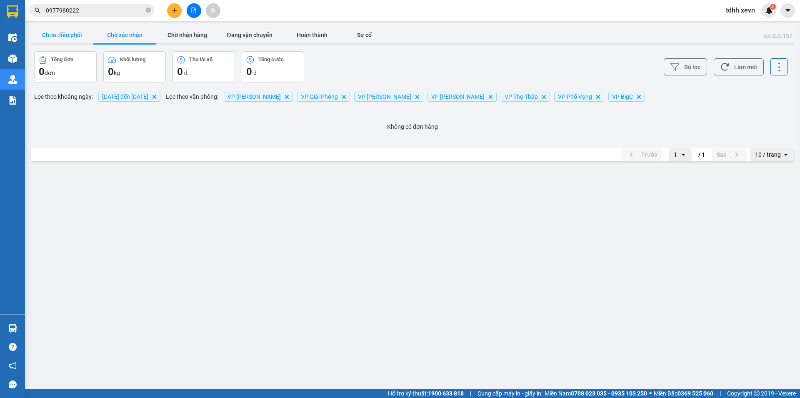
click at [66, 32] on button "Chưa điều phối" at bounding box center [62, 35] width 63 height 17
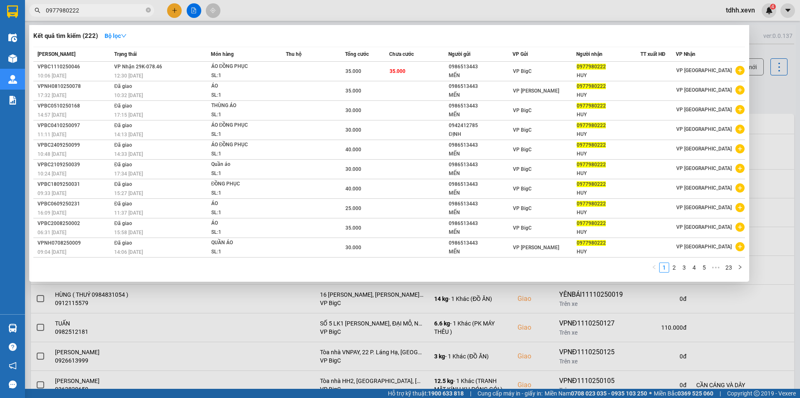
click at [89, 10] on input "0977980222" at bounding box center [95, 10] width 98 height 9
paste input "334463004"
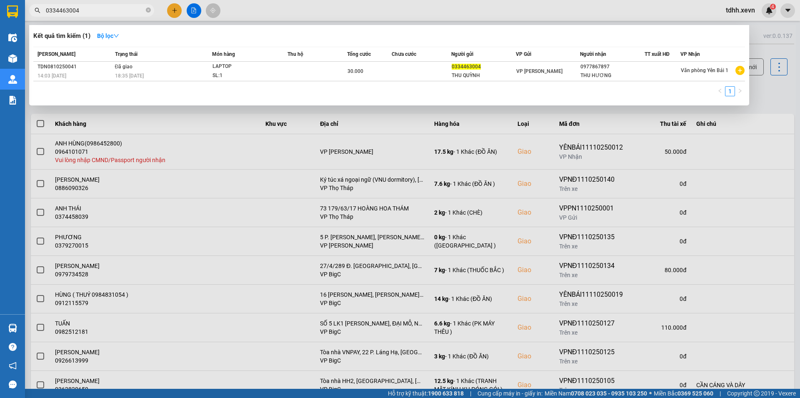
click at [348, 71] on span "30.000" at bounding box center [356, 71] width 16 height 6
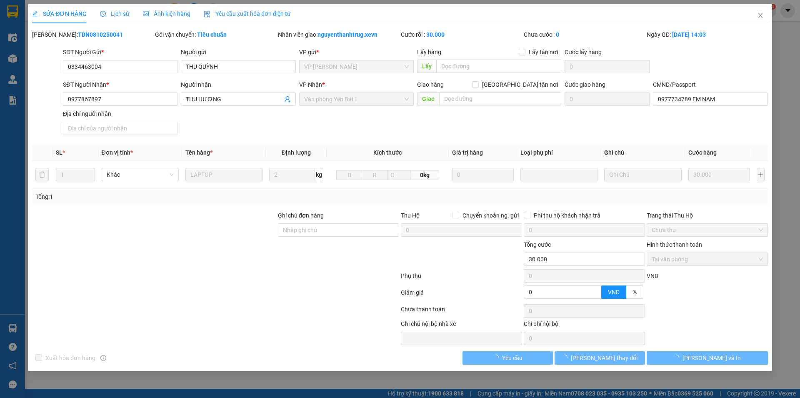
click at [115, 11] on span "Lịch sử" at bounding box center [115, 13] width 30 height 7
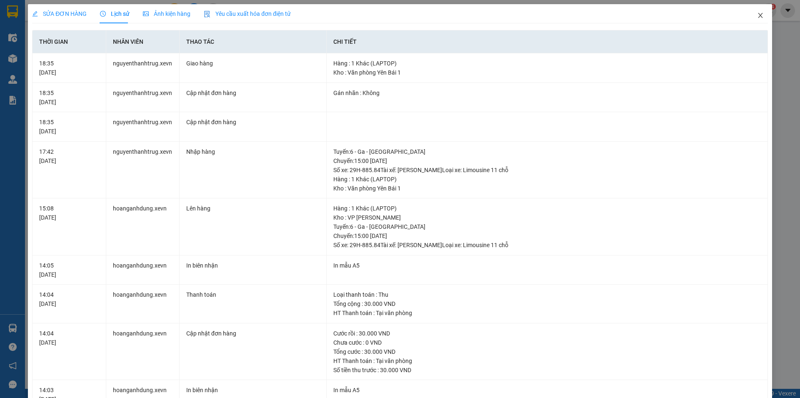
click at [750, 17] on span "Close" at bounding box center [760, 15] width 23 height 23
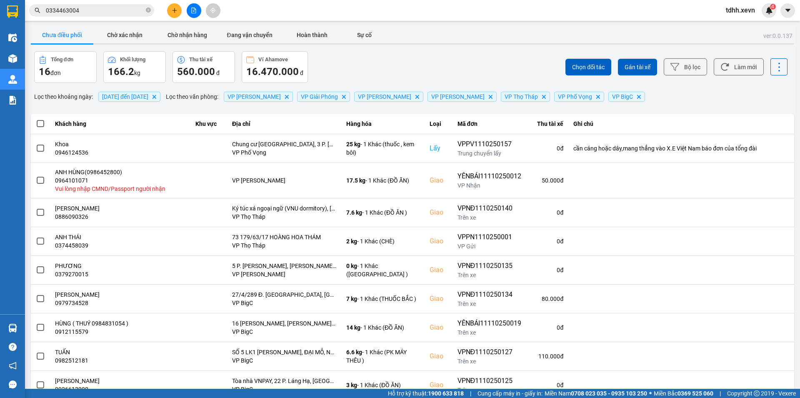
click at [94, 8] on input "0334463004" at bounding box center [95, 10] width 98 height 9
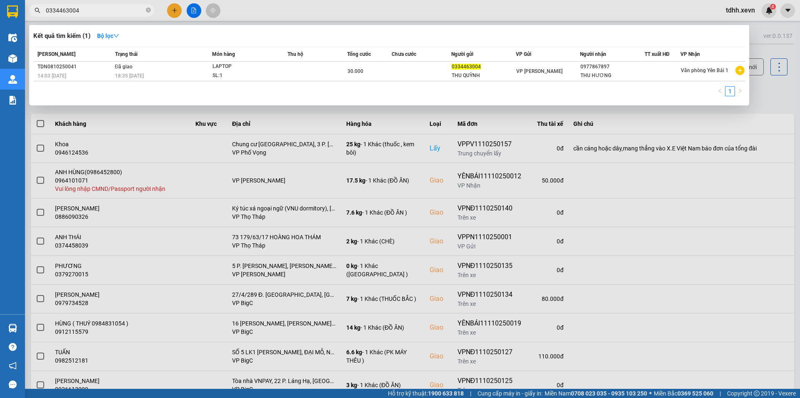
drag, startPoint x: 776, startPoint y: 91, endPoint x: 728, endPoint y: 64, distance: 54.7
click at [776, 92] on div at bounding box center [400, 199] width 800 height 398
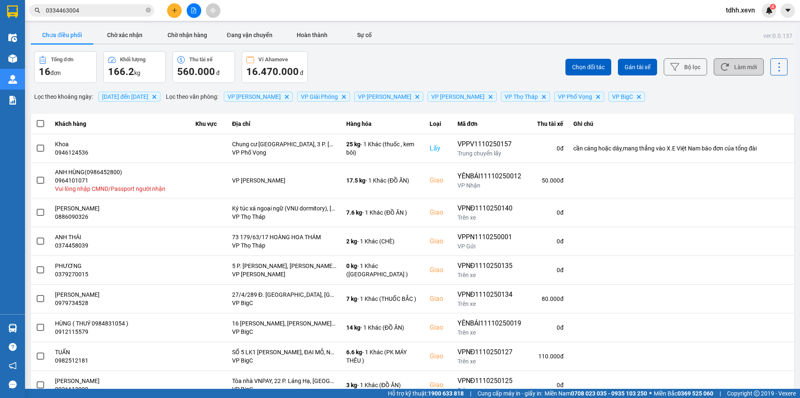
click at [727, 63] on button "Làm mới" at bounding box center [739, 66] width 50 height 17
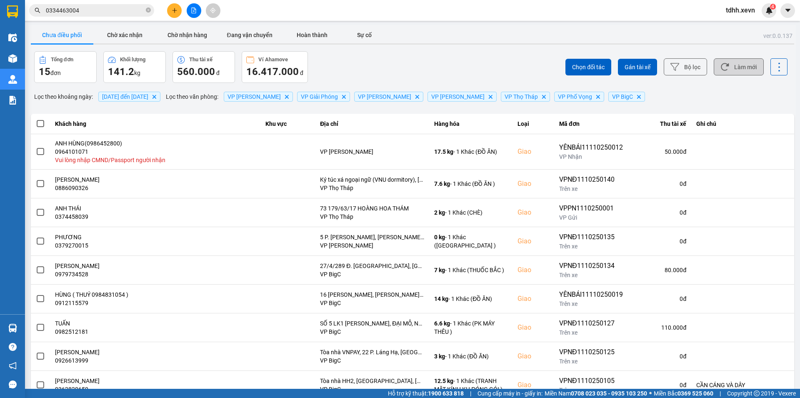
click at [720, 65] on icon at bounding box center [724, 67] width 9 height 9
click at [747, 62] on button "Làm mới" at bounding box center [739, 66] width 50 height 17
click at [742, 67] on button "Làm mới" at bounding box center [739, 66] width 50 height 17
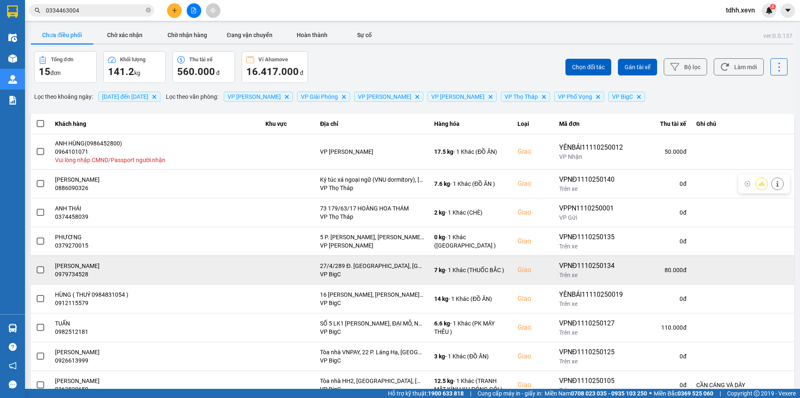
scroll to position [59, 0]
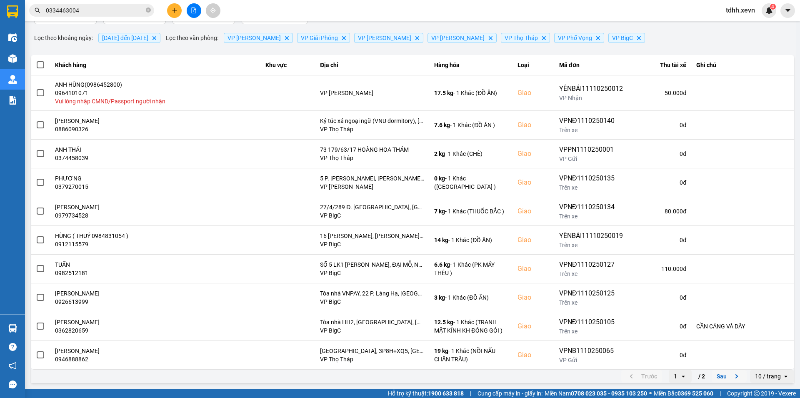
click at [714, 375] on button "Sau" at bounding box center [729, 376] width 35 height 13
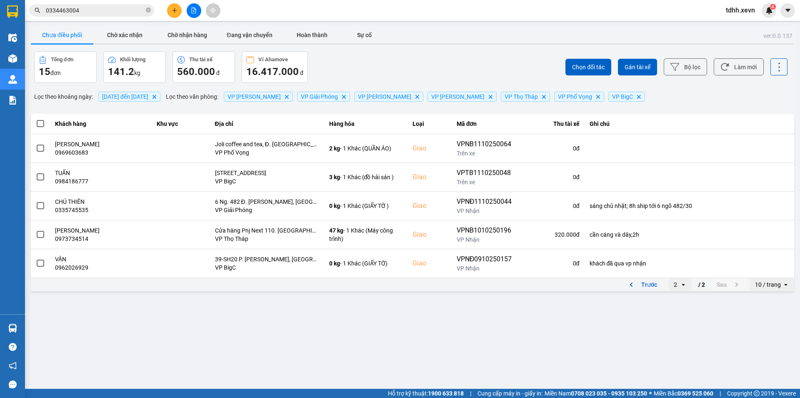
click at [84, 6] on input "0334463004" at bounding box center [95, 10] width 98 height 9
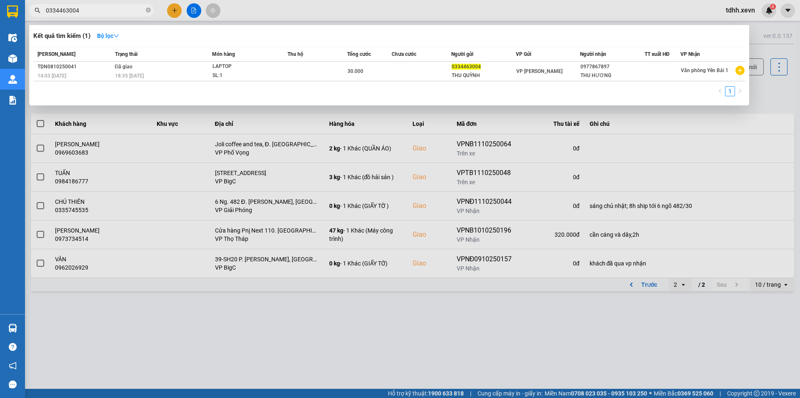
click at [84, 6] on input "0334463004" at bounding box center [95, 10] width 98 height 9
paste input "835330242"
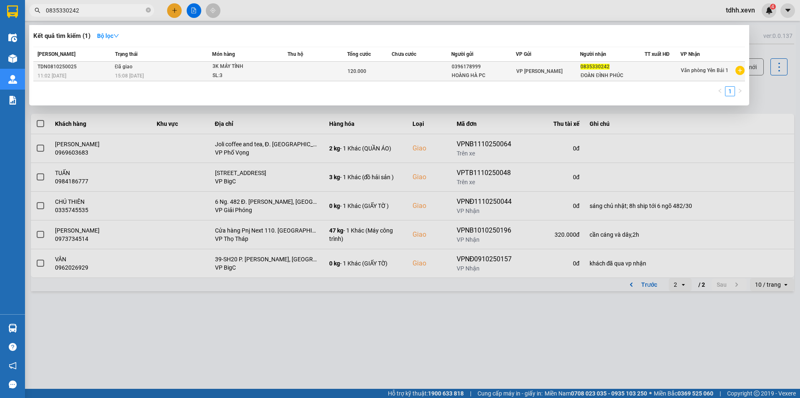
click at [299, 70] on td at bounding box center [318, 72] width 60 height 20
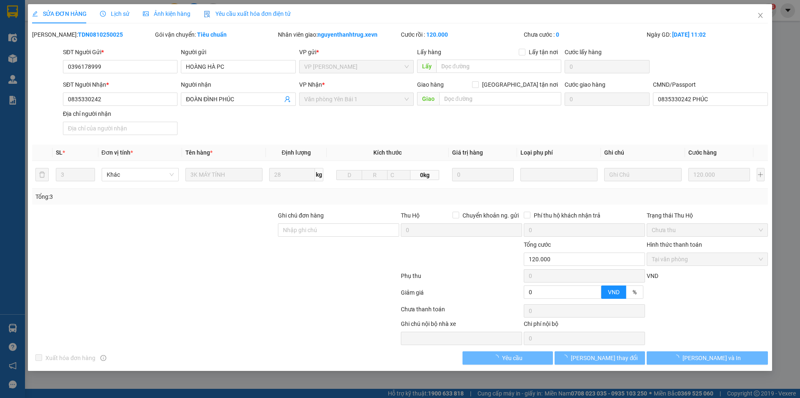
click at [121, 16] on span "Lịch sử" at bounding box center [115, 13] width 30 height 7
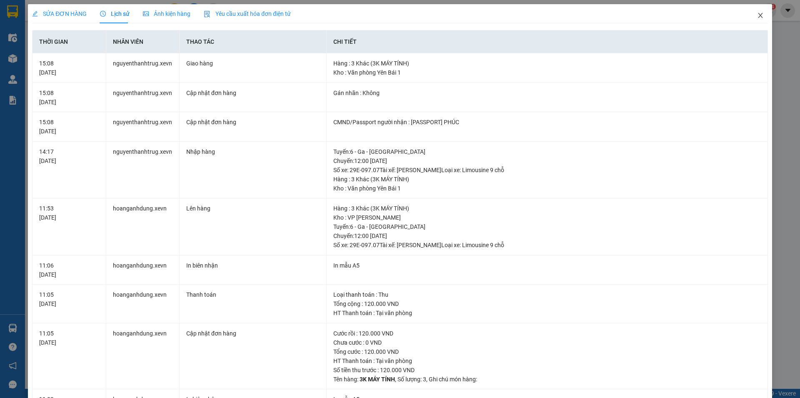
click at [757, 16] on icon "close" at bounding box center [760, 15] width 7 height 7
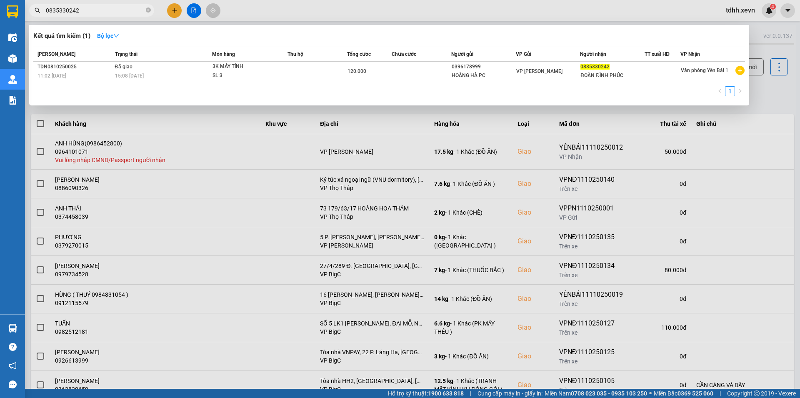
click at [87, 10] on input "0835330242" at bounding box center [95, 10] width 98 height 9
click at [85, 10] on input "0835330242" at bounding box center [95, 10] width 98 height 9
paste input "363088659"
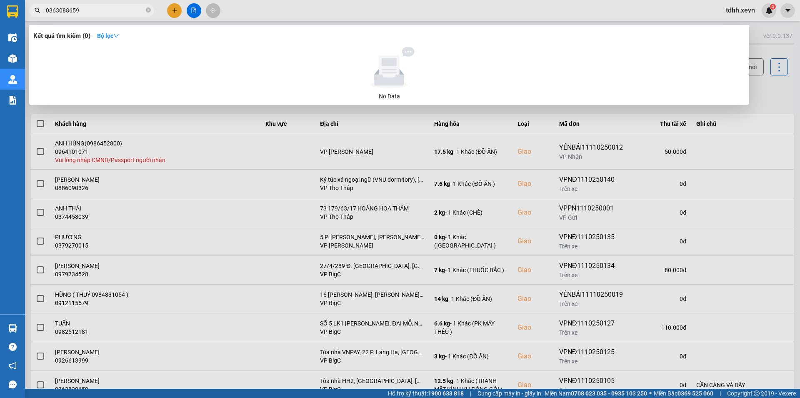
click at [107, 11] on input "0363088659" at bounding box center [95, 10] width 98 height 9
click at [90, 10] on input "0363088659" at bounding box center [95, 10] width 98 height 9
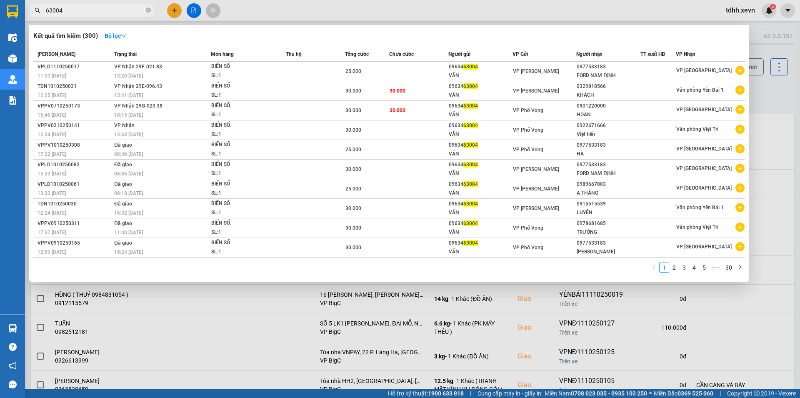
drag, startPoint x: 773, startPoint y: 81, endPoint x: 744, endPoint y: 66, distance: 31.9
click at [772, 81] on div at bounding box center [400, 199] width 800 height 398
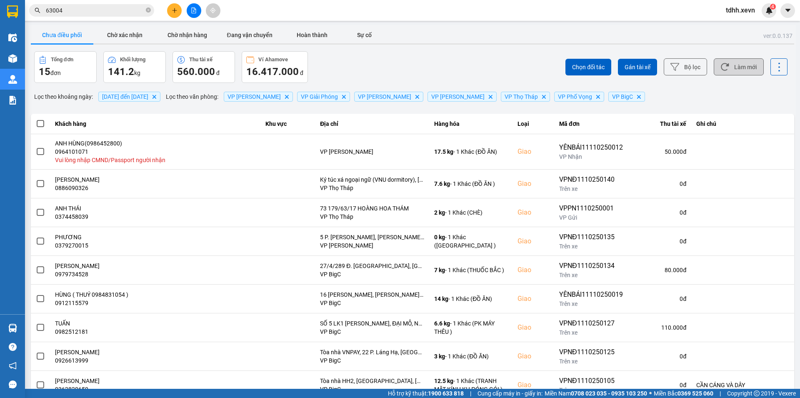
click at [742, 65] on button "Làm mới" at bounding box center [739, 66] width 50 height 17
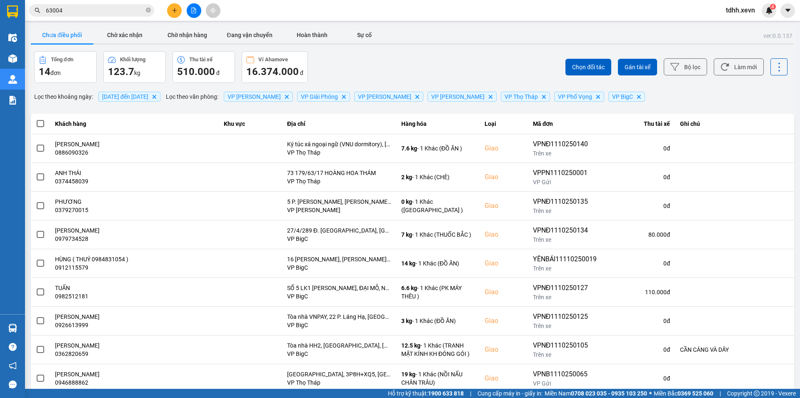
click at [76, 8] on input "63004" at bounding box center [95, 10] width 98 height 9
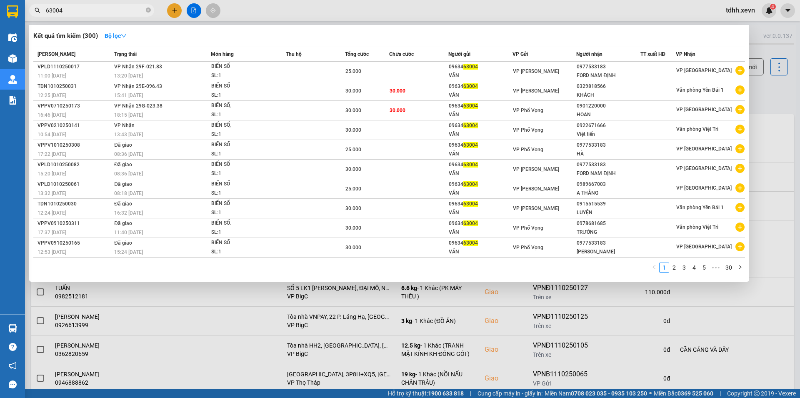
click at [76, 8] on input "63004" at bounding box center [95, 10] width 98 height 9
paste input "03344"
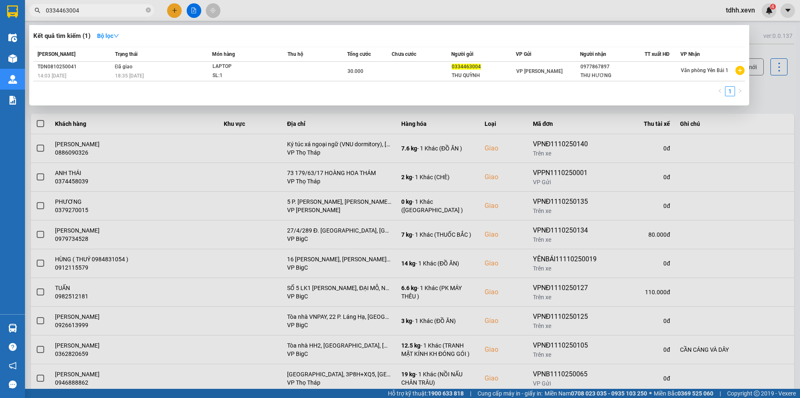
click at [92, 8] on input "0334463004" at bounding box center [95, 10] width 98 height 9
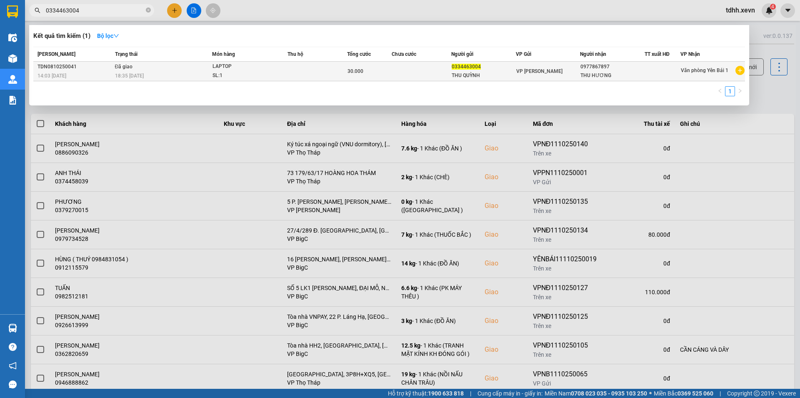
click at [179, 78] on div "18:35 - 08/10" at bounding box center [163, 75] width 97 height 9
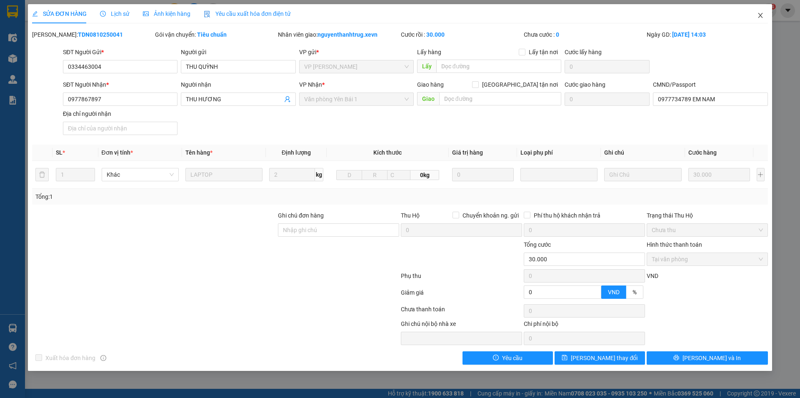
click at [760, 15] on icon "close" at bounding box center [760, 15] width 7 height 7
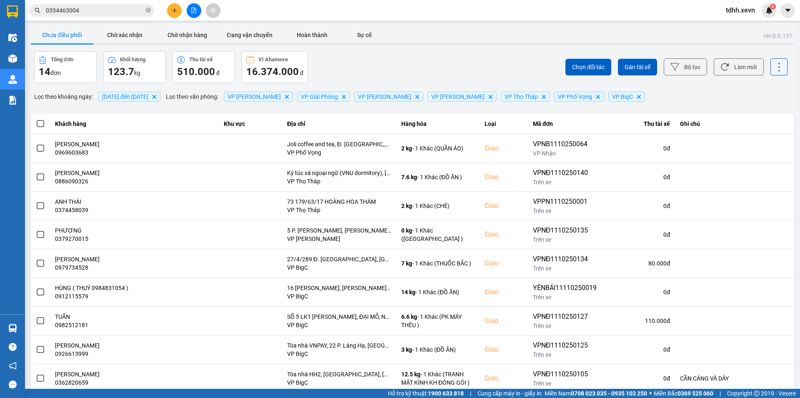
click at [89, 5] on span "0334463004" at bounding box center [91, 10] width 125 height 13
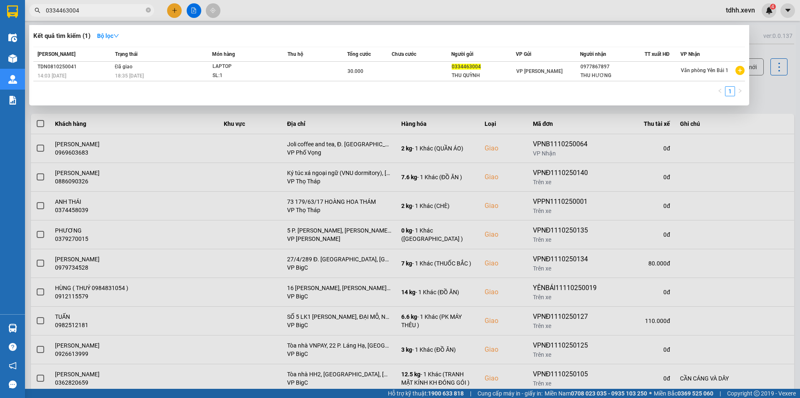
click at [88, 8] on input "0334463004" at bounding box center [95, 10] width 98 height 9
click at [63, 8] on input "12" at bounding box center [95, 10] width 98 height 9
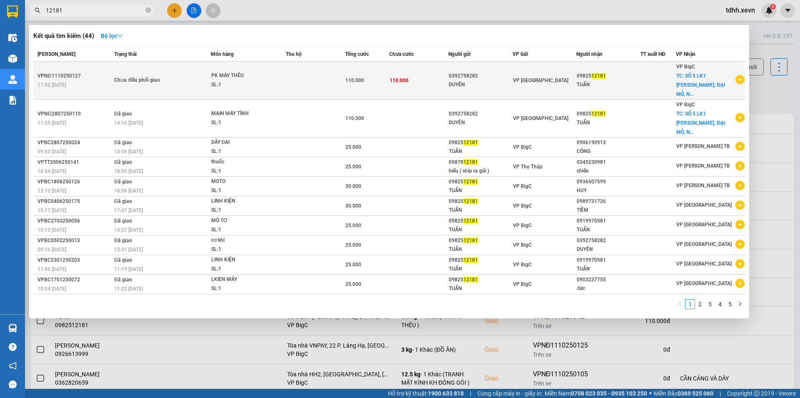
click at [424, 73] on td "110.000" at bounding box center [418, 81] width 59 height 38
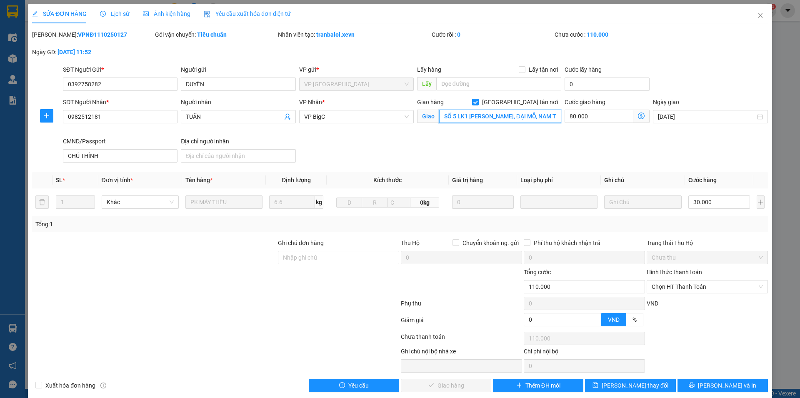
click at [495, 118] on input "SỐ 5 LK1 [PERSON_NAME], ĐẠI MỖ, NAM TỪ LIÊM" at bounding box center [500, 116] width 122 height 13
drag, startPoint x: 518, startPoint y: 103, endPoint x: 555, endPoint y: 113, distance: 39.2
click at [478, 103] on input "Giao tận nơi" at bounding box center [475, 102] width 6 height 6
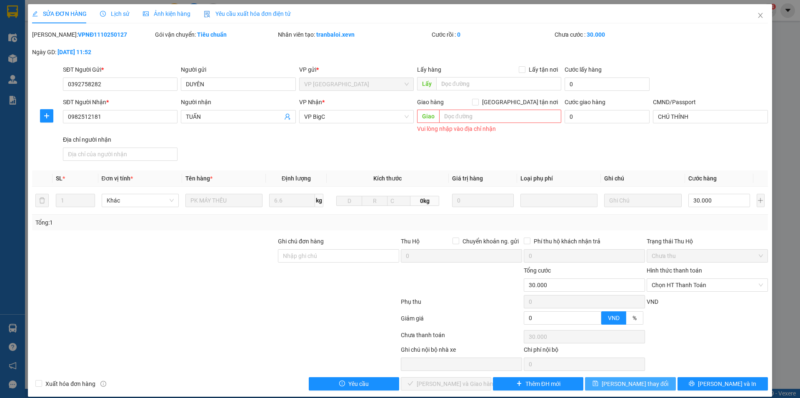
click at [643, 384] on span "Lưu thay đổi" at bounding box center [635, 383] width 67 height 9
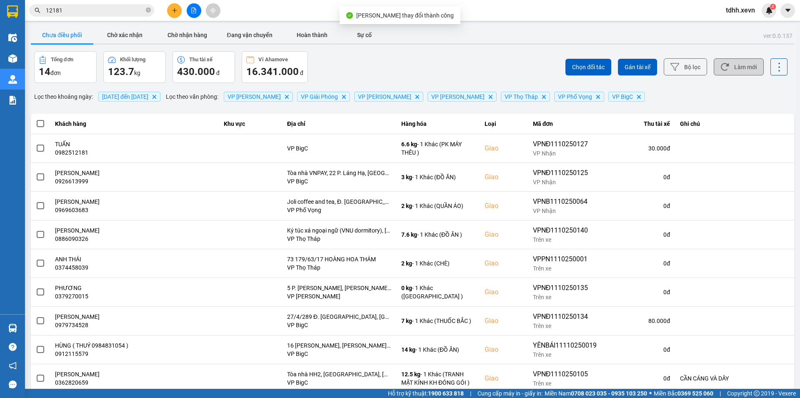
click at [739, 65] on button "Làm mới" at bounding box center [739, 66] width 50 height 17
click at [733, 71] on button "Làm mới" at bounding box center [739, 66] width 50 height 17
click at [72, 14] on input "12181" at bounding box center [95, 10] width 98 height 9
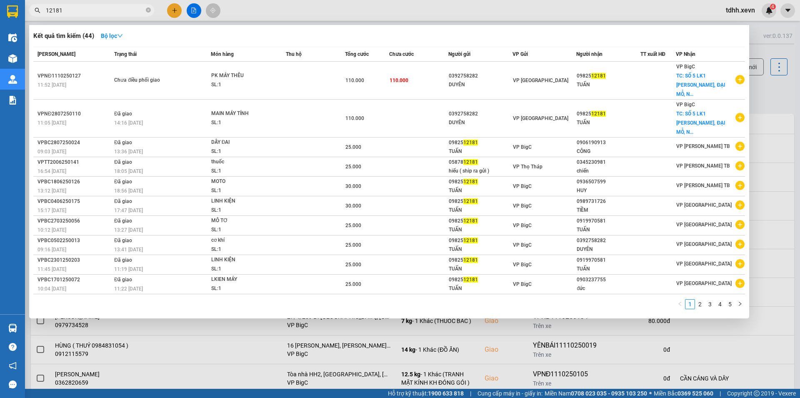
click at [72, 14] on input "12181" at bounding box center [95, 10] width 98 height 9
paste input "0961086375"
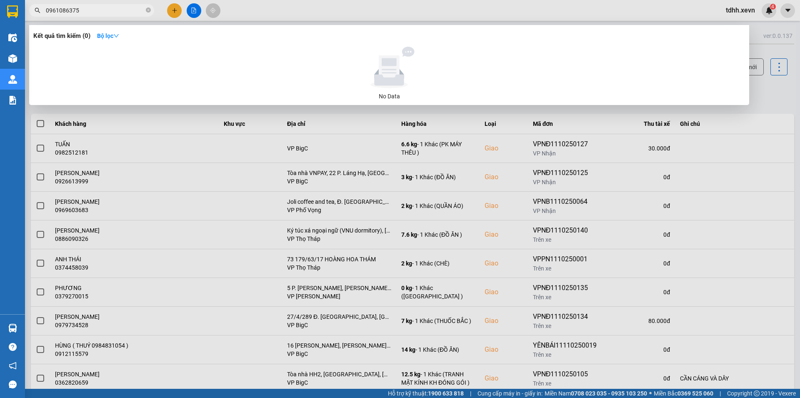
click at [92, 13] on input "0961086375" at bounding box center [95, 10] width 98 height 9
paste input "338021967"
click at [98, 13] on input "0338021967" at bounding box center [95, 10] width 98 height 9
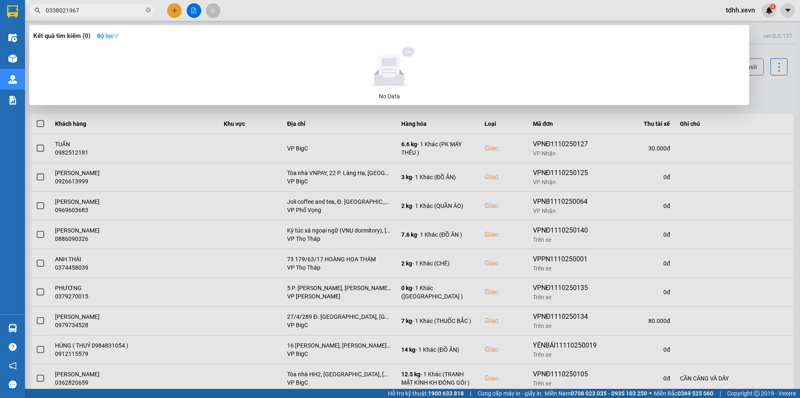
paste input "0912859567"
click at [98, 13] on input "03380219670912859567" at bounding box center [95, 10] width 98 height 9
paste input "text"
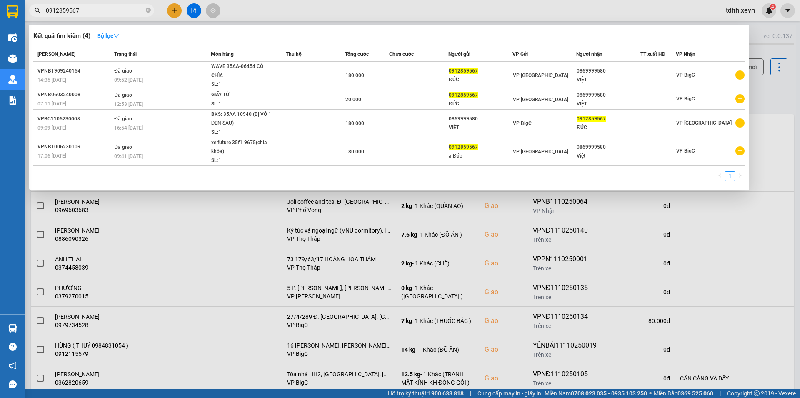
click at [87, 5] on span "0912859567" at bounding box center [91, 10] width 125 height 13
click at [85, 9] on input "0912859567" at bounding box center [95, 10] width 98 height 9
paste input "3946688"
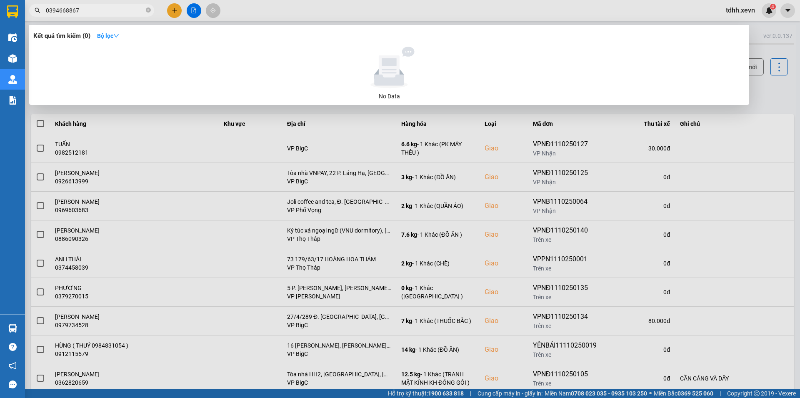
click at [82, 9] on input "0394668867" at bounding box center [95, 10] width 98 height 9
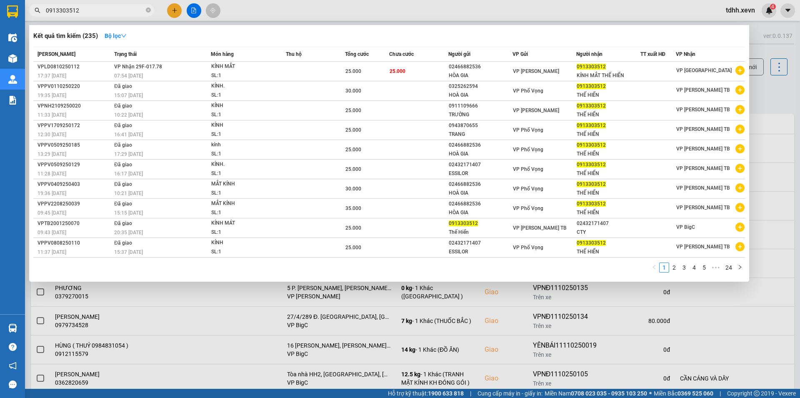
click at [84, 11] on input "0913303512" at bounding box center [95, 10] width 98 height 9
paste input "822279888"
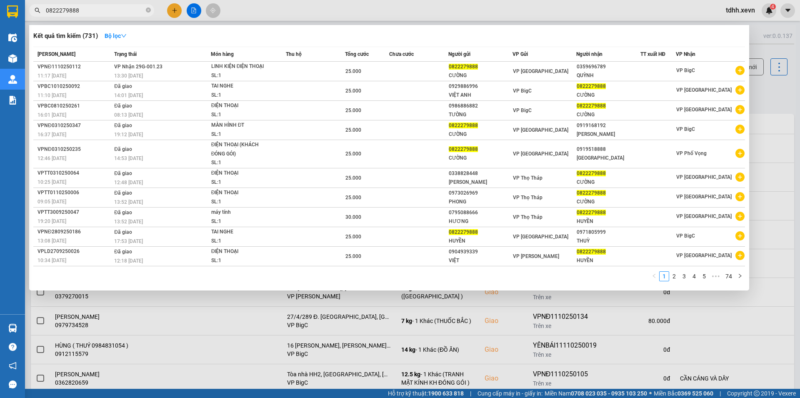
click at [88, 11] on input "0822279888" at bounding box center [95, 10] width 98 height 9
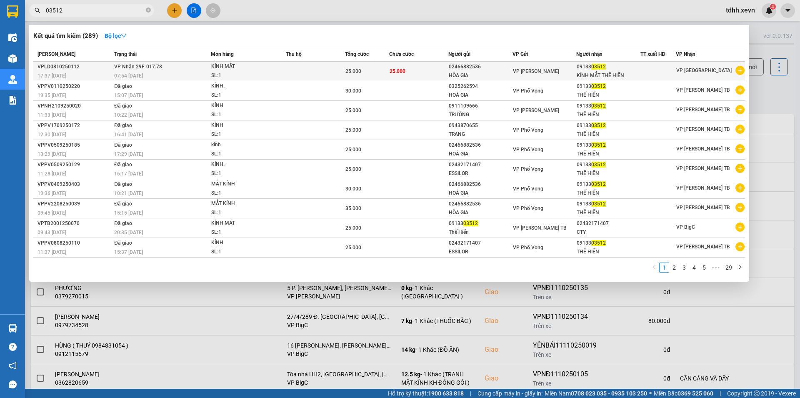
click at [583, 71] on div "KÍNH MẮT THẾ HIỂN" at bounding box center [608, 75] width 63 height 9
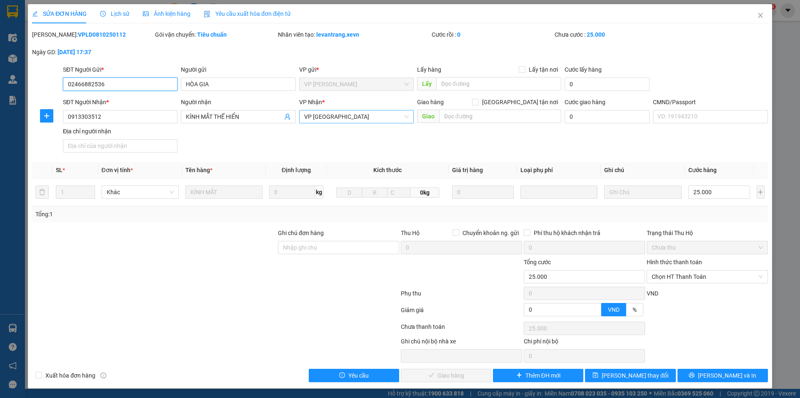
click at [334, 118] on span "VP [GEOGRAPHIC_DATA]" at bounding box center [356, 116] width 105 height 13
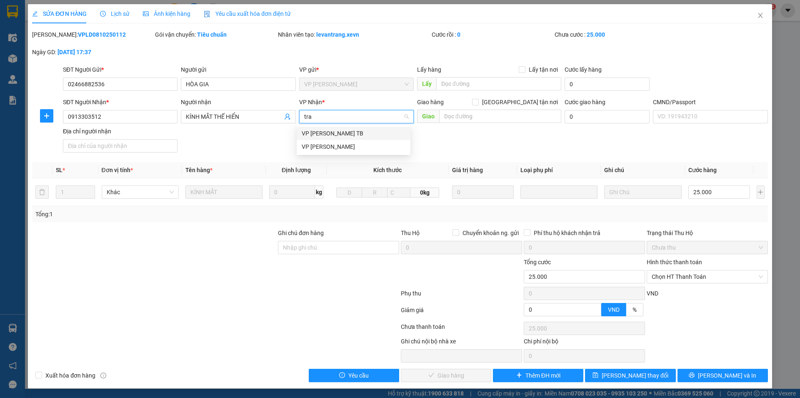
click at [333, 136] on div "VP Trần Phú TB" at bounding box center [354, 133] width 104 height 9
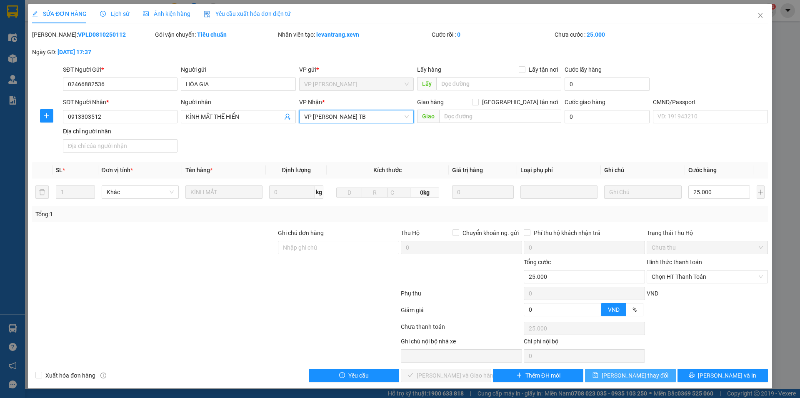
click at [631, 375] on span "Lưu thay đổi" at bounding box center [635, 375] width 67 height 9
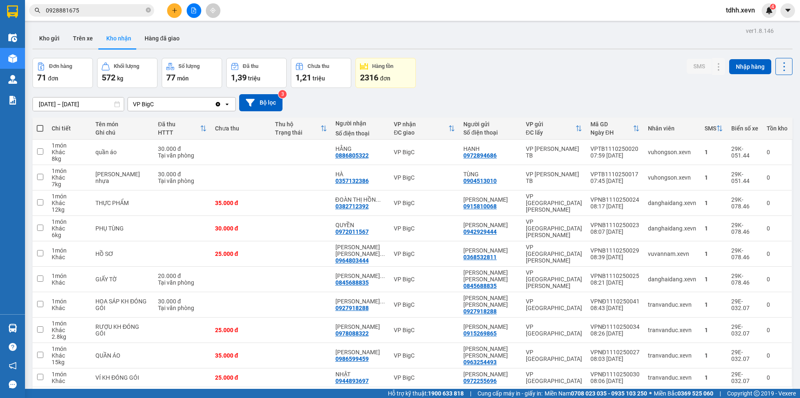
click at [641, 97] on div "09/10/2025 – 11/10/2025 Press the down arrow key to interact with the calendar …" at bounding box center [413, 102] width 760 height 17
click at [218, 105] on icon "Clear value" at bounding box center [218, 104] width 5 height 5
click at [218, 105] on div "Chọn văn phòng nhận" at bounding box center [176, 104] width 96 height 13
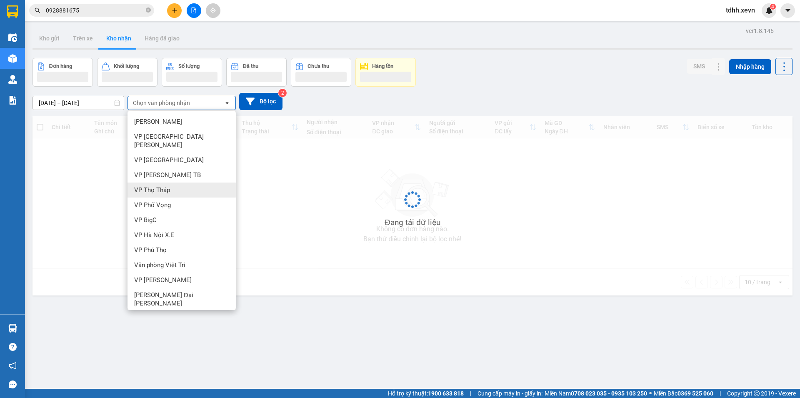
click at [152, 186] on span "VP Thọ Tháp" at bounding box center [152, 190] width 36 height 8
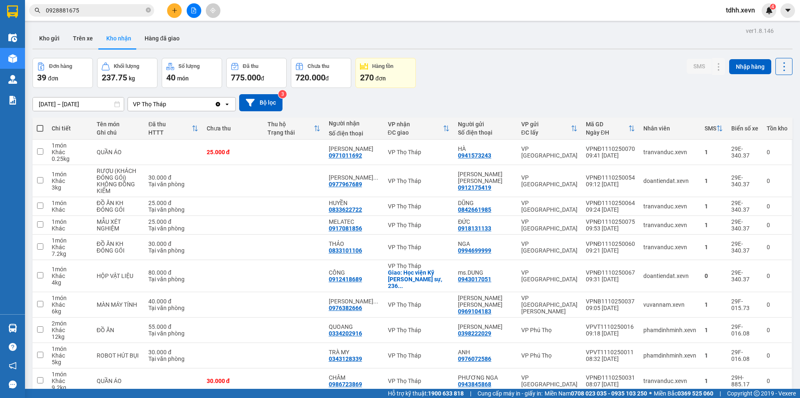
click at [220, 103] on icon "Clear value" at bounding box center [218, 104] width 5 height 5
click at [220, 103] on div "Chọn văn phòng nhận" at bounding box center [176, 104] width 96 height 13
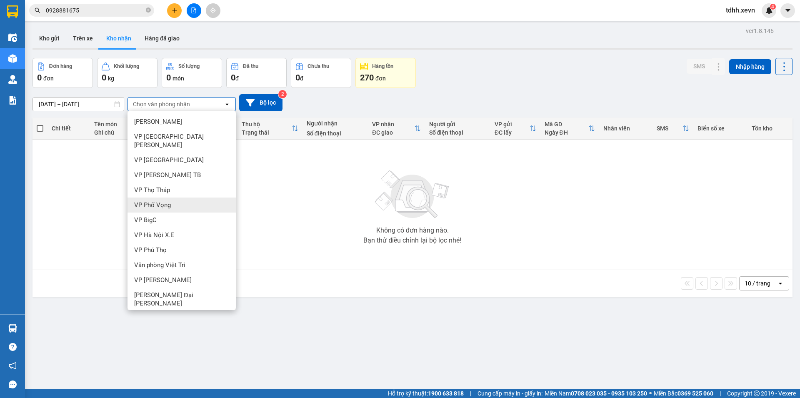
click at [167, 201] on span "VP Phố Vọng" at bounding box center [152, 205] width 37 height 8
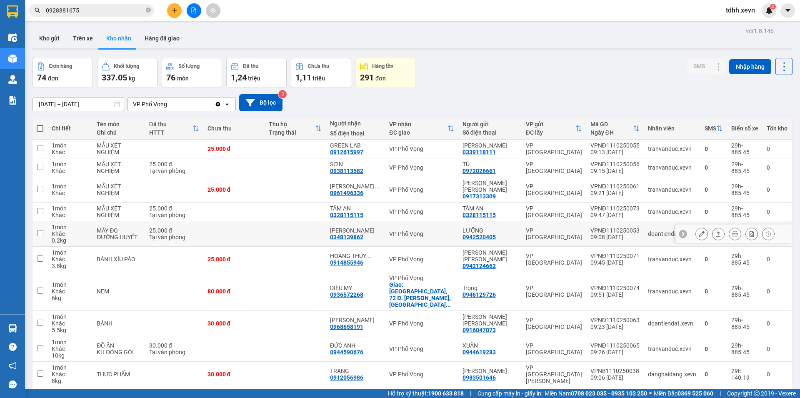
scroll to position [38, 0]
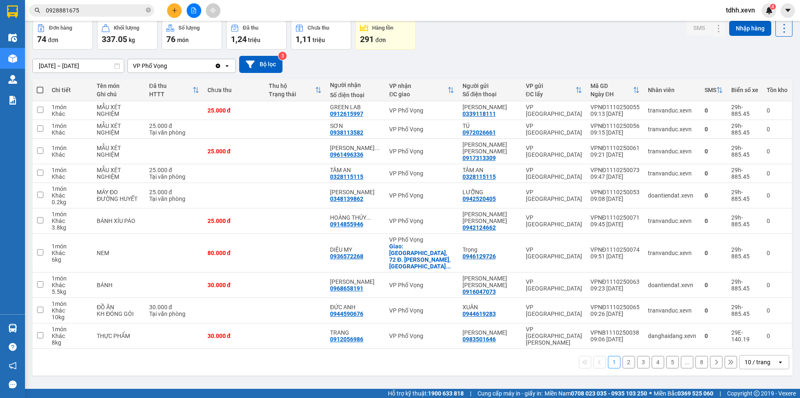
click at [40, 90] on span at bounding box center [40, 90] width 7 height 7
click at [40, 86] on input "checkbox" at bounding box center [40, 86] width 0 height 0
checkbox input "true"
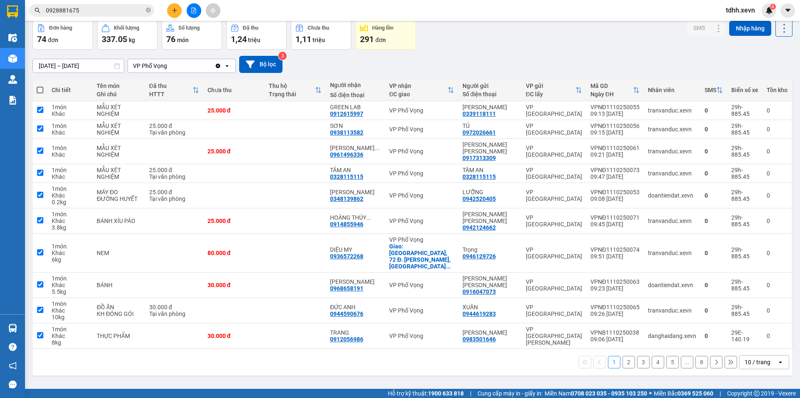
checkbox input "true"
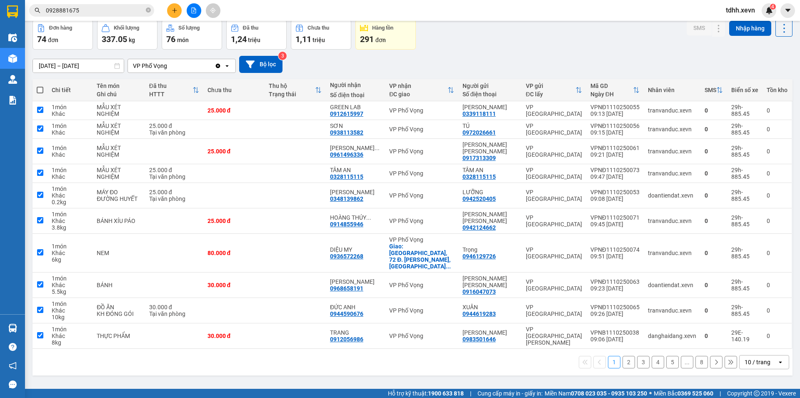
checkbox input "true"
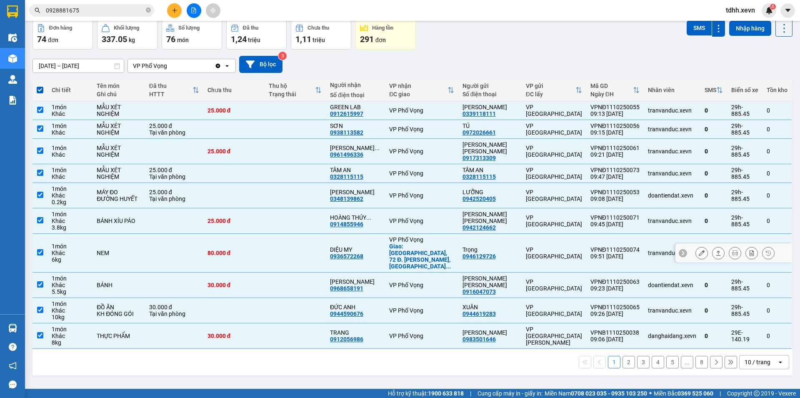
click at [326, 250] on td at bounding box center [295, 253] width 61 height 39
checkbox input "false"
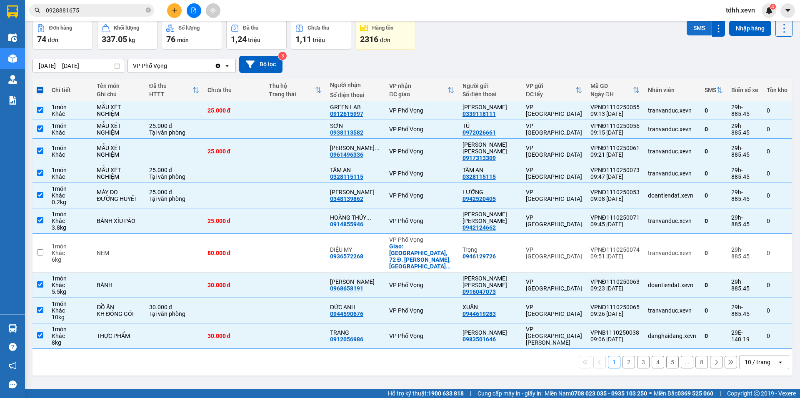
click at [689, 27] on button "SMS" at bounding box center [699, 27] width 25 height 15
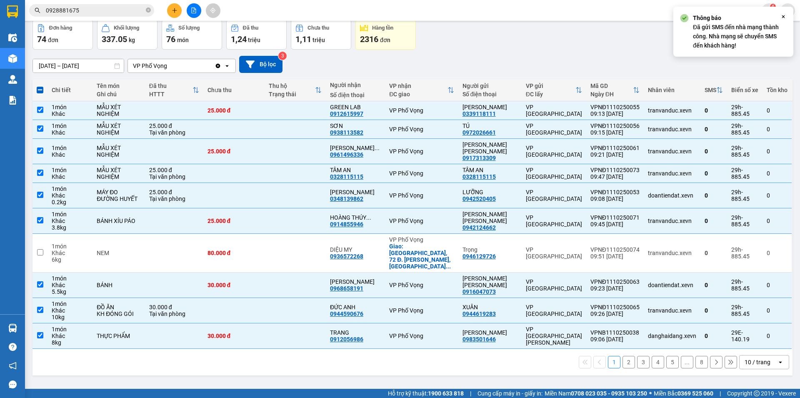
click at [623, 360] on button "2" at bounding box center [629, 362] width 13 height 13
checkbox input "false"
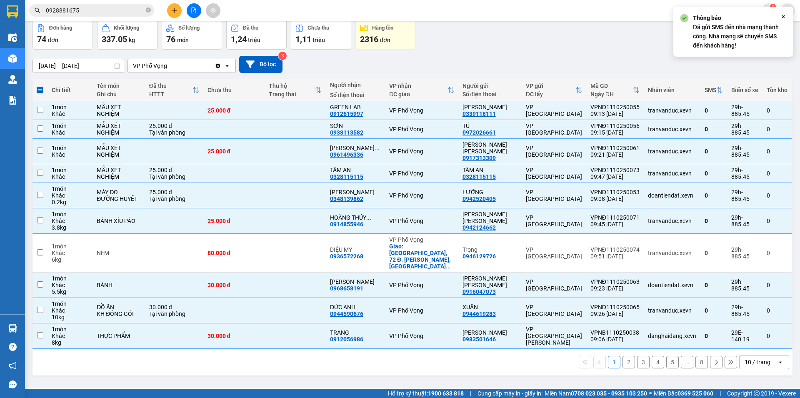
checkbox input "false"
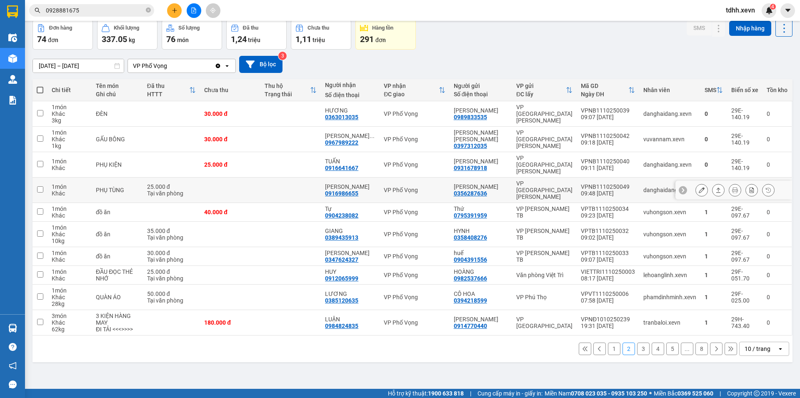
drag, startPoint x: 659, startPoint y: 180, endPoint x: 653, endPoint y: 173, distance: 9.2
click at [657, 187] on div "danghaidang.xevn" at bounding box center [669, 190] width 53 height 7
checkbox input "true"
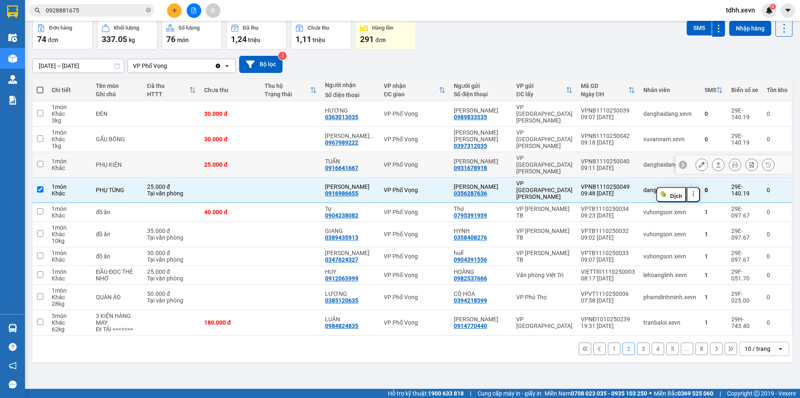
drag, startPoint x: 648, startPoint y: 164, endPoint x: 643, endPoint y: 143, distance: 21.7
click at [648, 163] on div "danghaidang.xevn" at bounding box center [669, 164] width 53 height 7
checkbox input "true"
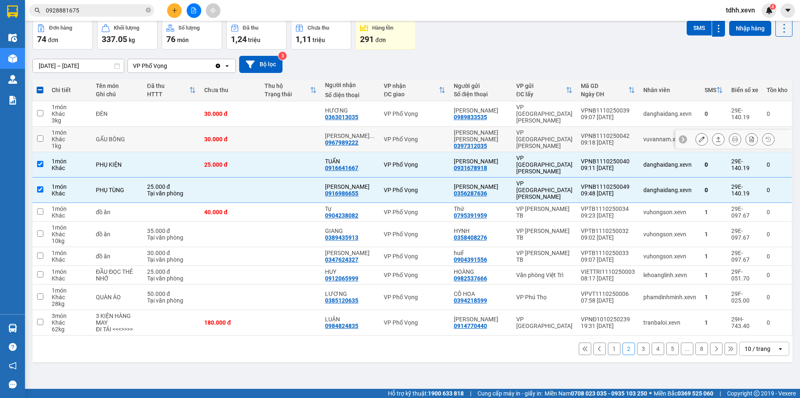
click at [643, 138] on div "vuvannam.xevn" at bounding box center [669, 139] width 53 height 7
checkbox input "true"
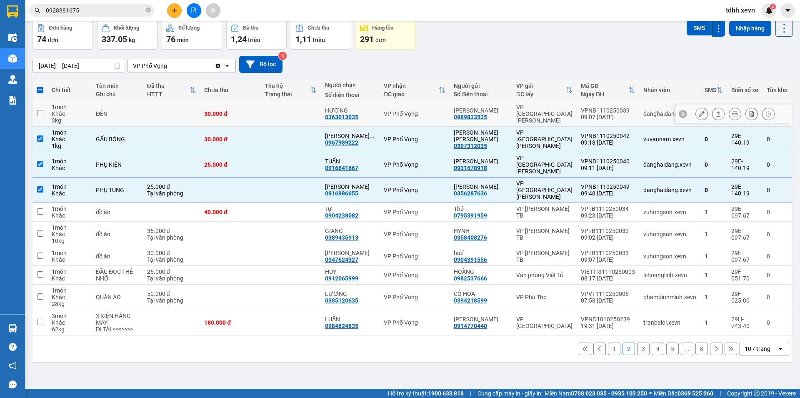
click at [643, 116] on div "danghaidang.xevn" at bounding box center [669, 113] width 53 height 7
checkbox input "true"
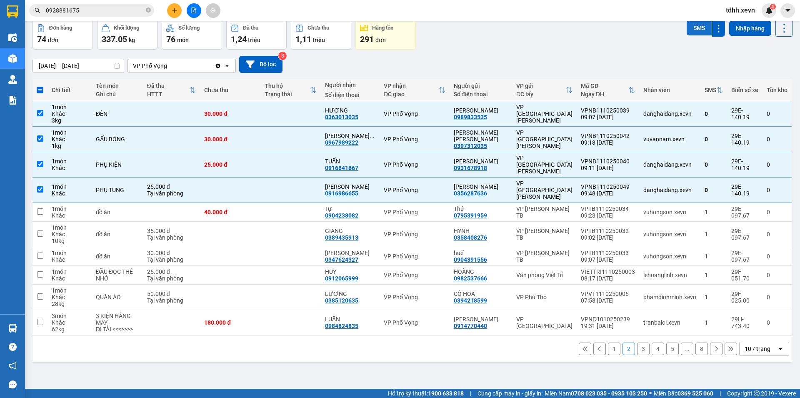
click at [693, 25] on button "SMS" at bounding box center [699, 27] width 25 height 15
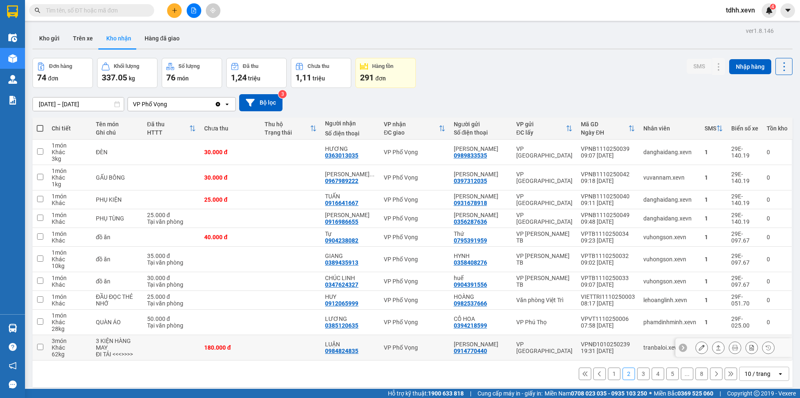
scroll to position [38, 0]
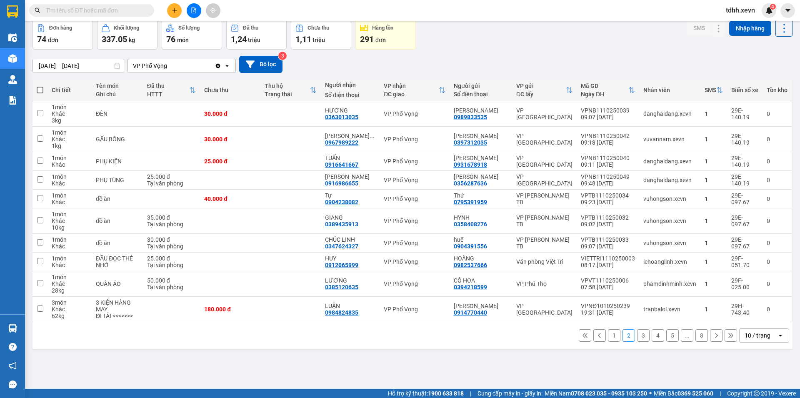
click at [610, 342] on button "1" at bounding box center [614, 335] width 13 height 13
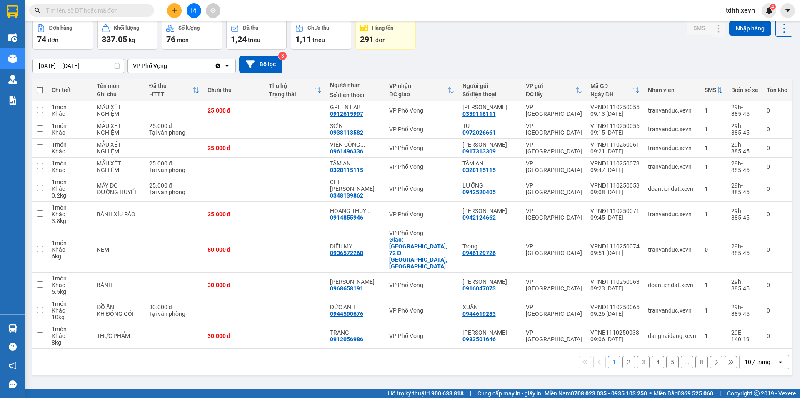
click at [603, 56] on div "[DATE] – [DATE] Press the down arrow key to interact with the calendar and sele…" at bounding box center [413, 64] width 760 height 17
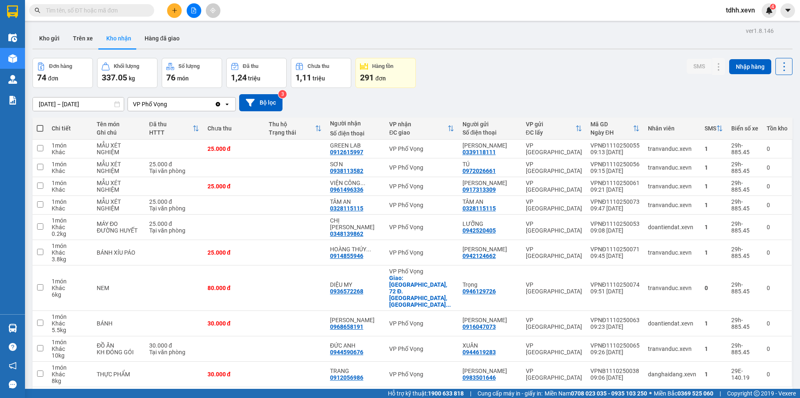
click at [93, 13] on input "text" at bounding box center [95, 10] width 98 height 9
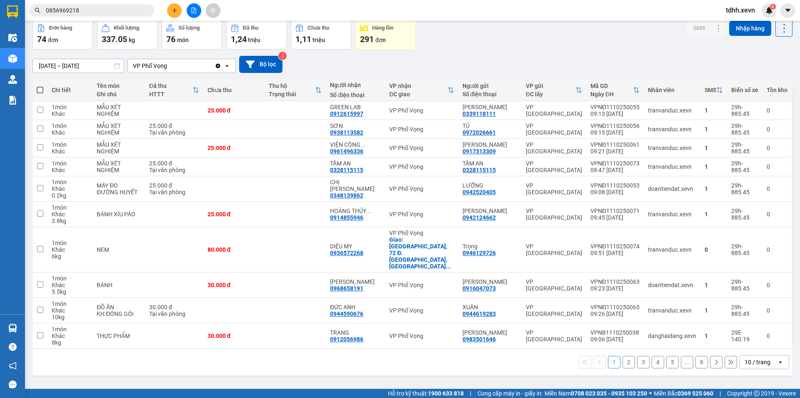
click at [93, 13] on input "0856969218" at bounding box center [95, 10] width 98 height 9
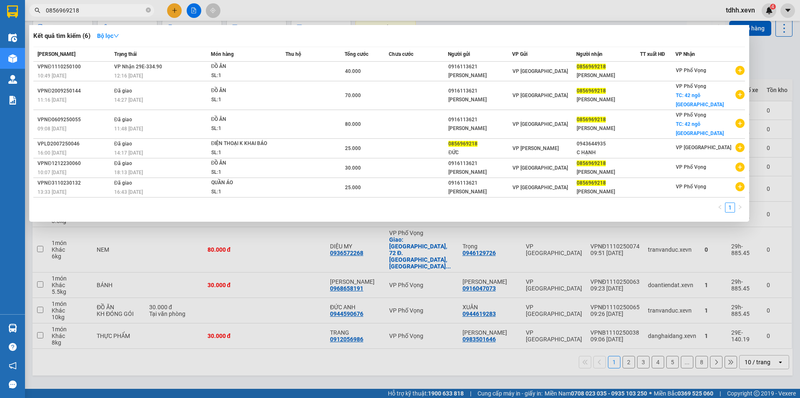
type input "0856969218"
click at [101, 6] on input "0856969218" at bounding box center [95, 10] width 98 height 9
click at [101, 7] on input "0856969218" at bounding box center [95, 10] width 98 height 9
click at [777, 64] on div at bounding box center [400, 199] width 800 height 398
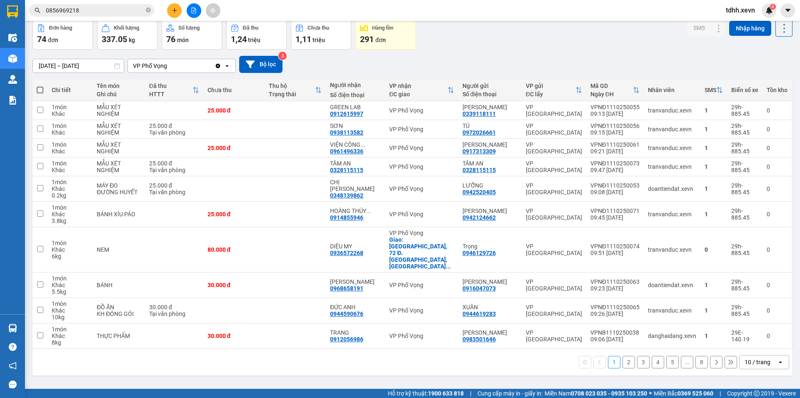
scroll to position [0, 0]
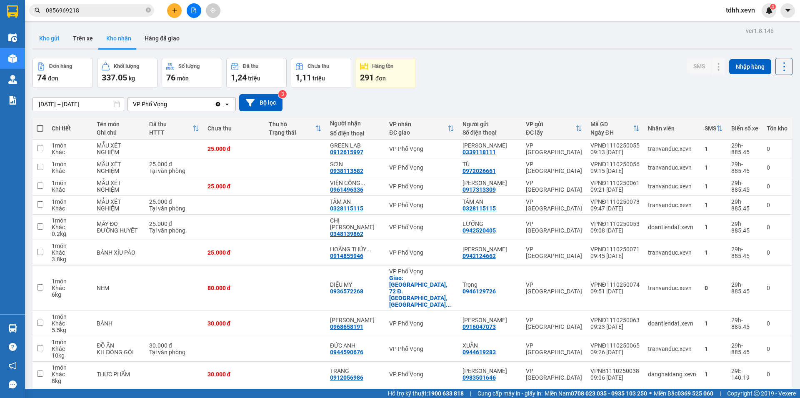
click at [49, 41] on button "Kho gửi" at bounding box center [50, 38] width 34 height 20
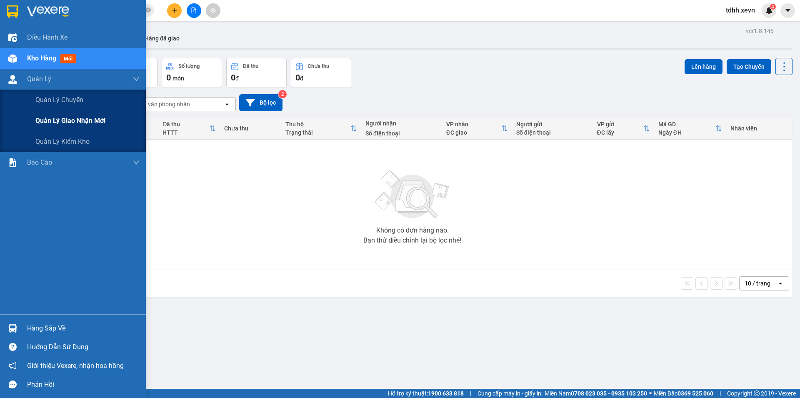
click at [48, 126] on span "Quản lý giao nhận mới" at bounding box center [70, 120] width 70 height 10
